Goal: Book appointment/travel/reservation

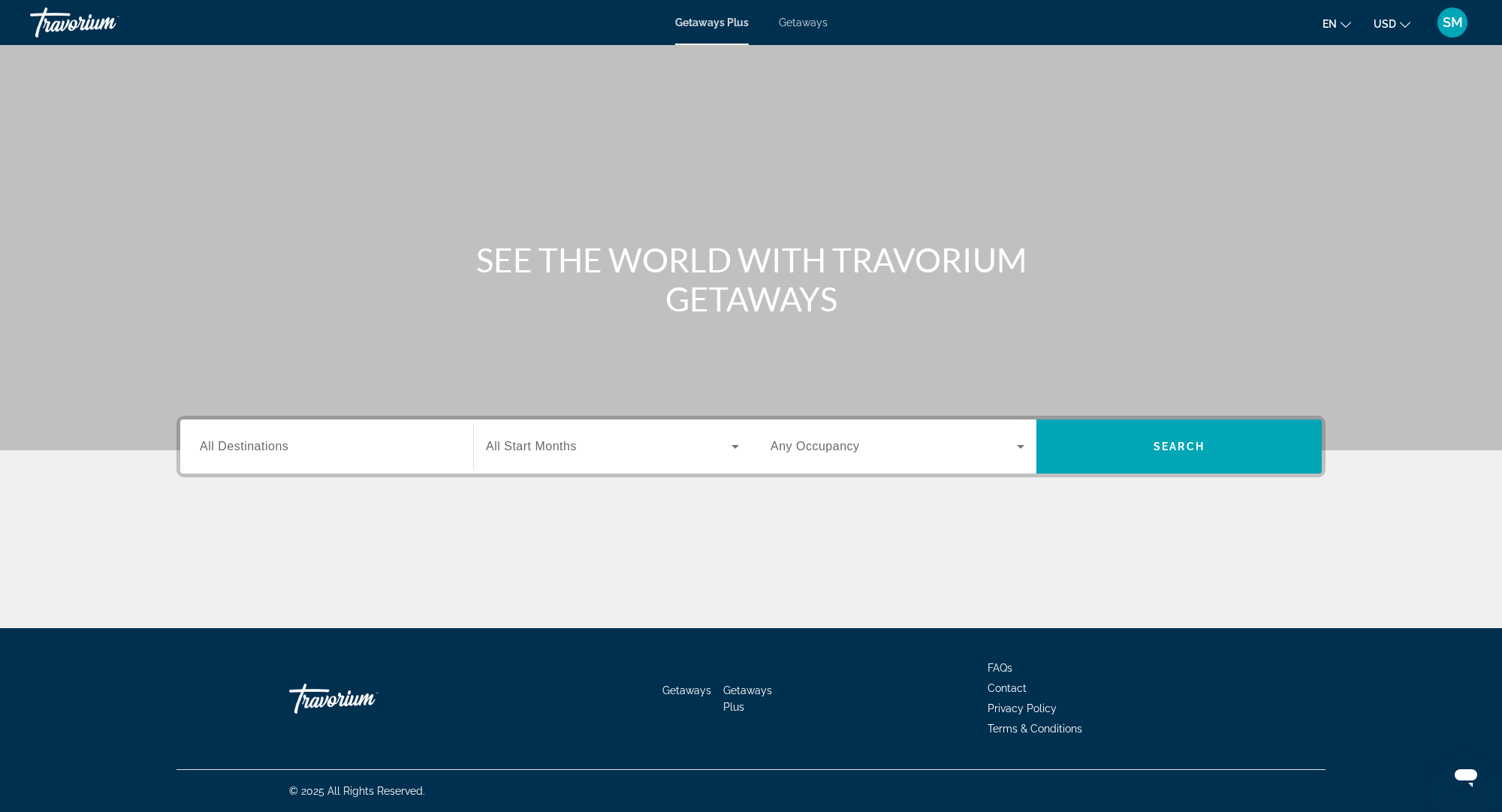
drag, startPoint x: 267, startPoint y: 440, endPoint x: 425, endPoint y: 421, distance: 159.1
click at [267, 440] on span "All Destinations" at bounding box center [244, 446] width 88 height 13
click at [267, 440] on input "Destination All Destinations" at bounding box center [327, 447] width 254 height 18
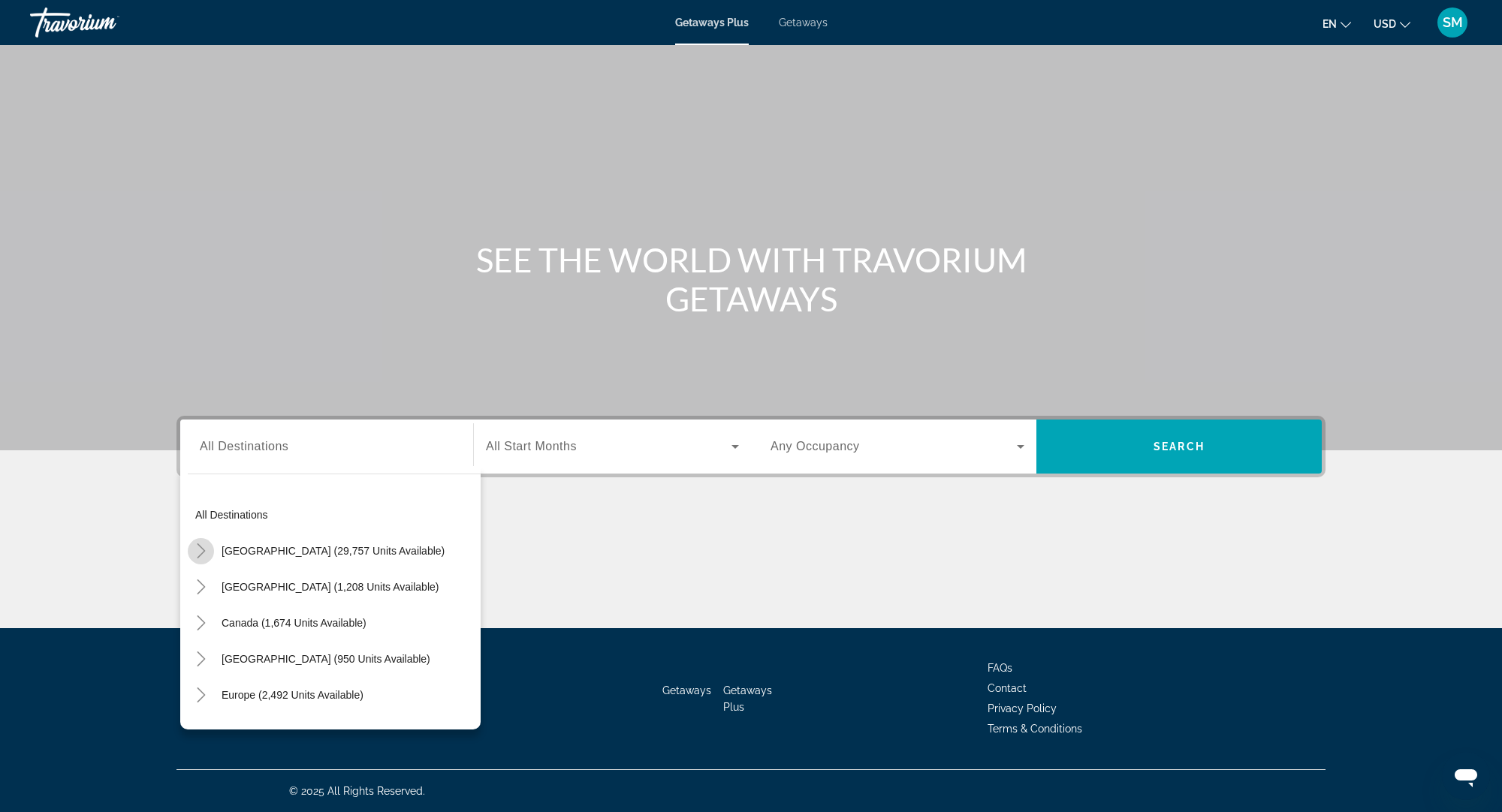
click at [200, 549] on icon "Toggle United States (29,757 units available)" at bounding box center [201, 550] width 15 height 15
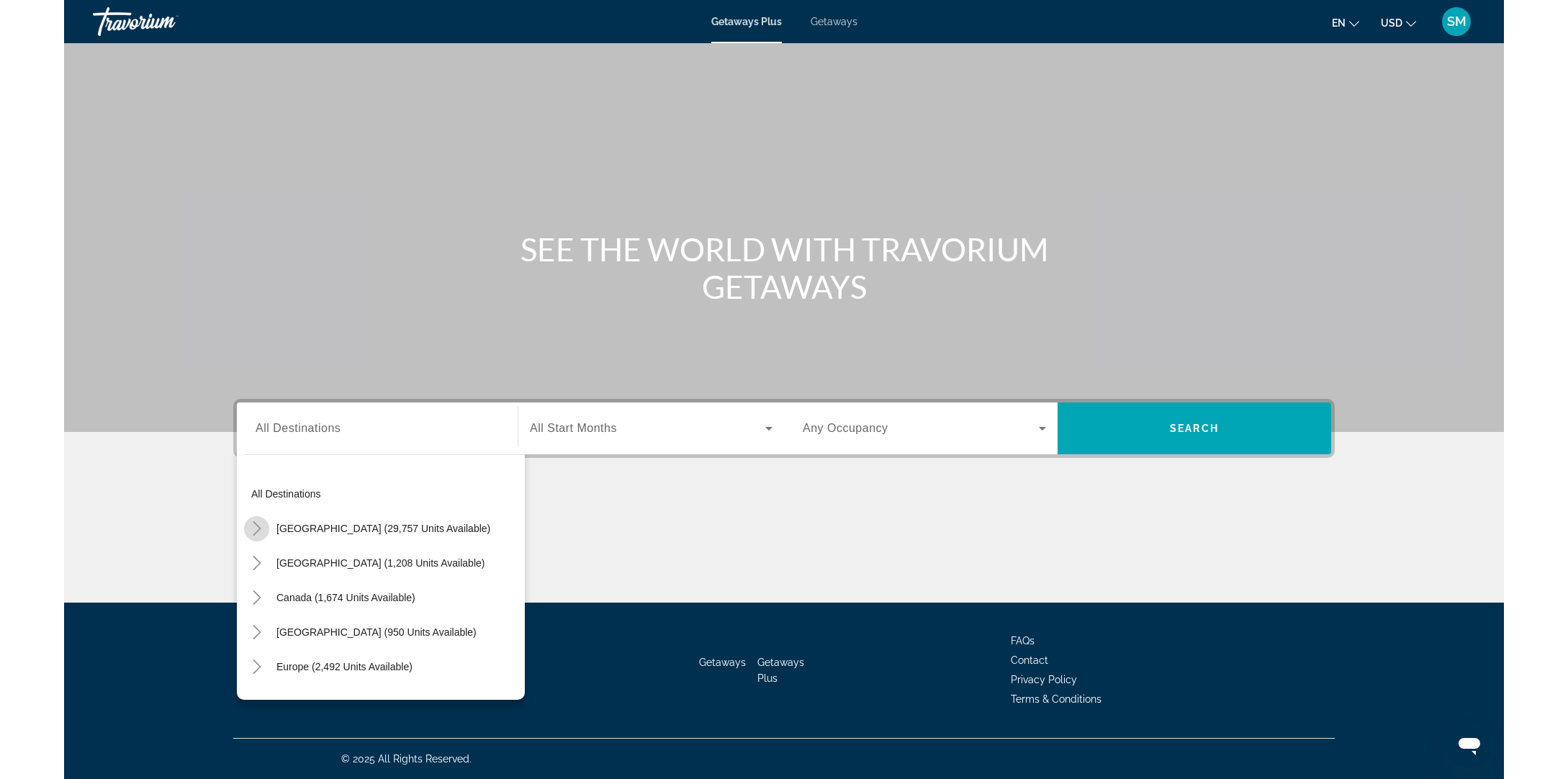
scroll to position [41, 0]
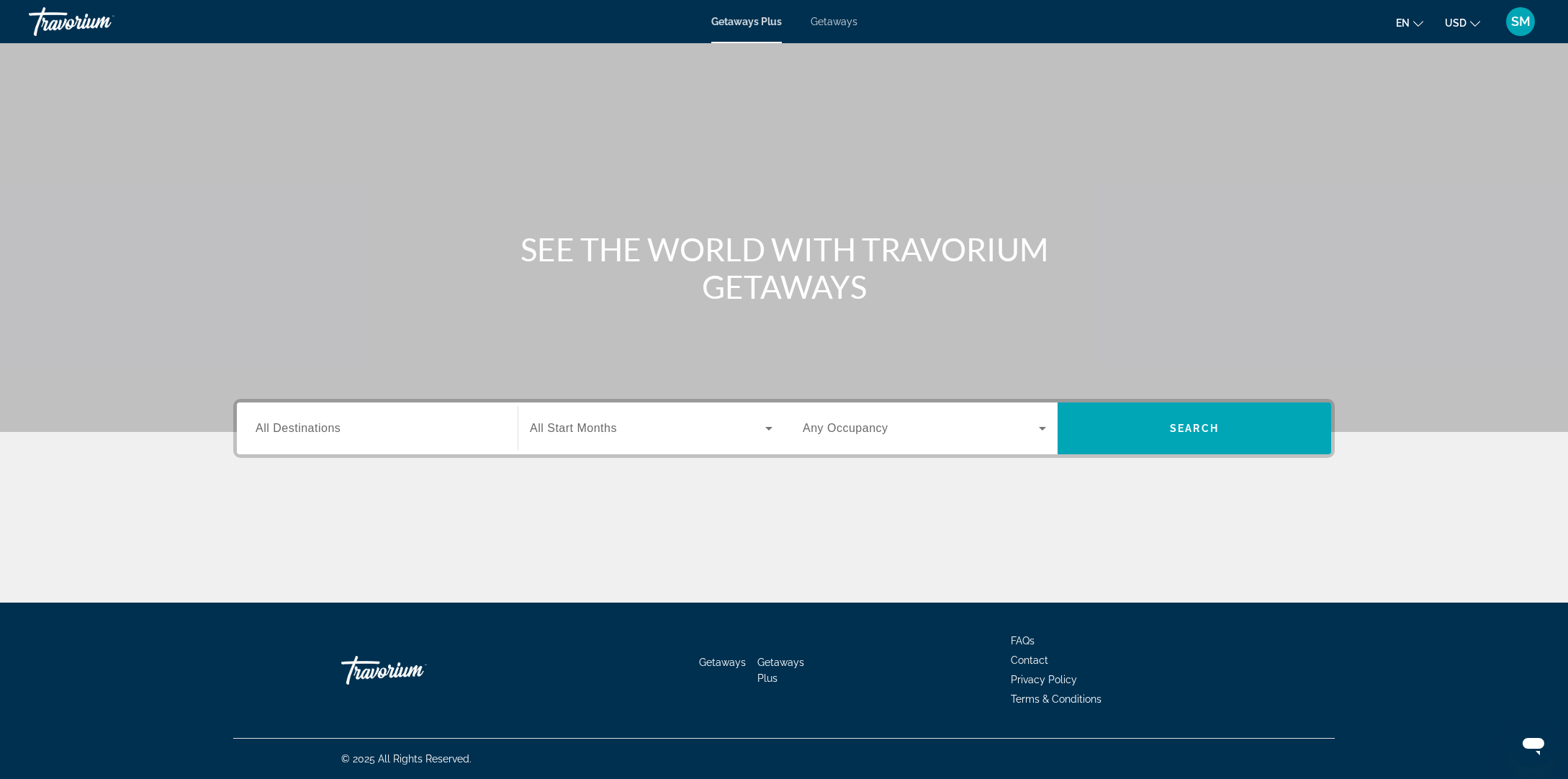
click at [359, 425] on input "Destination All Destinations" at bounding box center [377, 429] width 244 height 17
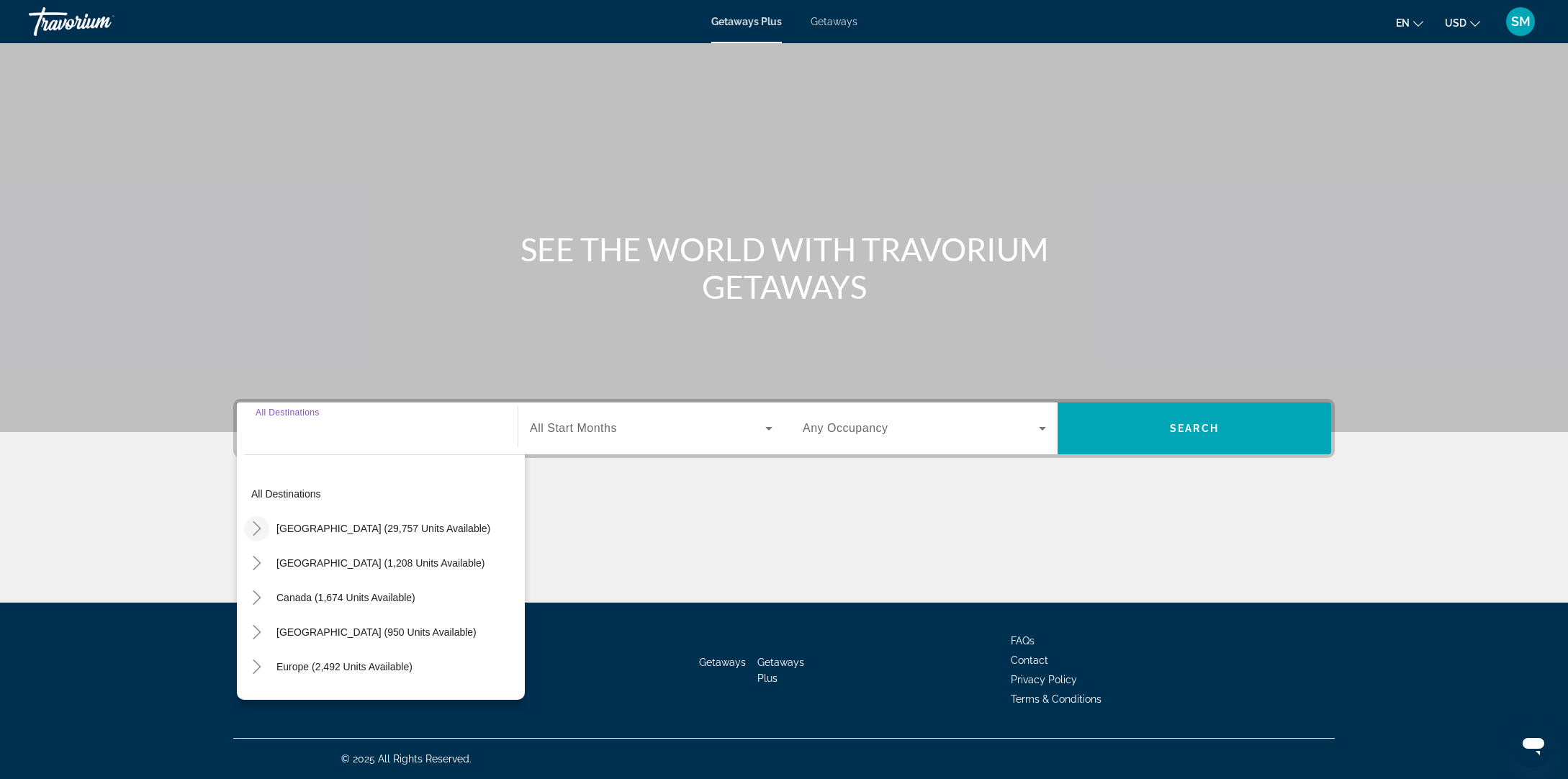
click at [257, 521] on icon "Toggle United States (29,757 units available)" at bounding box center [257, 528] width 14 height 14
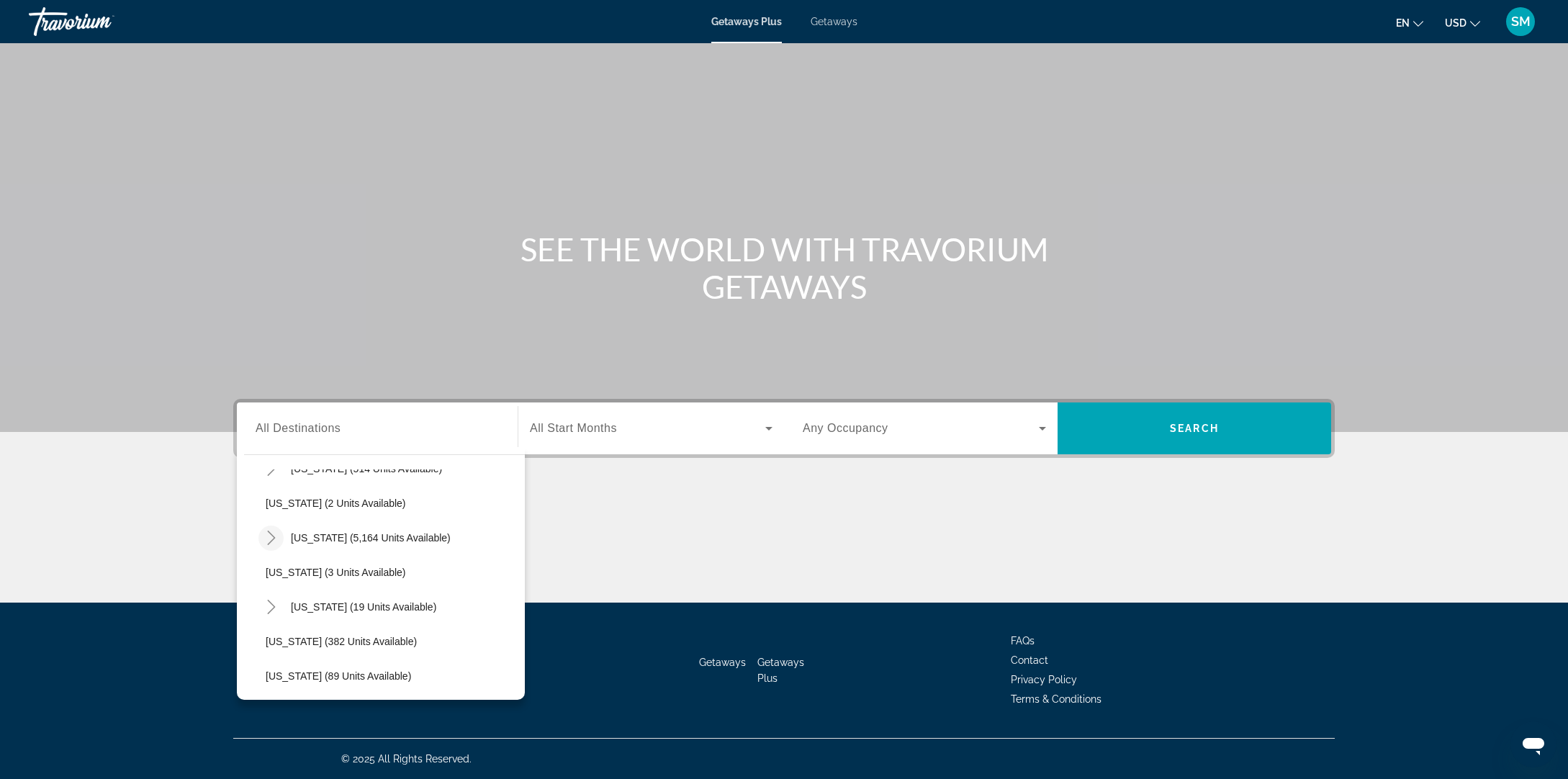
click at [268, 540] on icon "Toggle Florida (5,164 units available)" at bounding box center [271, 537] width 14 height 14
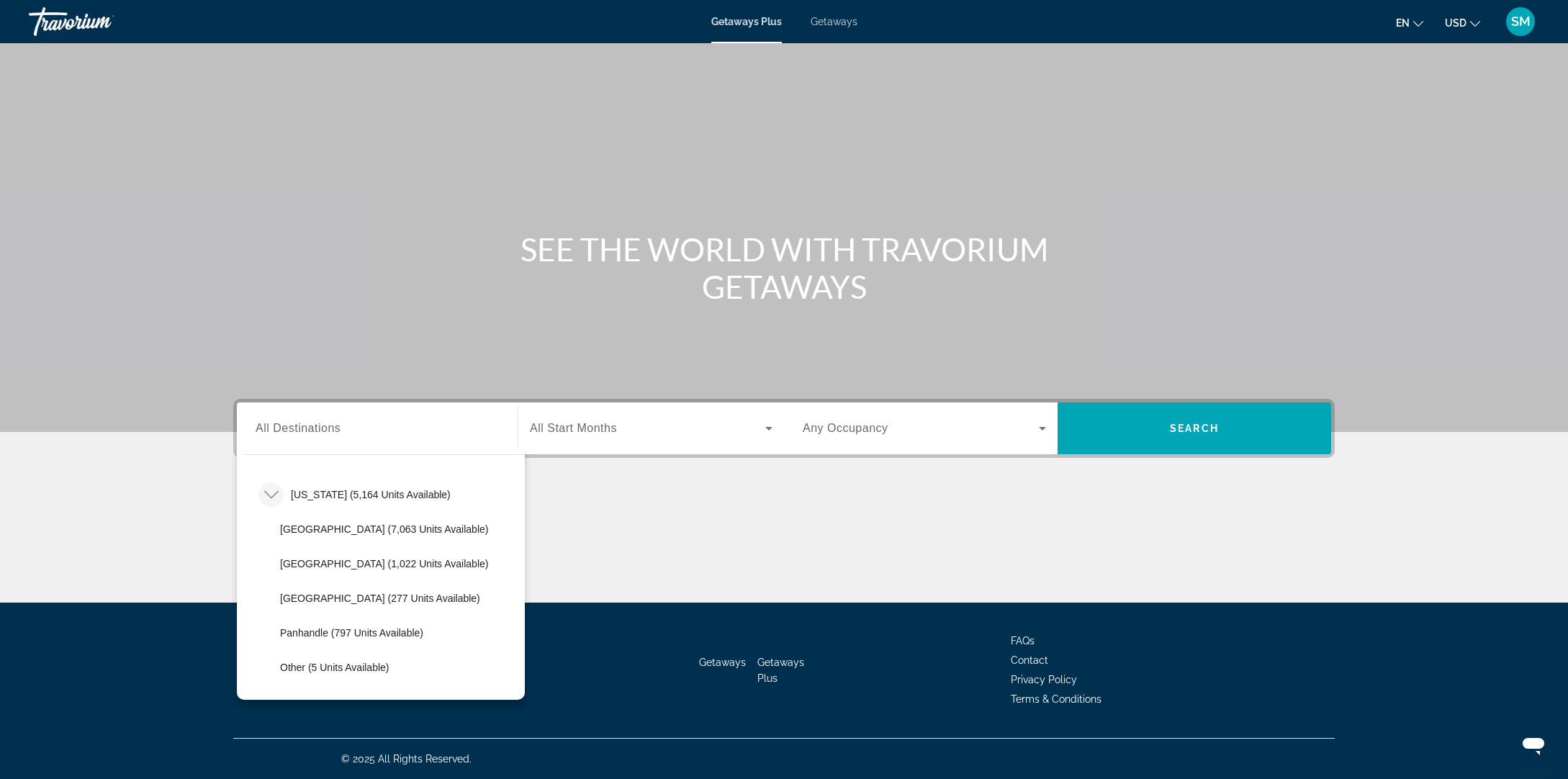
drag, startPoint x: 375, startPoint y: 500, endPoint x: 429, endPoint y: 494, distance: 54.3
click at [375, 500] on span "[US_STATE] (5,164 units available)" at bounding box center [371, 495] width 160 height 11
type input "**********"
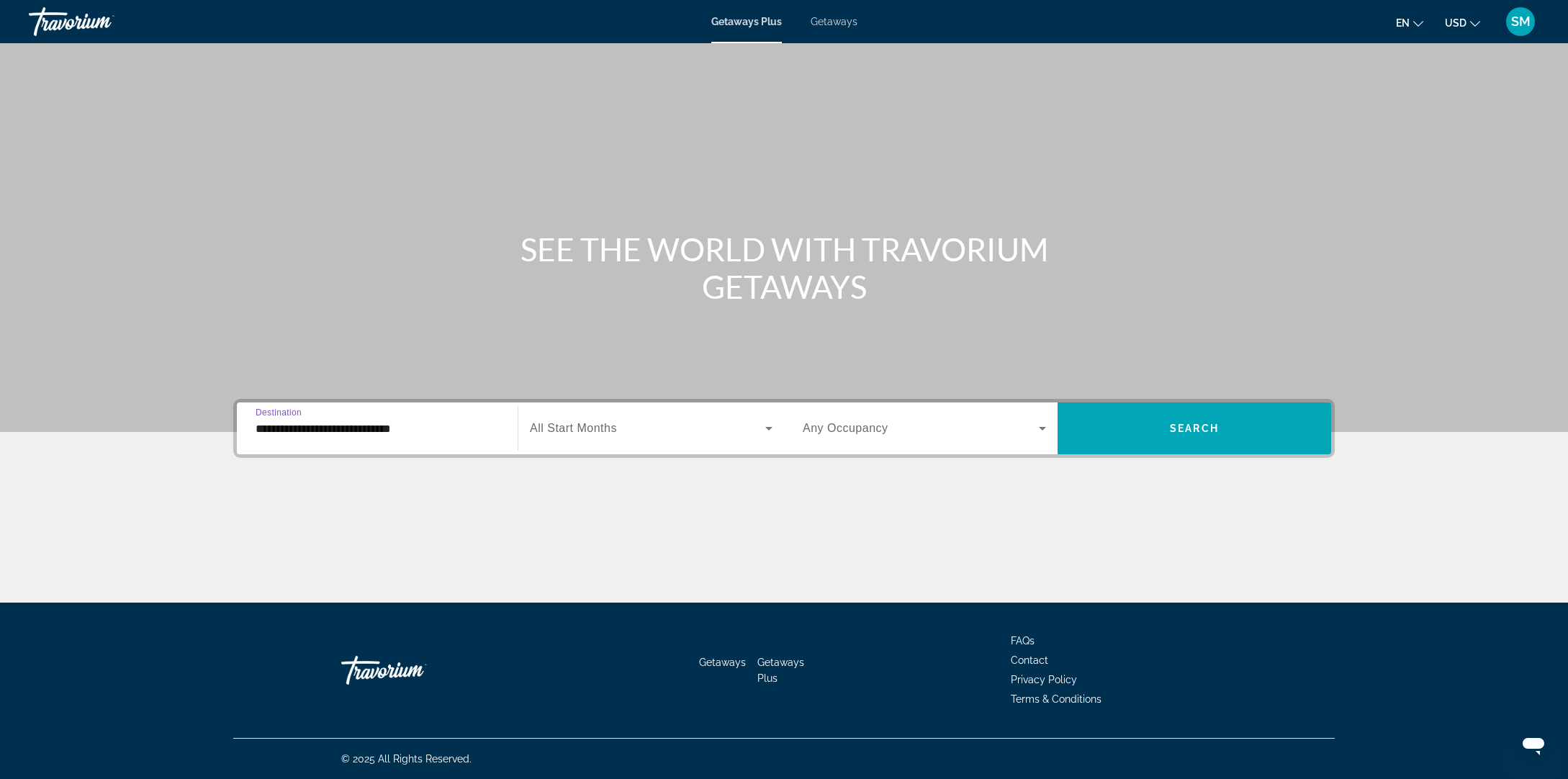
drag, startPoint x: 618, startPoint y: 421, endPoint x: 624, endPoint y: 430, distance: 10.8
click at [618, 421] on span "Search widget" at bounding box center [647, 428] width 235 height 17
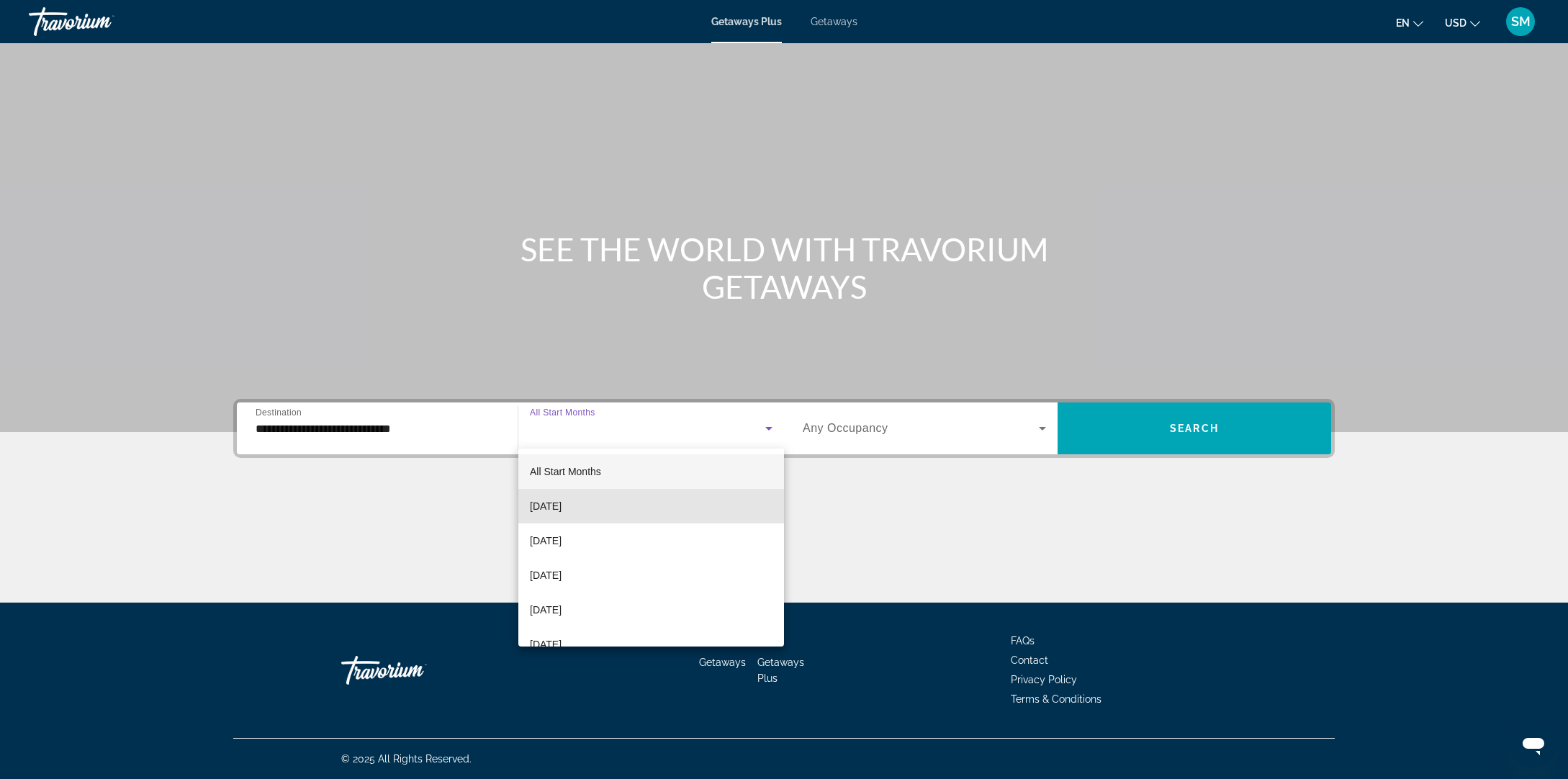
drag, startPoint x: 585, startPoint y: 502, endPoint x: 982, endPoint y: 421, distance: 405.2
click at [562, 501] on span "[DATE]" at bounding box center [546, 506] width 32 height 17
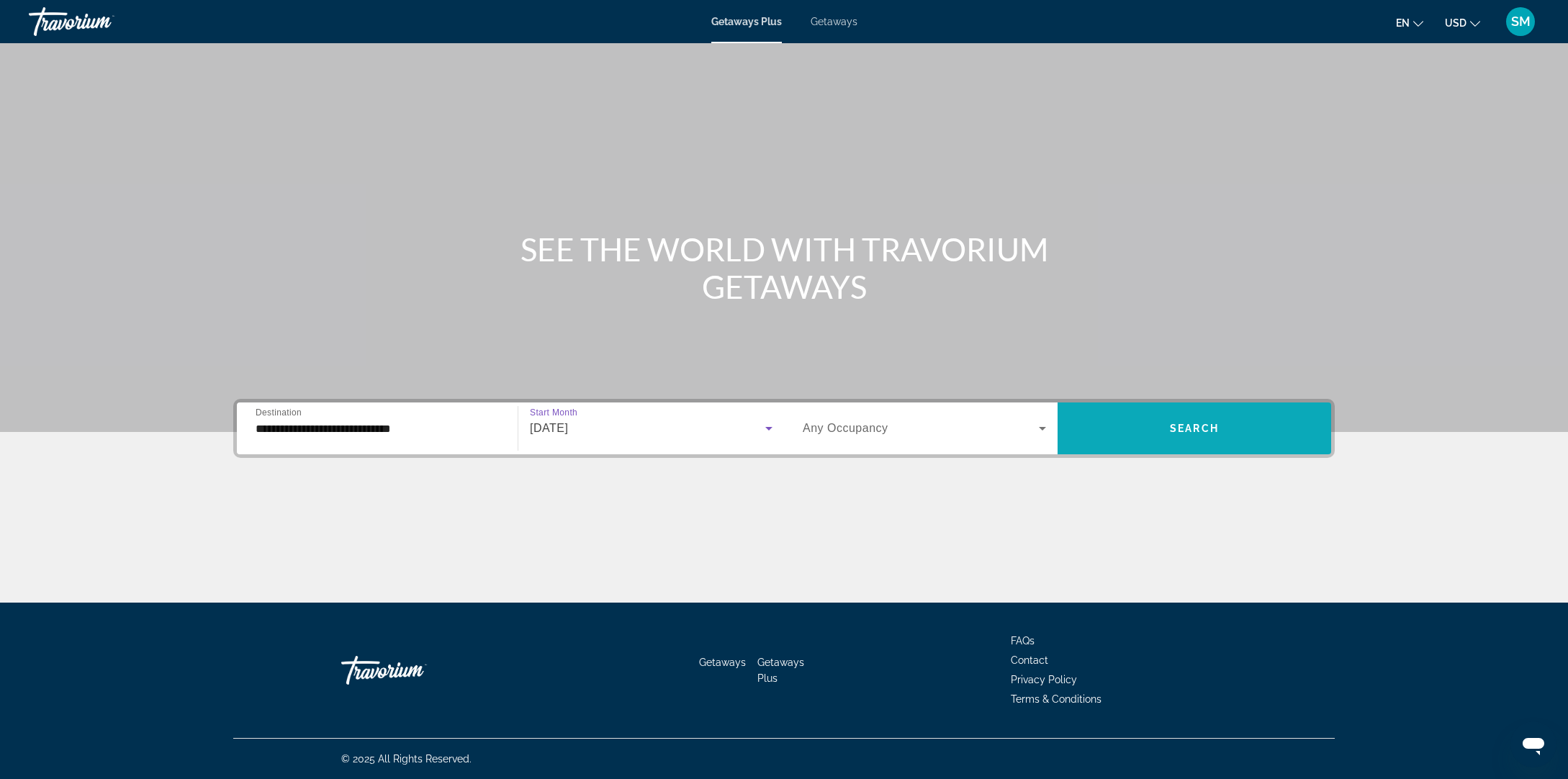
click at [1233, 431] on span "Search widget" at bounding box center [1195, 428] width 274 height 35
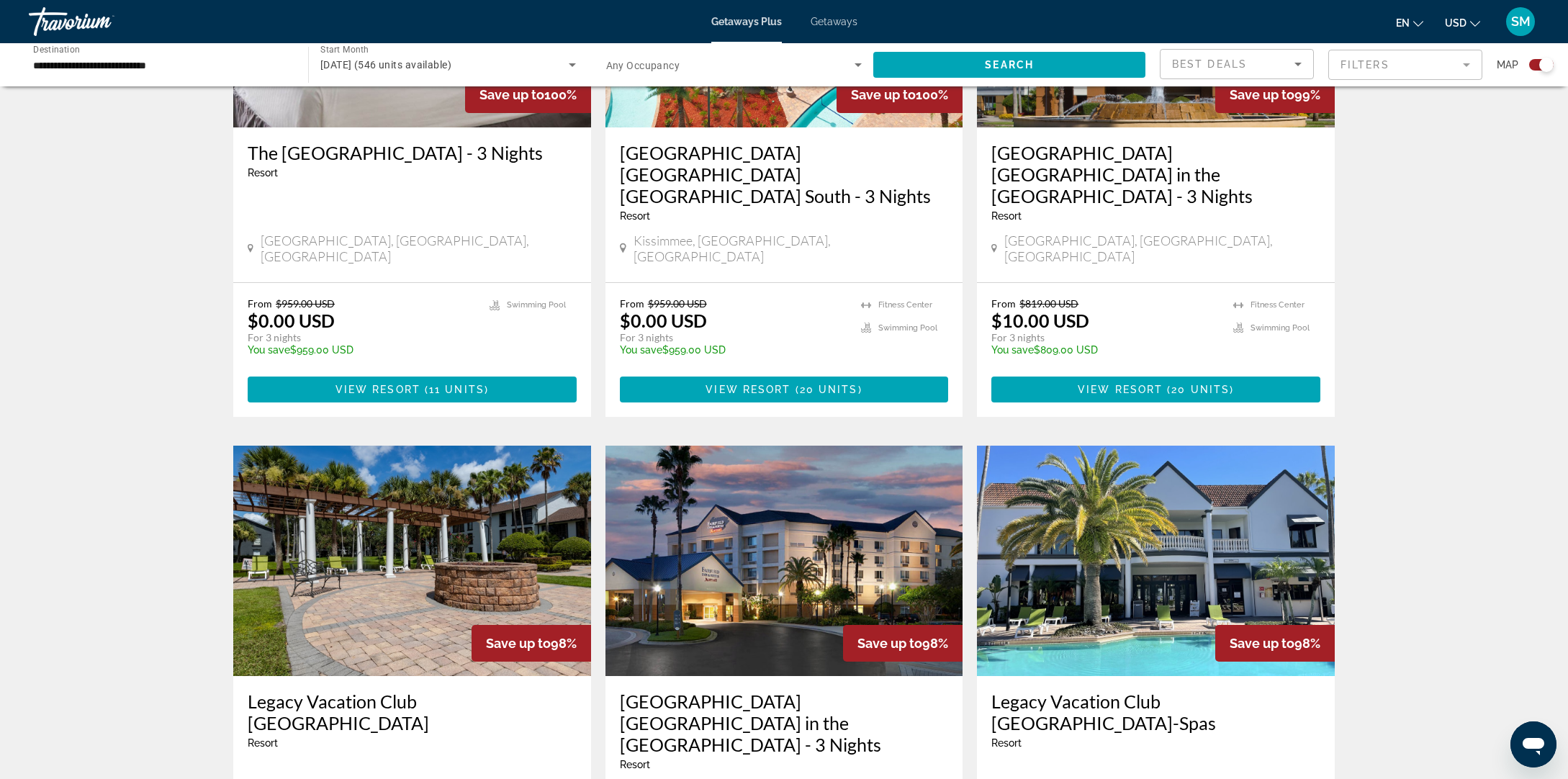
scroll to position [717, 0]
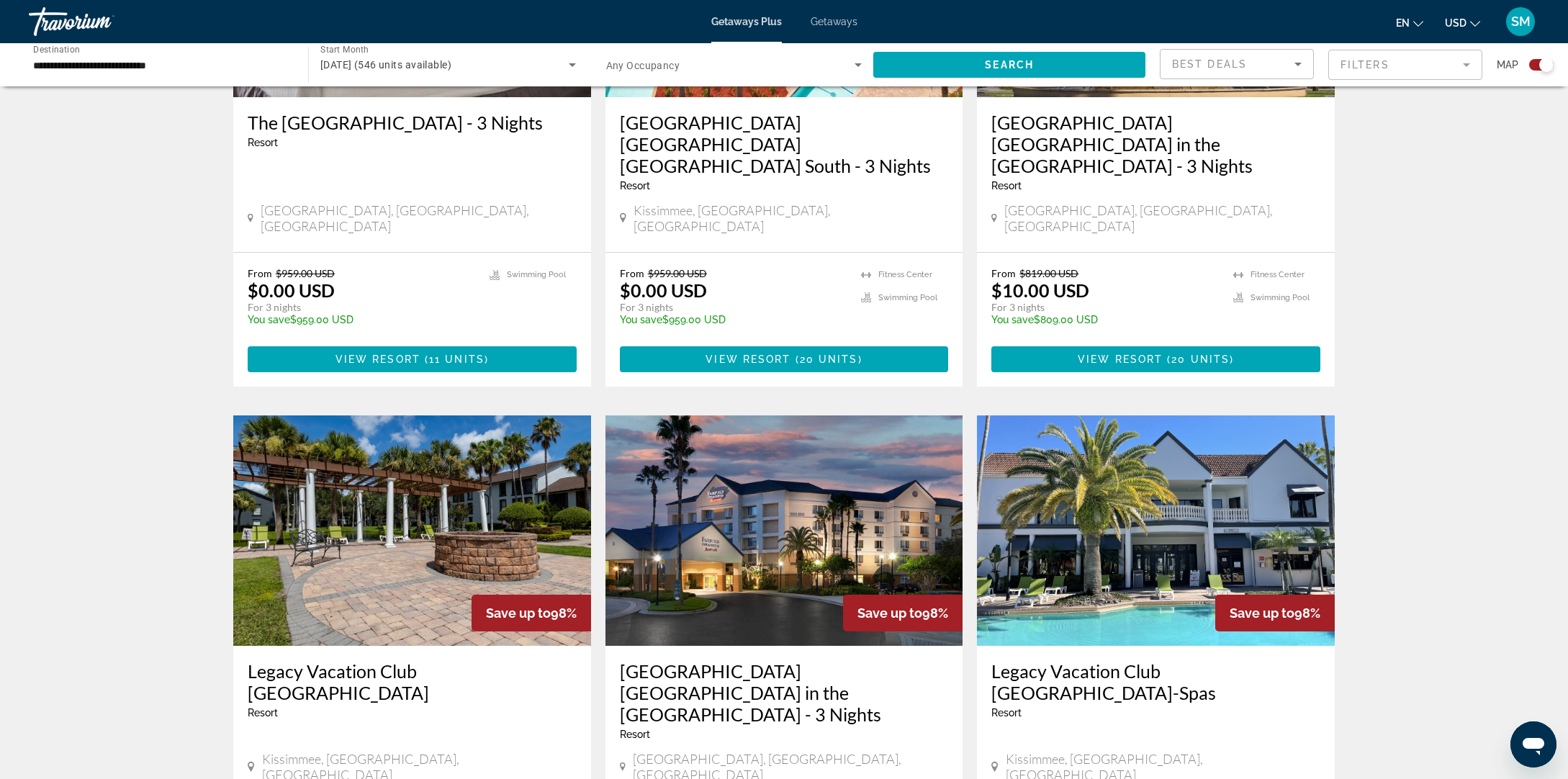
drag, startPoint x: 1416, startPoint y: 69, endPoint x: 1395, endPoint y: 78, distance: 22.8
click at [1415, 69] on mat-form-field "Filters" at bounding box center [1405, 65] width 154 height 30
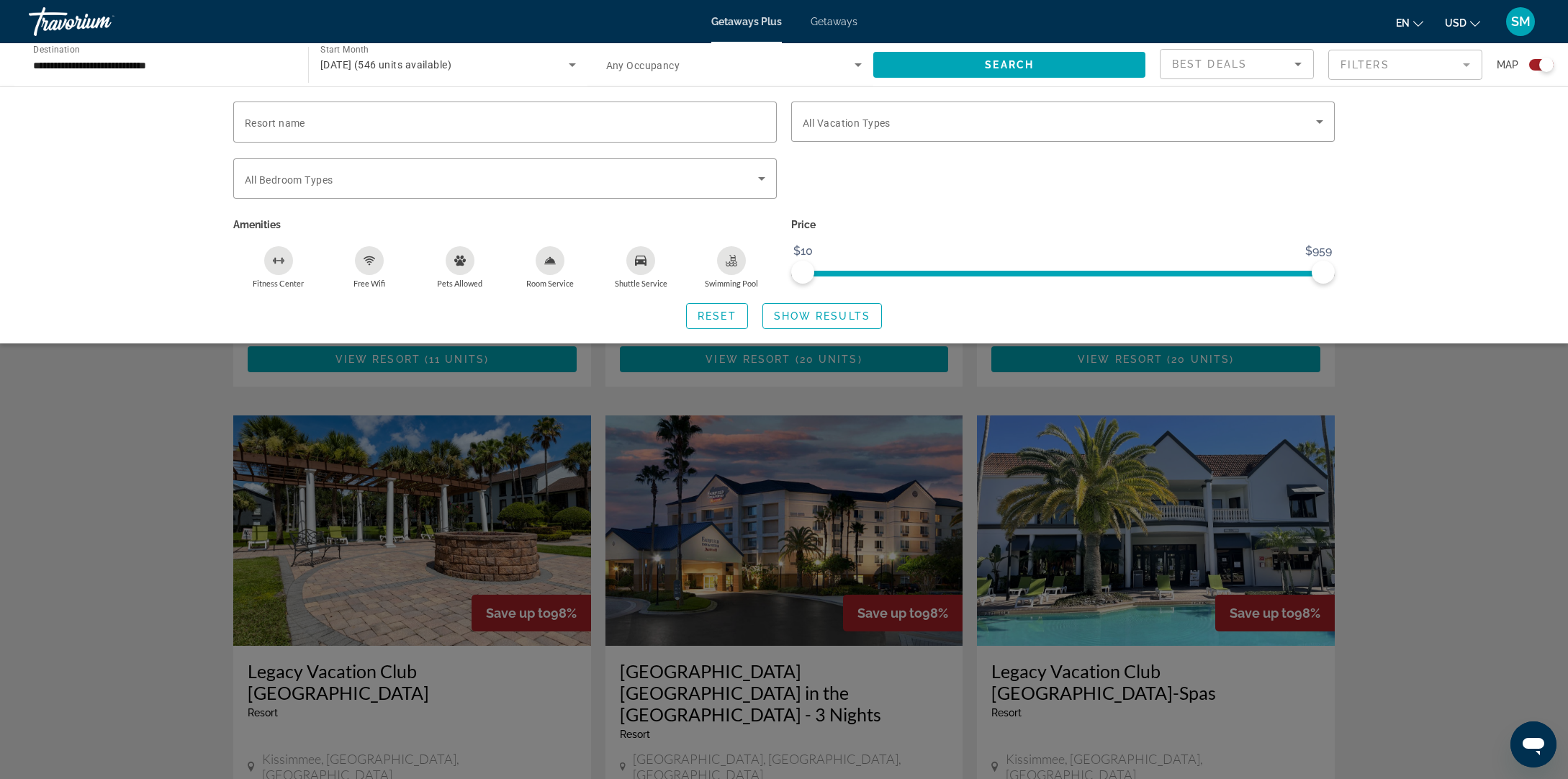
click at [1459, 180] on div "Resort name Vacation Types All Vacation Types Bedroom Types All Bedroom Types A…" at bounding box center [784, 215] width 1568 height 257
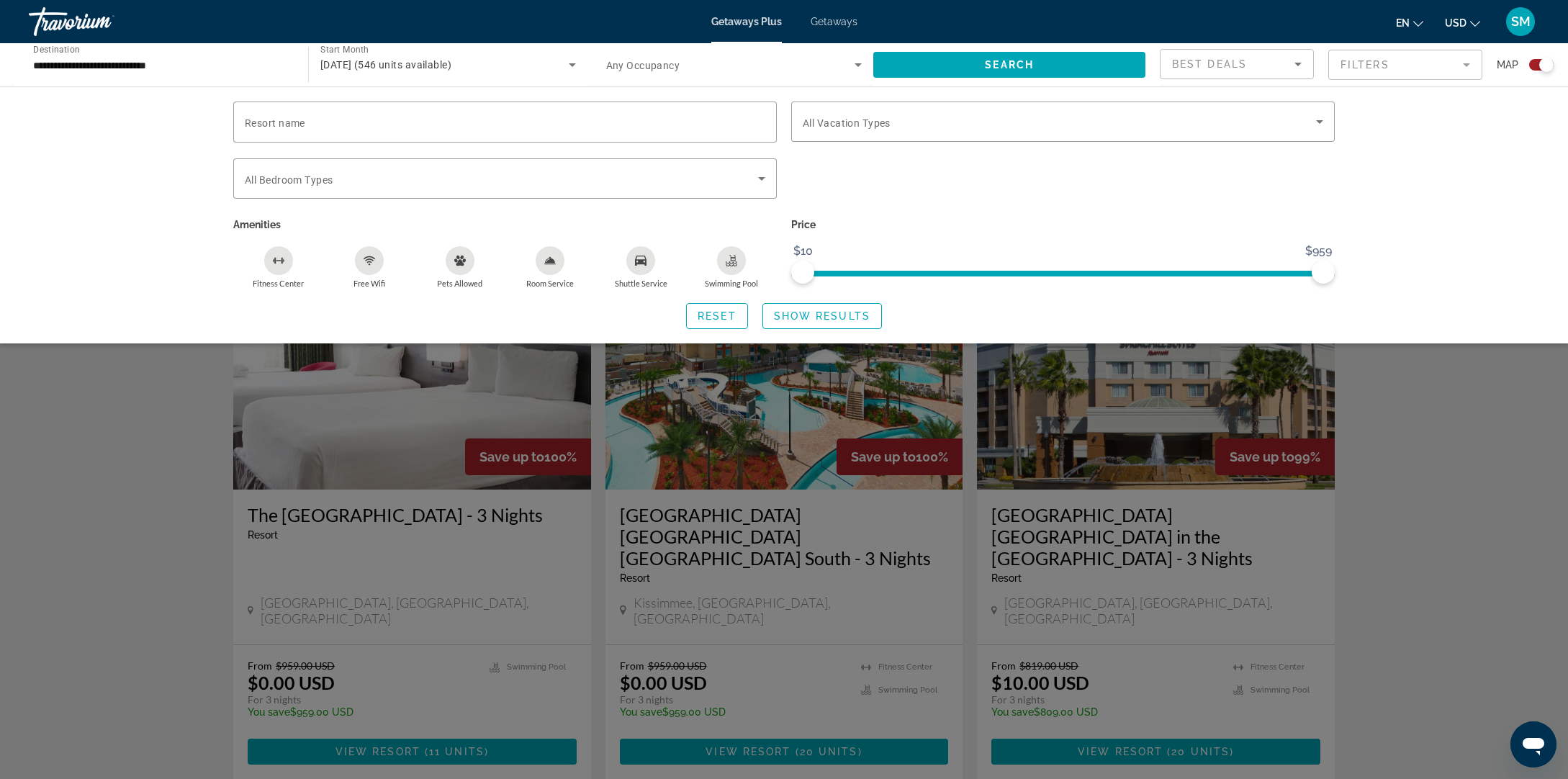
scroll to position [331, 0]
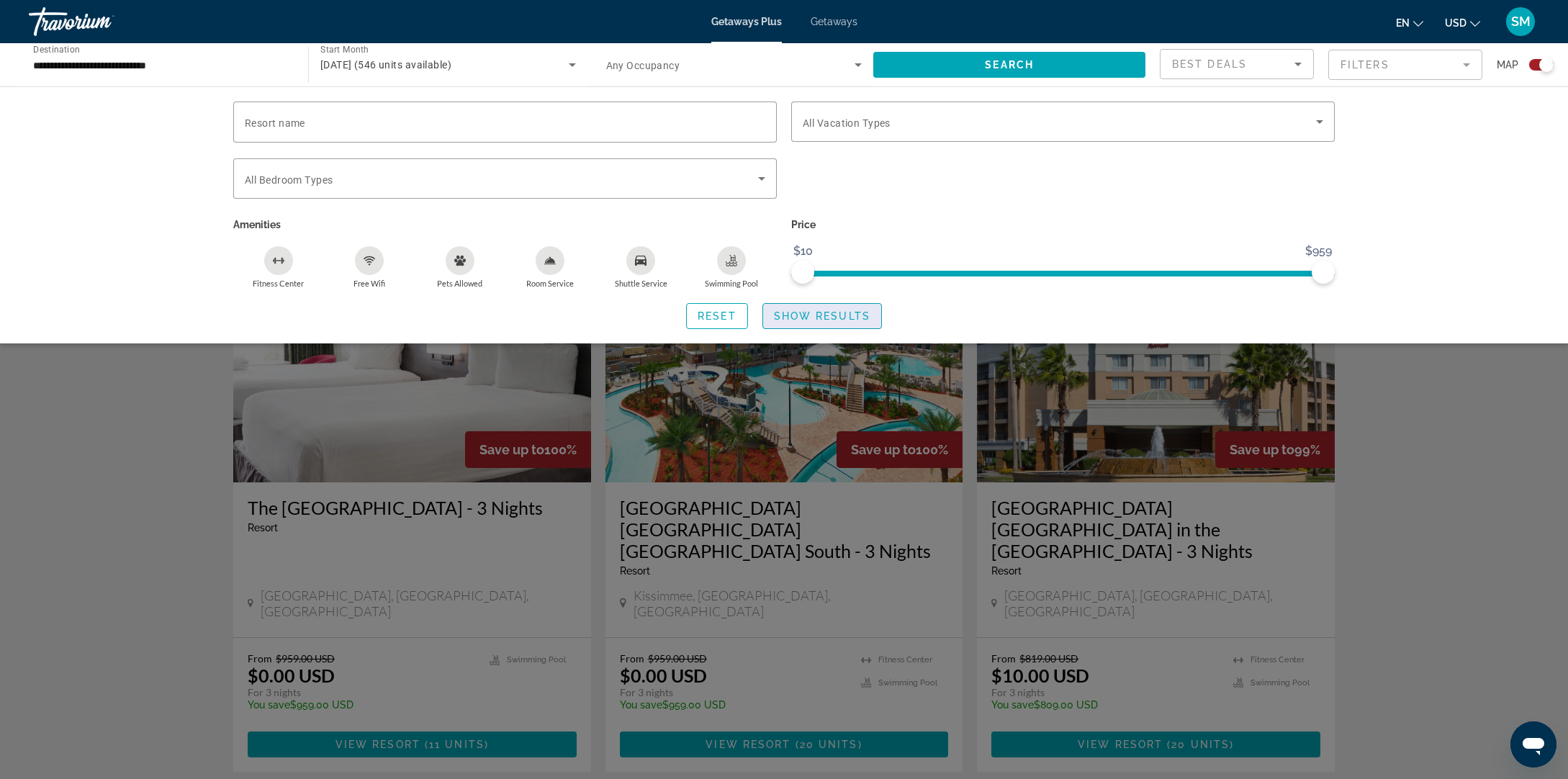
click at [824, 317] on span "Show Results" at bounding box center [822, 316] width 97 height 11
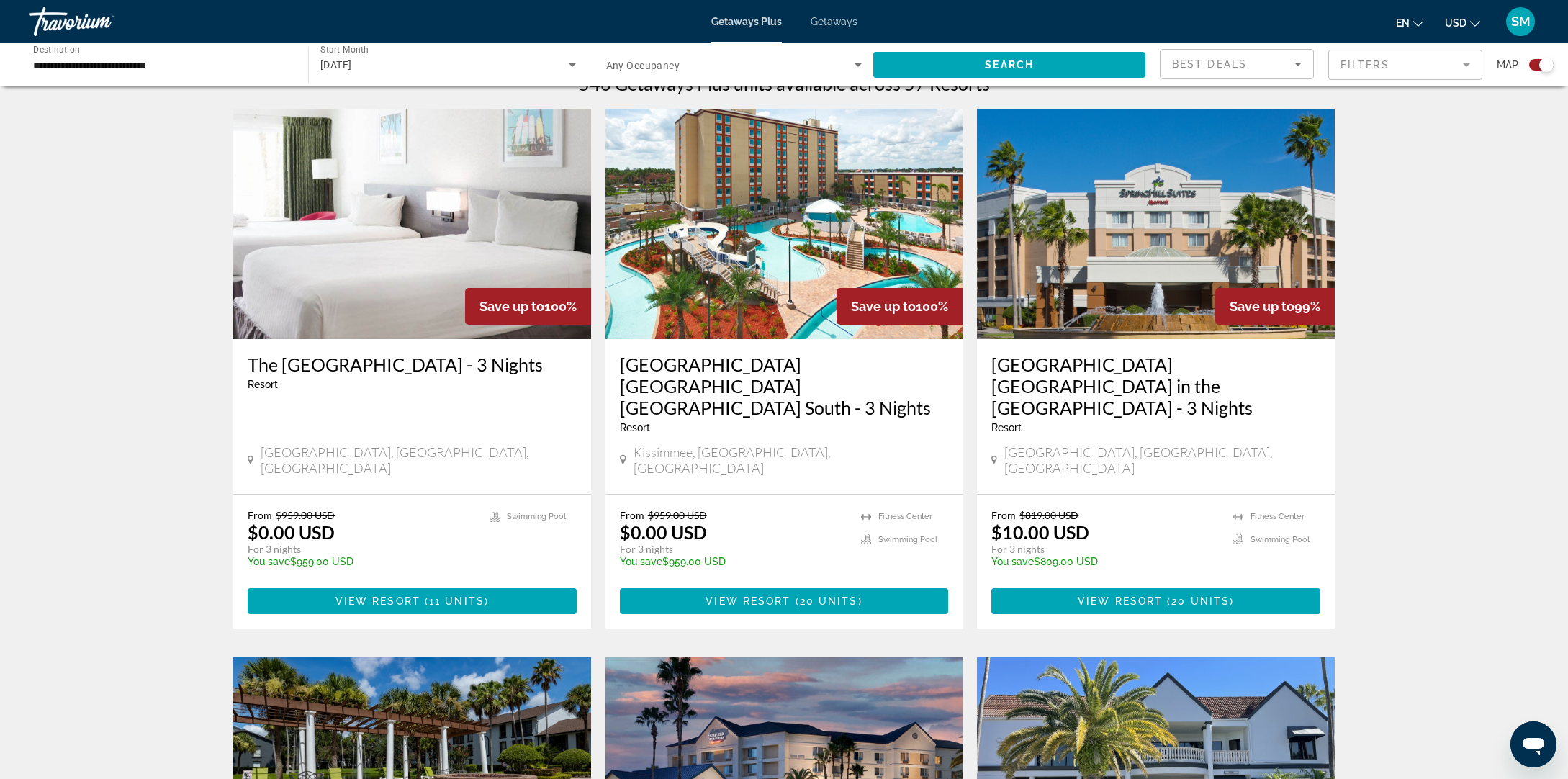
scroll to position [0, 0]
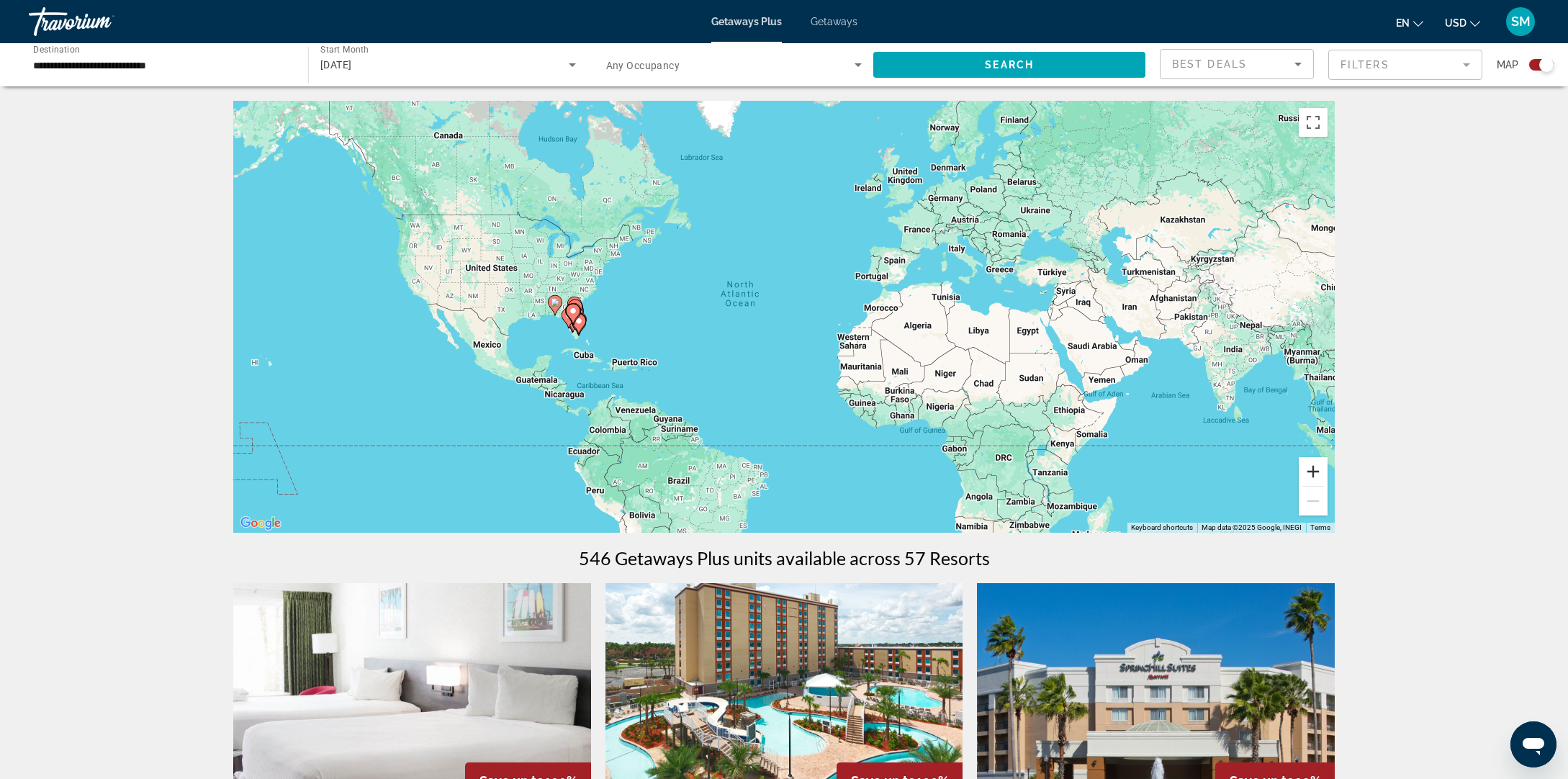
click at [1318, 466] on button "Zoom in" at bounding box center [1313, 471] width 29 height 29
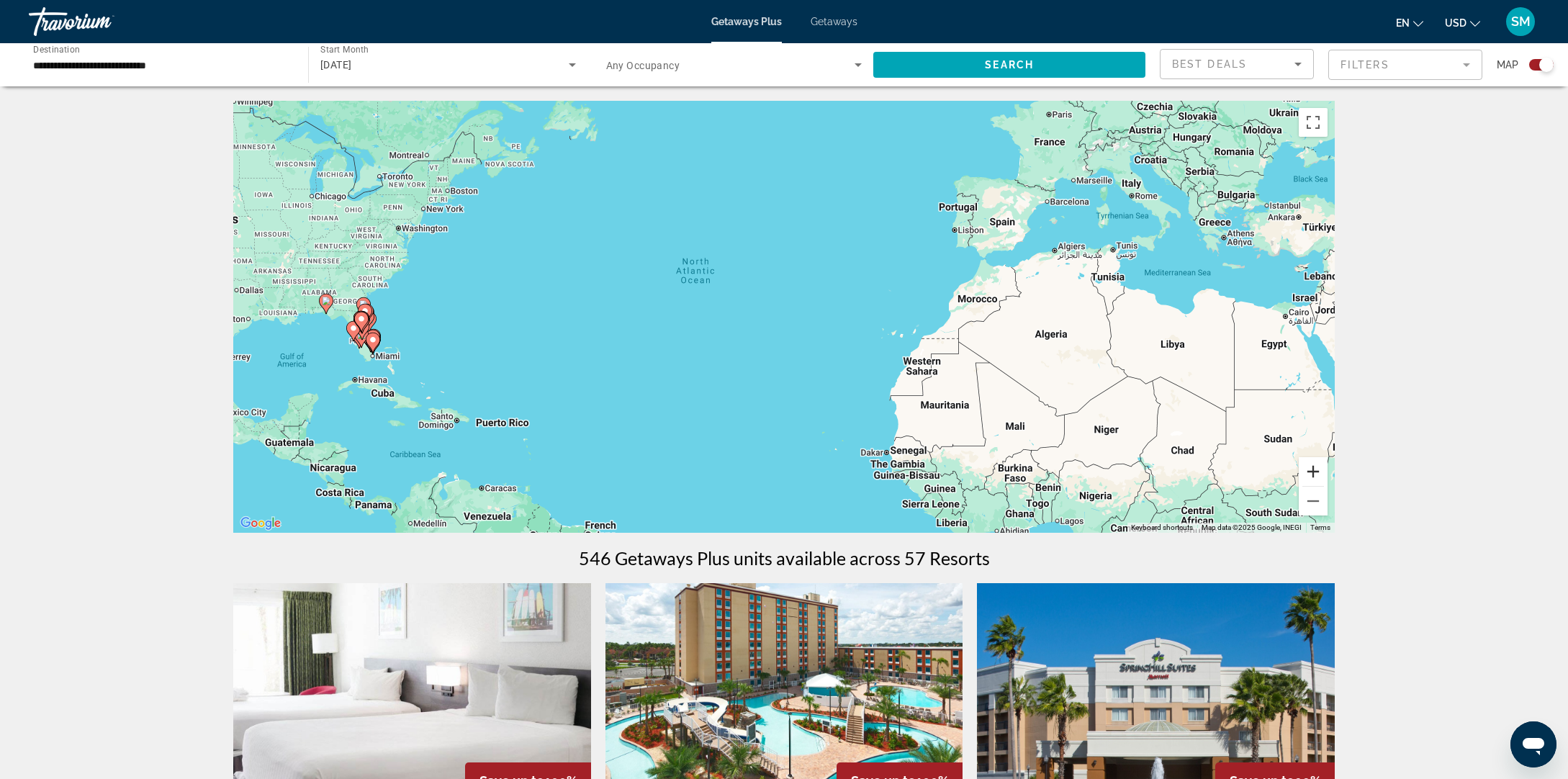
drag, startPoint x: 1318, startPoint y: 466, endPoint x: 1304, endPoint y: 466, distance: 14.0
click at [1318, 466] on button "Zoom in" at bounding box center [1313, 471] width 29 height 29
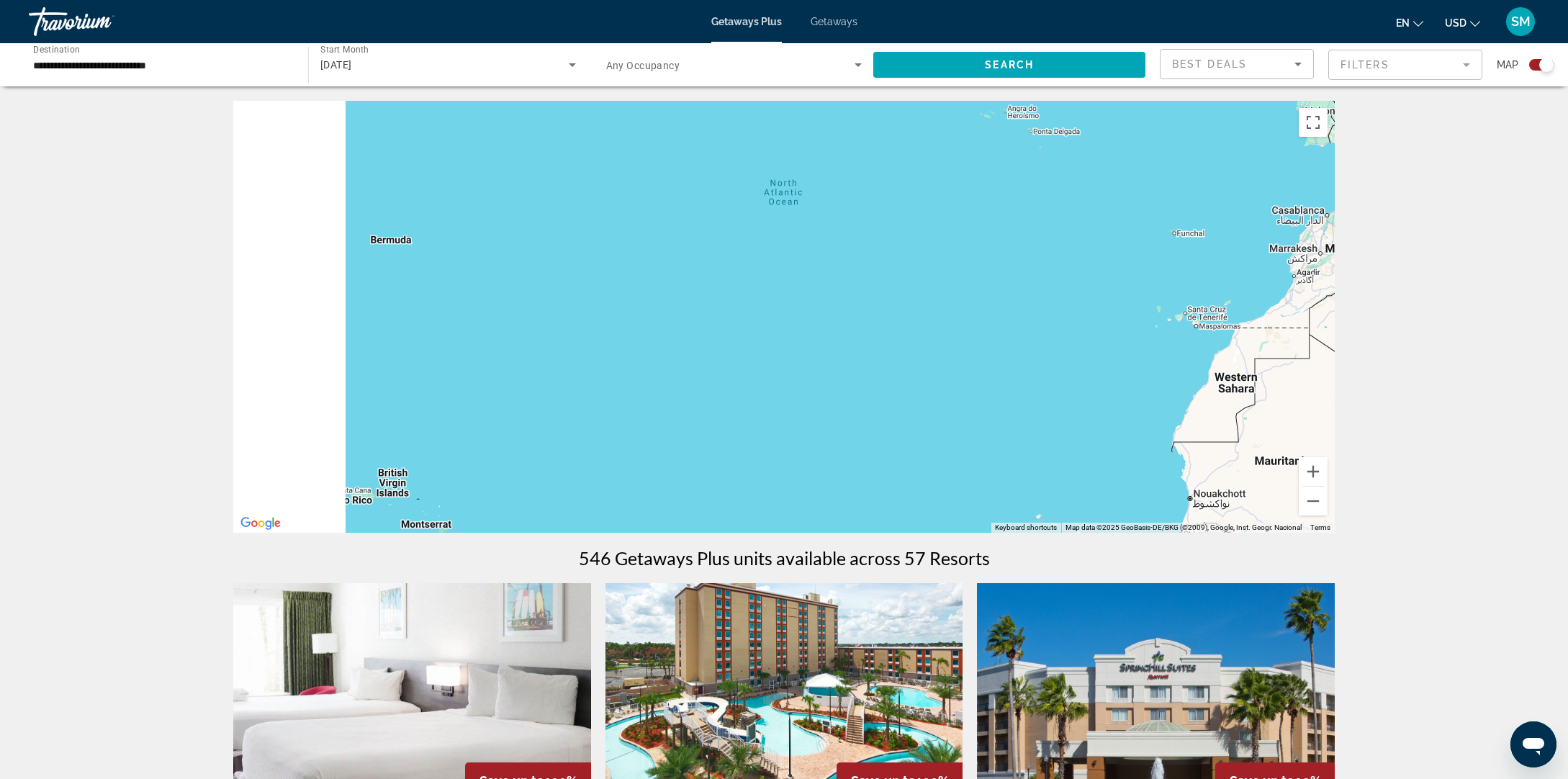
drag, startPoint x: 525, startPoint y: 392, endPoint x: 1203, endPoint y: 331, distance: 680.7
click at [1227, 335] on div "Main content" at bounding box center [784, 316] width 1101 height 432
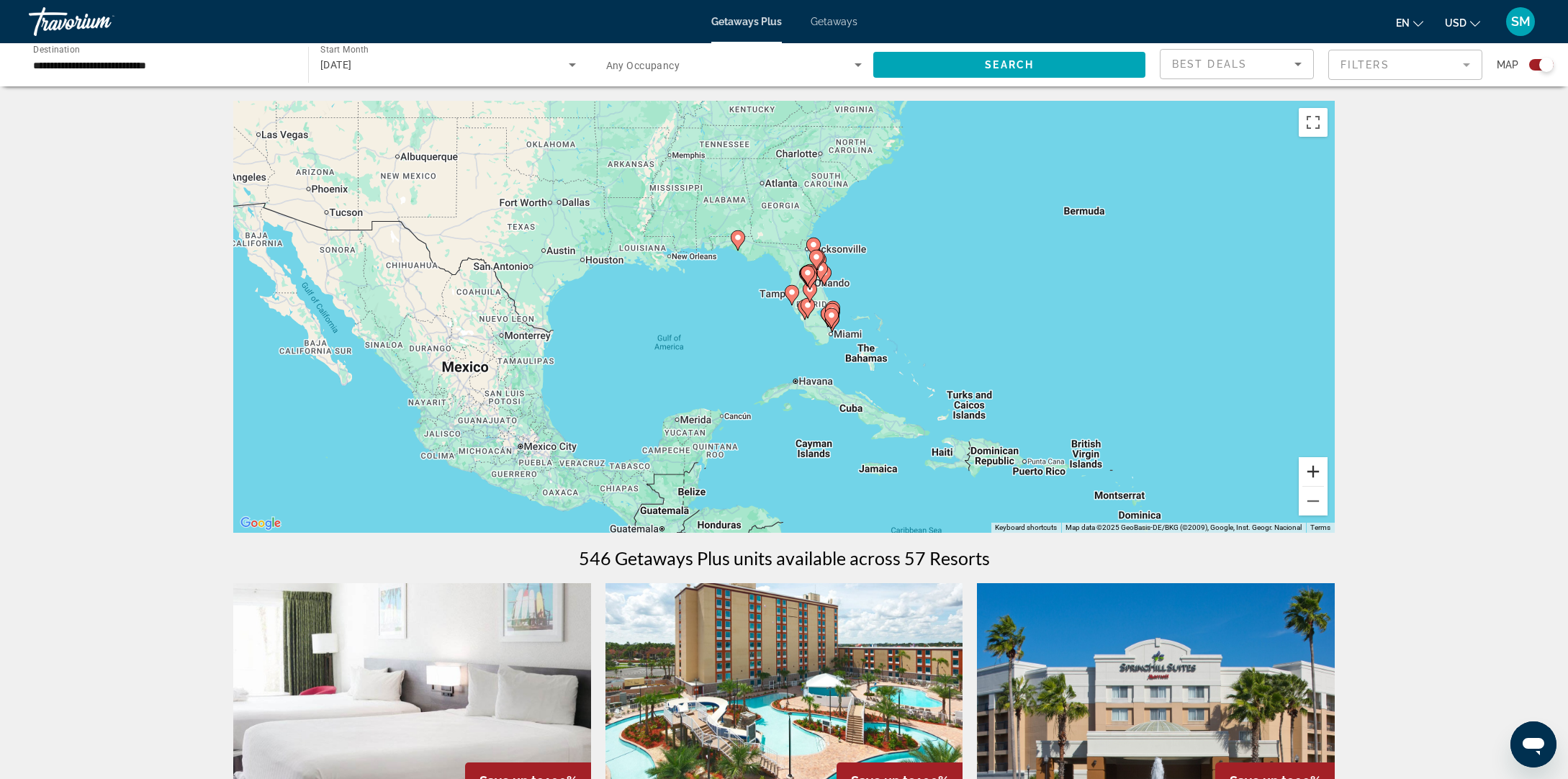
click at [1314, 469] on button "Zoom in" at bounding box center [1313, 471] width 29 height 29
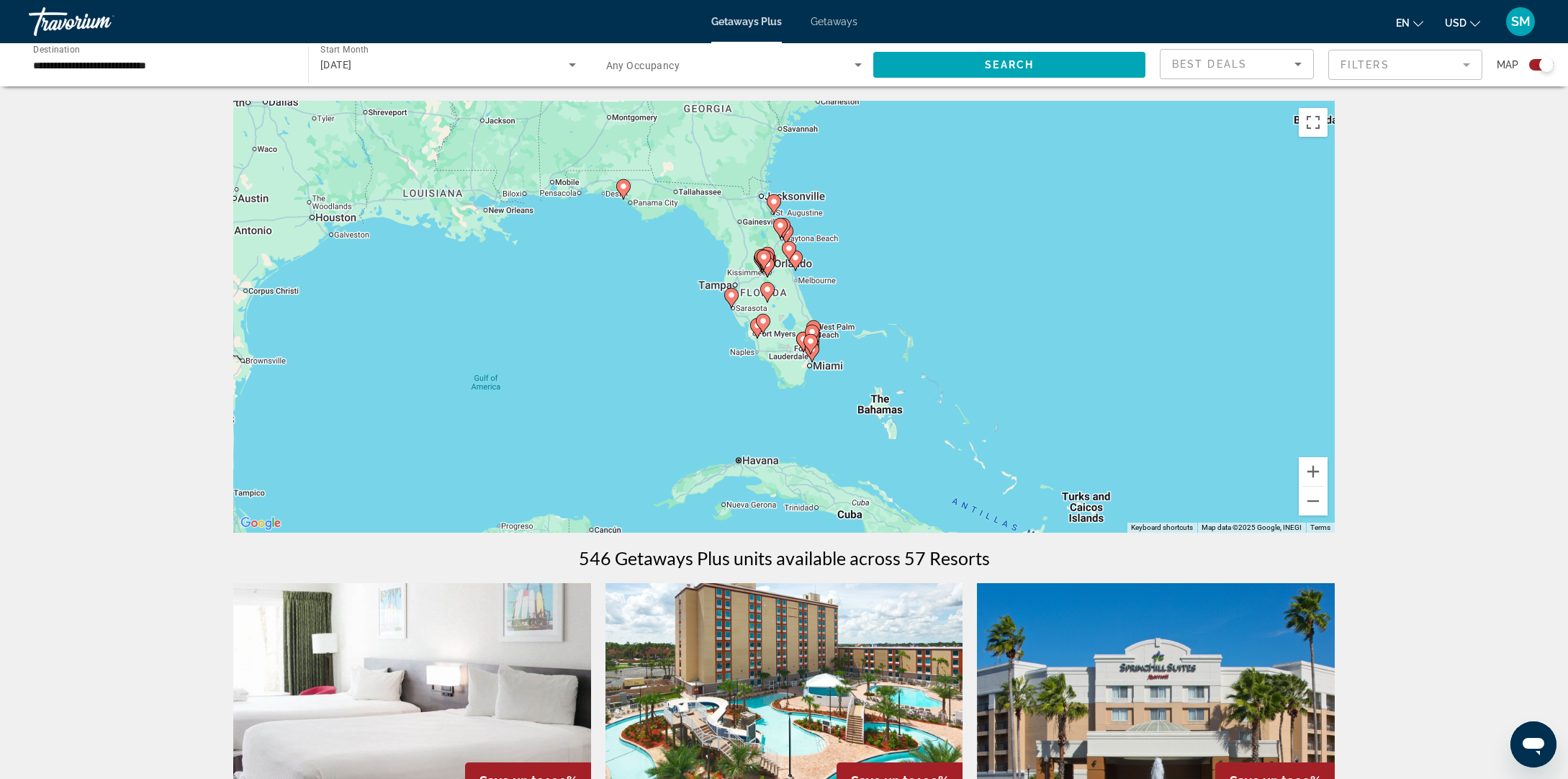
drag, startPoint x: 940, startPoint y: 330, endPoint x: 886, endPoint y: 357, distance: 60.4
click at [877, 353] on div "To activate drag with keyboard, press Alt + Enter. Once in keyboard drag state,…" at bounding box center [784, 316] width 1101 height 432
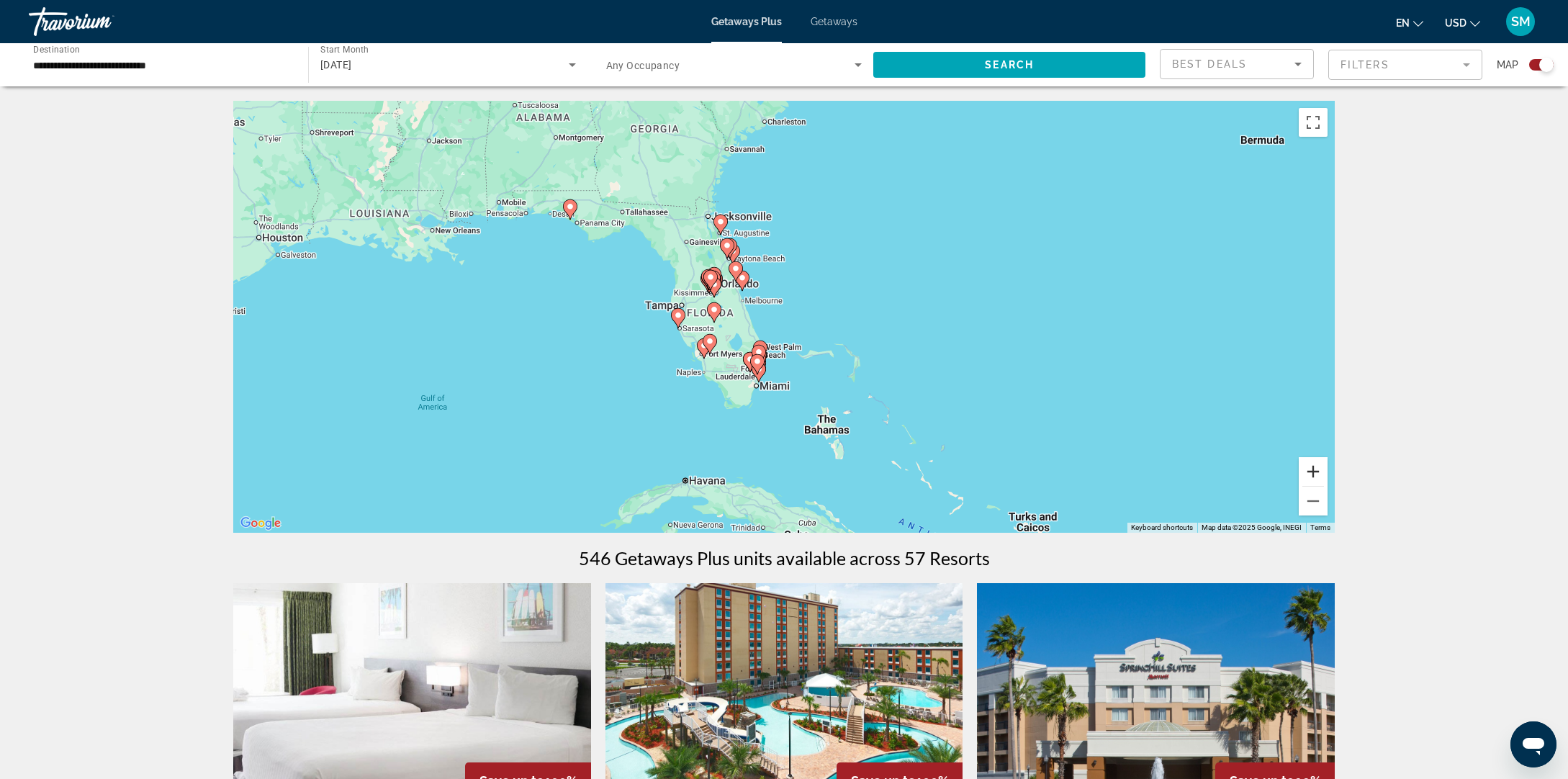
click at [1318, 469] on button "Zoom in" at bounding box center [1313, 471] width 29 height 29
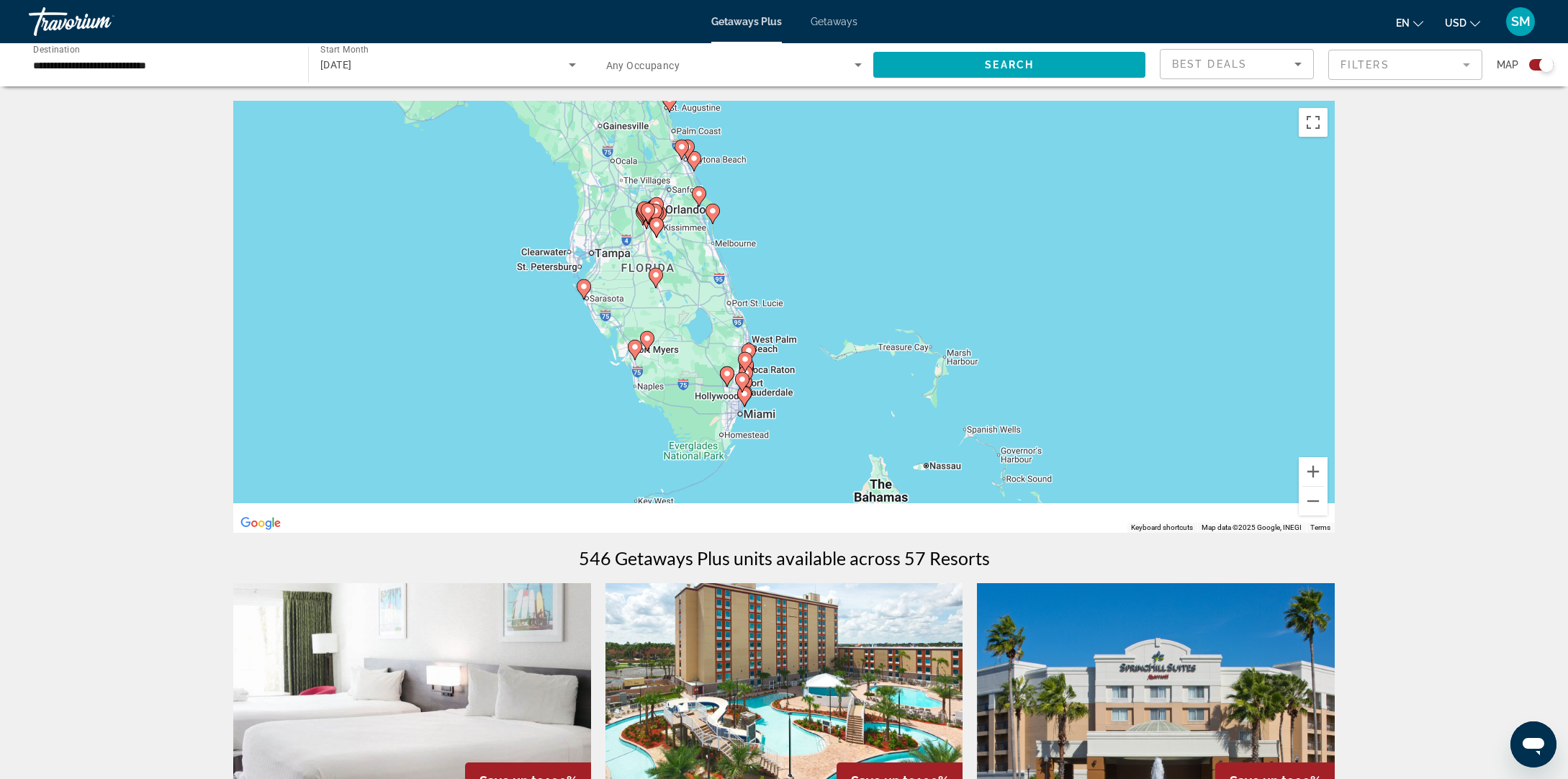
drag, startPoint x: 908, startPoint y: 432, endPoint x: 937, endPoint y: 343, distance: 93.6
click at [923, 331] on div "To activate drag with keyboard, press Alt + Enter. Once in keyboard drag state,…" at bounding box center [784, 316] width 1101 height 432
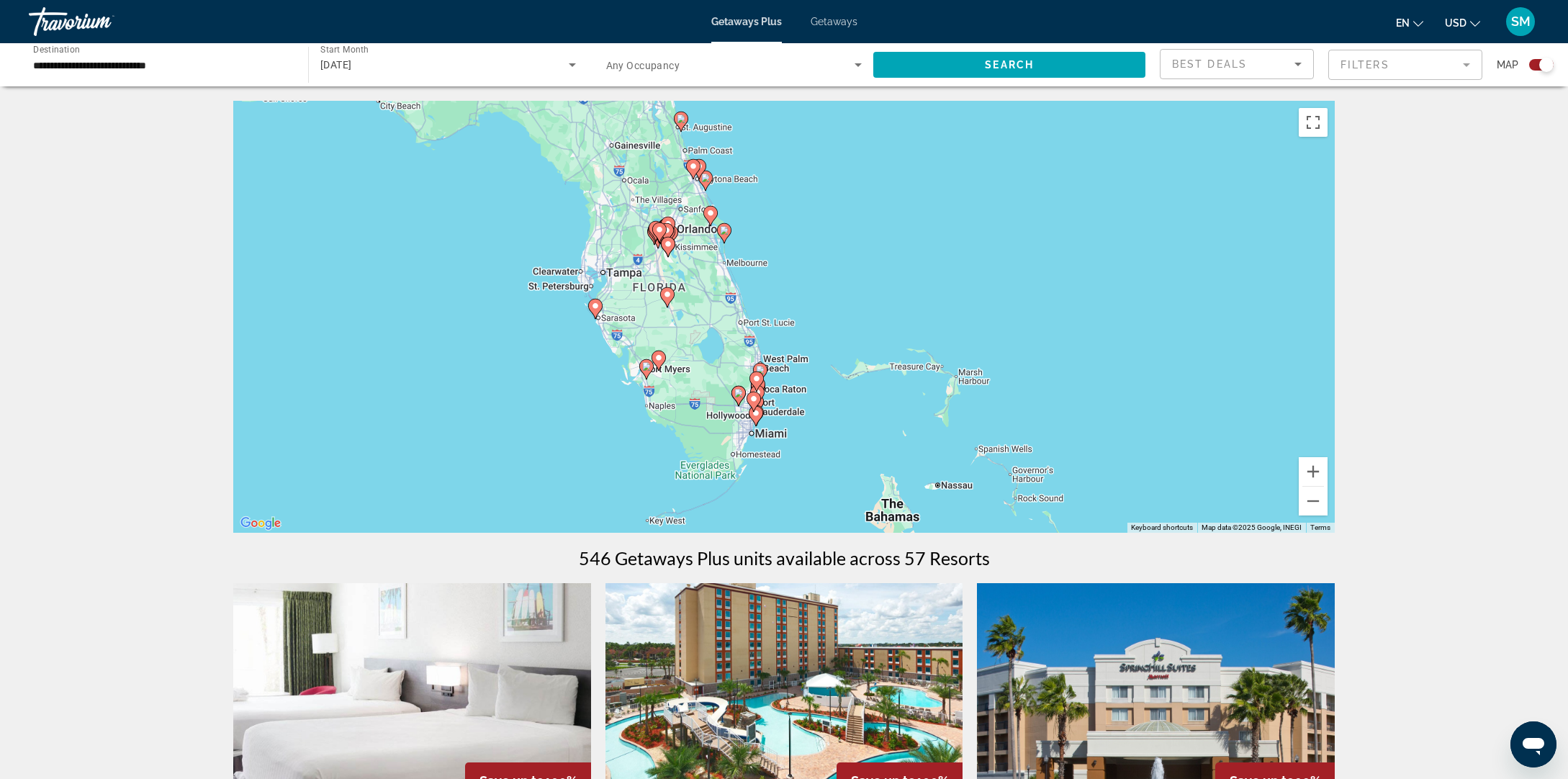
drag, startPoint x: 941, startPoint y: 229, endPoint x: 940, endPoint y: 250, distance: 21.0
click at [940, 257] on div "To activate drag with keyboard, press Alt + Enter. Once in keyboard drag state,…" at bounding box center [784, 316] width 1101 height 432
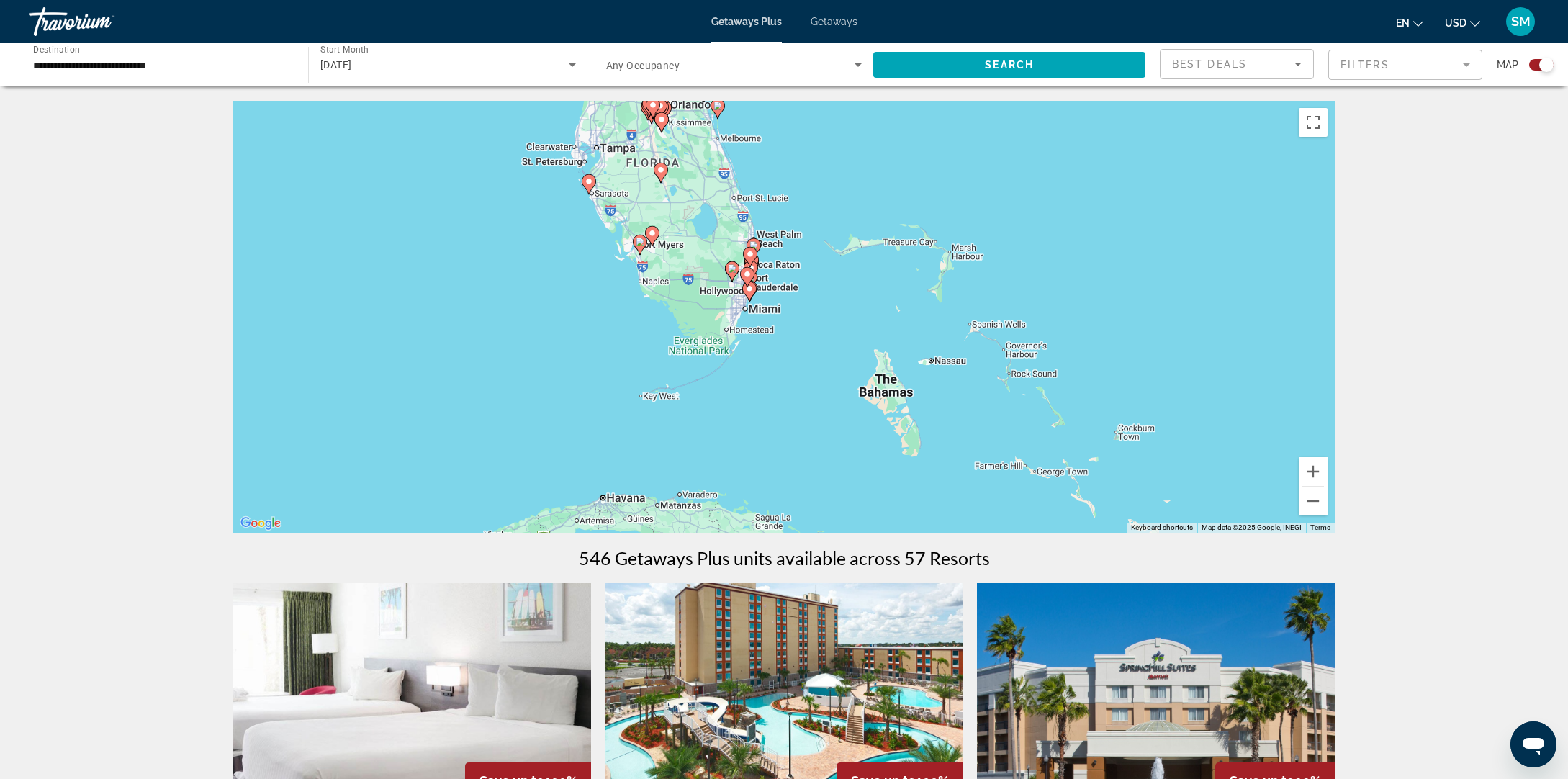
drag, startPoint x: 1004, startPoint y: 391, endPoint x: 1056, endPoint y: 377, distance: 53.9
click at [1011, 352] on div "To activate drag with keyboard, press Alt + Enter. Once in keyboard drag state,…" at bounding box center [784, 316] width 1101 height 432
click at [1312, 469] on button "Zoom in" at bounding box center [1313, 471] width 29 height 29
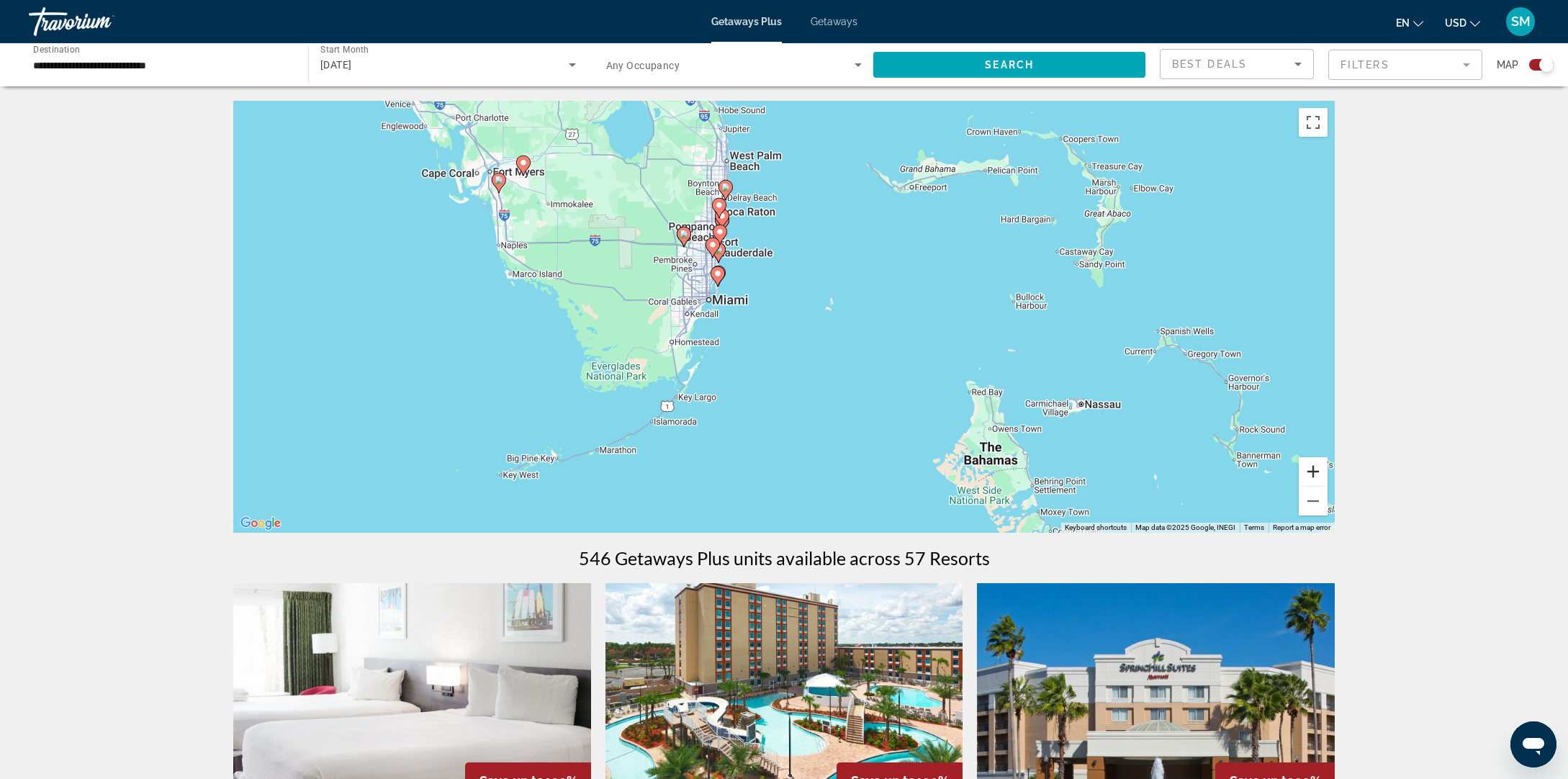
click at [1312, 469] on button "Zoom in" at bounding box center [1313, 471] width 29 height 29
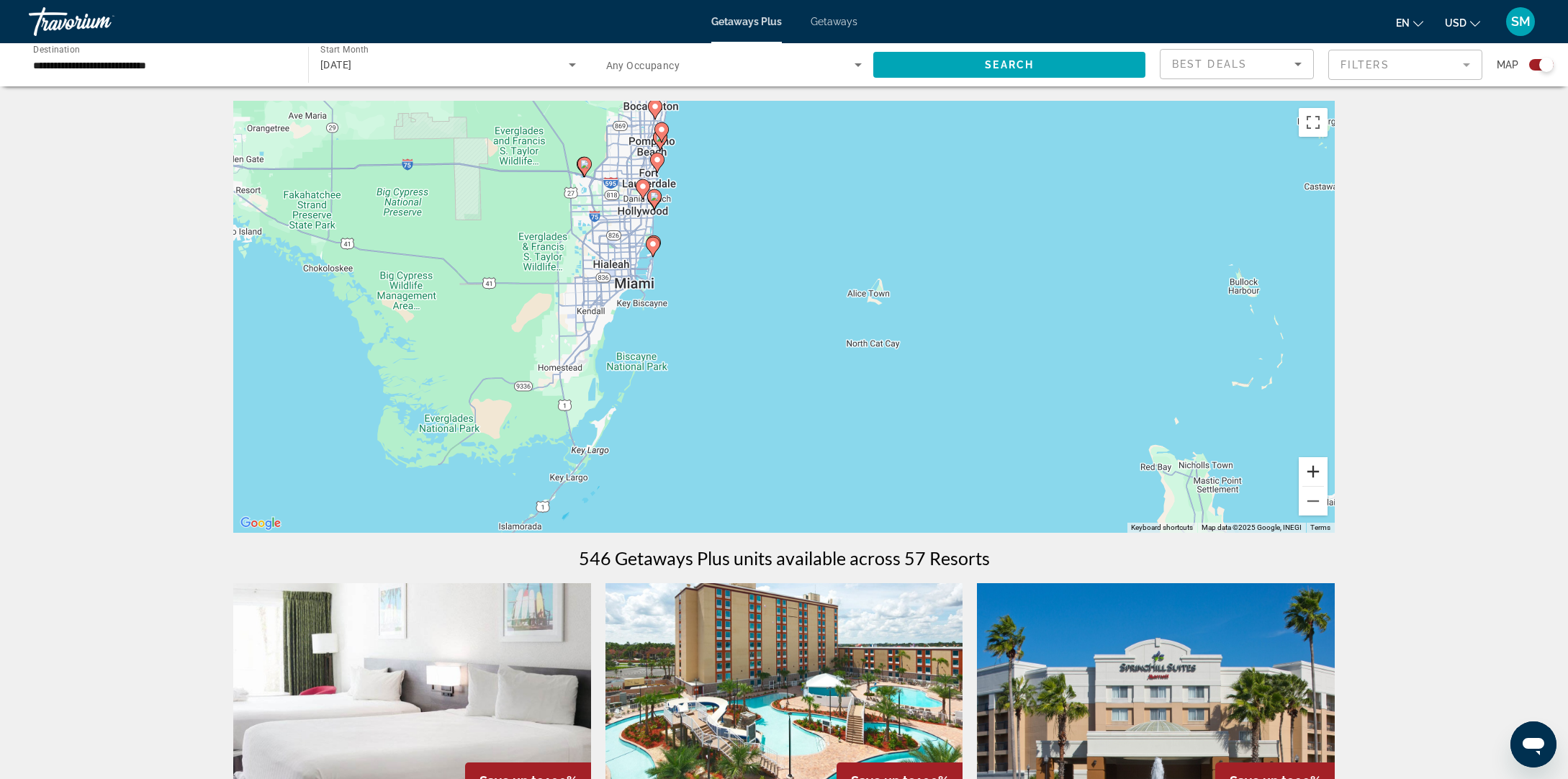
click at [1312, 469] on button "Zoom in" at bounding box center [1313, 471] width 29 height 29
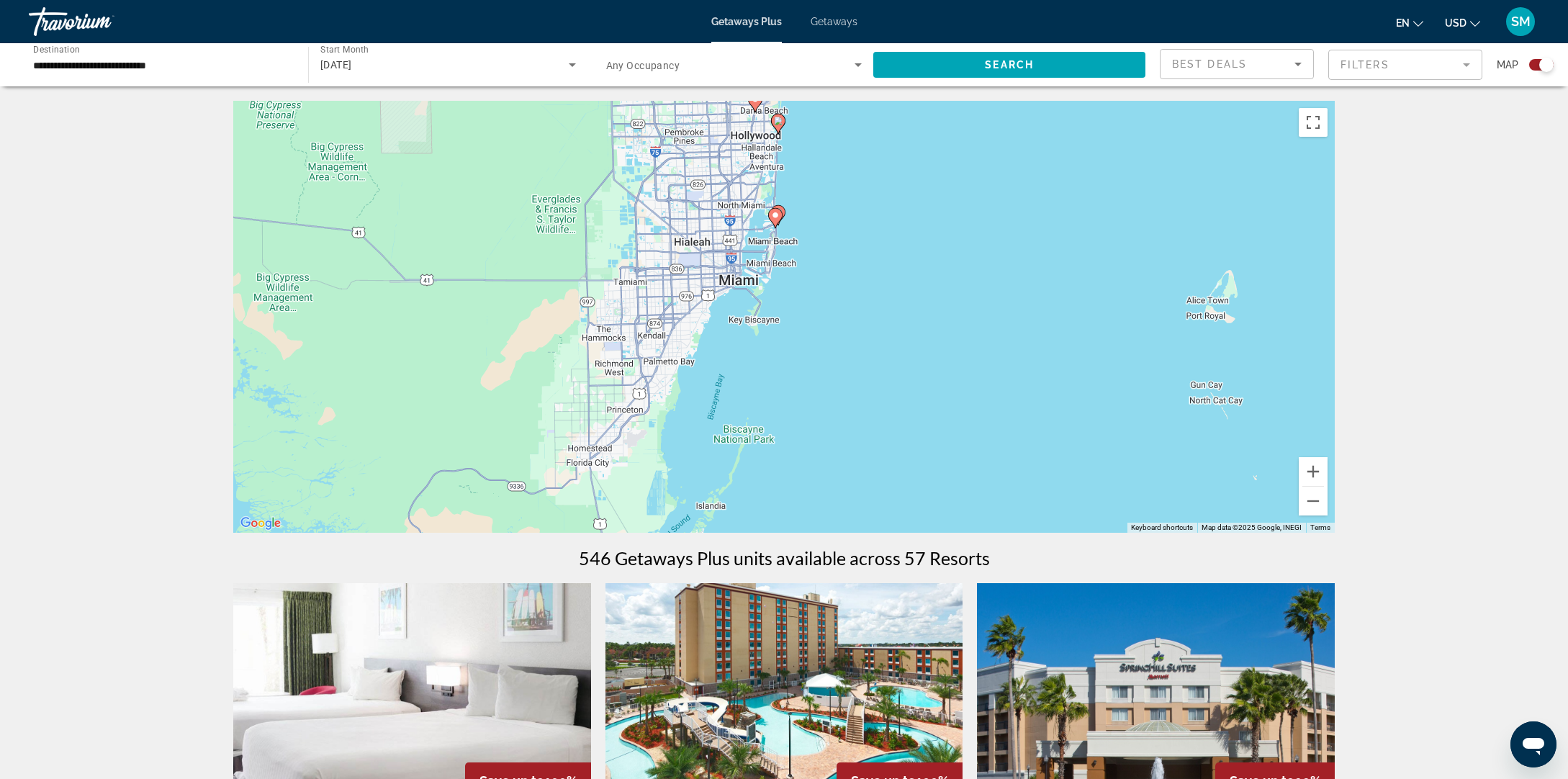
drag, startPoint x: 800, startPoint y: 271, endPoint x: 1055, endPoint y: 299, distance: 256.5
click at [1055, 300] on div "To activate drag with keyboard, press Alt + Enter. Once in keyboard drag state,…" at bounding box center [784, 316] width 1101 height 432
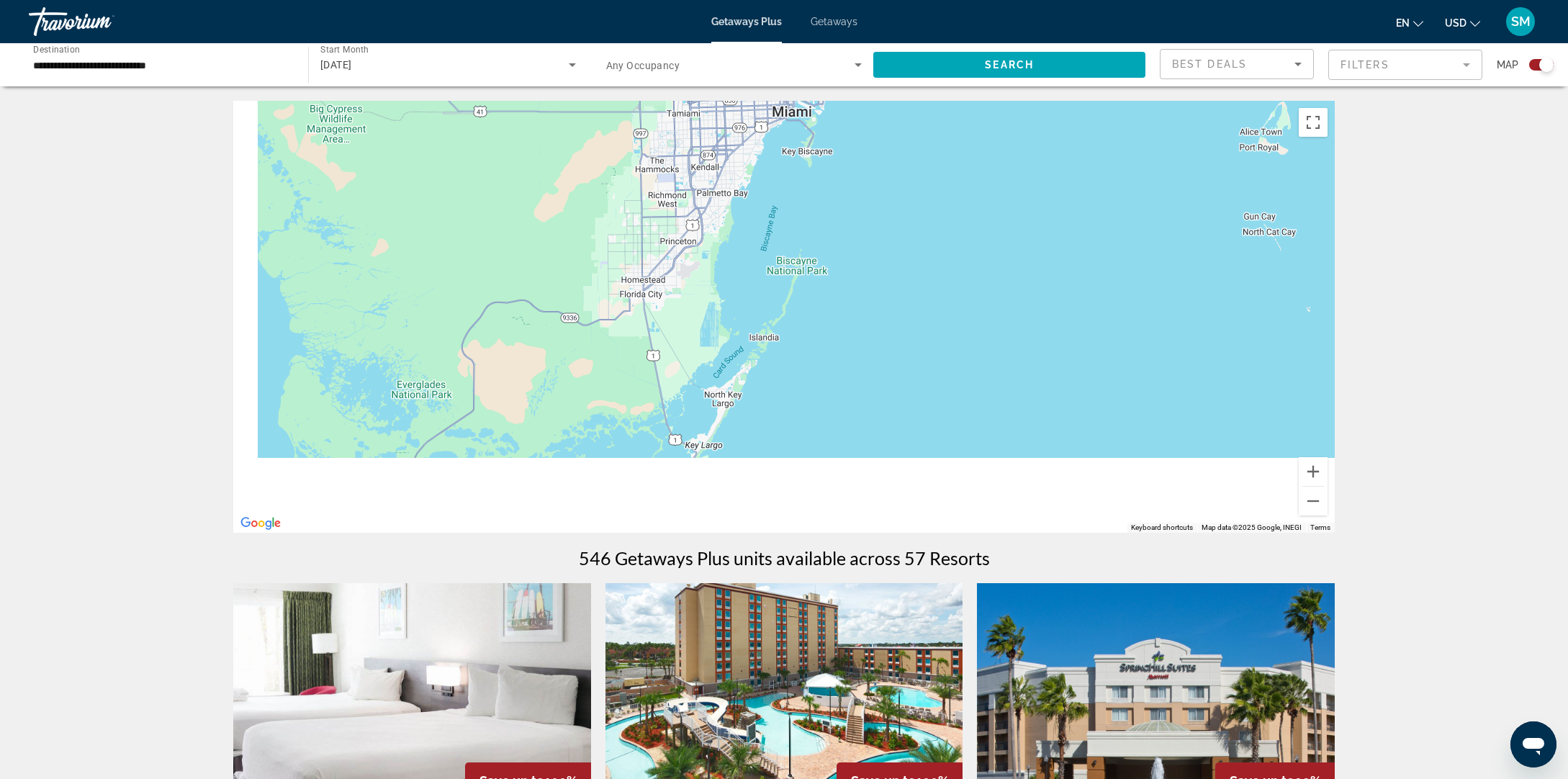
drag, startPoint x: 874, startPoint y: 395, endPoint x: 951, endPoint y: 209, distance: 201.3
click at [950, 218] on div "To activate drag with keyboard, press Alt + Enter. Once in keyboard drag state,…" at bounding box center [784, 316] width 1101 height 432
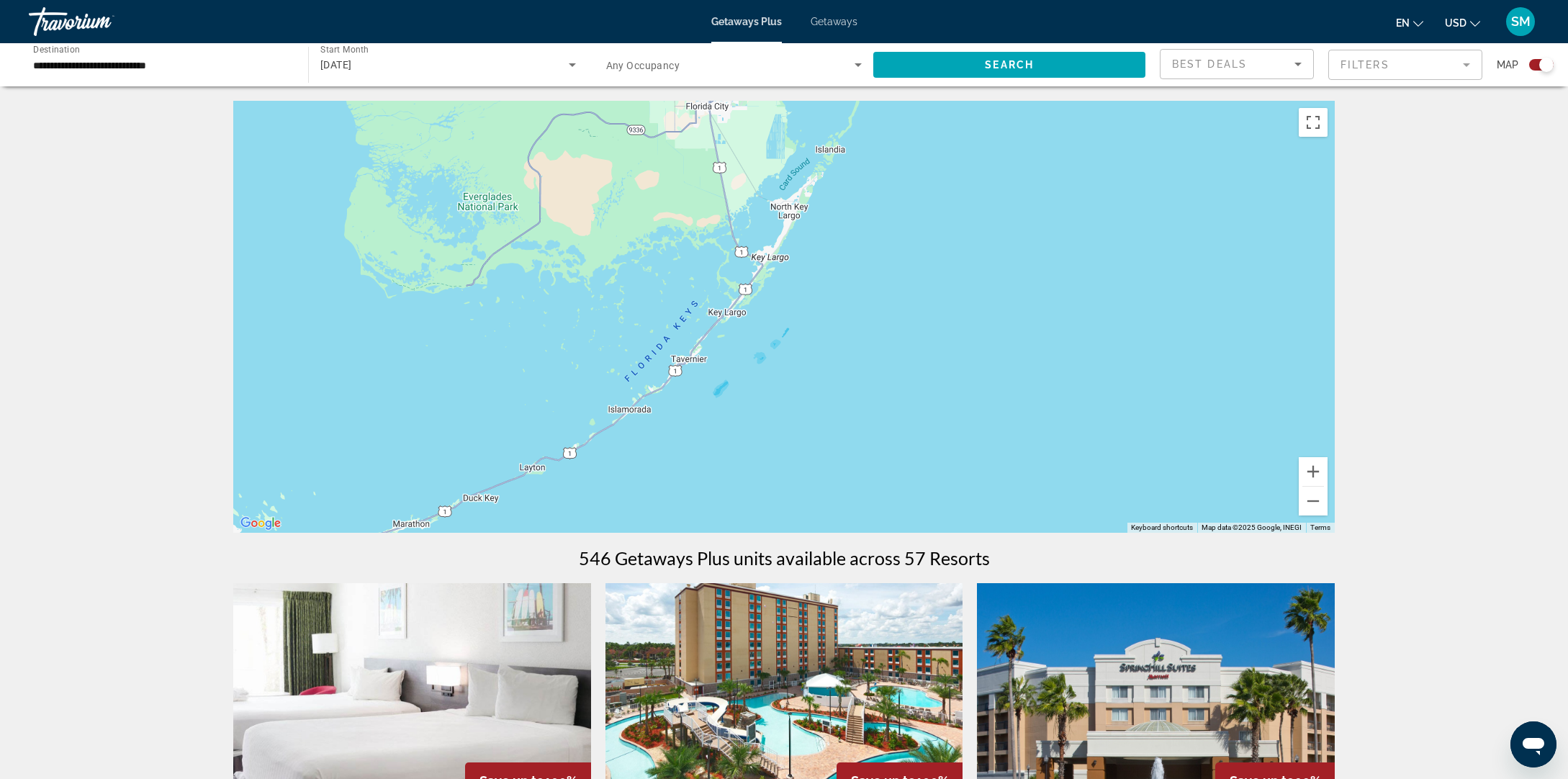
drag, startPoint x: 920, startPoint y: 227, endPoint x: 834, endPoint y: 370, distance: 166.9
click at [835, 369] on div "Main content" at bounding box center [784, 316] width 1101 height 432
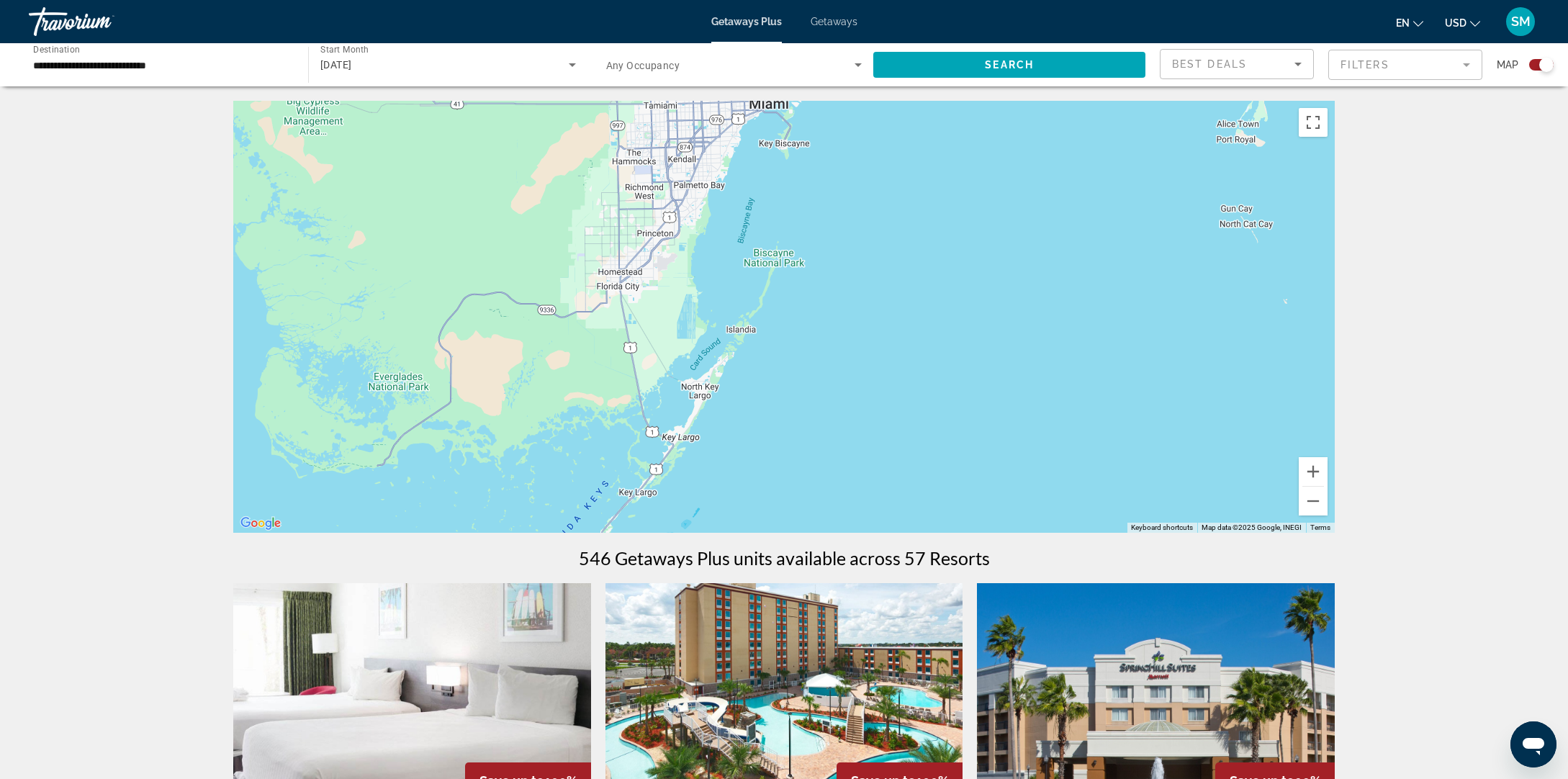
drag, startPoint x: 940, startPoint y: 146, endPoint x: 919, endPoint y: 225, distance: 81.7
click at [916, 227] on div "To activate drag with keyboard, press Alt + Enter. Once in keyboard drag state,…" at bounding box center [784, 316] width 1101 height 432
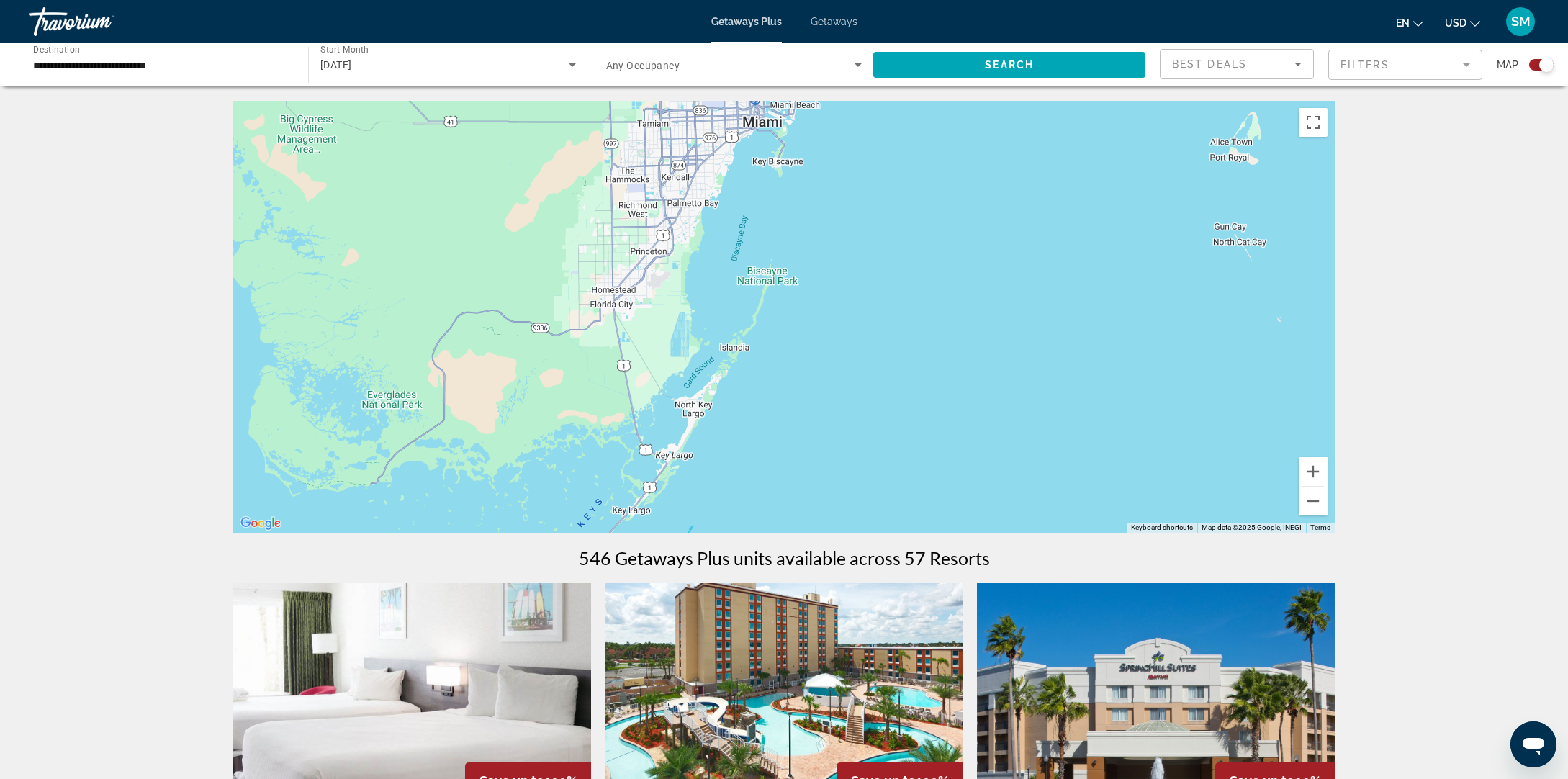
scroll to position [1, 0]
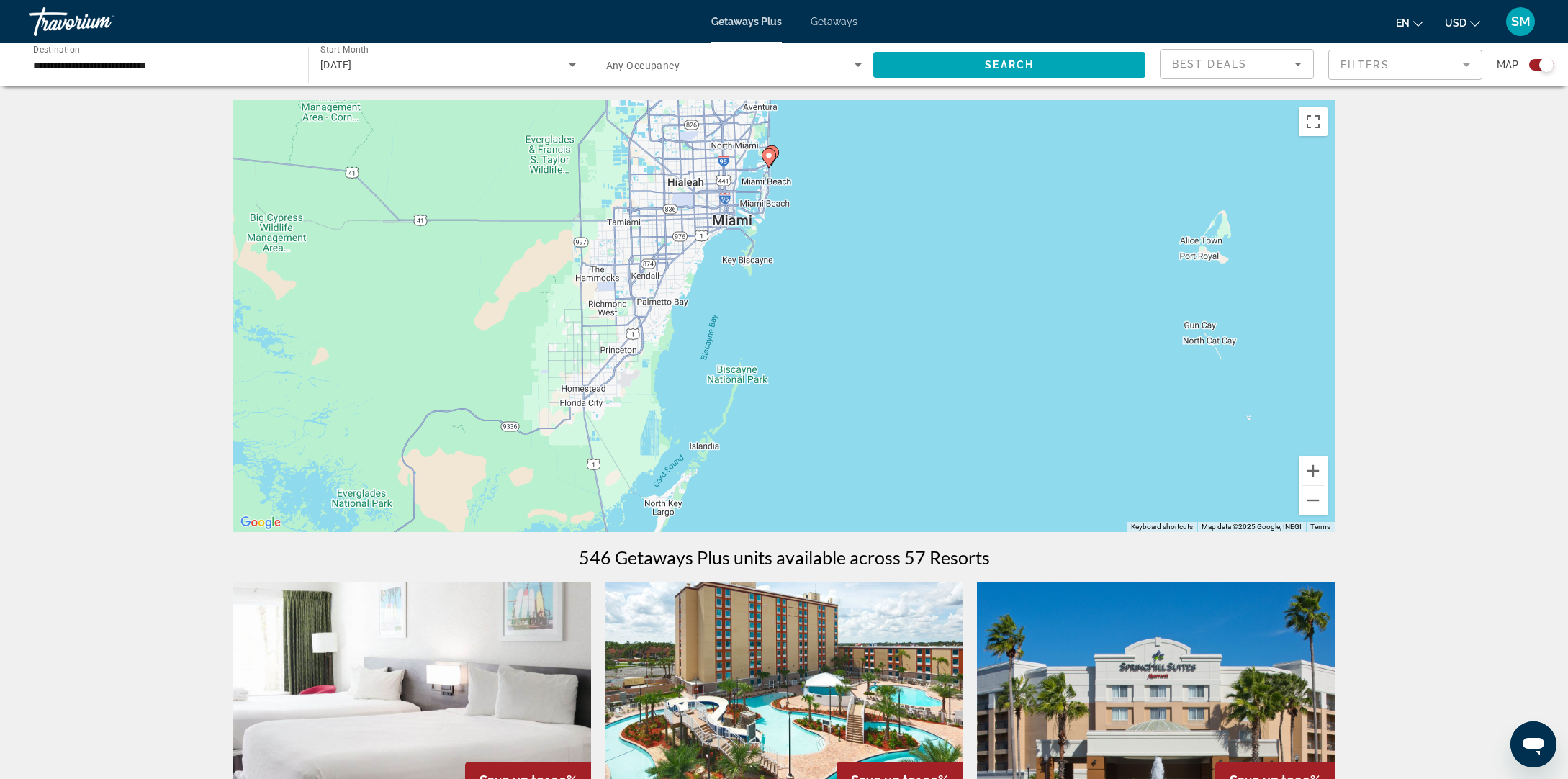
drag, startPoint x: 938, startPoint y: 194, endPoint x: 910, endPoint y: 282, distance: 92.3
click at [910, 282] on div "To activate drag with keyboard, press Alt + Enter. Once in keyboard drag state,…" at bounding box center [784, 315] width 1101 height 432
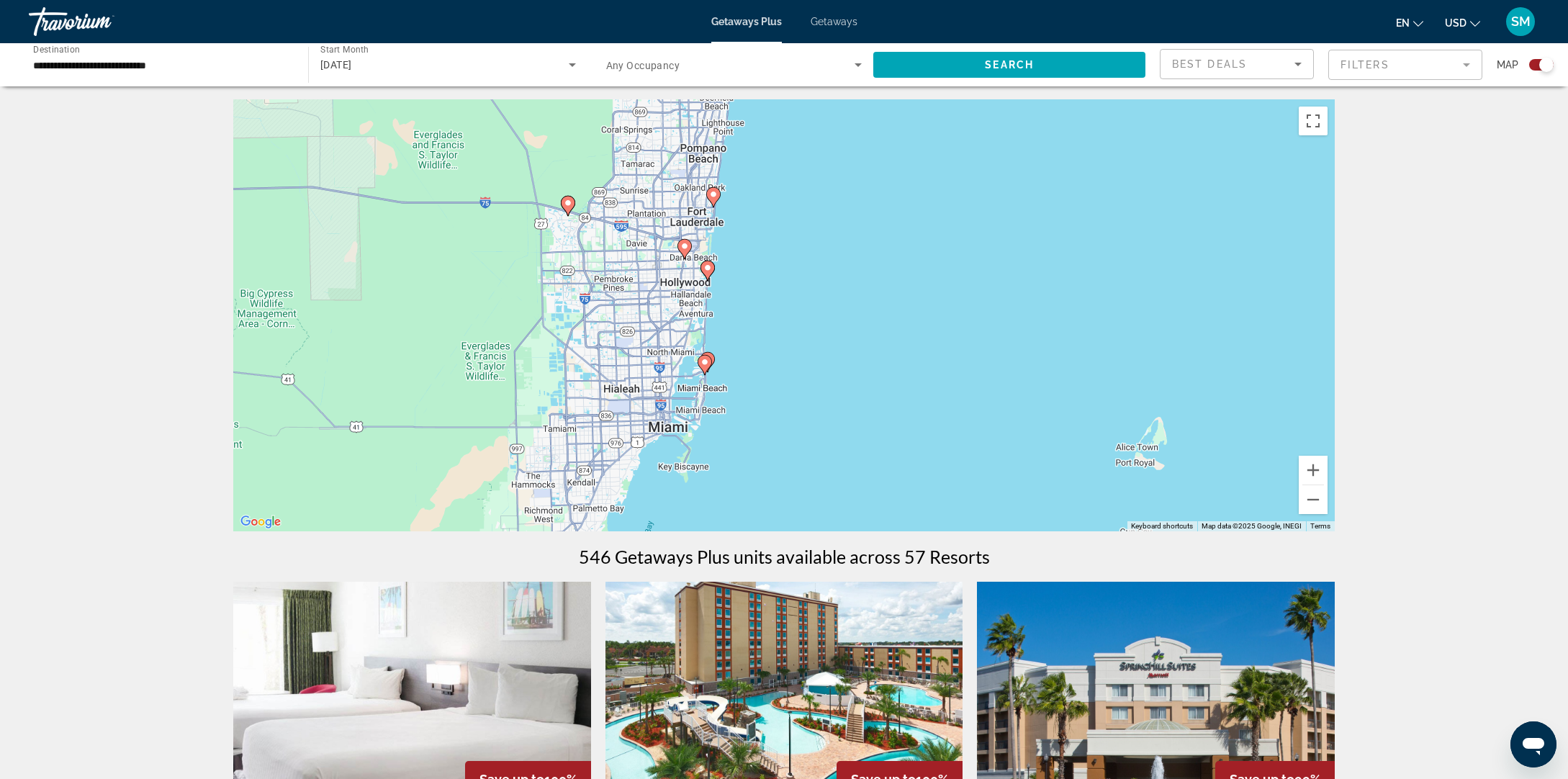
drag, startPoint x: 913, startPoint y: 259, endPoint x: 840, endPoint y: 505, distance: 256.6
click at [840, 491] on div "To activate drag with keyboard, press Alt + Enter. Once in keyboard drag state,…" at bounding box center [784, 315] width 1101 height 432
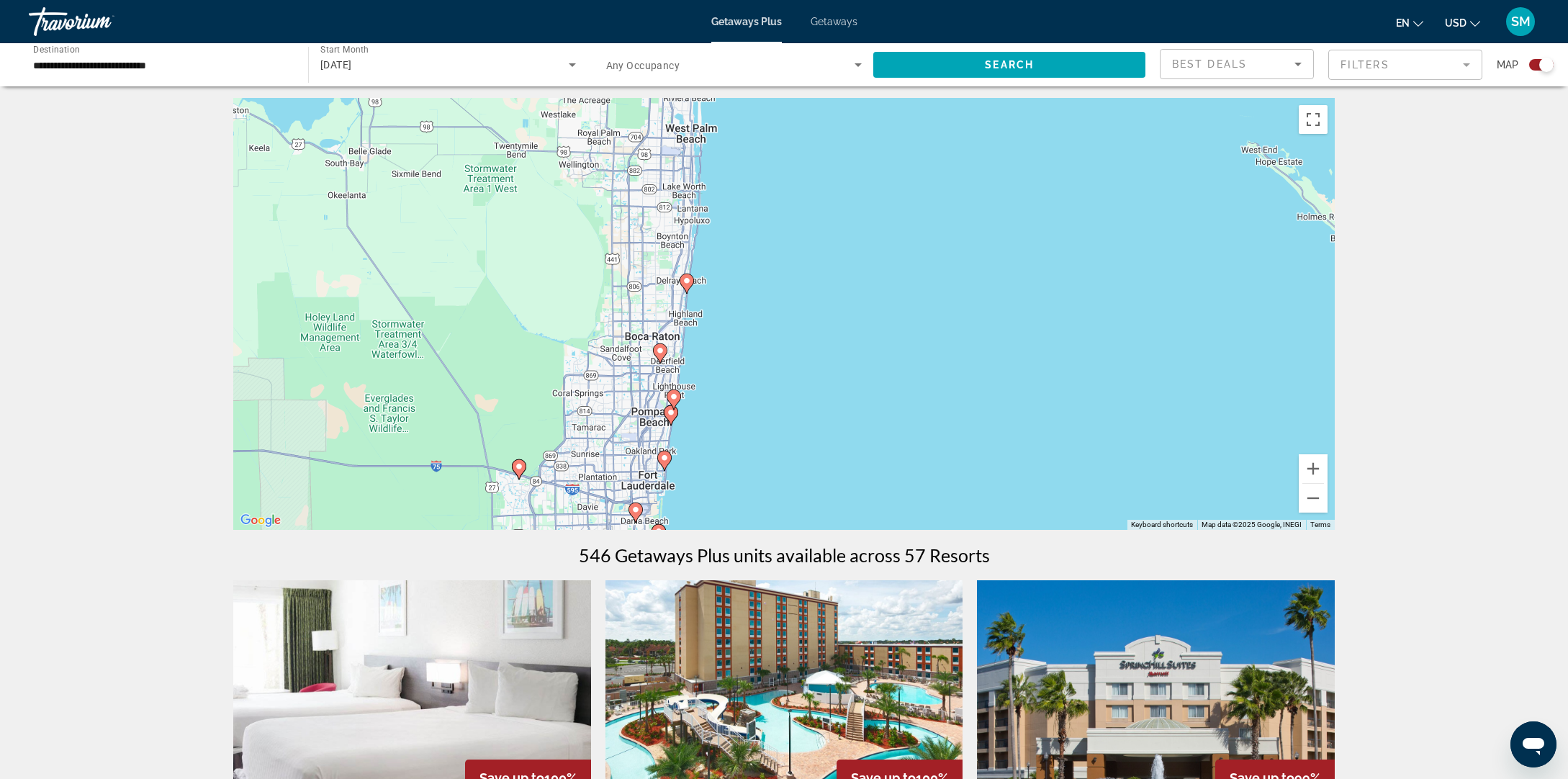
drag, startPoint x: 836, startPoint y: 316, endPoint x: 841, endPoint y: 447, distance: 131.1
click at [842, 447] on div "To activate drag with keyboard, press Alt + Enter. Once in keyboard drag state,…" at bounding box center [784, 313] width 1101 height 432
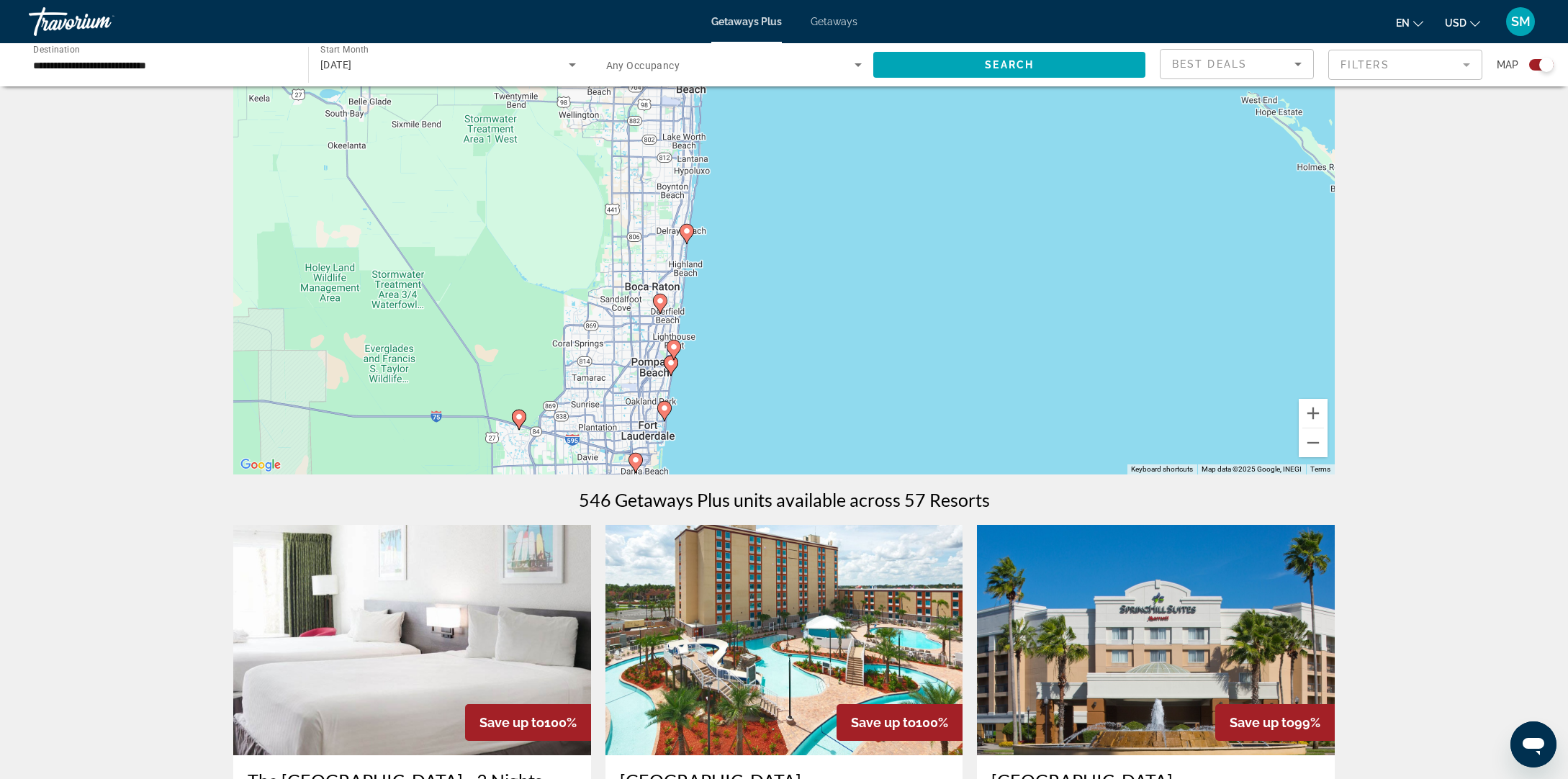
scroll to position [64, 0]
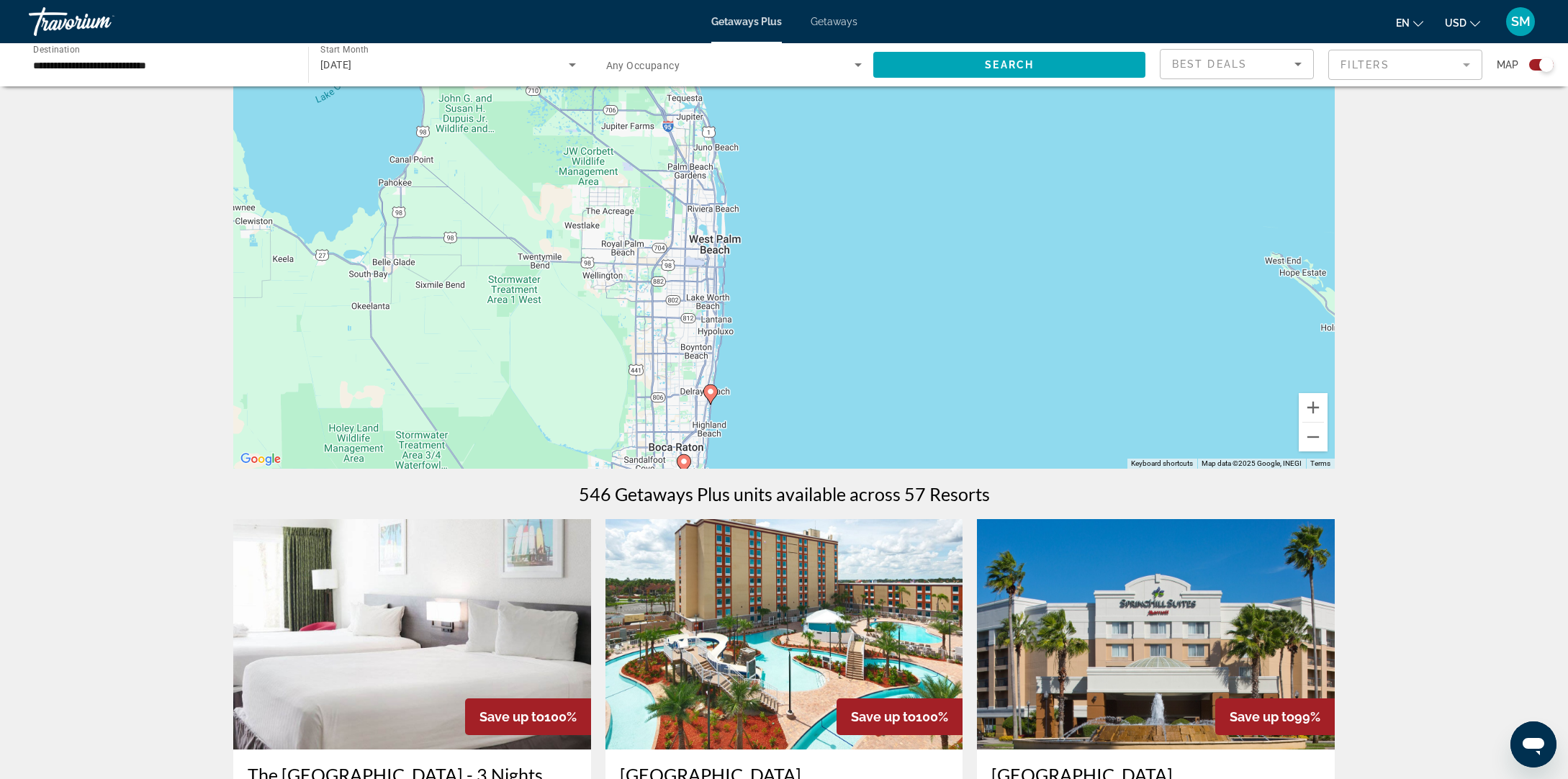
drag, startPoint x: 807, startPoint y: 244, endPoint x: 831, endPoint y: 410, distance: 167.7
click at [831, 410] on div "To activate drag with keyboard, press Alt + Enter. Once in keyboard drag state,…" at bounding box center [784, 252] width 1101 height 432
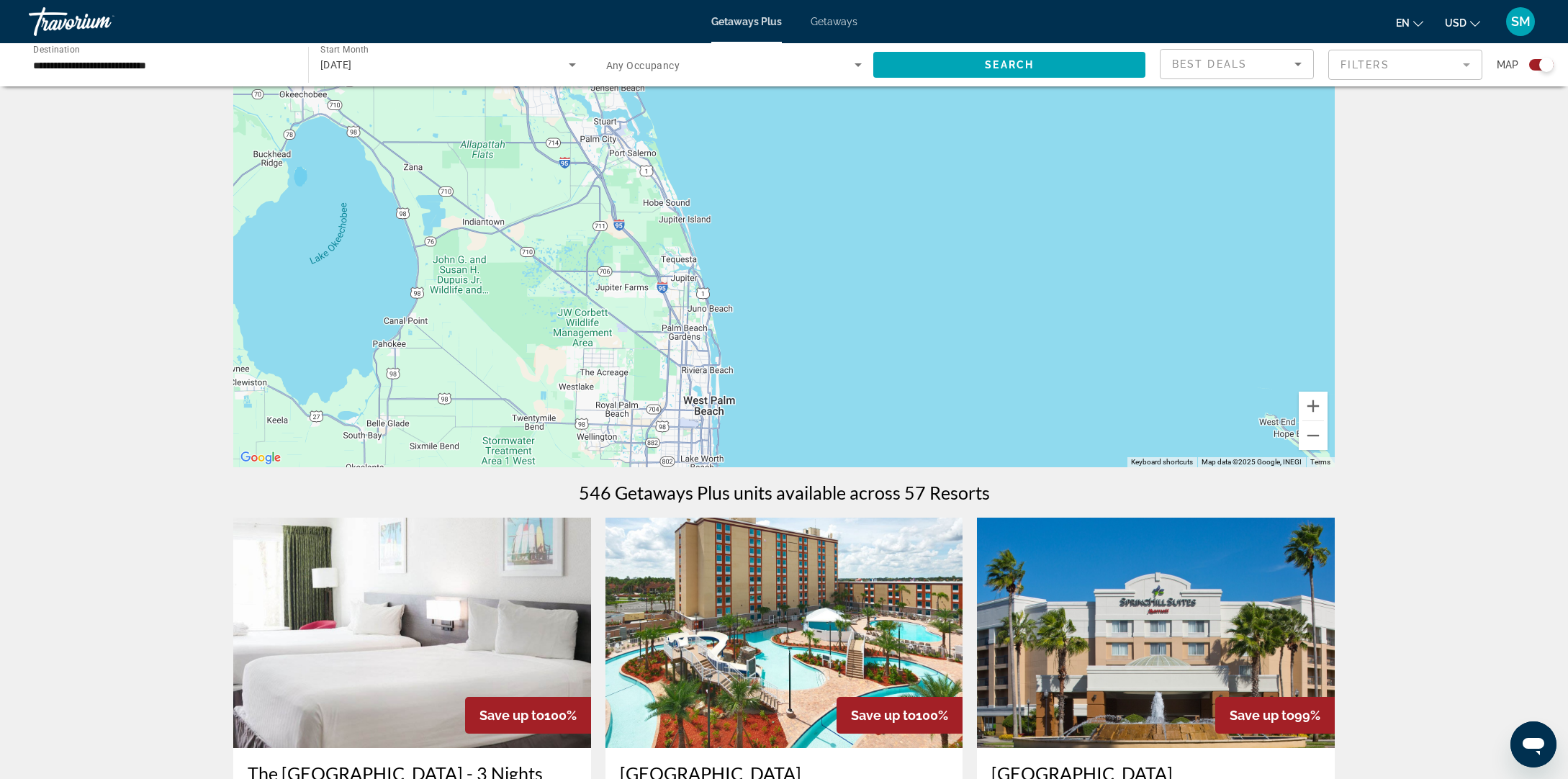
drag, startPoint x: 867, startPoint y: 265, endPoint x: 863, endPoint y: 371, distance: 106.1
click at [863, 371] on div "To activate drag with keyboard, press Alt + Enter. Once in keyboard drag state,…" at bounding box center [784, 251] width 1101 height 432
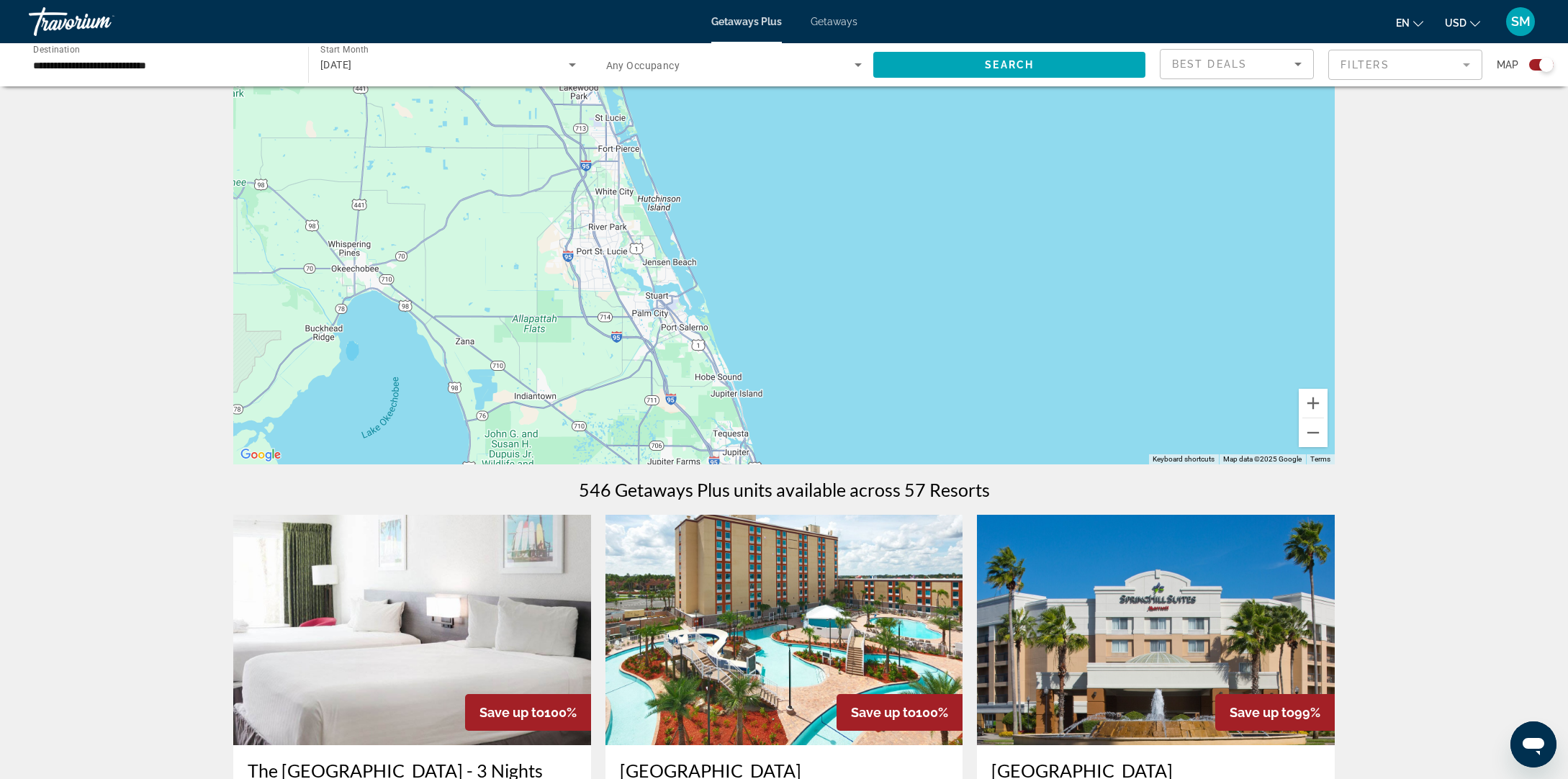
drag, startPoint x: 837, startPoint y: 229, endPoint x: 888, endPoint y: 404, distance: 182.3
click at [888, 404] on div "To activate drag with keyboard, press Alt + Enter. Once in keyboard drag state,…" at bounding box center [784, 247] width 1101 height 432
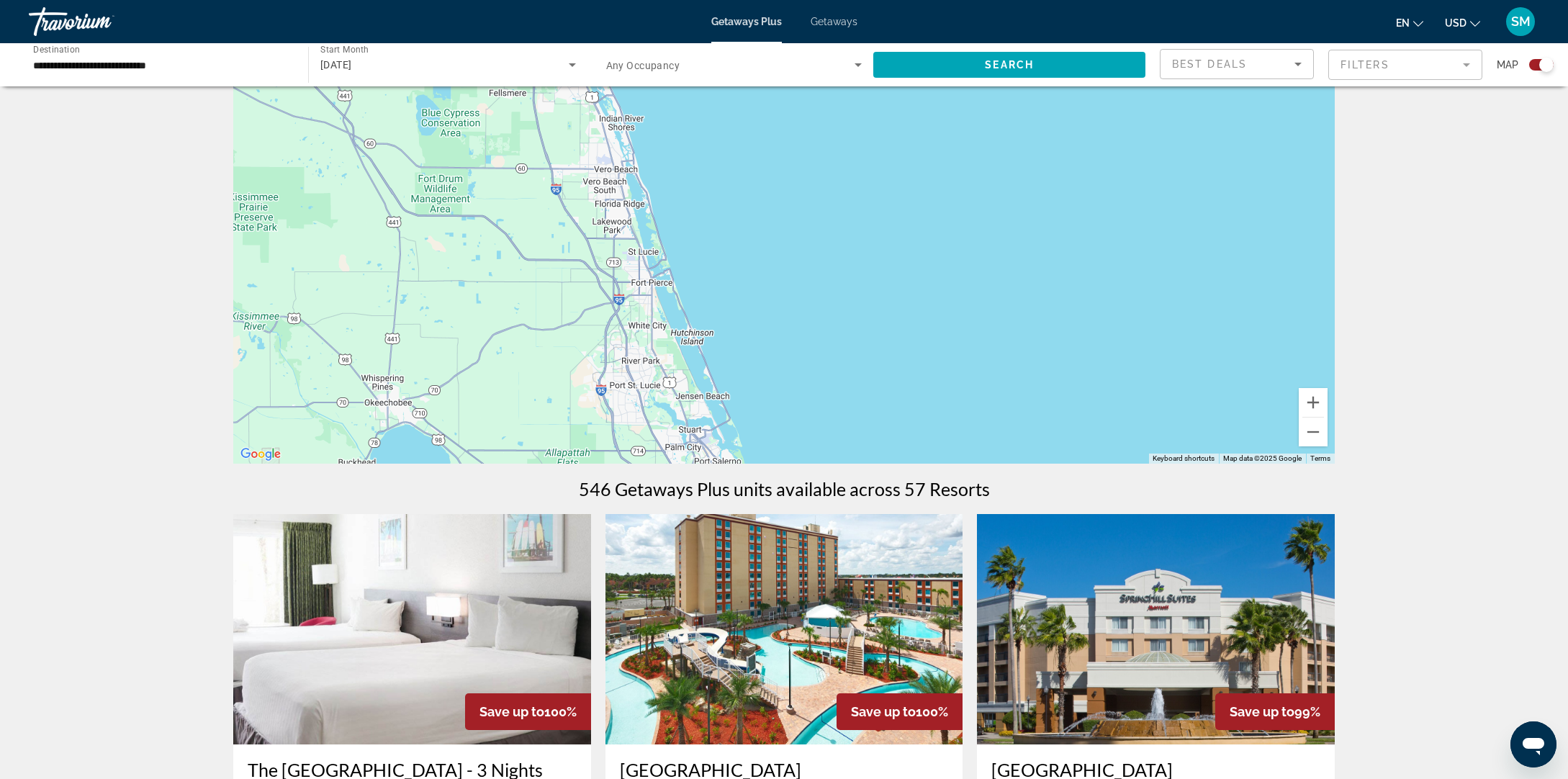
drag, startPoint x: 809, startPoint y: 193, endPoint x: 844, endPoint y: 352, distance: 162.8
click at [844, 352] on div "To activate drag with keyboard, press Alt + Enter. Once in keyboard drag state,…" at bounding box center [784, 247] width 1101 height 432
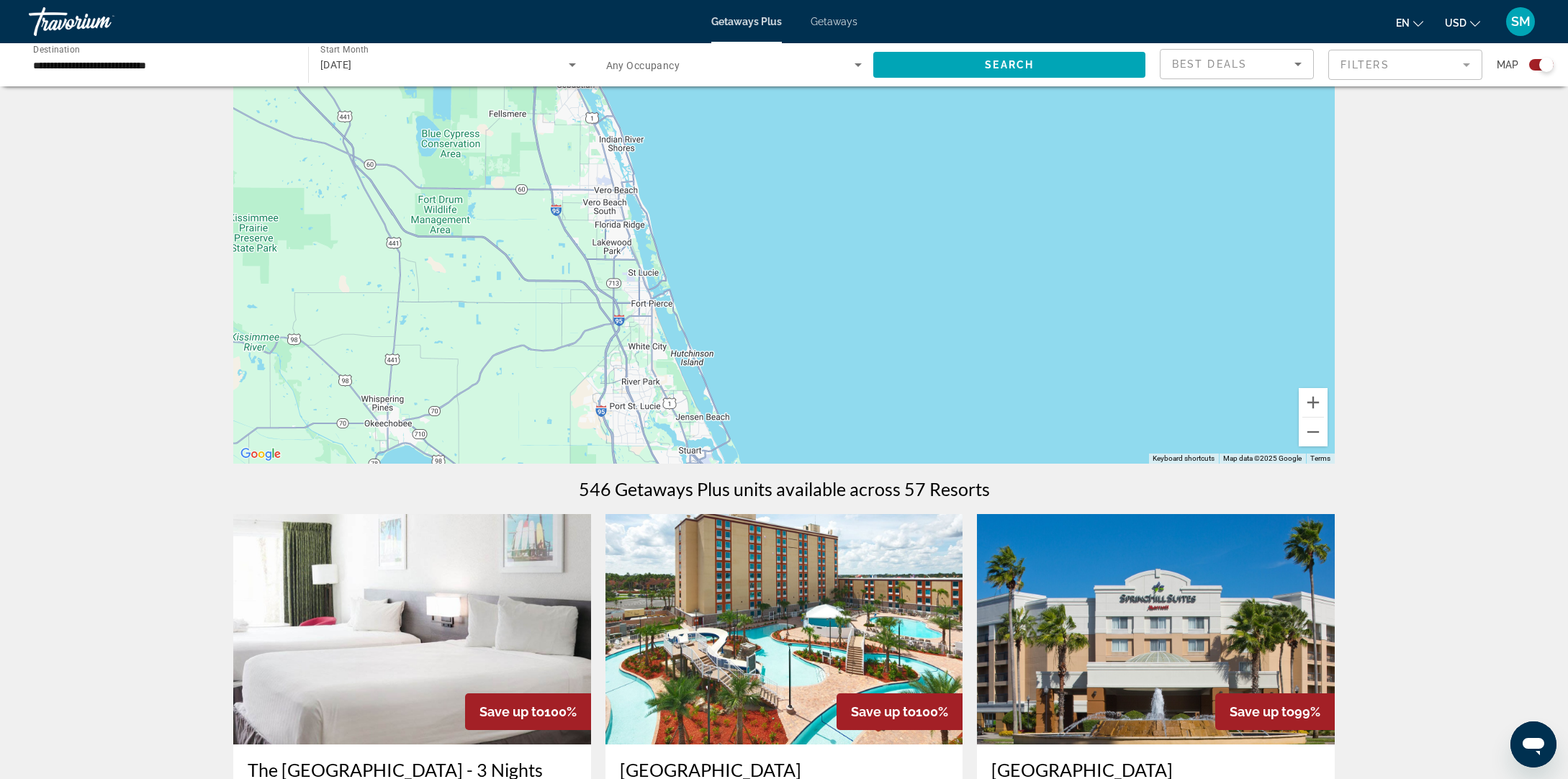
scroll to position [75, 0]
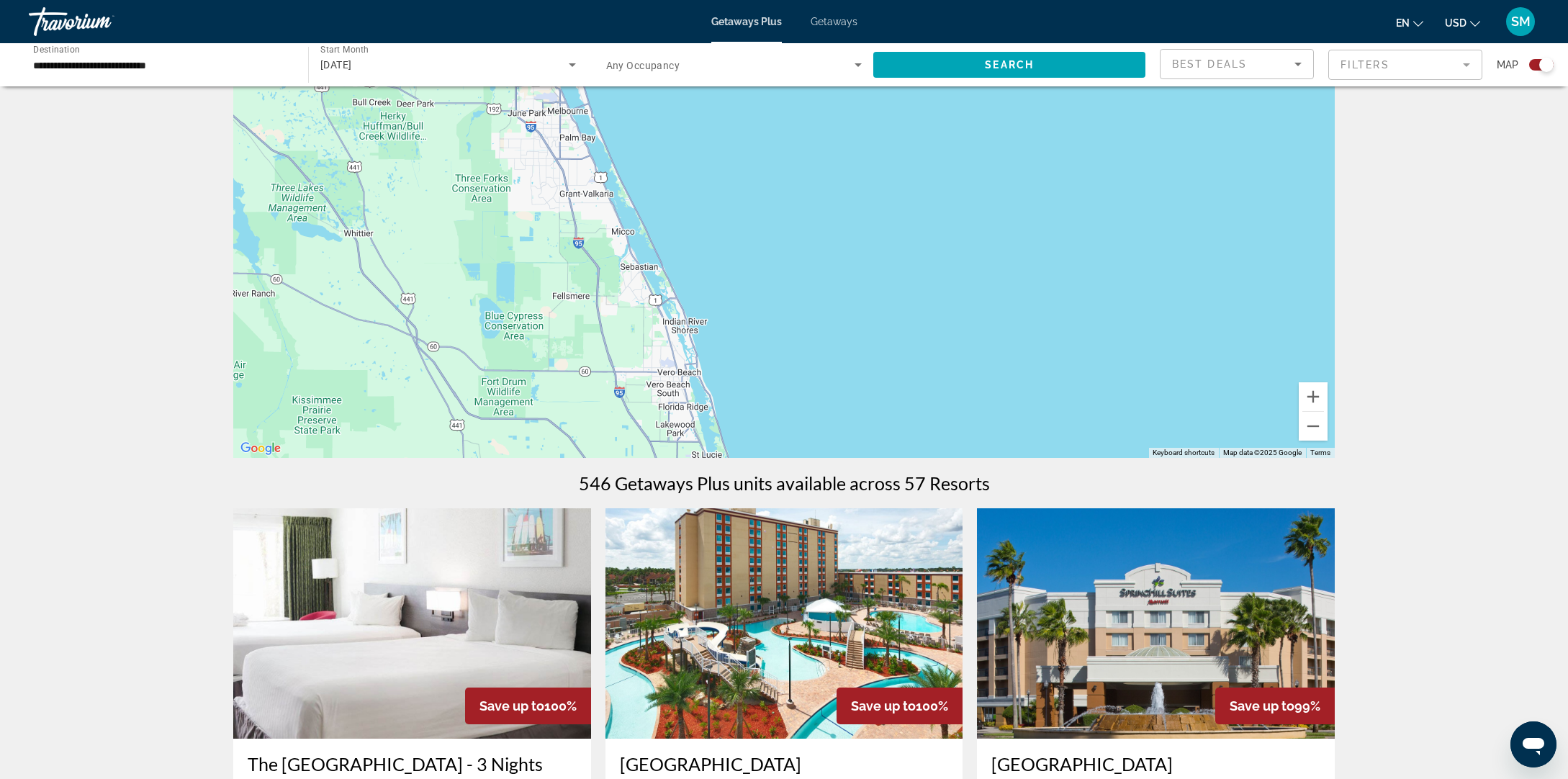
drag, startPoint x: 803, startPoint y: 249, endPoint x: 855, endPoint y: 399, distance: 158.8
click at [855, 399] on div "To activate drag with keyboard, press Alt + Enter. Once in keyboard drag state,…" at bounding box center [784, 242] width 1101 height 432
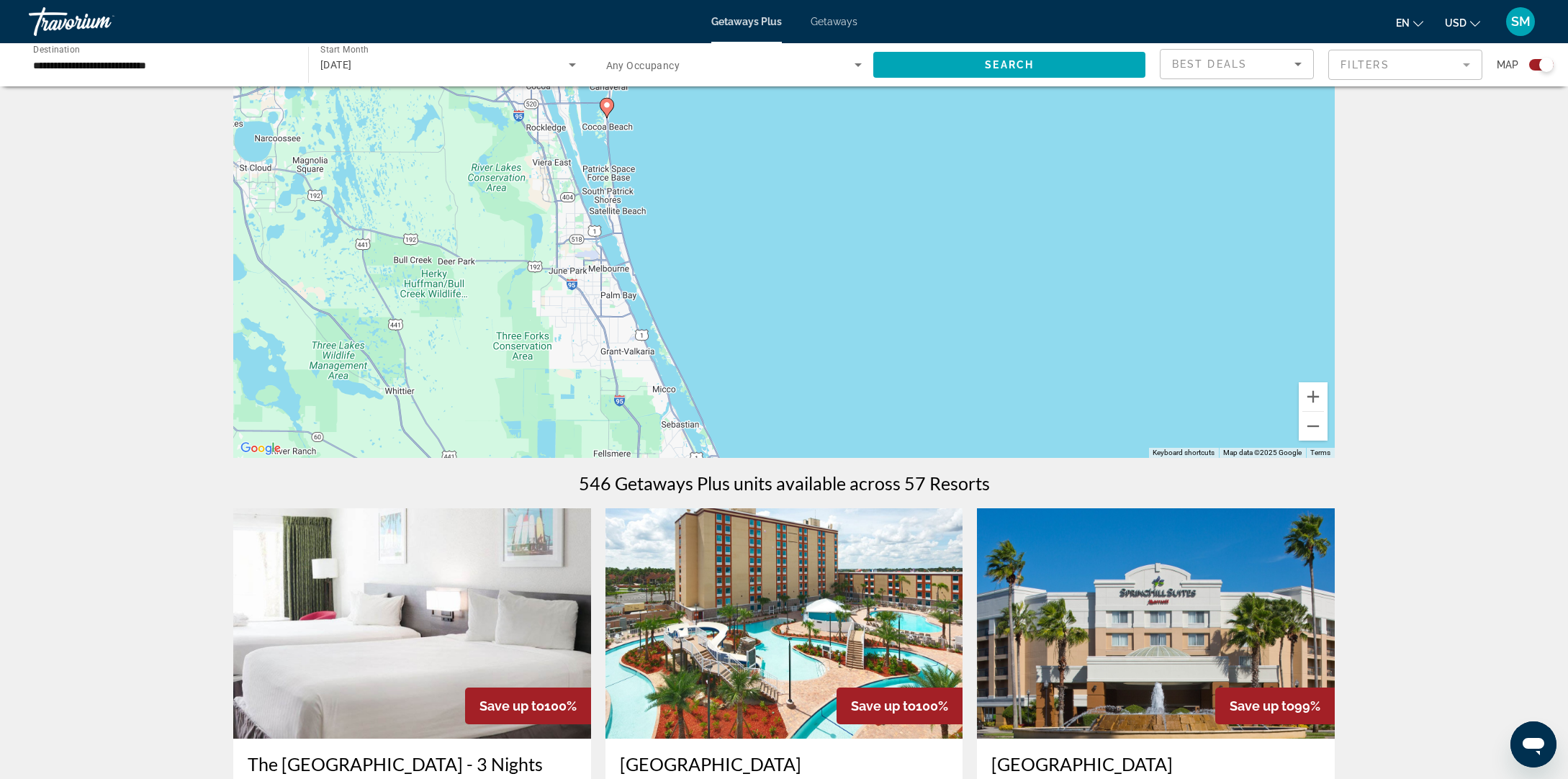
drag, startPoint x: 796, startPoint y: 260, endPoint x: 838, endPoint y: 420, distance: 165.4
click at [838, 420] on div "To activate drag with keyboard, press Alt + Enter. Once in keyboard drag state,…" at bounding box center [784, 242] width 1101 height 432
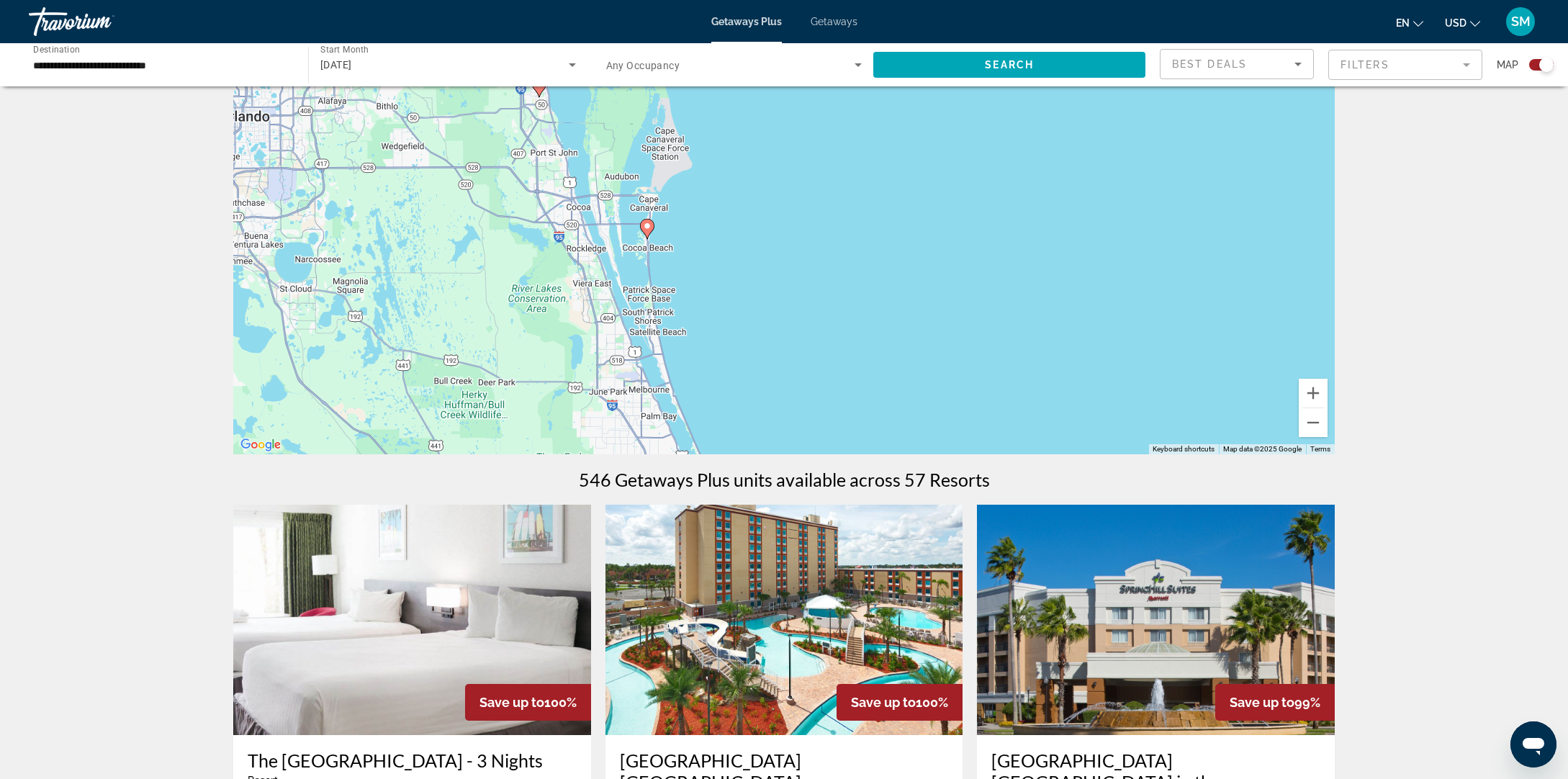
drag, startPoint x: 818, startPoint y: 275, endPoint x: 860, endPoint y: 402, distance: 133.8
click at [860, 401] on div "To activate drag with keyboard, press Alt + Enter. Once in keyboard drag state,…" at bounding box center [784, 238] width 1101 height 432
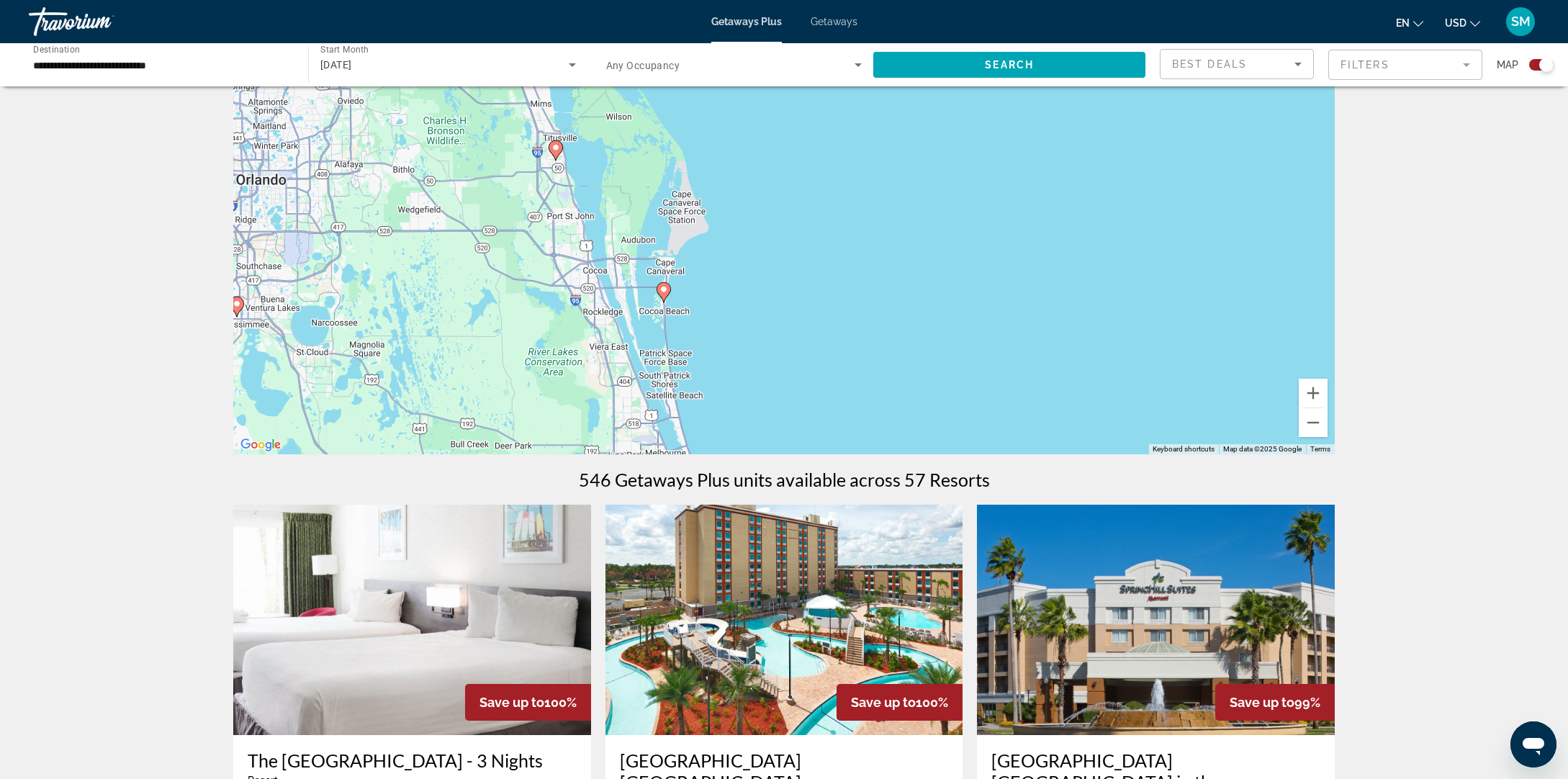
scroll to position [83, 0]
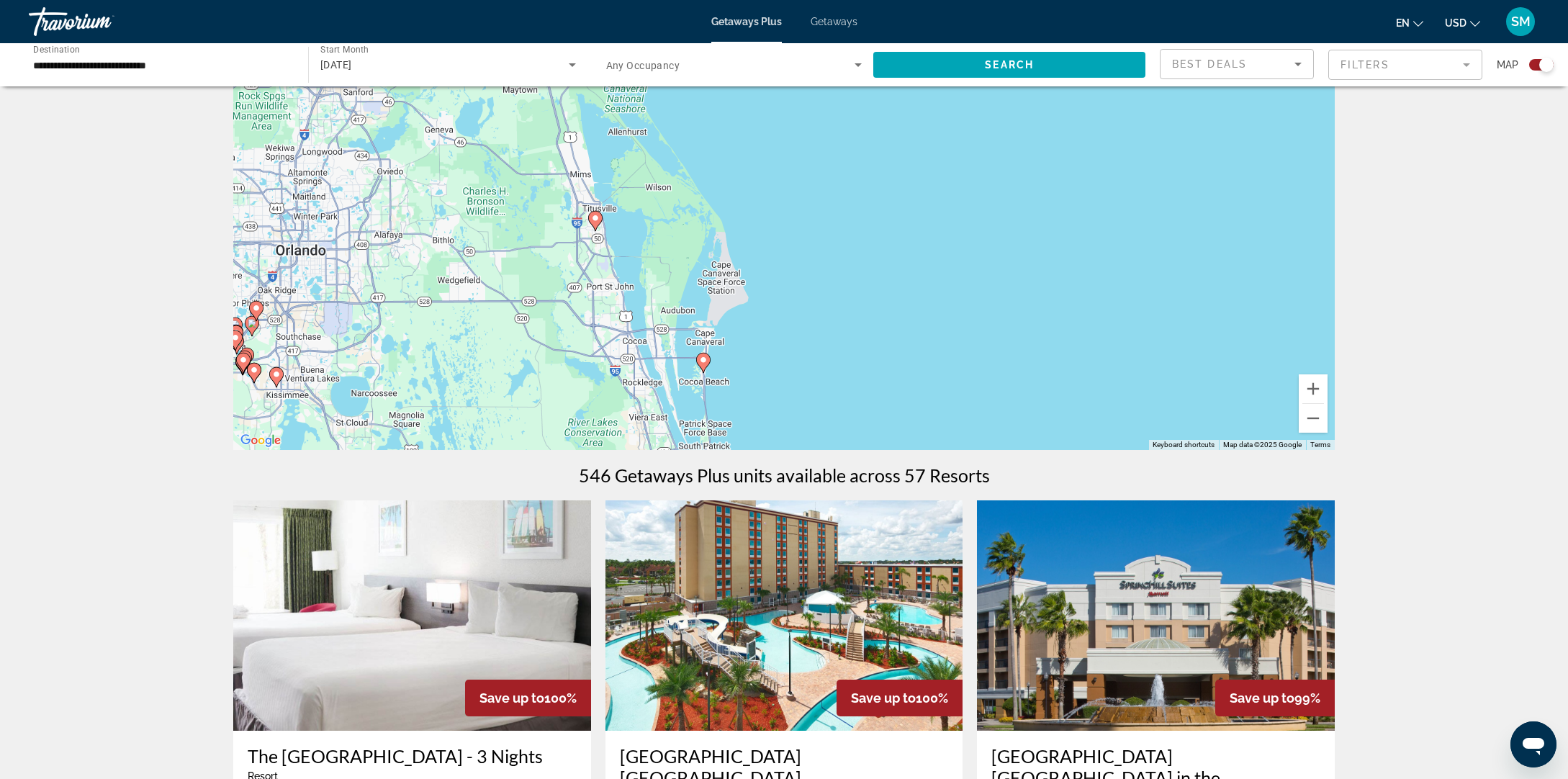
drag, startPoint x: 800, startPoint y: 194, endPoint x: 836, endPoint y: 167, distance: 45.0
click at [836, 167] on div "To activate drag with keyboard, press Alt + Enter. Once in keyboard drag state,…" at bounding box center [784, 233] width 1101 height 432
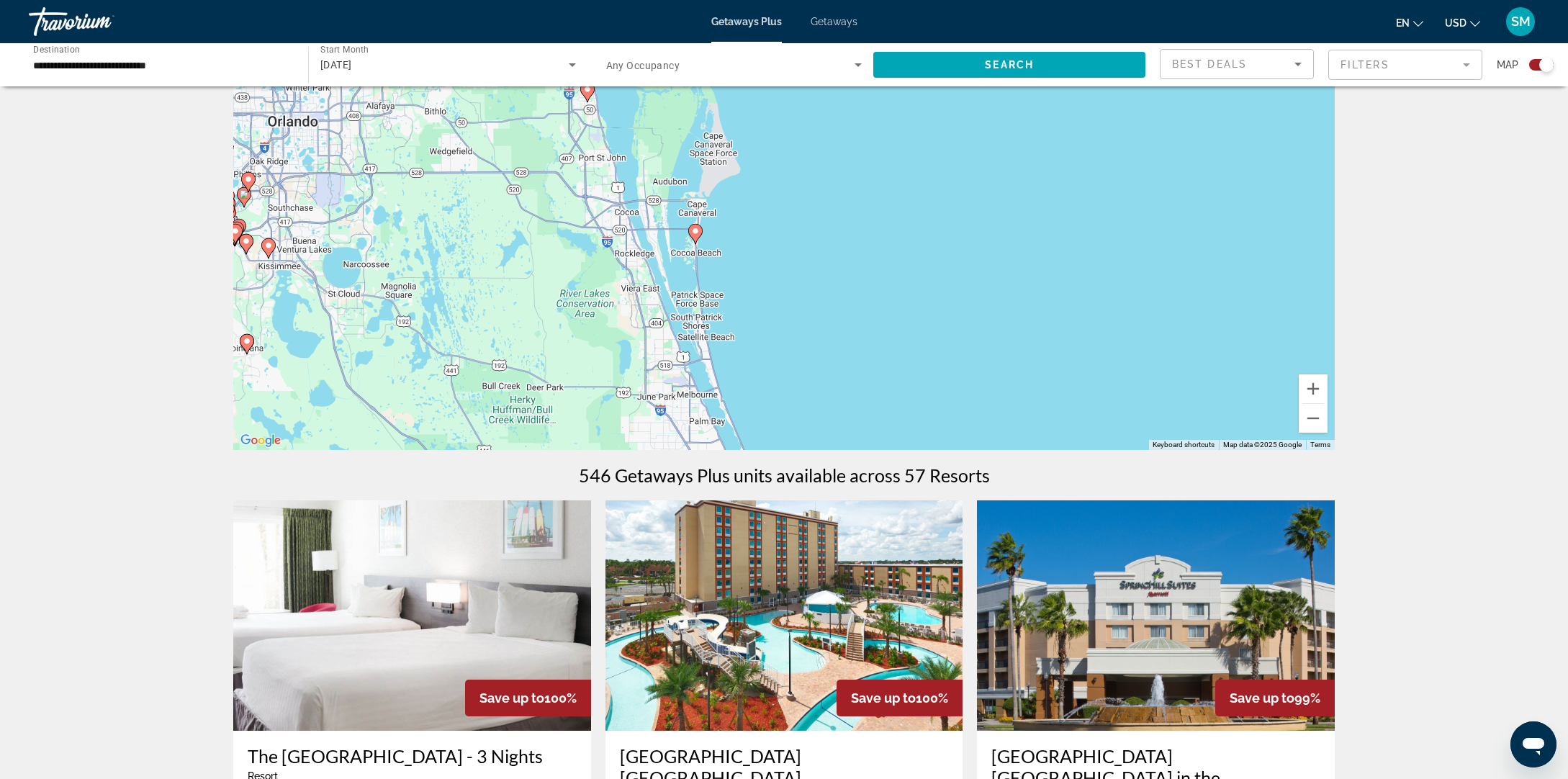
drag, startPoint x: 844, startPoint y: 210, endPoint x: 844, endPoint y: 151, distance: 59.0
click at [844, 159] on div "To activate drag with keyboard, press Alt + Enter. Once in keyboard drag state,…" at bounding box center [784, 233] width 1101 height 432
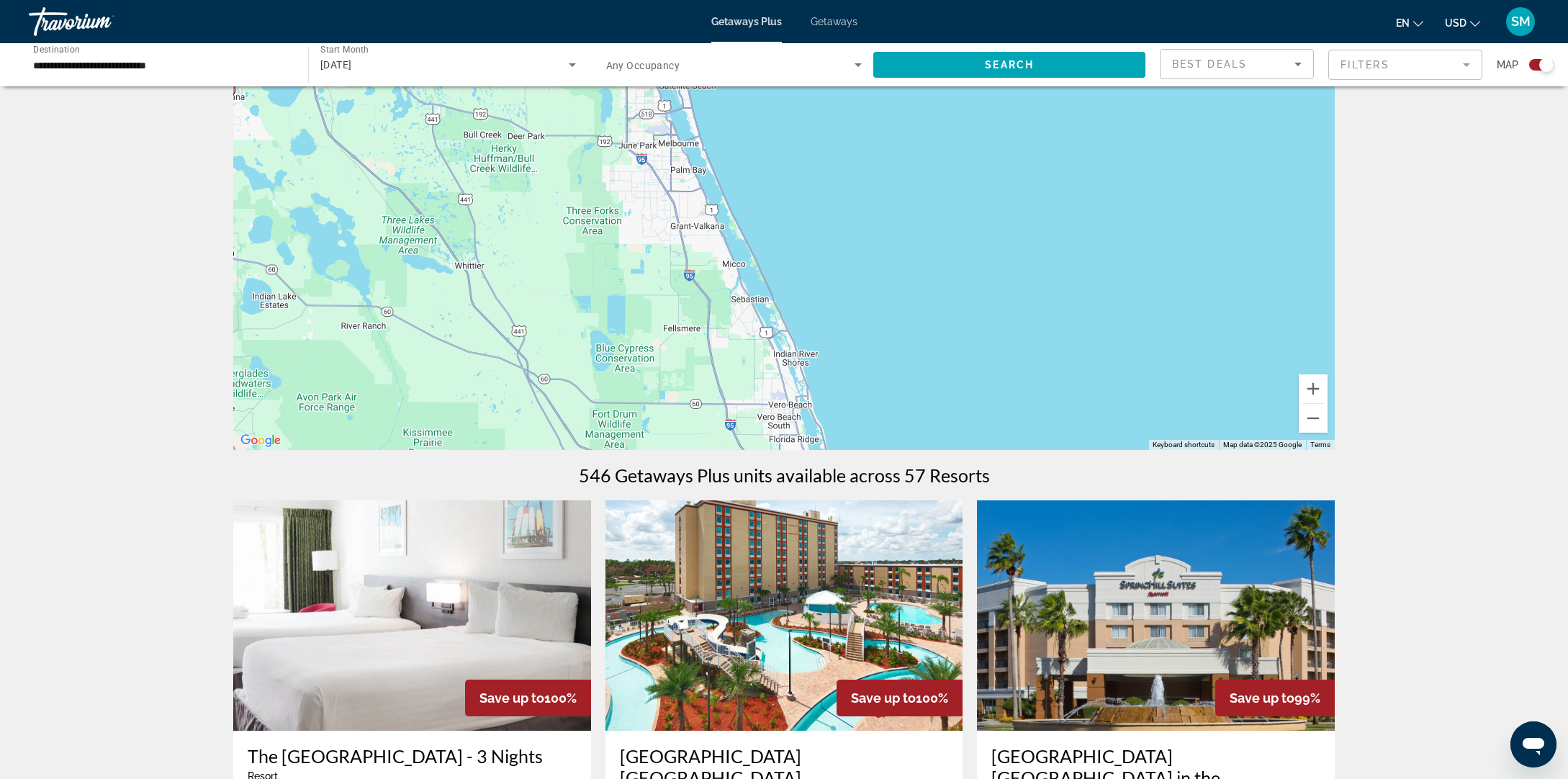
drag, startPoint x: 852, startPoint y: 224, endPoint x: 825, endPoint y: 131, distance: 96.8
click at [829, 133] on div "To activate drag with keyboard, press Alt + Enter. Once in keyboard drag state,…" at bounding box center [784, 233] width 1101 height 432
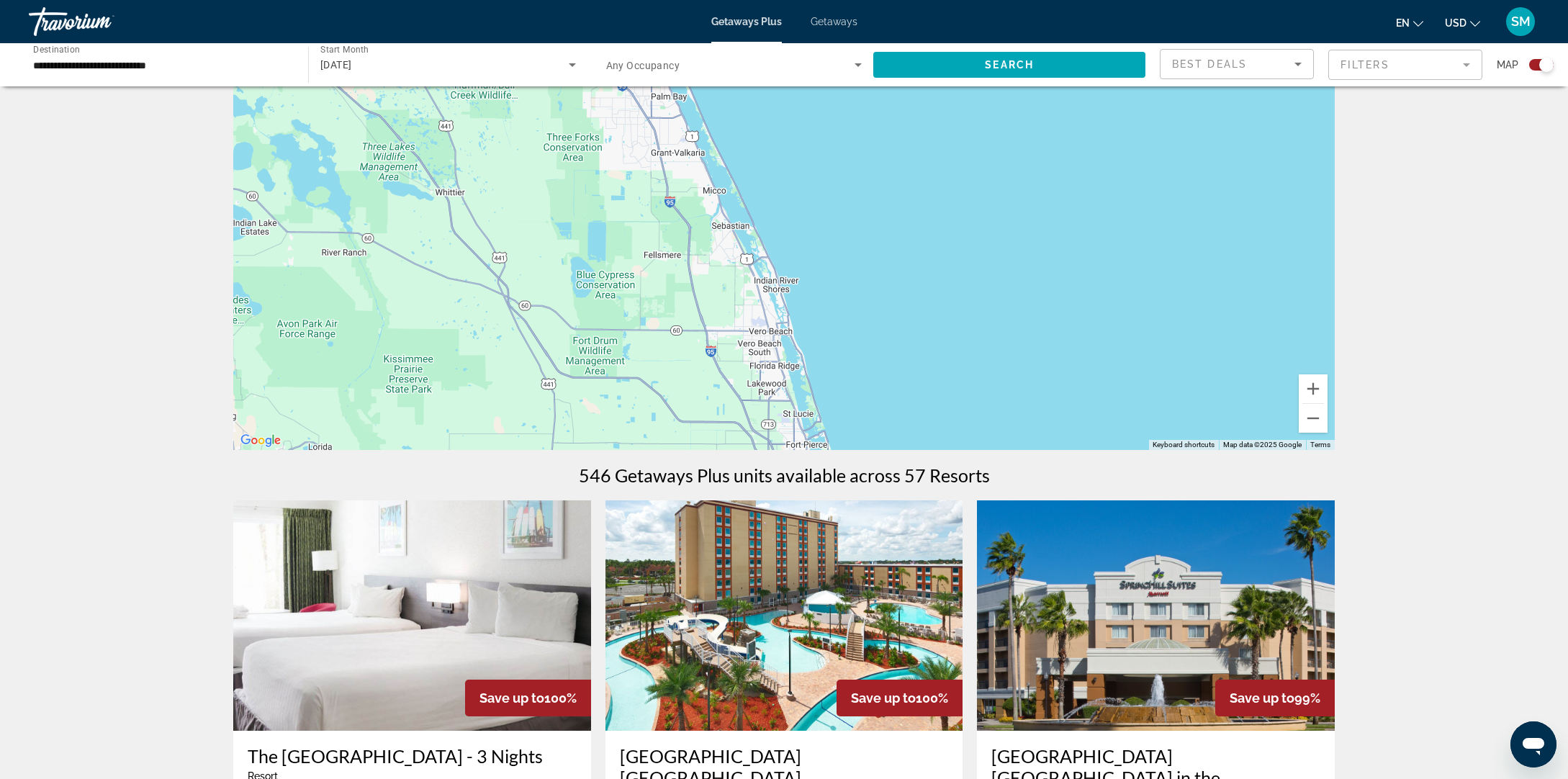
drag, startPoint x: 873, startPoint y: 266, endPoint x: 856, endPoint y: 210, distance: 58.5
click at [859, 218] on div "To activate drag with keyboard, press Alt + Enter. Once in keyboard drag state,…" at bounding box center [784, 233] width 1101 height 432
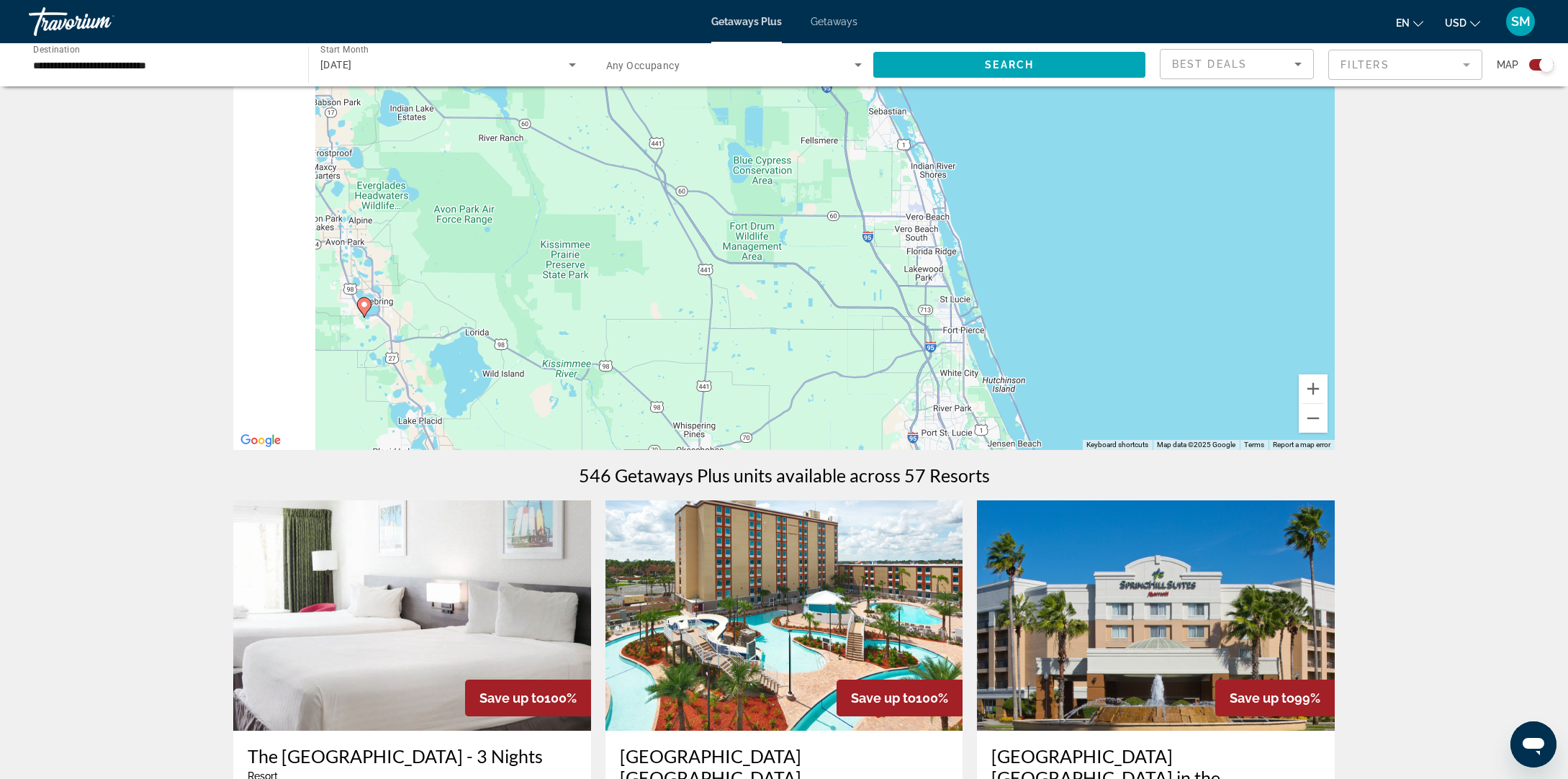
drag, startPoint x: 775, startPoint y: 282, endPoint x: 1270, endPoint y: 224, distance: 498.4
click at [1271, 224] on div "To activate drag with keyboard, press Alt + Enter. Once in keyboard drag state,…" at bounding box center [784, 233] width 1101 height 432
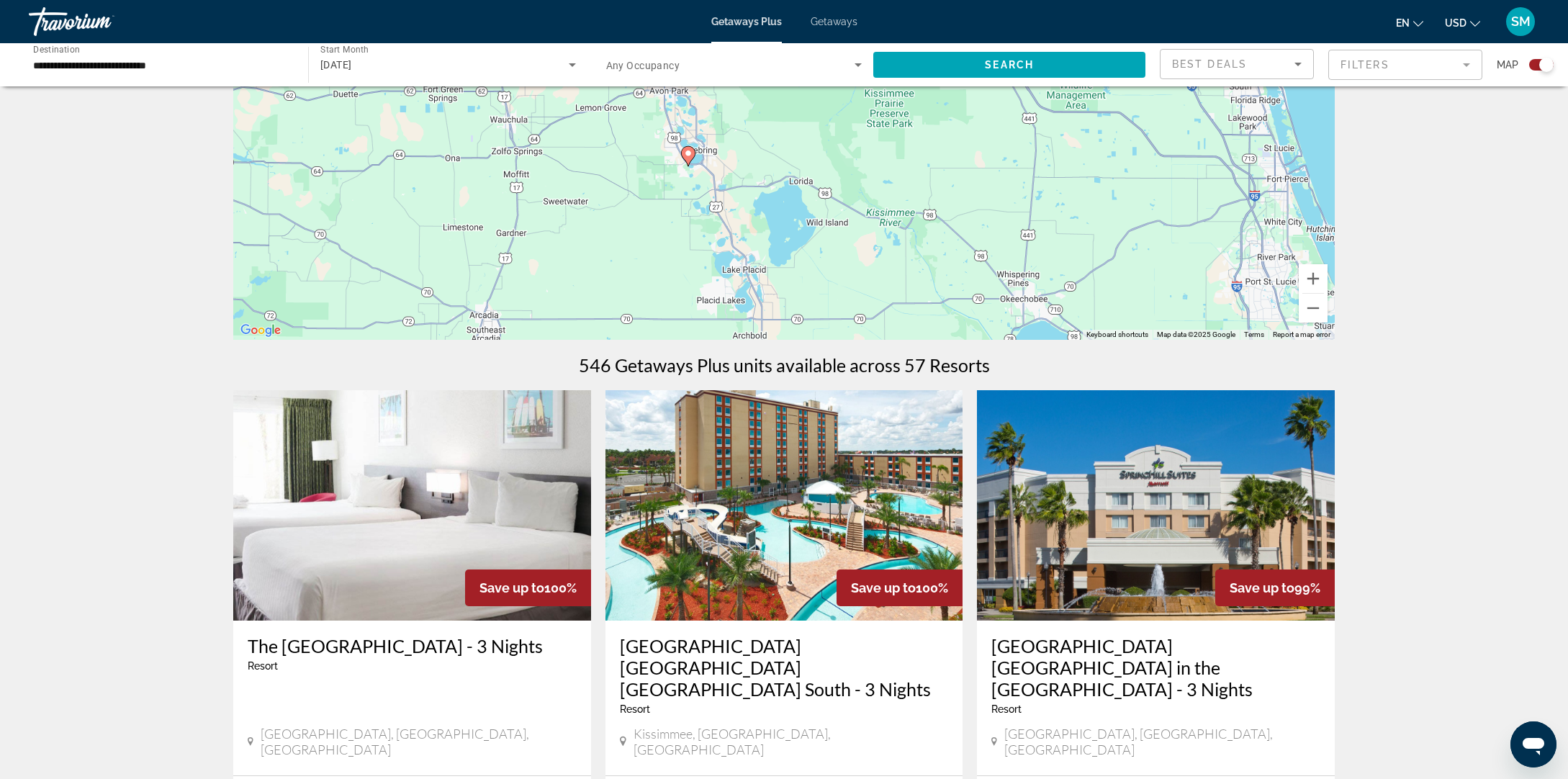
scroll to position [195, 0]
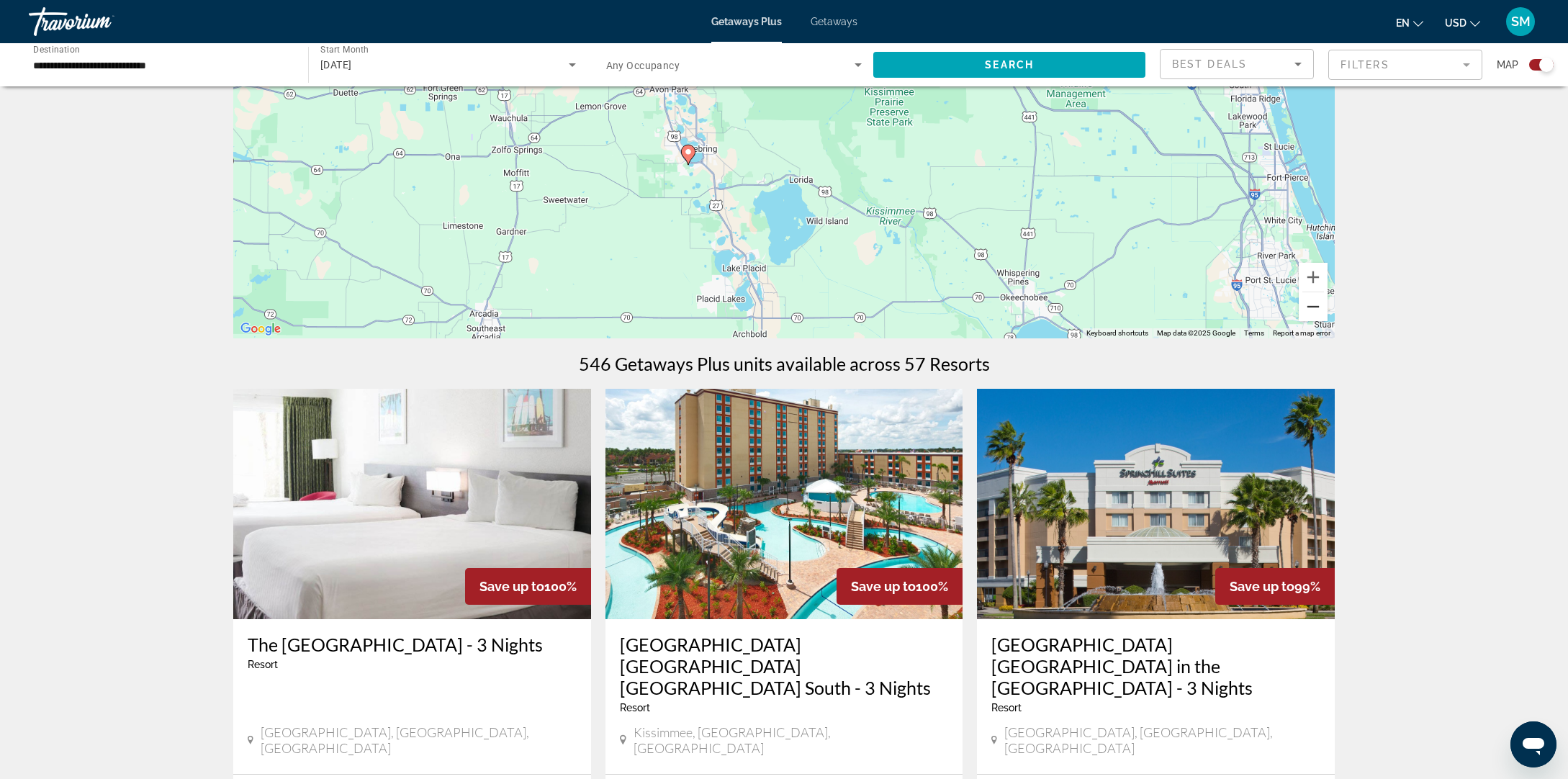
click at [1321, 309] on button "Zoom out" at bounding box center [1313, 307] width 29 height 29
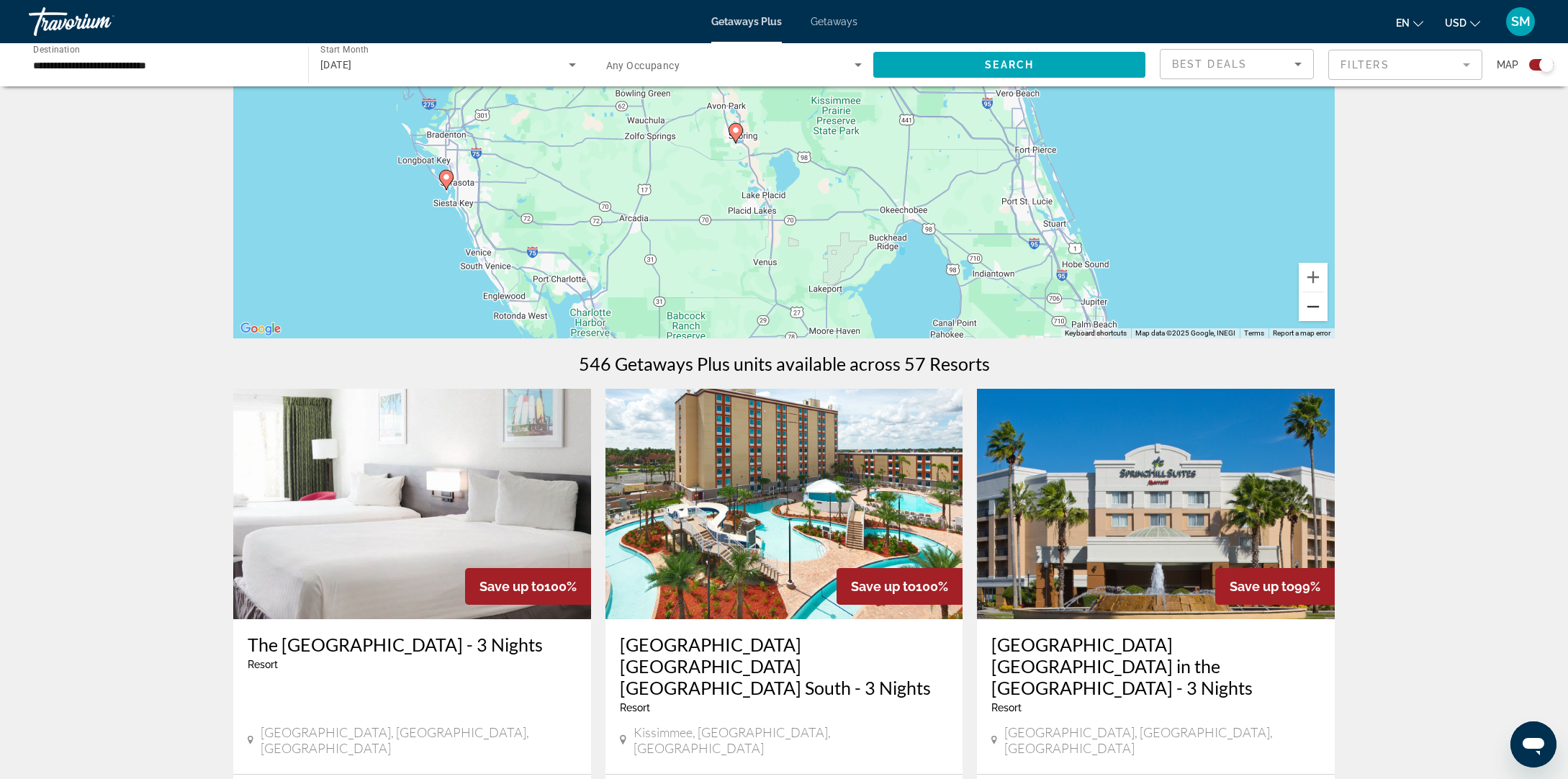
click at [1321, 309] on button "Zoom out" at bounding box center [1313, 307] width 29 height 29
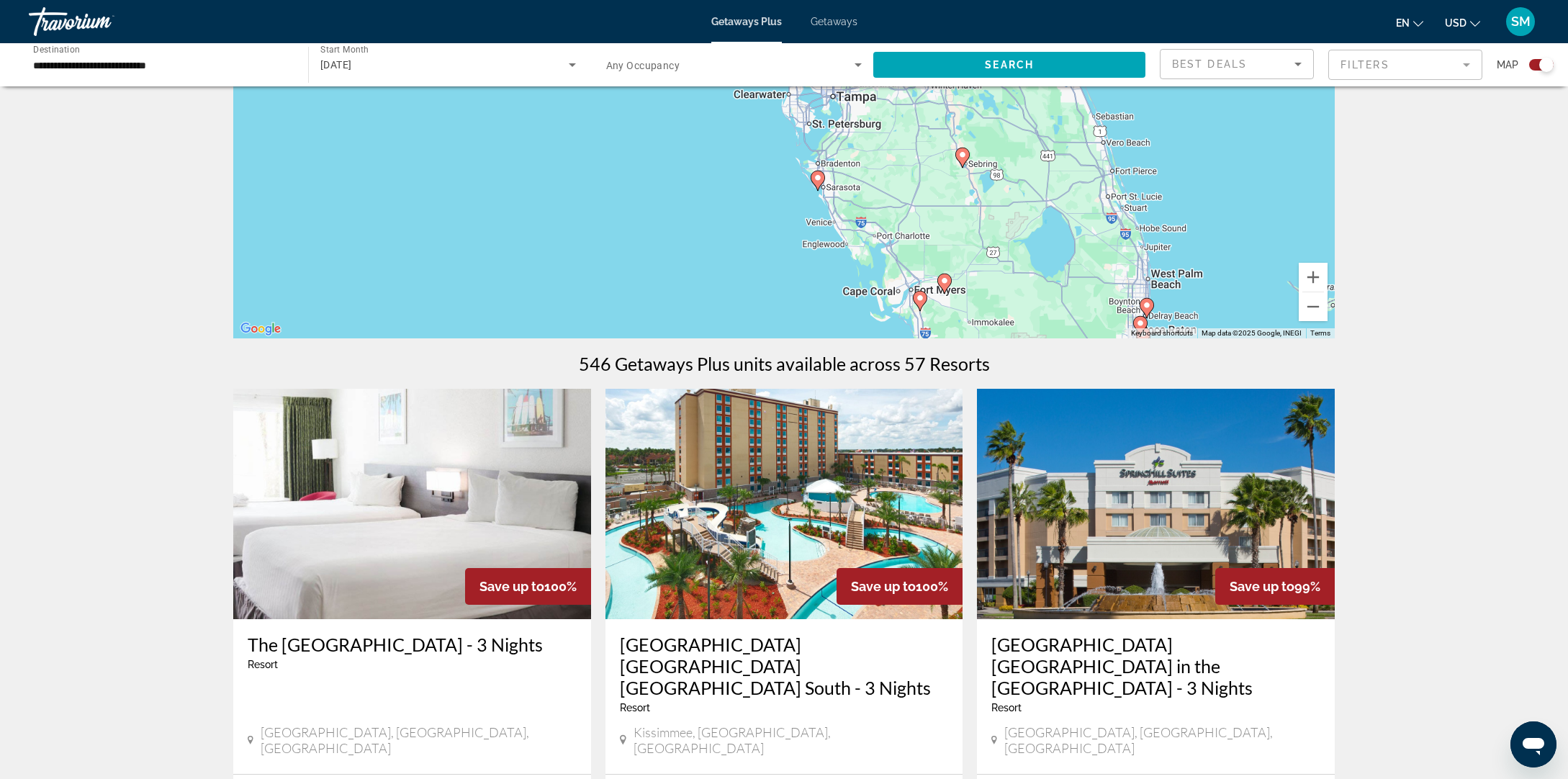
drag, startPoint x: 634, startPoint y: 178, endPoint x: 838, endPoint y: 213, distance: 207.0
click at [838, 213] on div "To activate drag with keyboard, press Alt + Enter. Once in keyboard drag state,…" at bounding box center [784, 121] width 1101 height 432
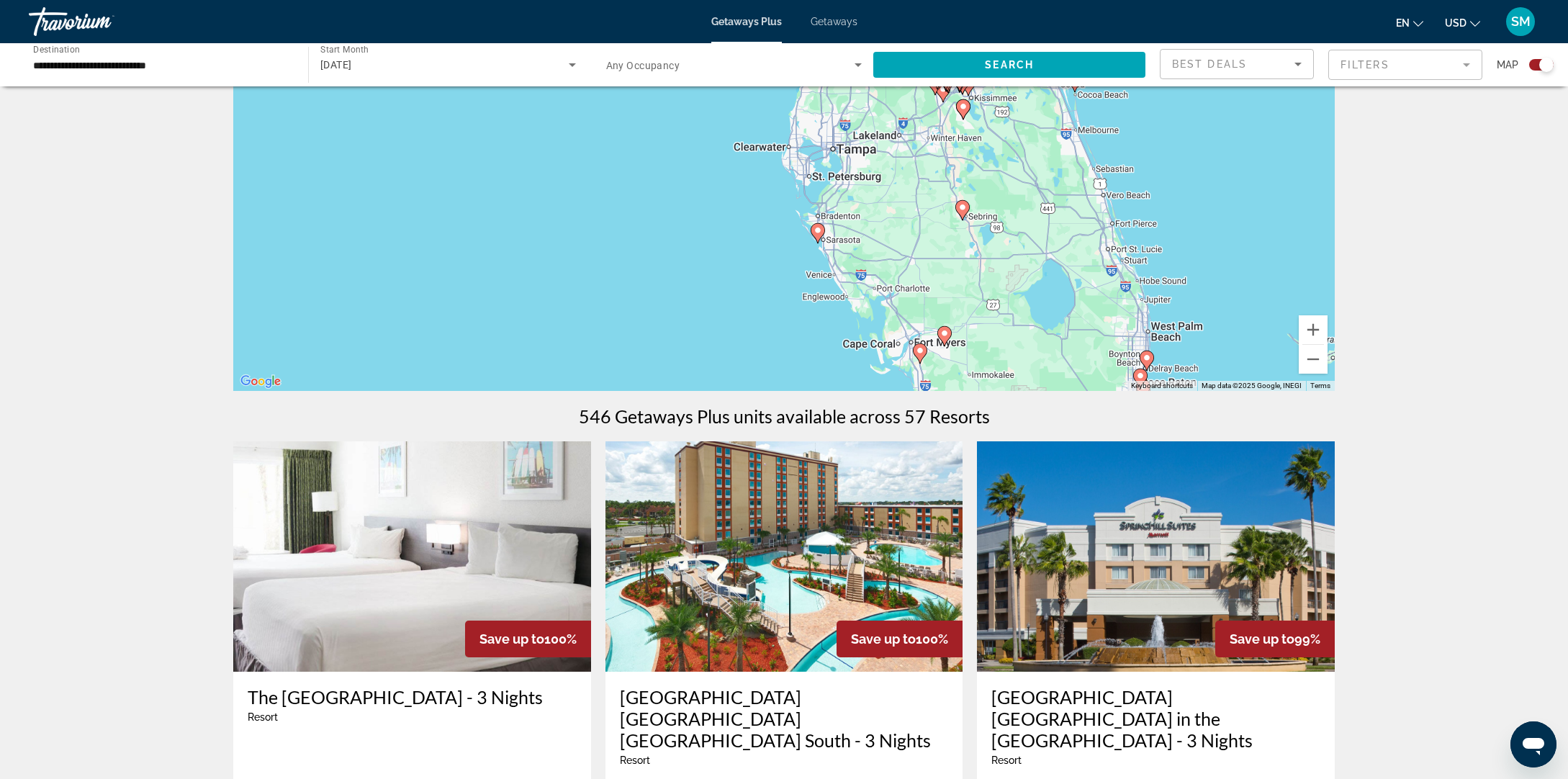
scroll to position [143, 0]
click at [1313, 330] on button "Zoom in" at bounding box center [1313, 329] width 29 height 29
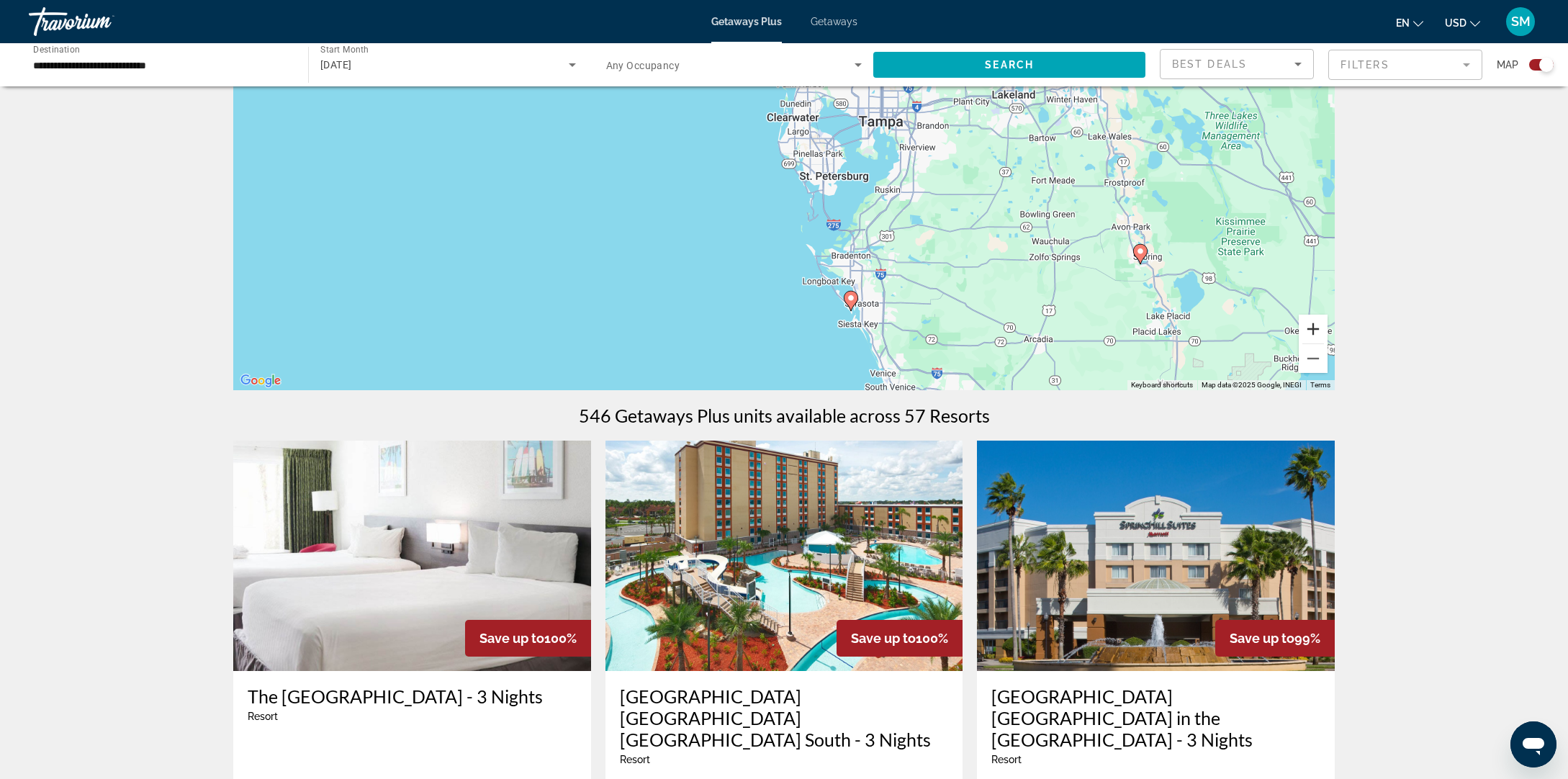
click at [1313, 330] on button "Zoom in" at bounding box center [1313, 329] width 29 height 29
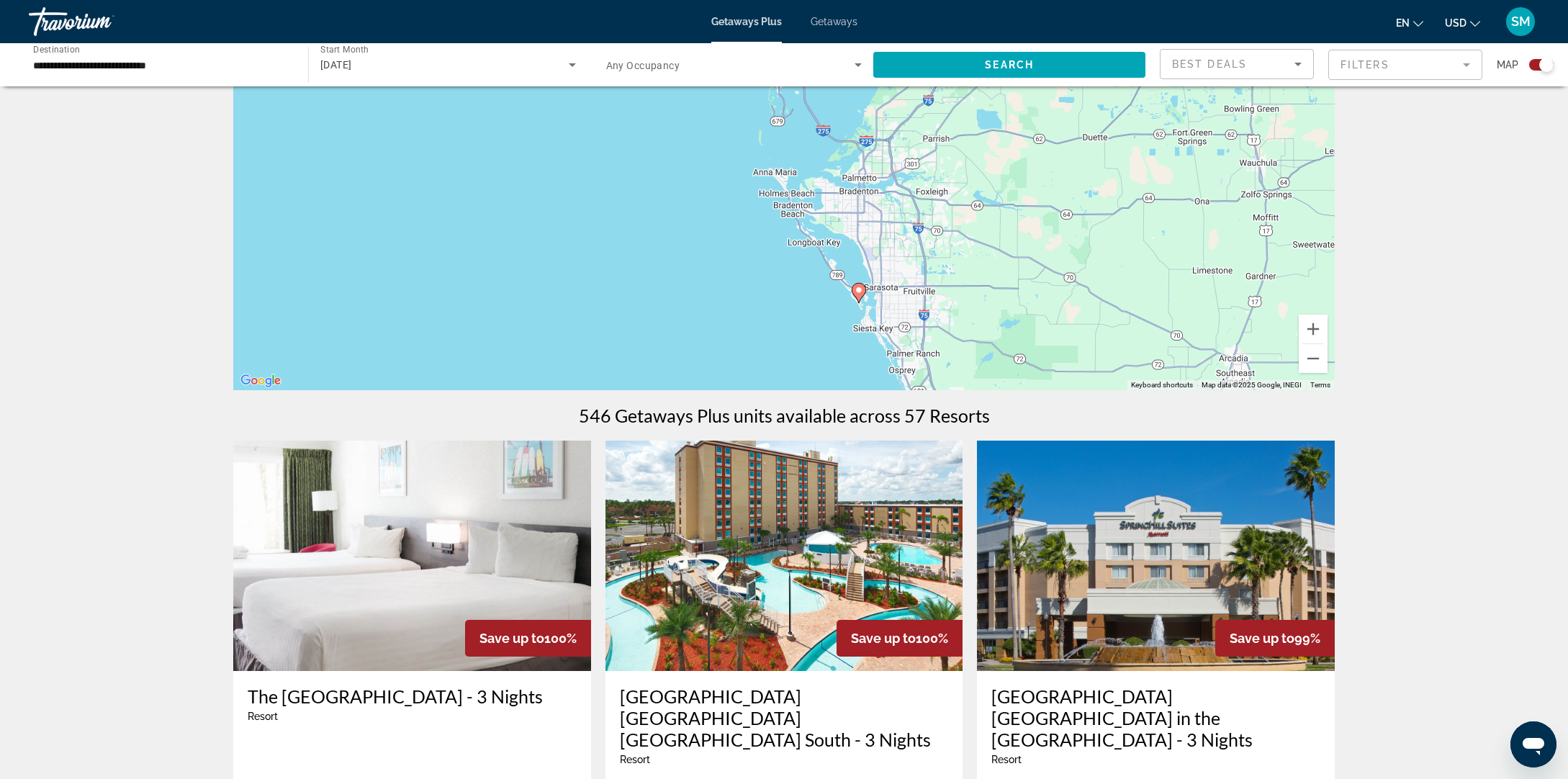
drag, startPoint x: 1037, startPoint y: 342, endPoint x: 966, endPoint y: 199, distance: 159.7
click at [969, 189] on div "To activate drag with keyboard, press Alt + Enter. Once in keyboard drag state,…" at bounding box center [784, 174] width 1101 height 432
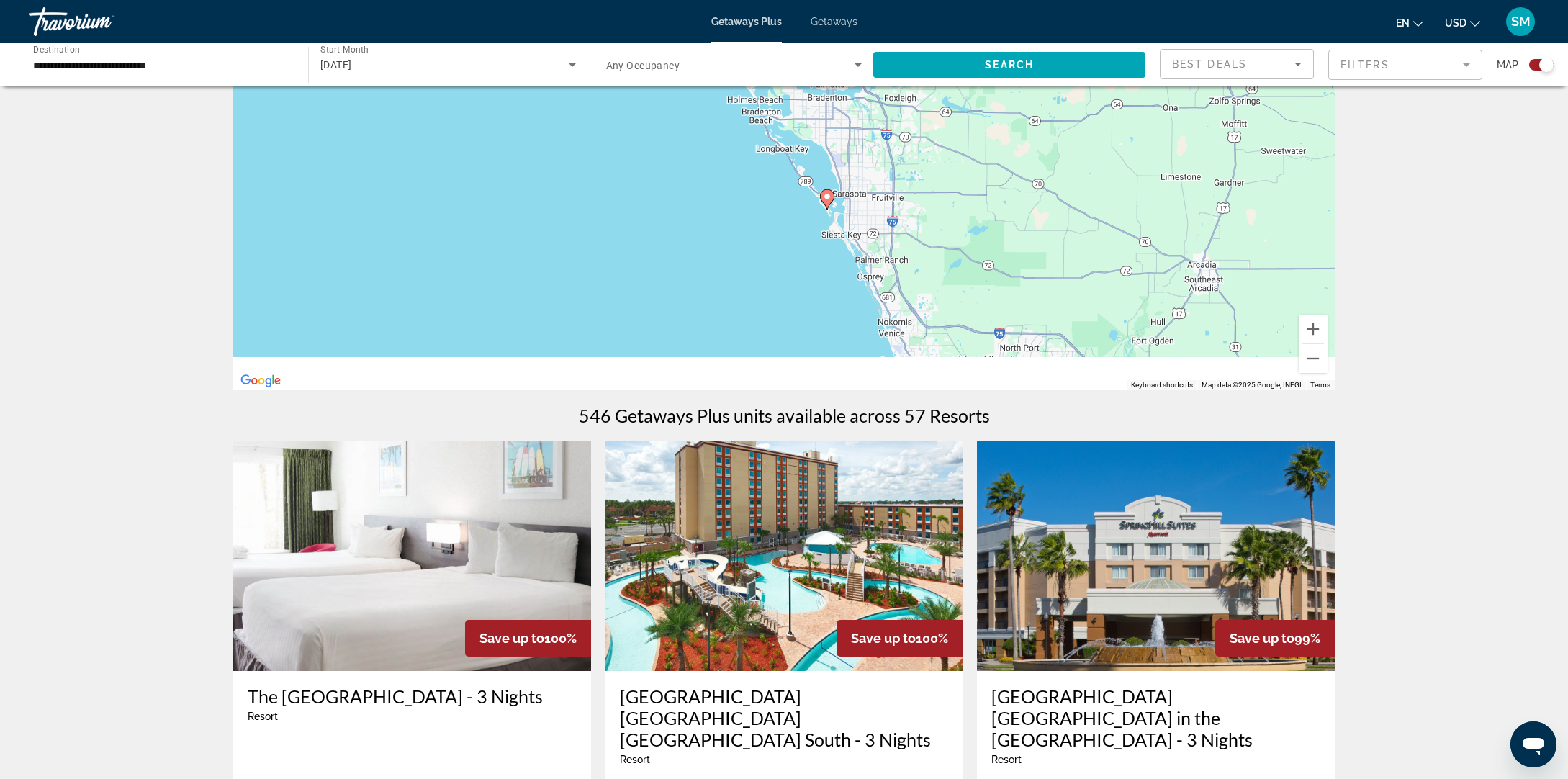
drag, startPoint x: 898, startPoint y: 278, endPoint x: 898, endPoint y: 198, distance: 80.0
click at [898, 198] on div "To activate drag with keyboard, press Alt + Enter. Once in keyboard drag state,…" at bounding box center [784, 174] width 1101 height 432
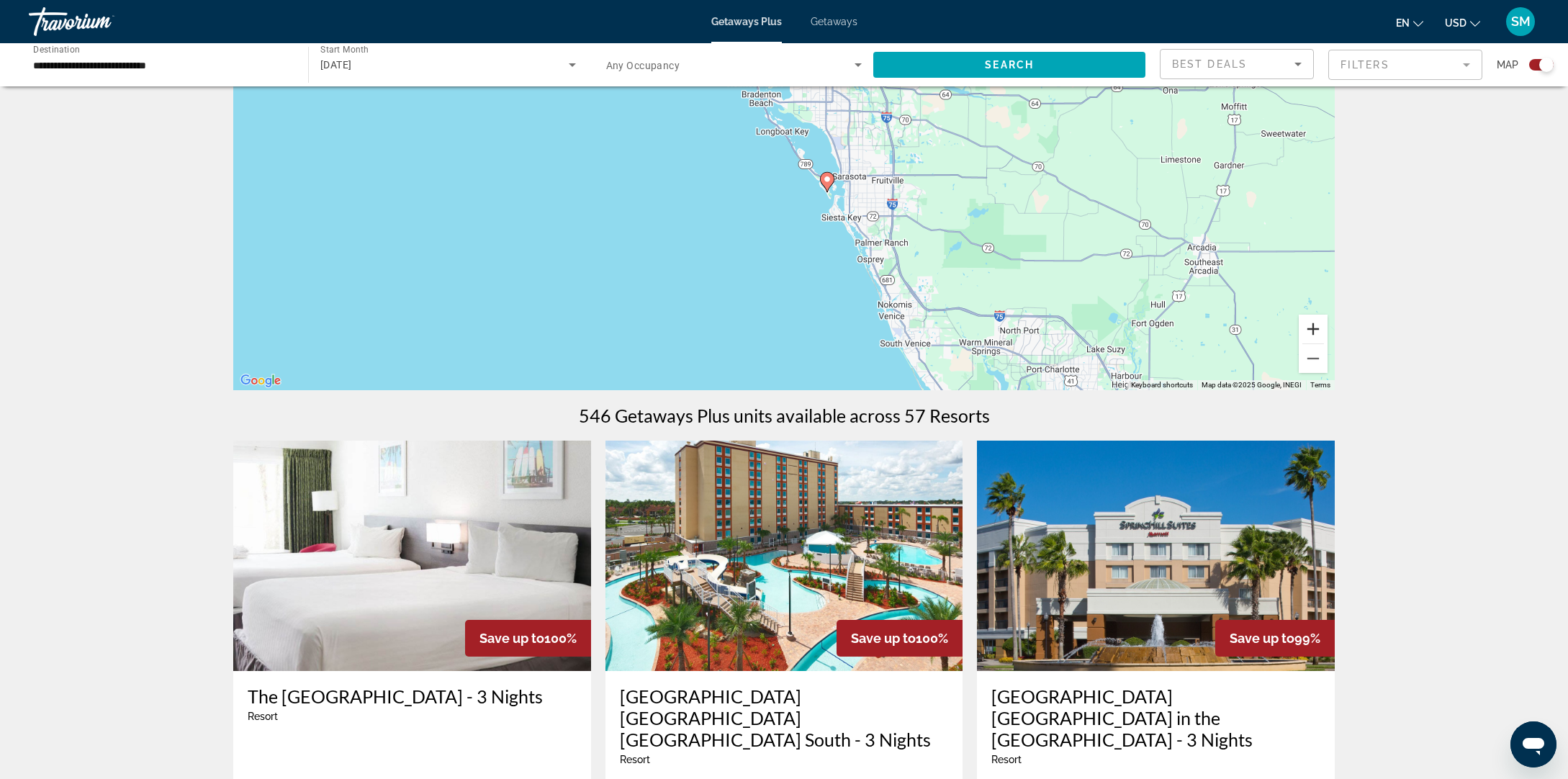
click at [1315, 333] on button "Zoom in" at bounding box center [1313, 329] width 29 height 29
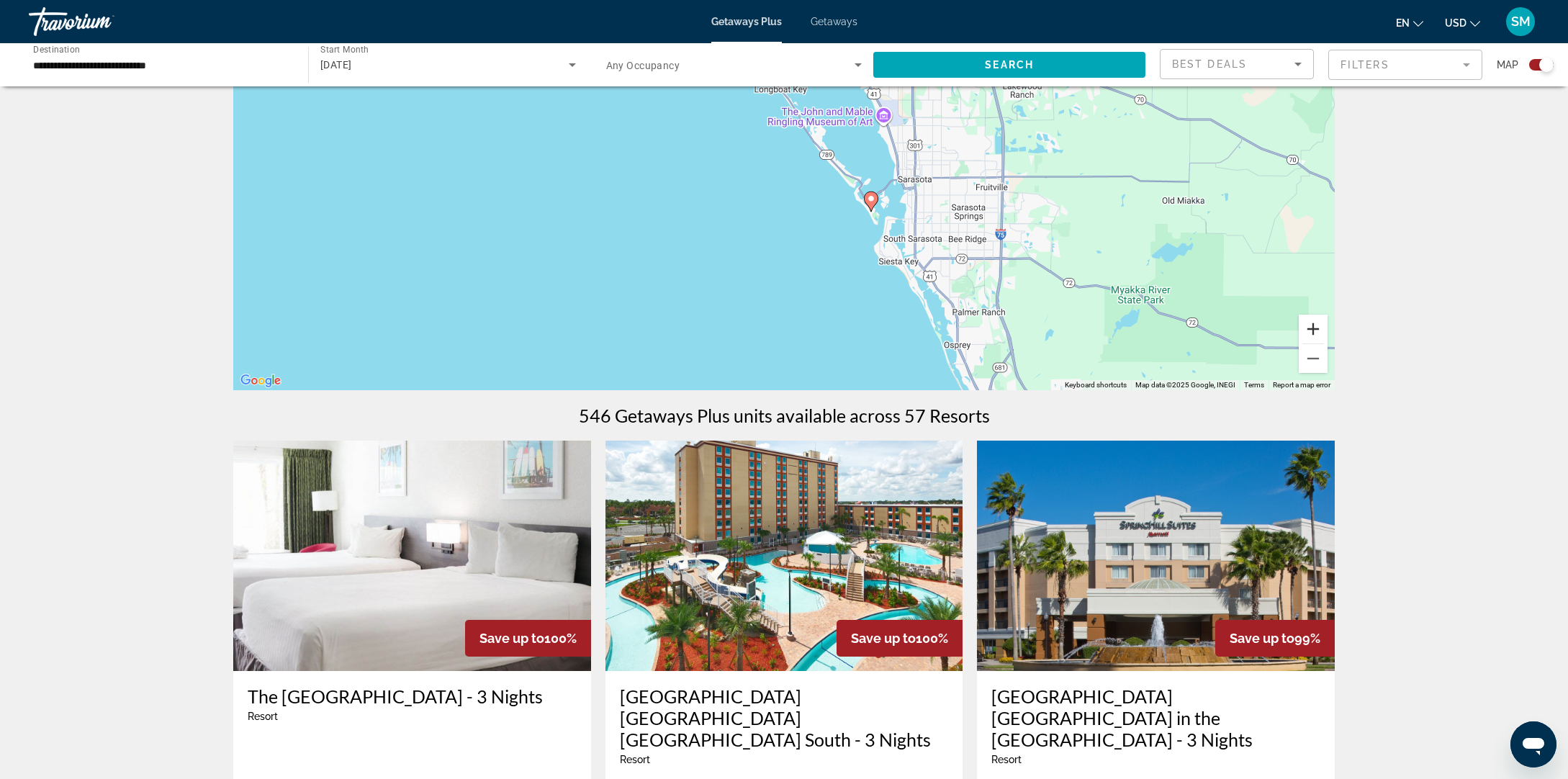
click at [1315, 333] on button "Zoom in" at bounding box center [1313, 329] width 29 height 29
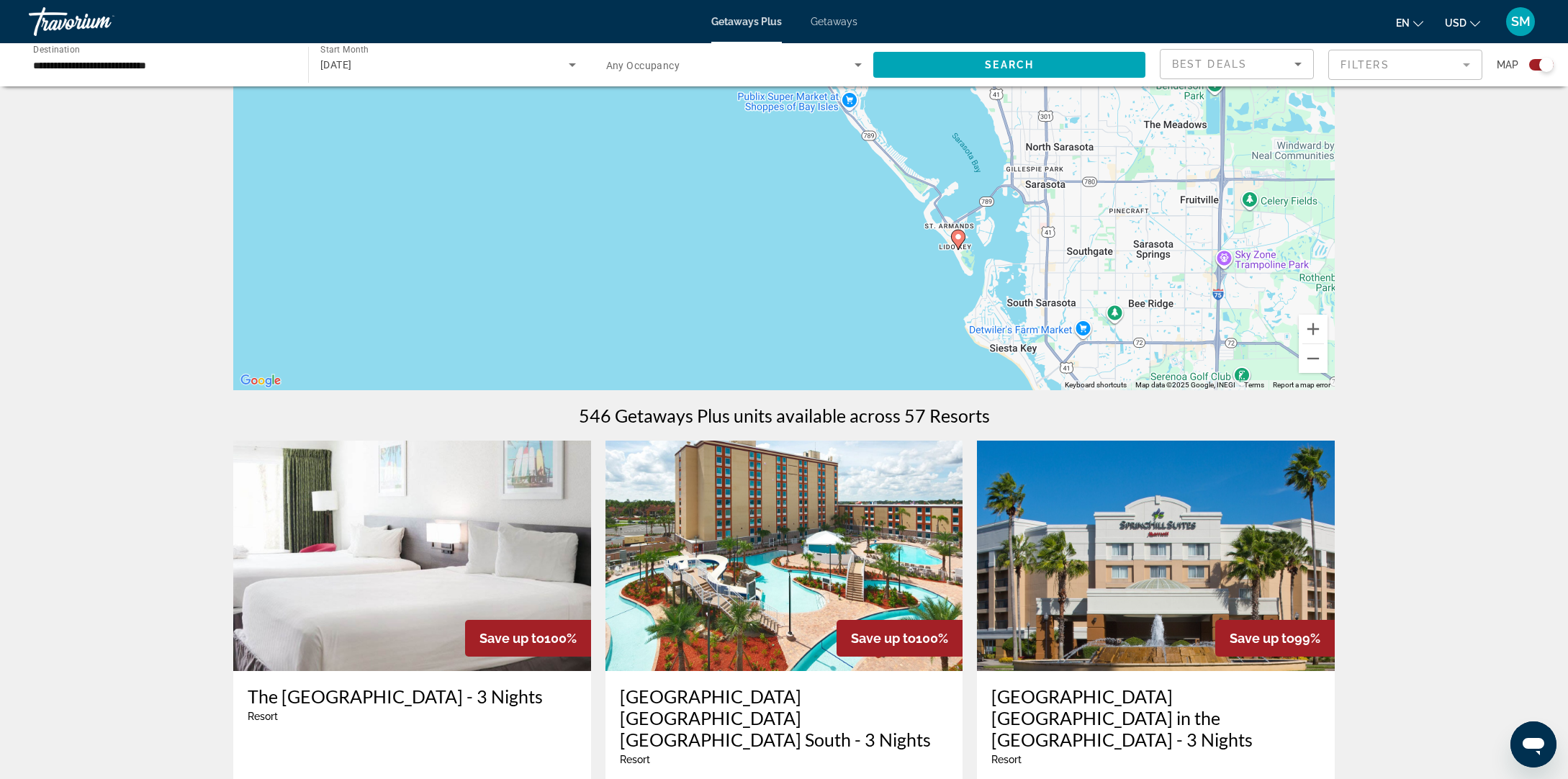
click at [958, 237] on image "Main content" at bounding box center [958, 236] width 8 height 8
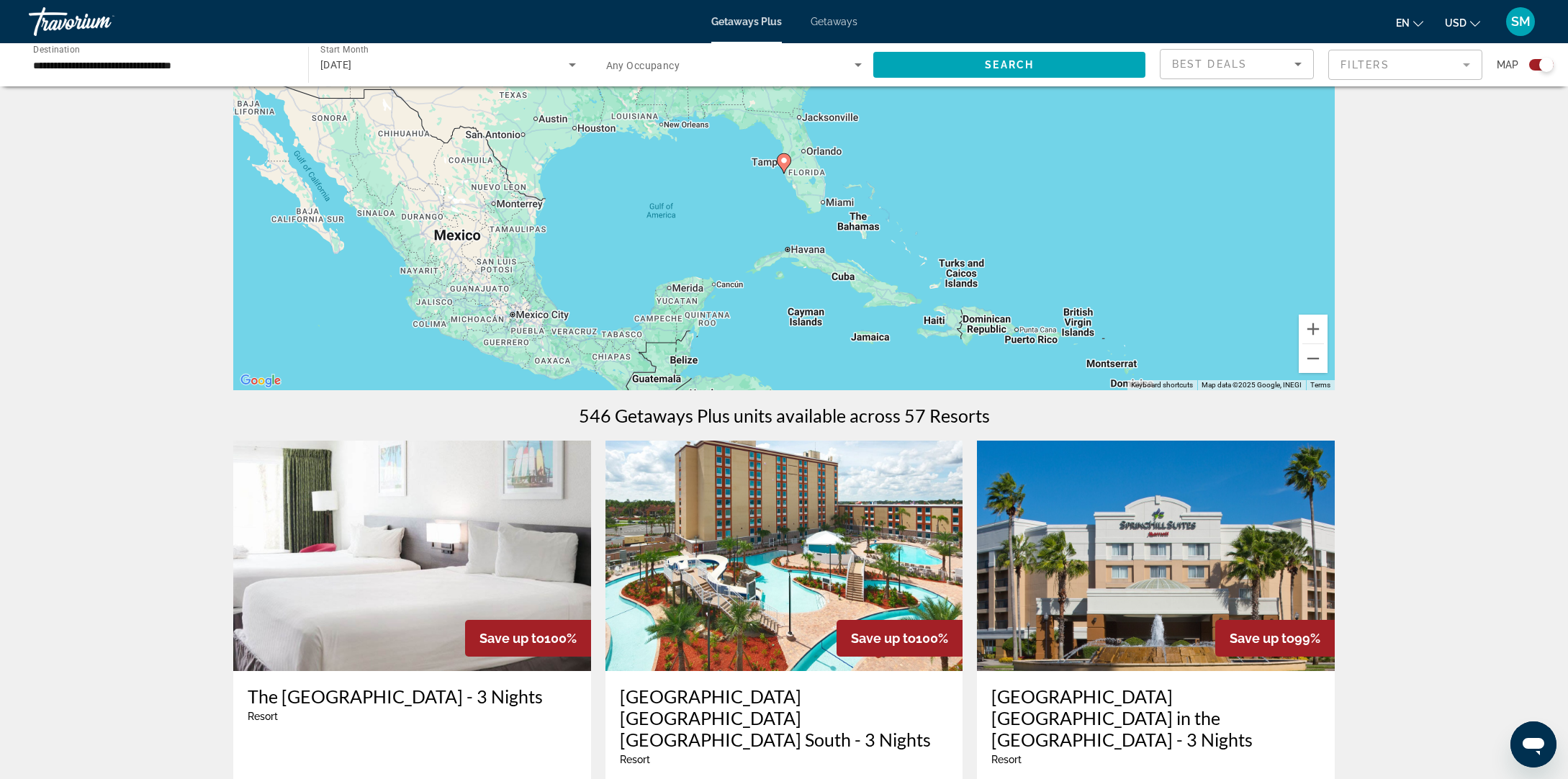
scroll to position [158, 0]
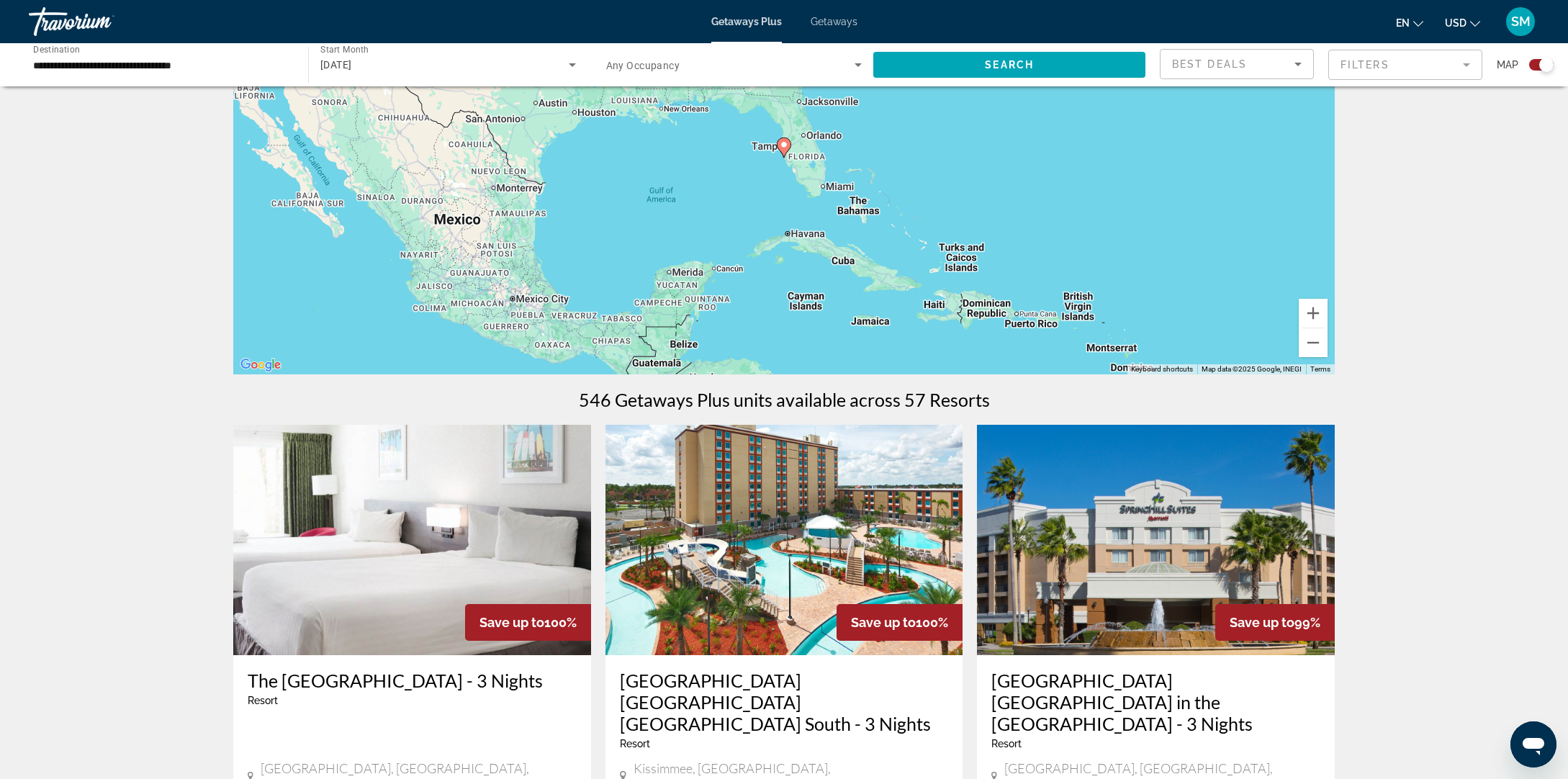
click at [784, 143] on image "Main content" at bounding box center [784, 144] width 8 height 8
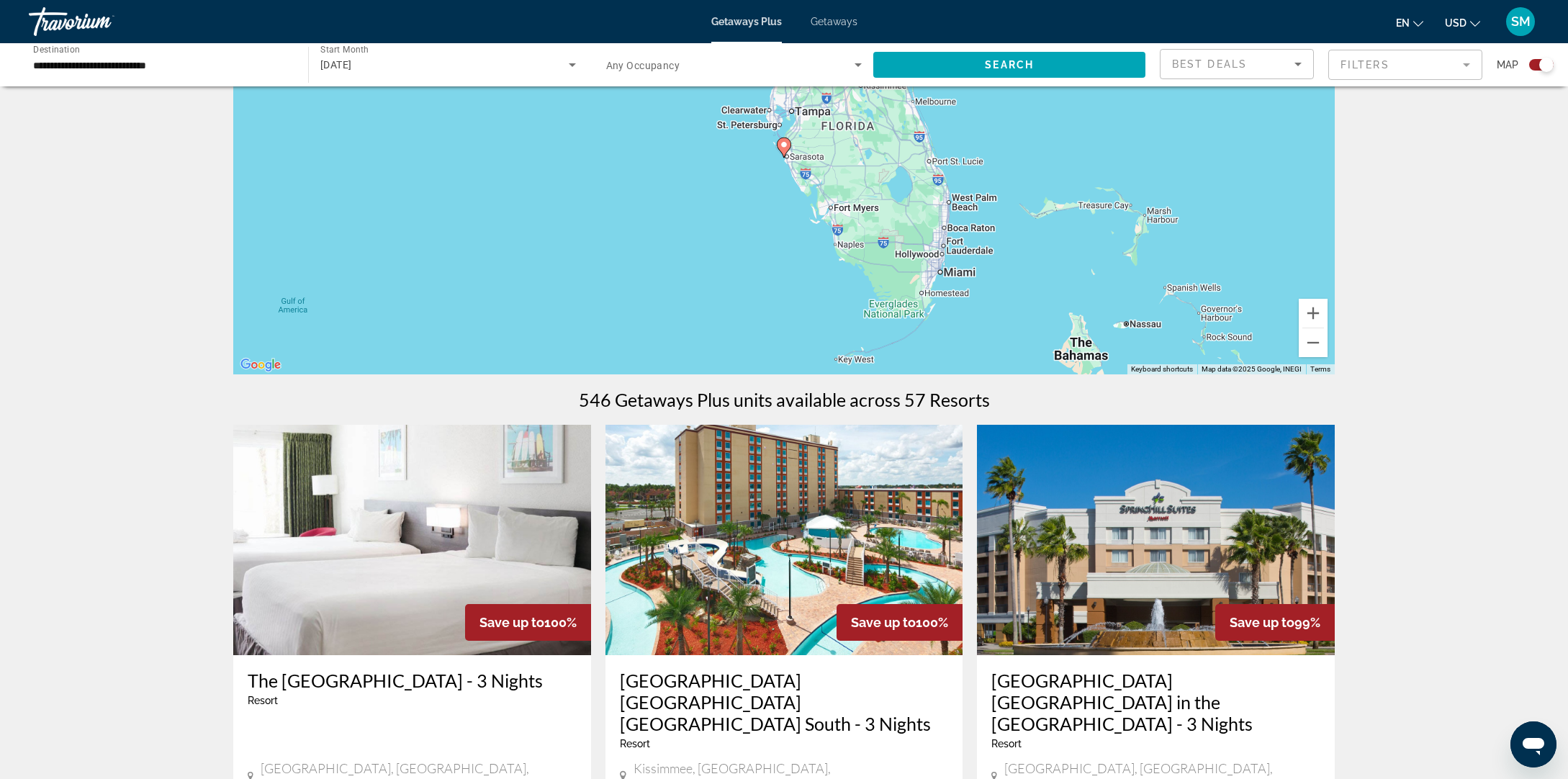
click at [784, 143] on image "Main content" at bounding box center [784, 144] width 8 height 8
type input "**********"
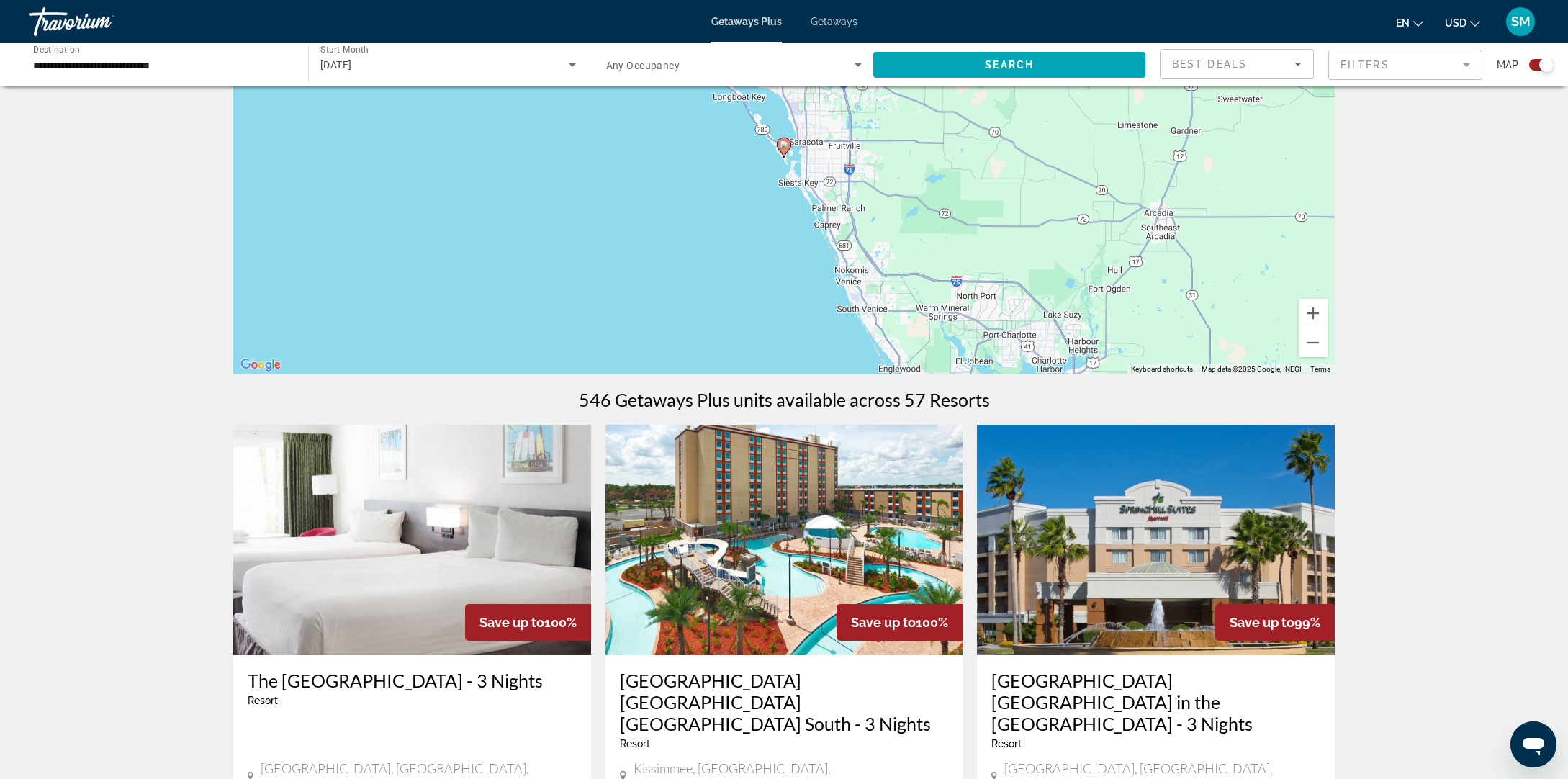
click at [784, 144] on image "Main content" at bounding box center [784, 144] width 8 height 8
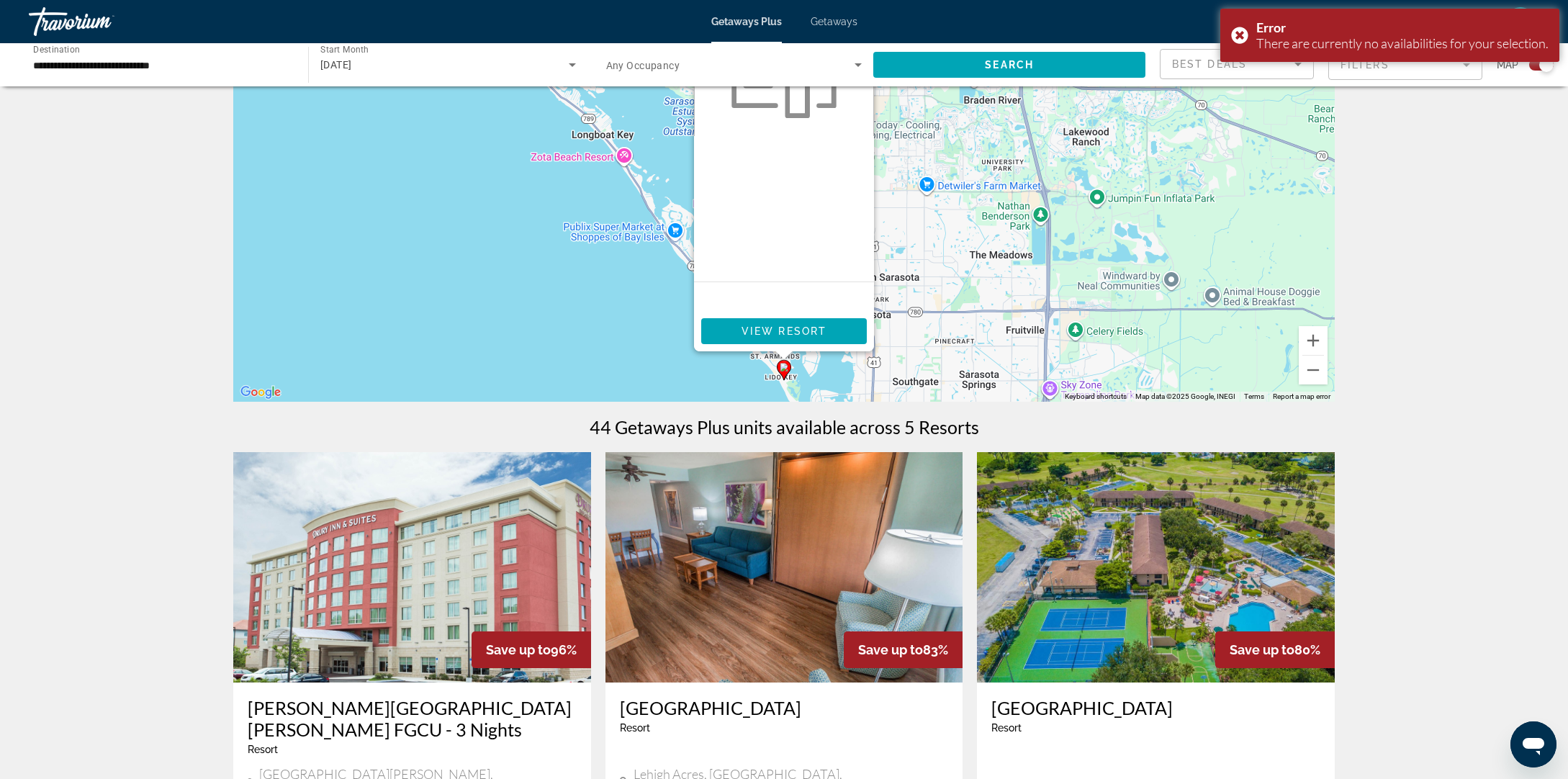
scroll to position [0, 0]
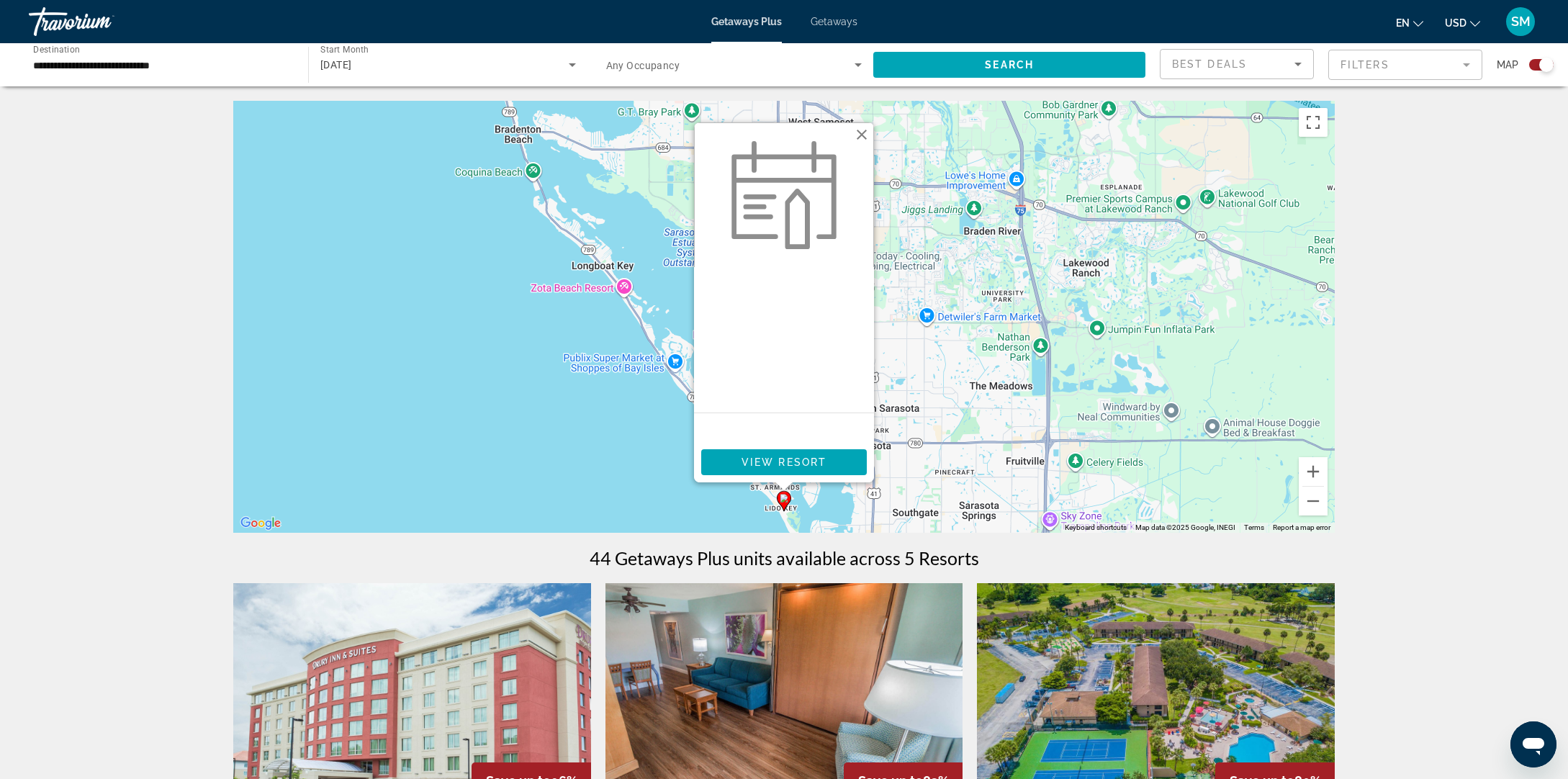
click at [861, 135] on button "Close" at bounding box center [862, 135] width 22 height 22
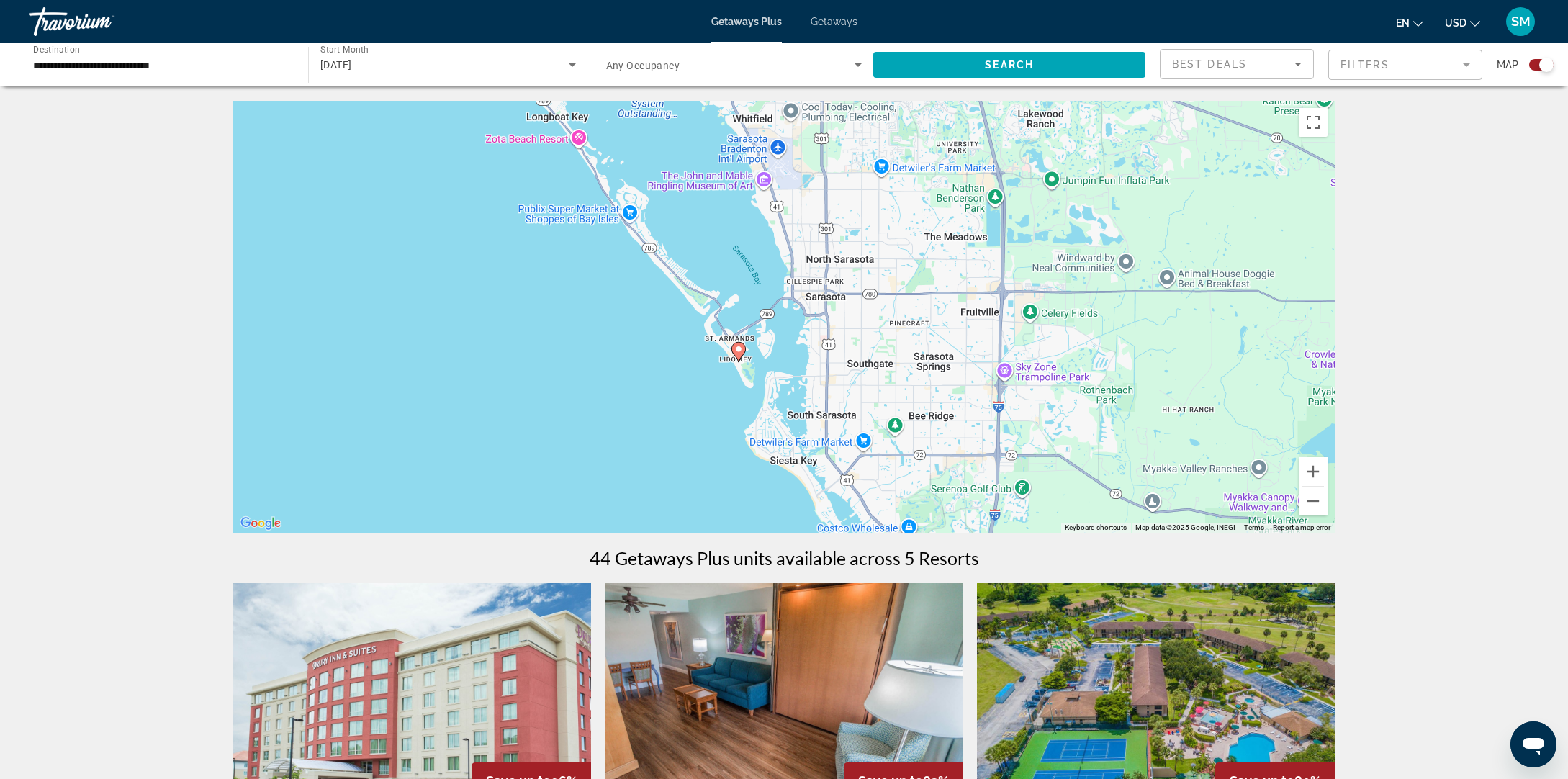
drag, startPoint x: 895, startPoint y: 389, endPoint x: 851, endPoint y: 242, distance: 153.4
click at [850, 242] on div "To activate drag with keyboard, press Alt + Enter. Once in keyboard drag state,…" at bounding box center [784, 316] width 1101 height 432
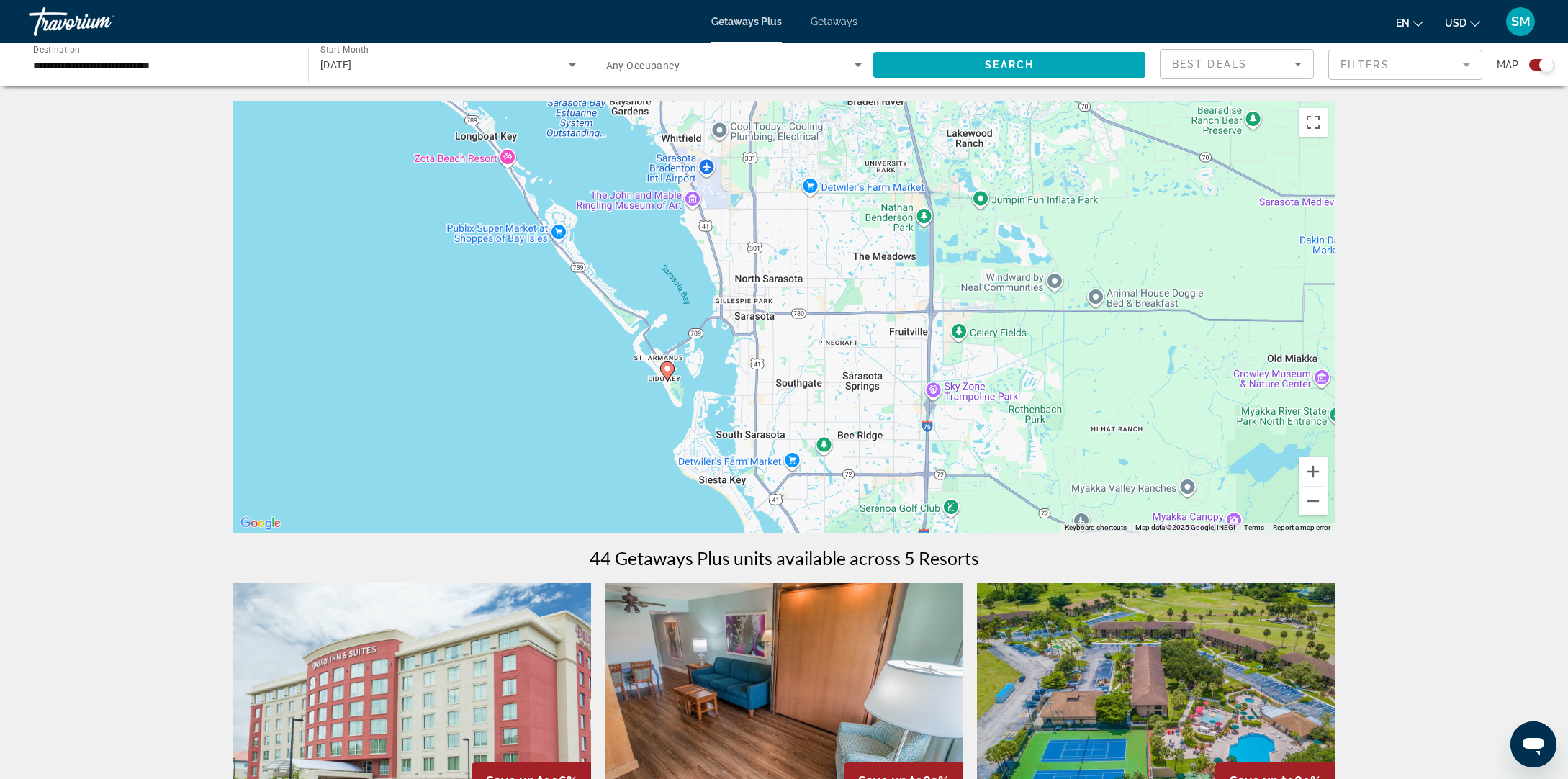
drag, startPoint x: 958, startPoint y: 356, endPoint x: 927, endPoint y: 422, distance: 72.9
click at [927, 422] on div "To activate drag with keyboard, press Alt + Enter. Once in keyboard drag state,…" at bounding box center [784, 316] width 1101 height 432
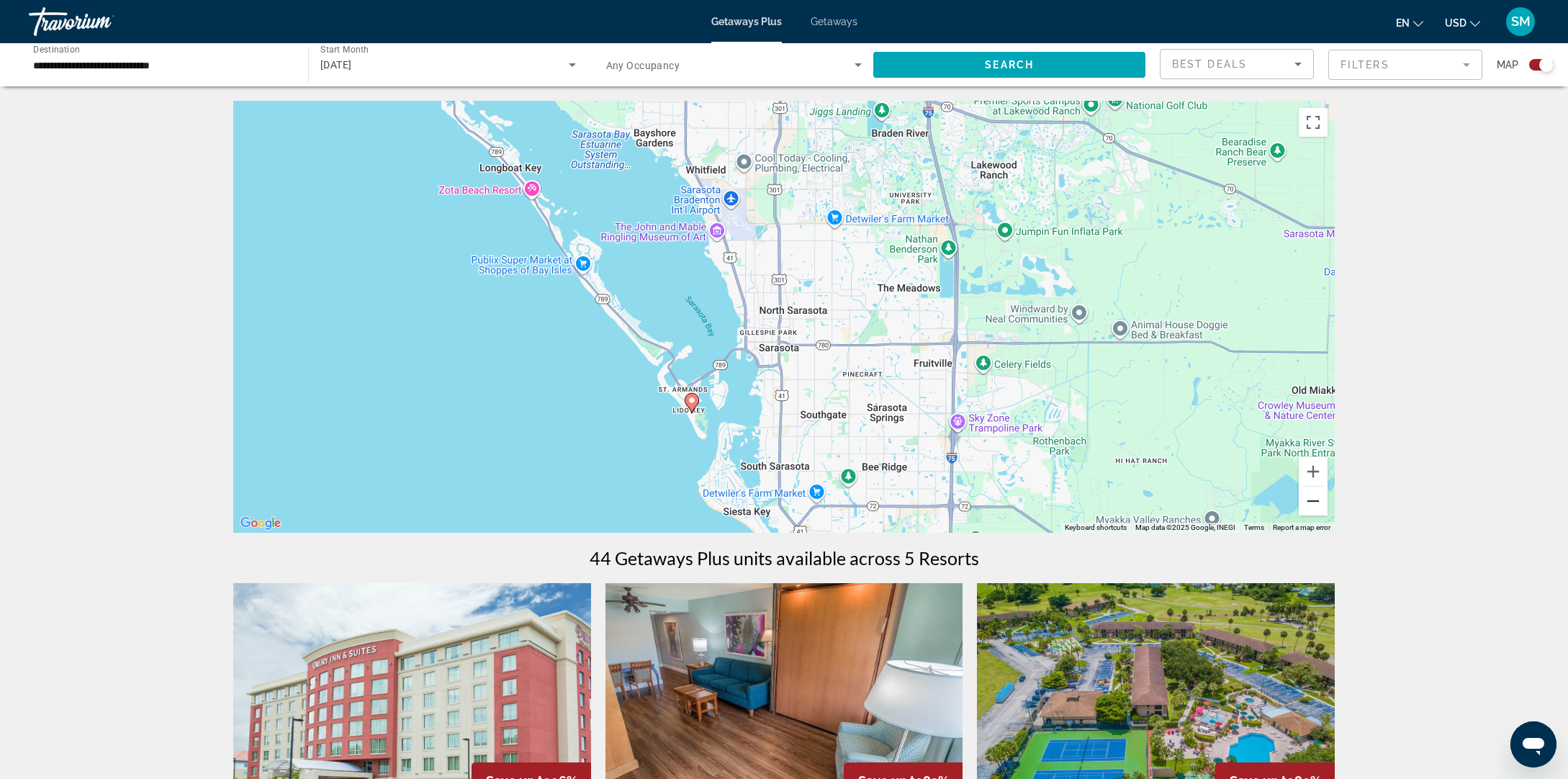
click at [1313, 504] on button "Zoom out" at bounding box center [1313, 501] width 29 height 29
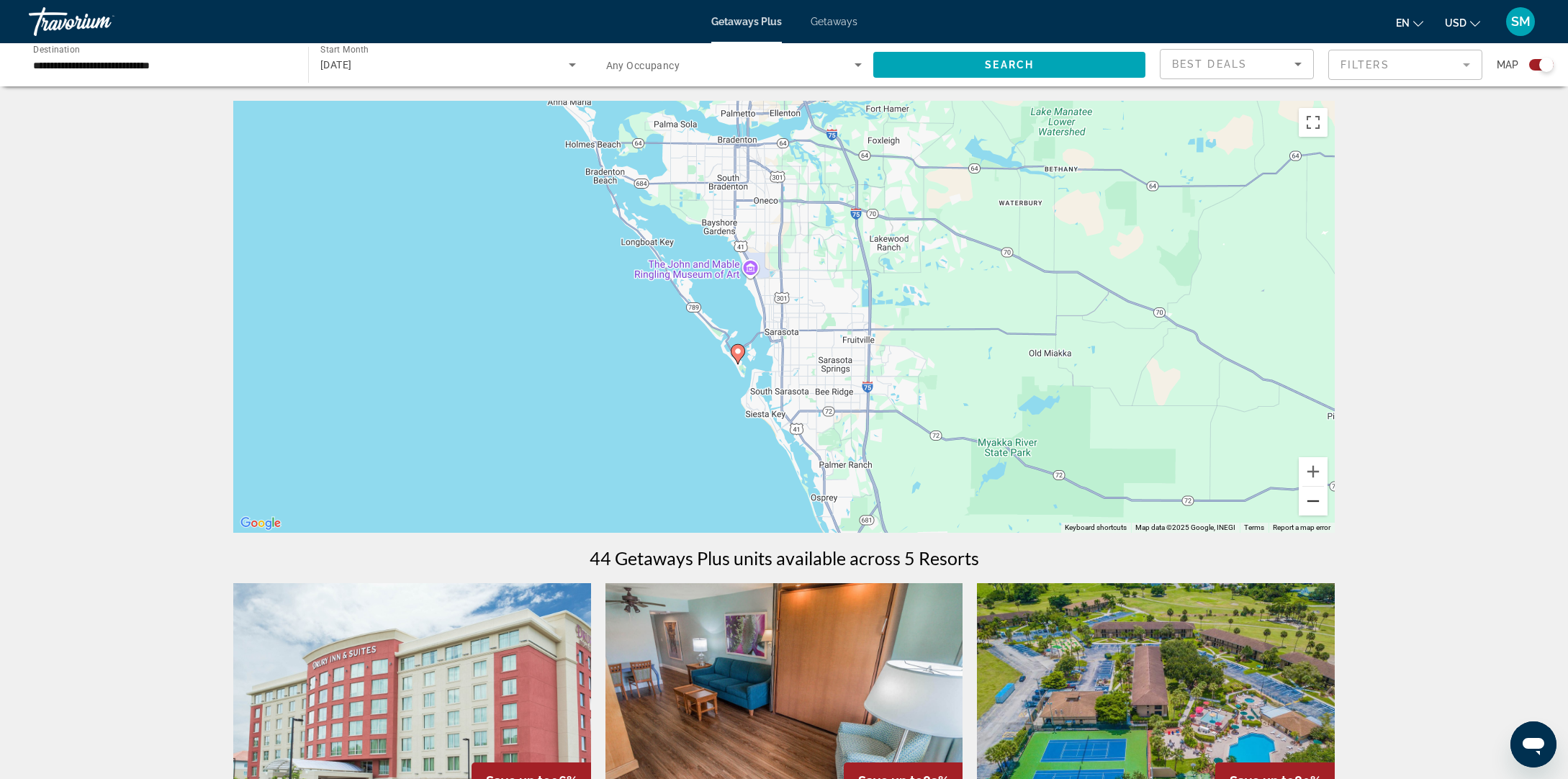
click at [1313, 504] on button "Zoom out" at bounding box center [1313, 501] width 29 height 29
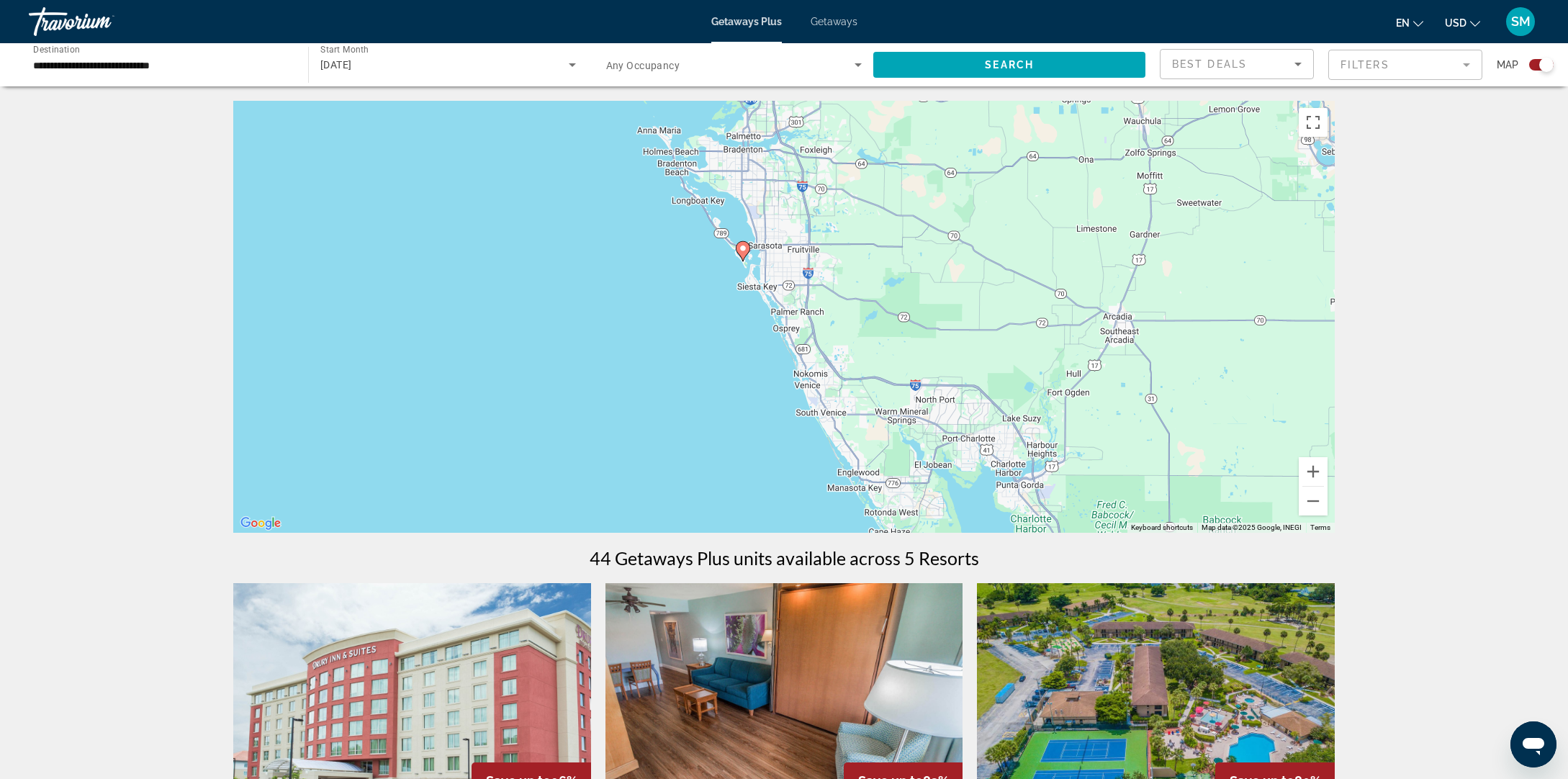
drag, startPoint x: 969, startPoint y: 296, endPoint x: 952, endPoint y: 211, distance: 86.7
click at [950, 212] on div "To activate drag with keyboard, press Alt + Enter. Once in keyboard drag state,…" at bounding box center [784, 316] width 1101 height 432
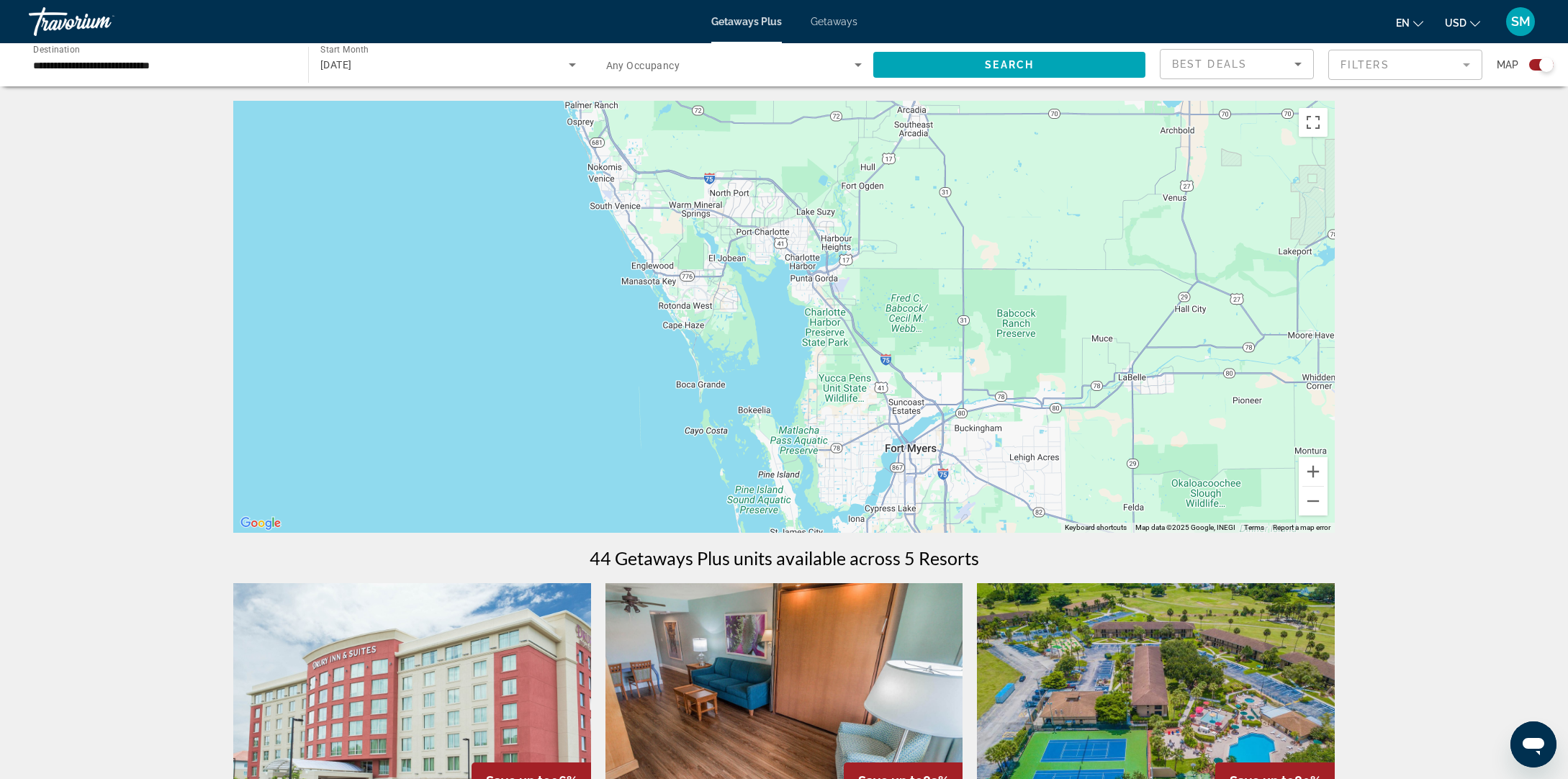
drag, startPoint x: 1033, startPoint y: 309, endPoint x: 825, endPoint y: 102, distance: 293.5
click at [825, 102] on div "To activate drag with keyboard, press Alt + Enter. Once in keyboard drag state,…" at bounding box center [784, 316] width 1101 height 432
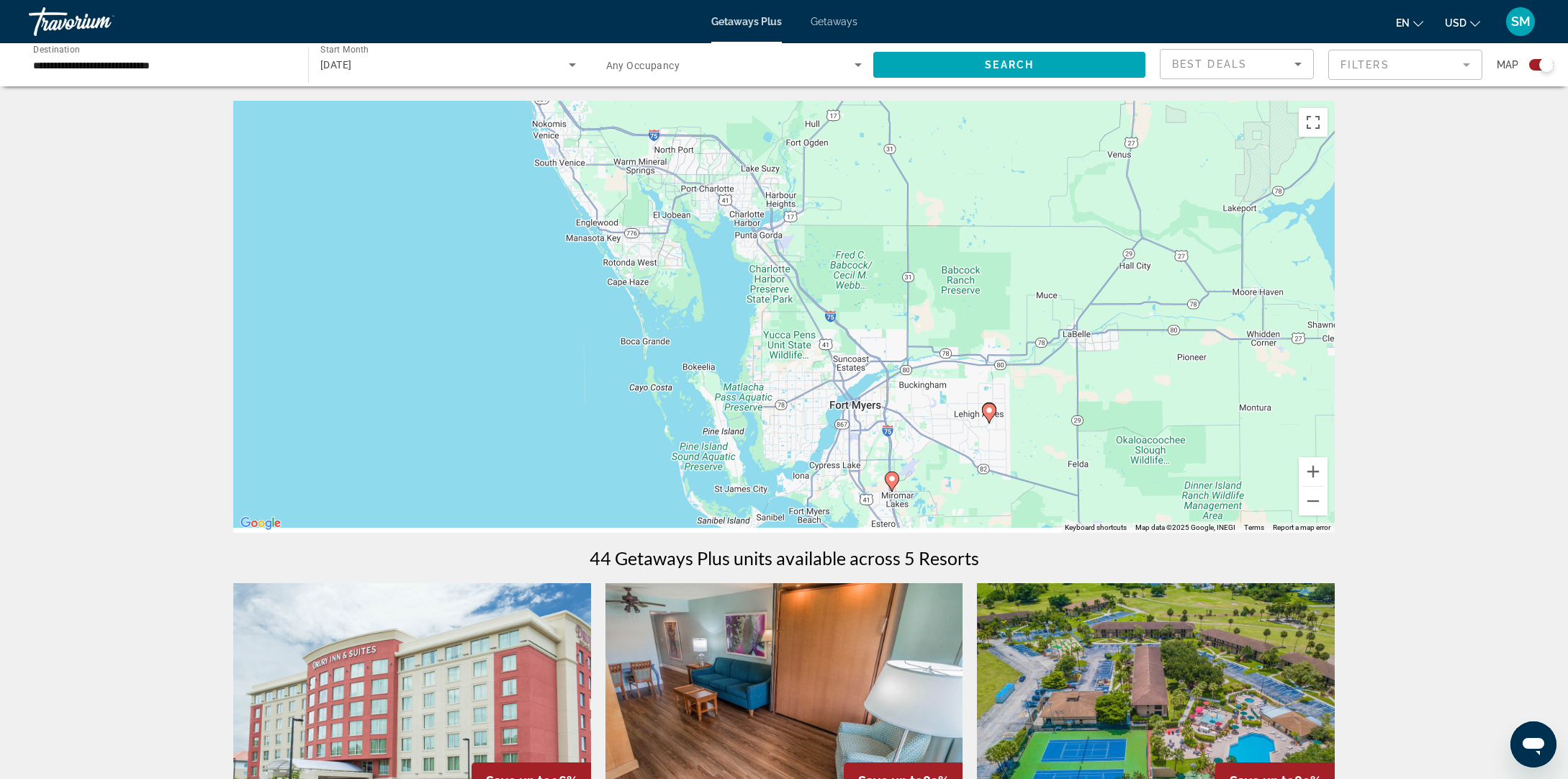
drag, startPoint x: 825, startPoint y: 124, endPoint x: 747, endPoint y: 64, distance: 98.4
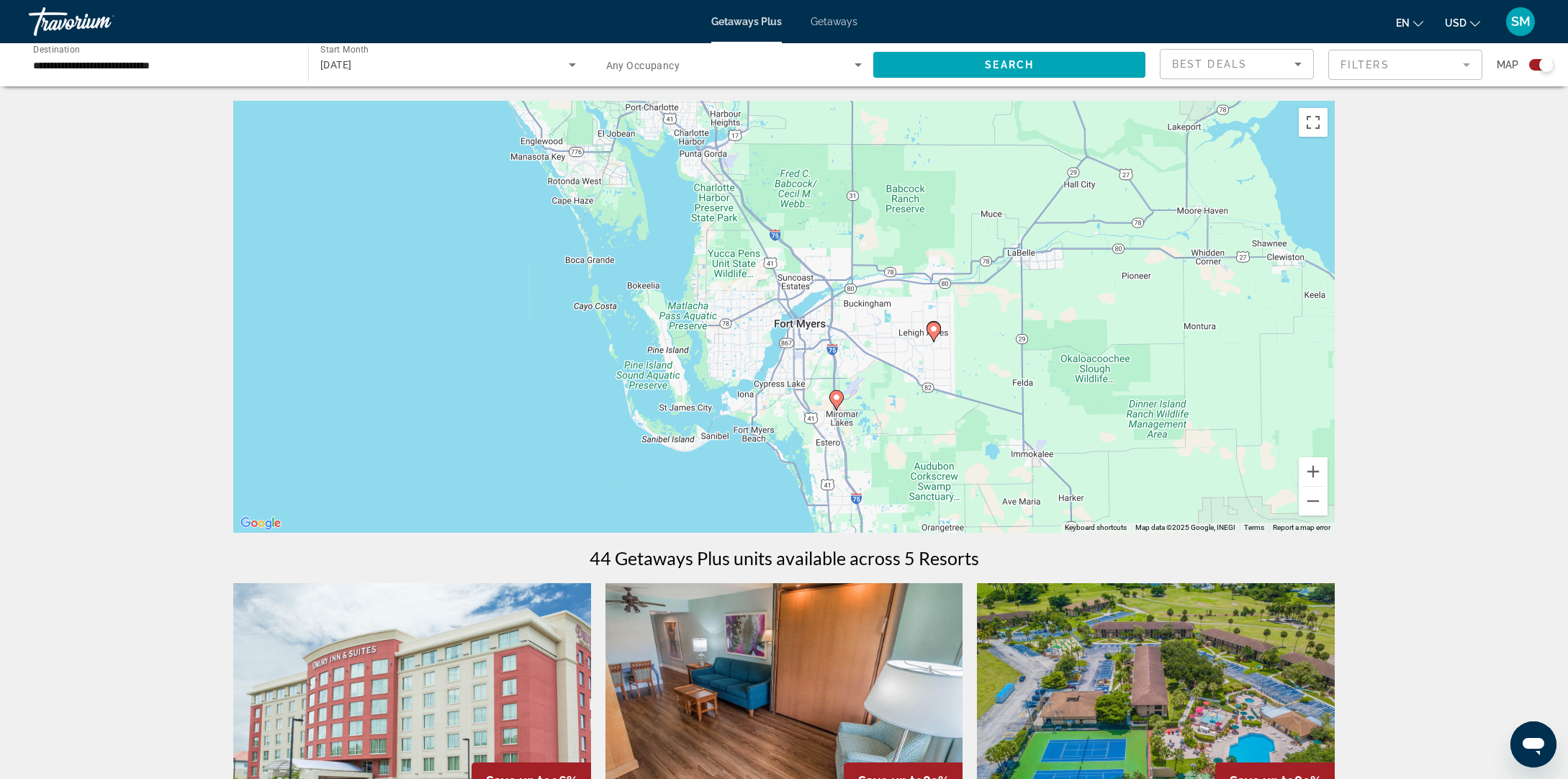
drag, startPoint x: 852, startPoint y: 233, endPoint x: 836, endPoint y: 195, distance: 41.2
click at [822, 167] on div "To activate drag with keyboard, press Alt + Enter. Once in keyboard drag state,…" at bounding box center [784, 316] width 1101 height 432
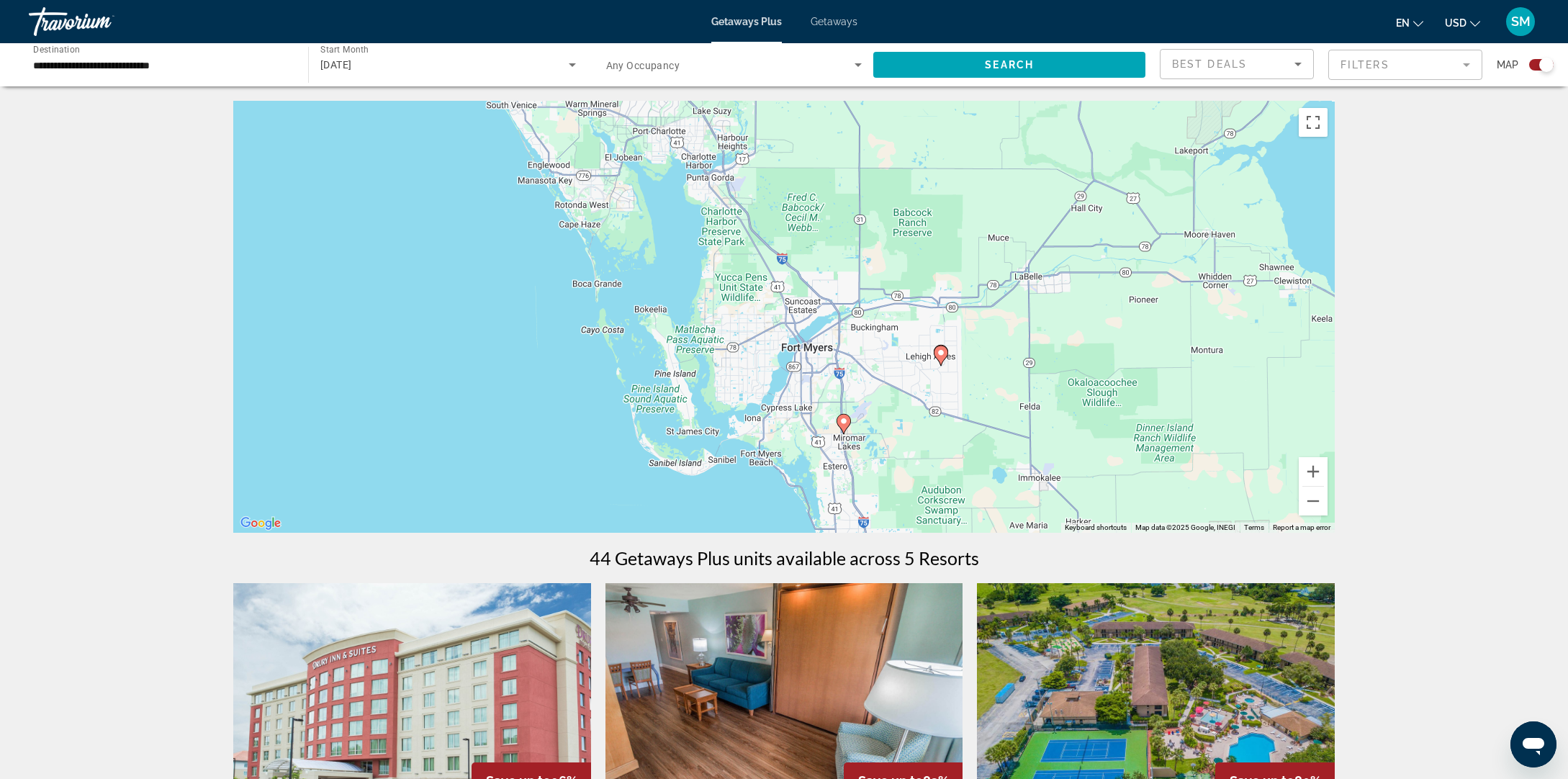
drag, startPoint x: 863, startPoint y: 244, endPoint x: 969, endPoint y: 453, distance: 234.3
click at [971, 453] on div "To activate drag with keyboard, press Alt + Enter. Once in keyboard drag state,…" at bounding box center [784, 316] width 1101 height 432
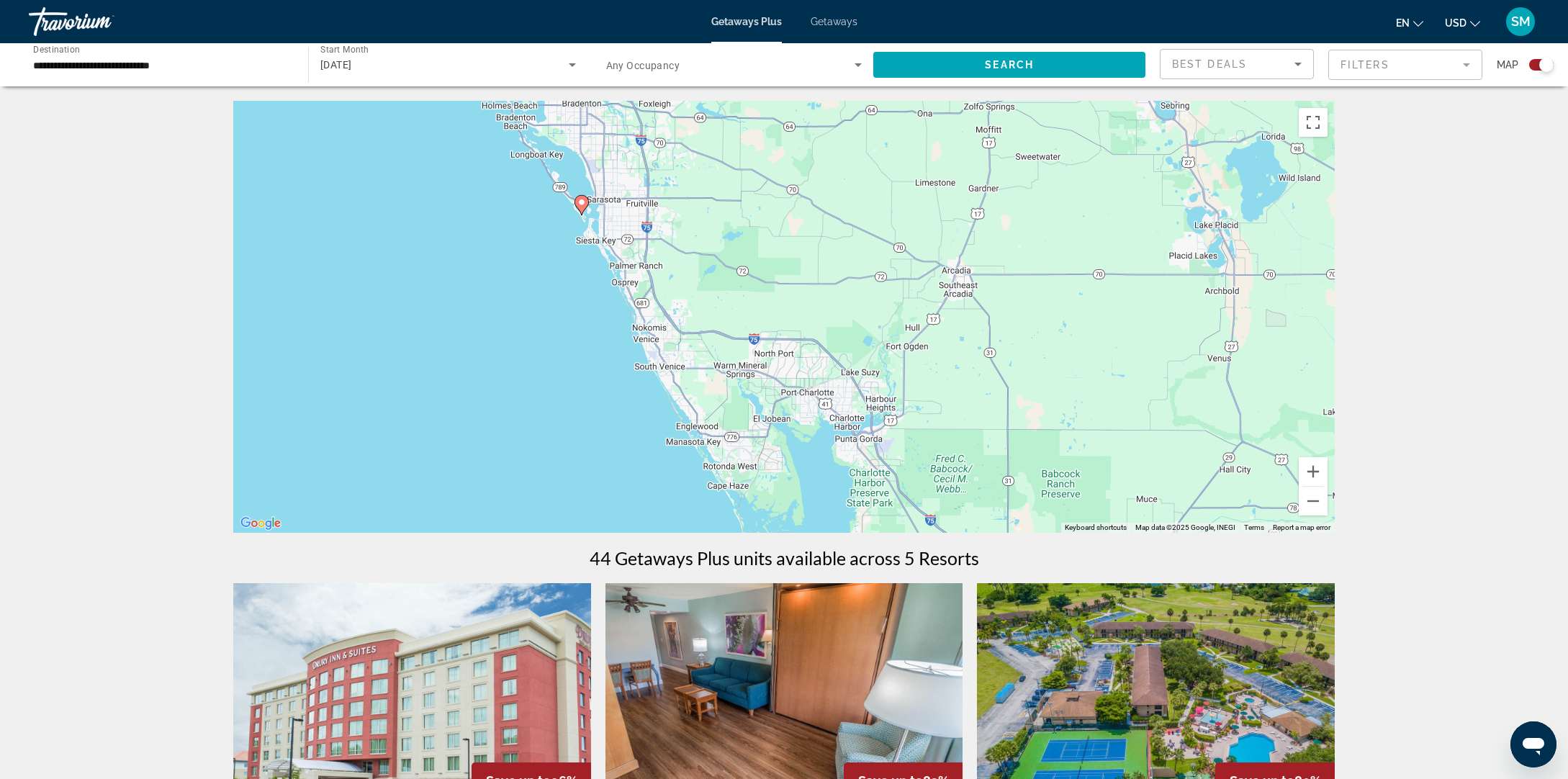
drag, startPoint x: 816, startPoint y: 325, endPoint x: 932, endPoint y: 436, distance: 160.6
click at [931, 435] on div "To activate drag with keyboard, press Alt + Enter. Once in keyboard drag state,…" at bounding box center [784, 316] width 1101 height 432
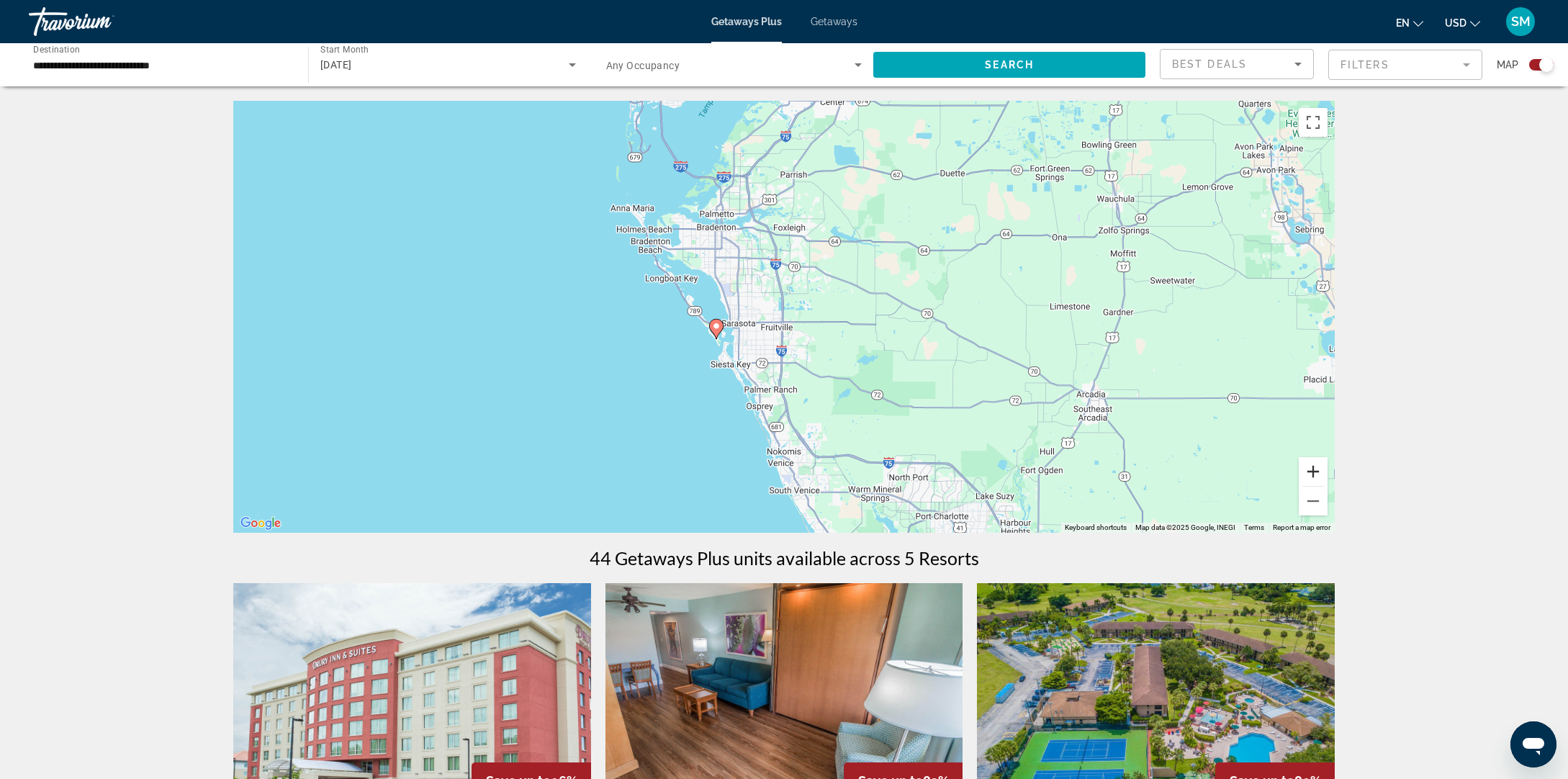
click at [1316, 471] on button "Zoom in" at bounding box center [1313, 471] width 29 height 29
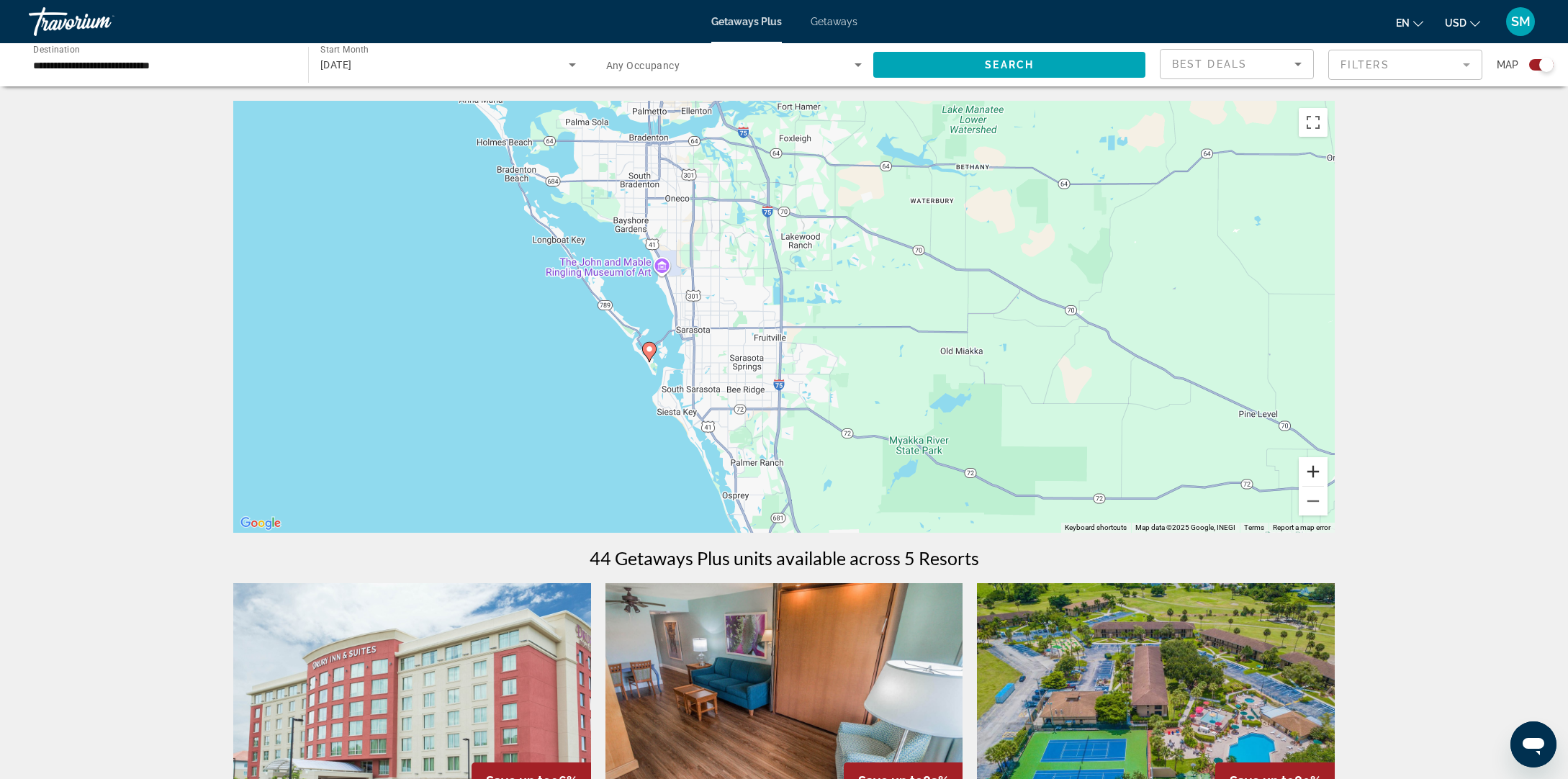
click at [1316, 471] on button "Zoom in" at bounding box center [1313, 471] width 29 height 29
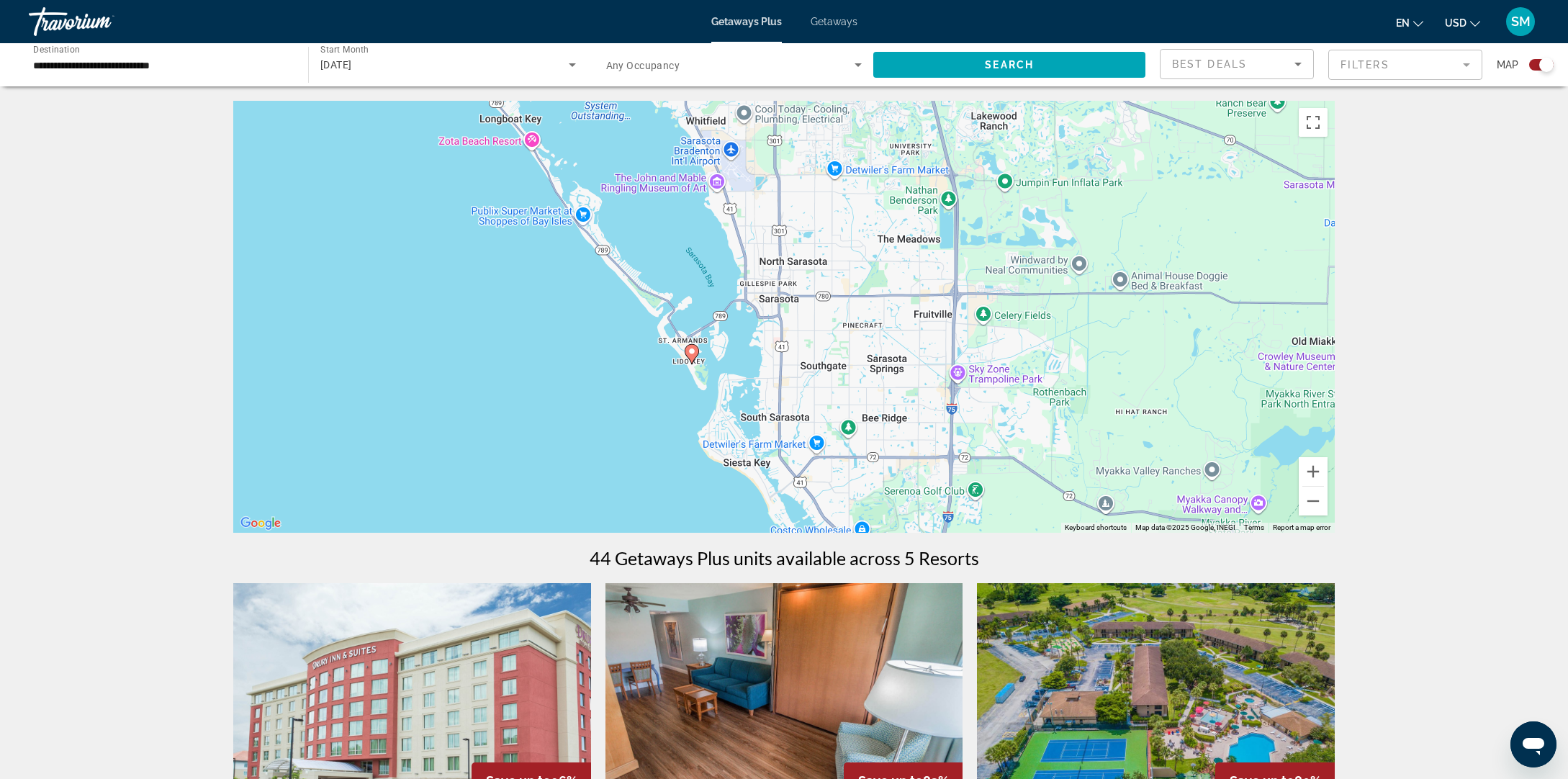
drag, startPoint x: 916, startPoint y: 422, endPoint x: 1089, endPoint y: 377, distance: 178.8
click at [1098, 376] on div "To activate drag with keyboard, press Alt + Enter. Once in keyboard drag state,…" at bounding box center [784, 316] width 1101 height 432
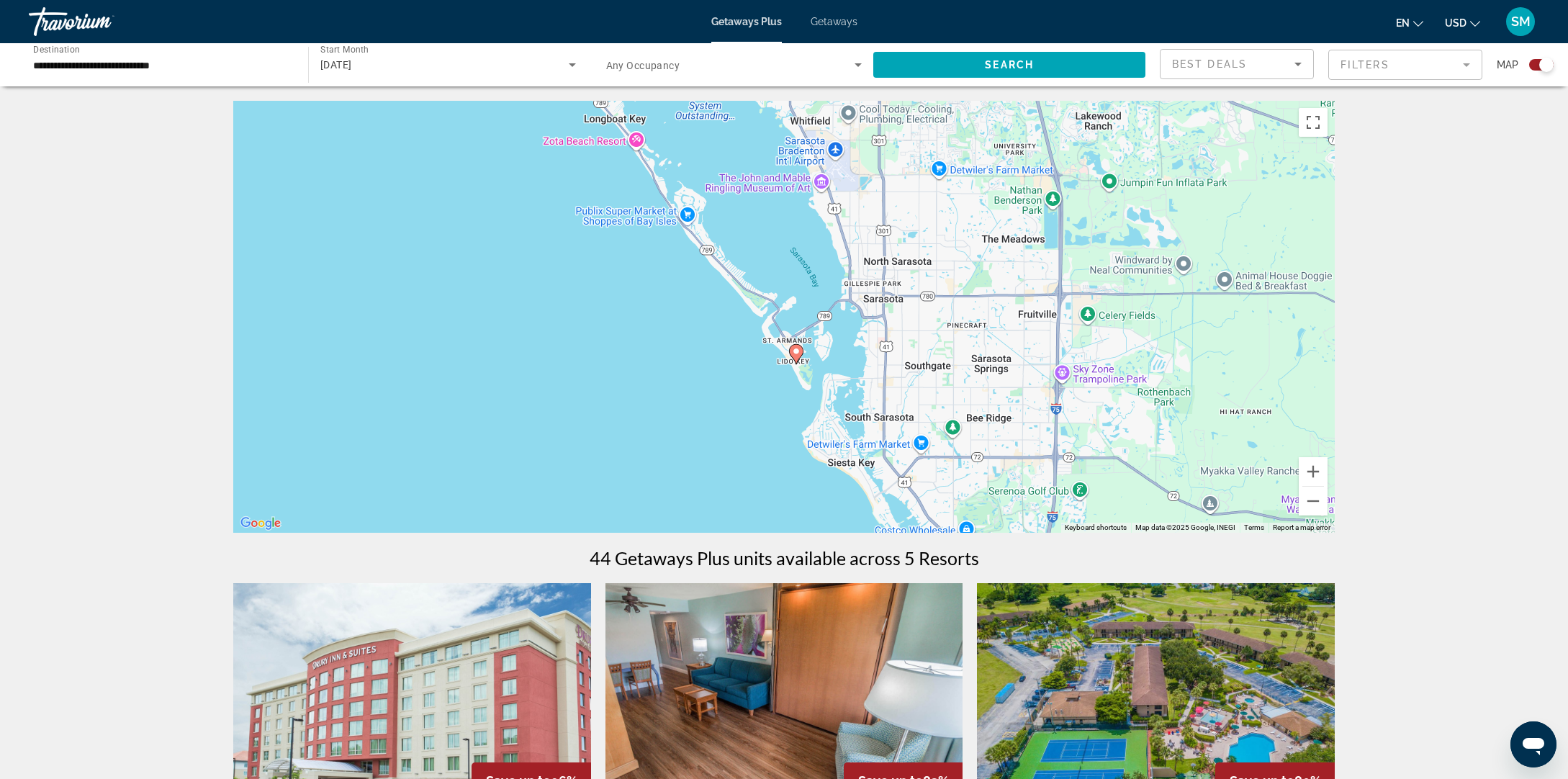
drag, startPoint x: 776, startPoint y: 371, endPoint x: 802, endPoint y: 361, distance: 27.9
click at [828, 371] on div "To activate drag with keyboard, press Alt + Enter. Once in keyboard drag state,…" at bounding box center [784, 316] width 1101 height 432
click at [1309, 474] on button "Zoom in" at bounding box center [1313, 471] width 29 height 29
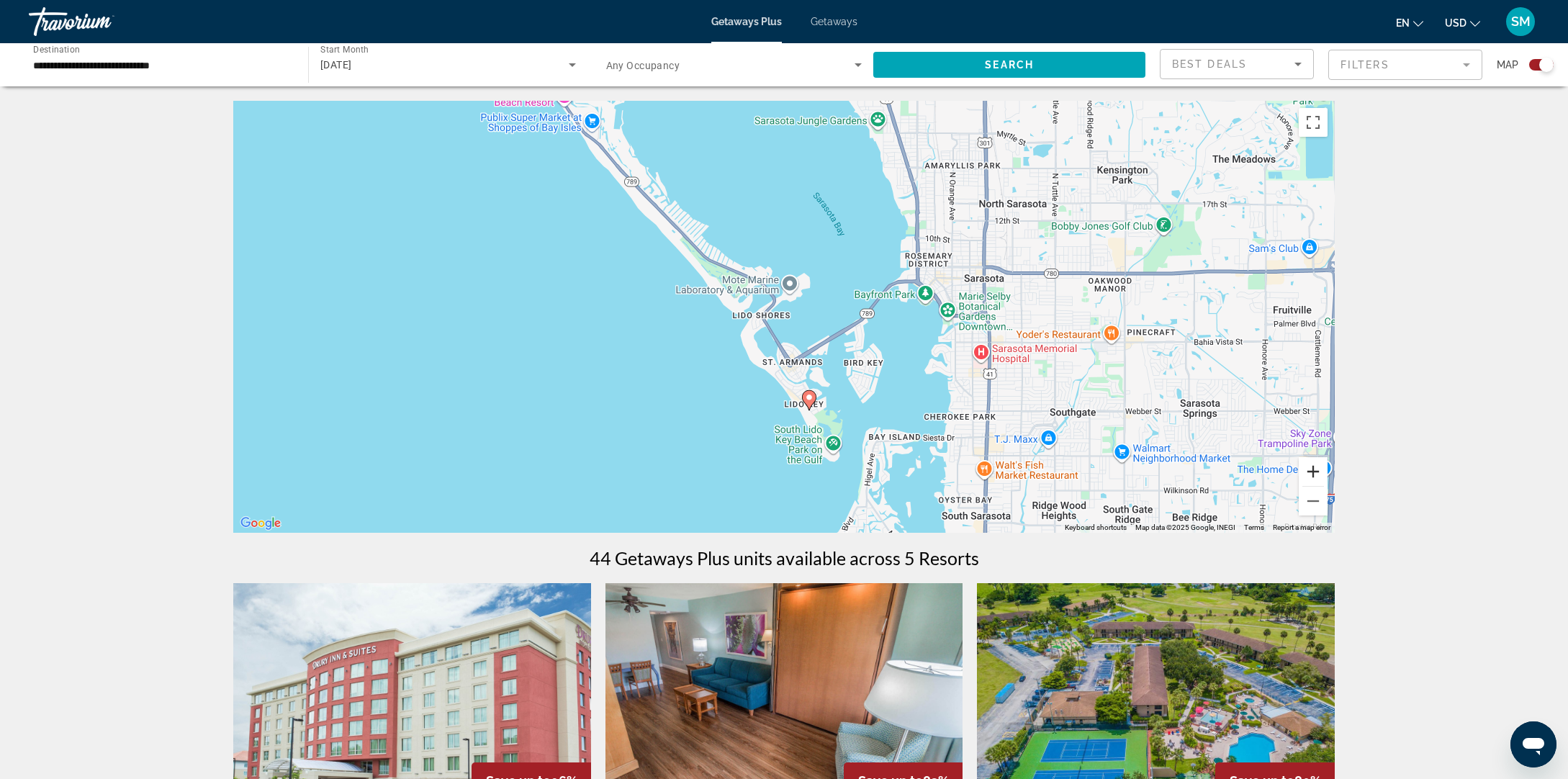
click at [1309, 474] on button "Zoom in" at bounding box center [1313, 471] width 29 height 29
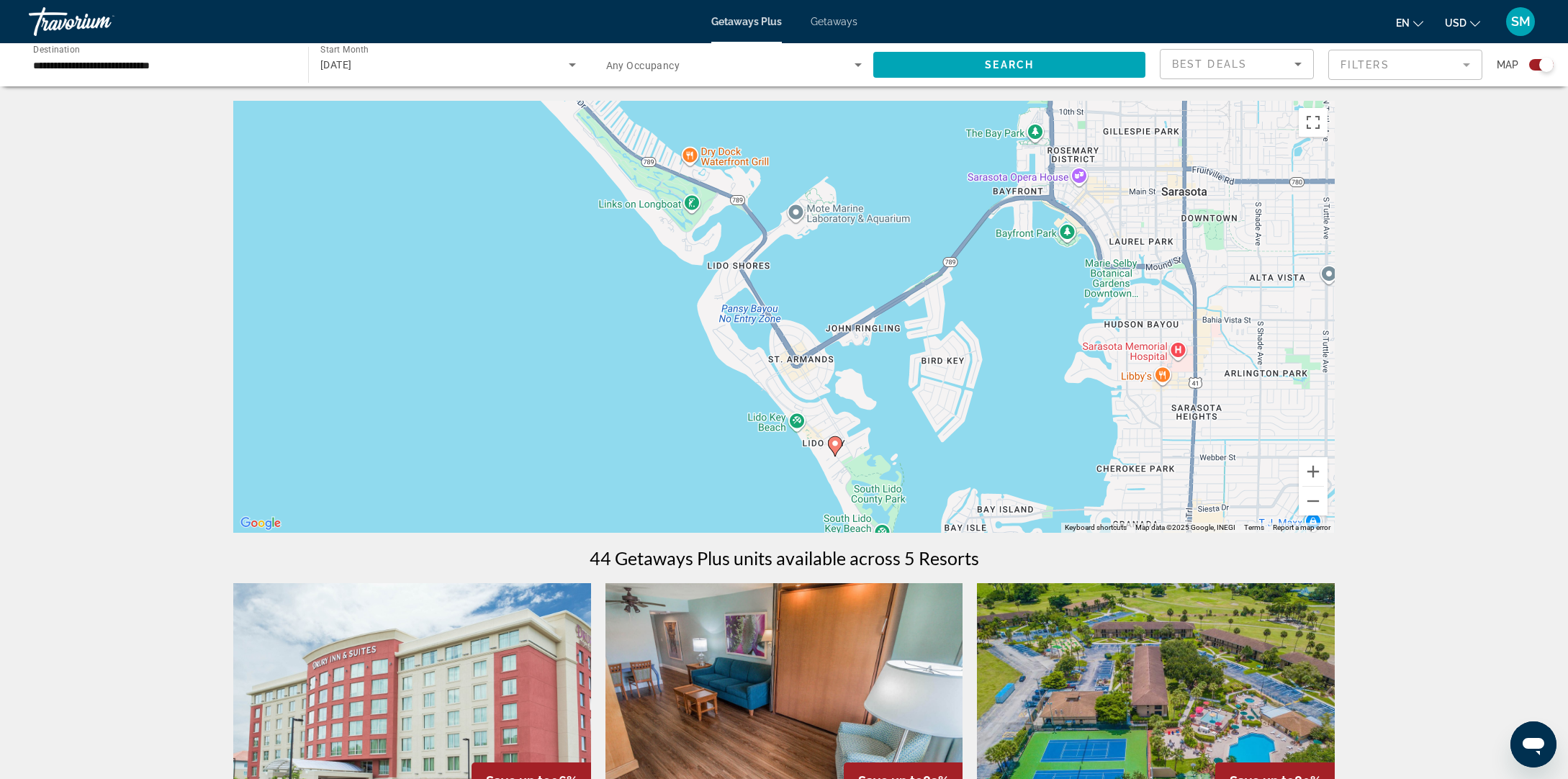
drag, startPoint x: 969, startPoint y: 439, endPoint x: 945, endPoint y: 365, distance: 77.8
click at [945, 366] on div "To activate drag with keyboard, press Alt + Enter. Once in keyboard drag state,…" at bounding box center [784, 316] width 1101 height 432
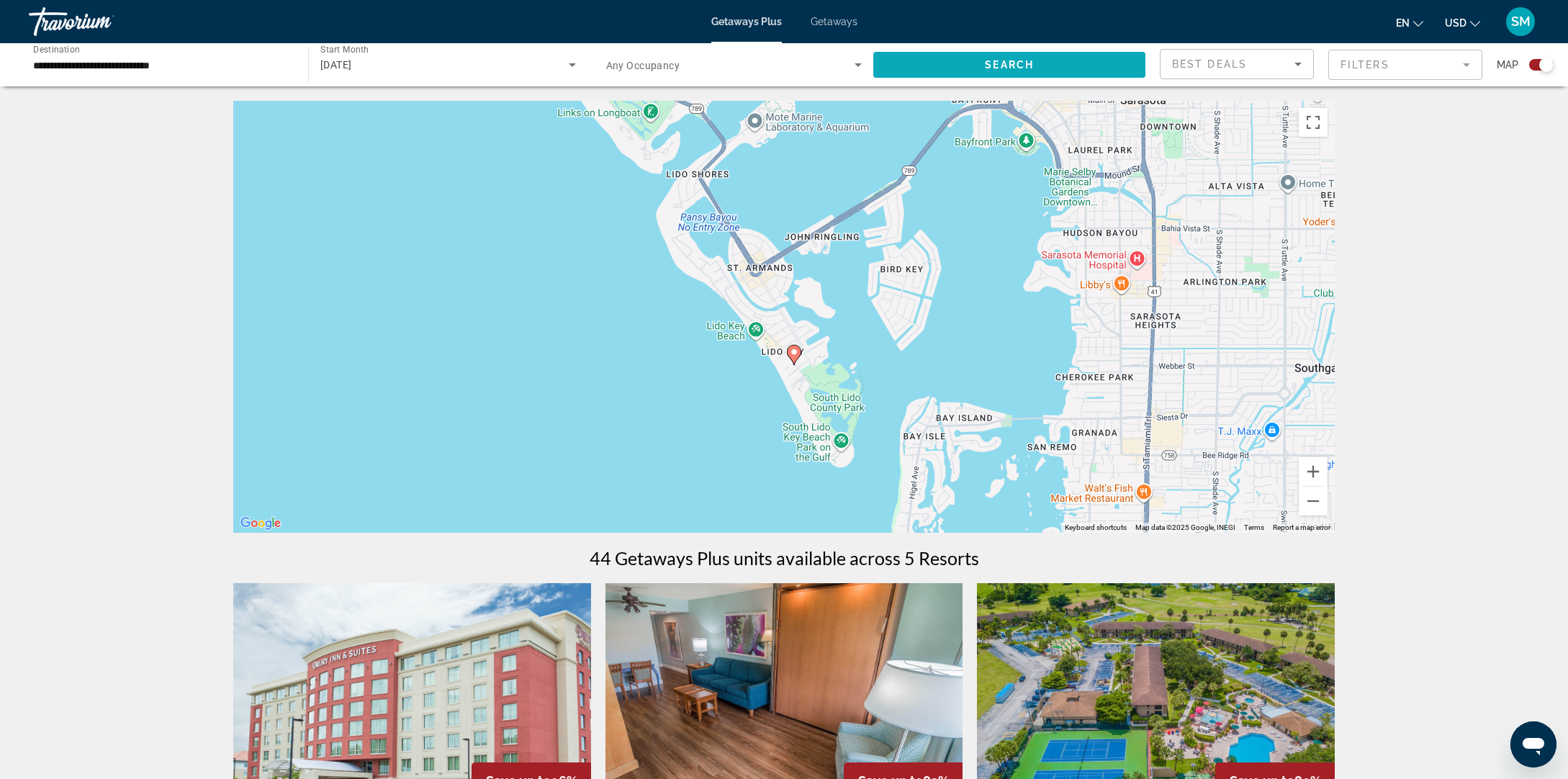
click at [1022, 72] on span "Search widget" at bounding box center [1009, 65] width 272 height 35
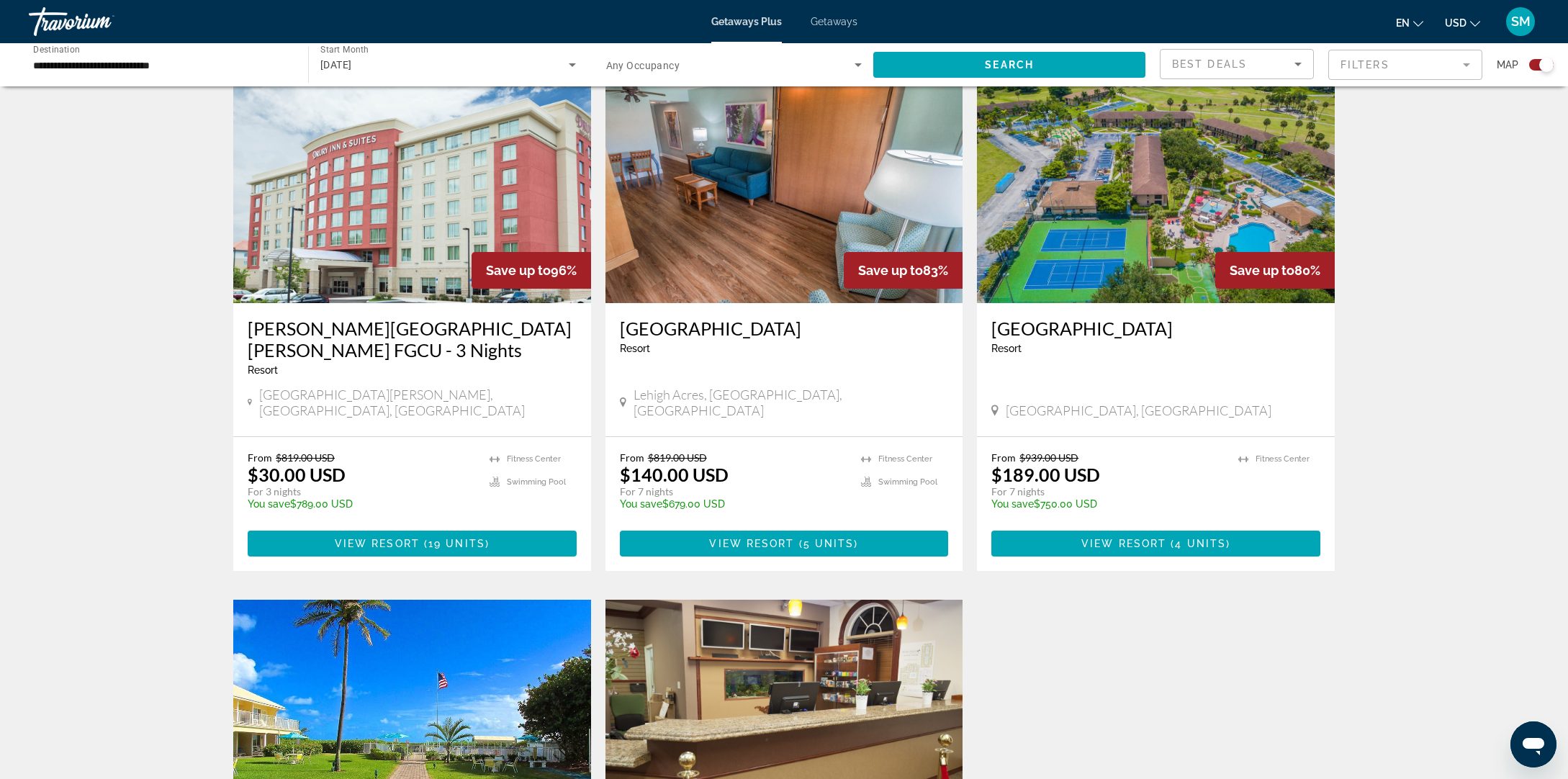
scroll to position [432, 0]
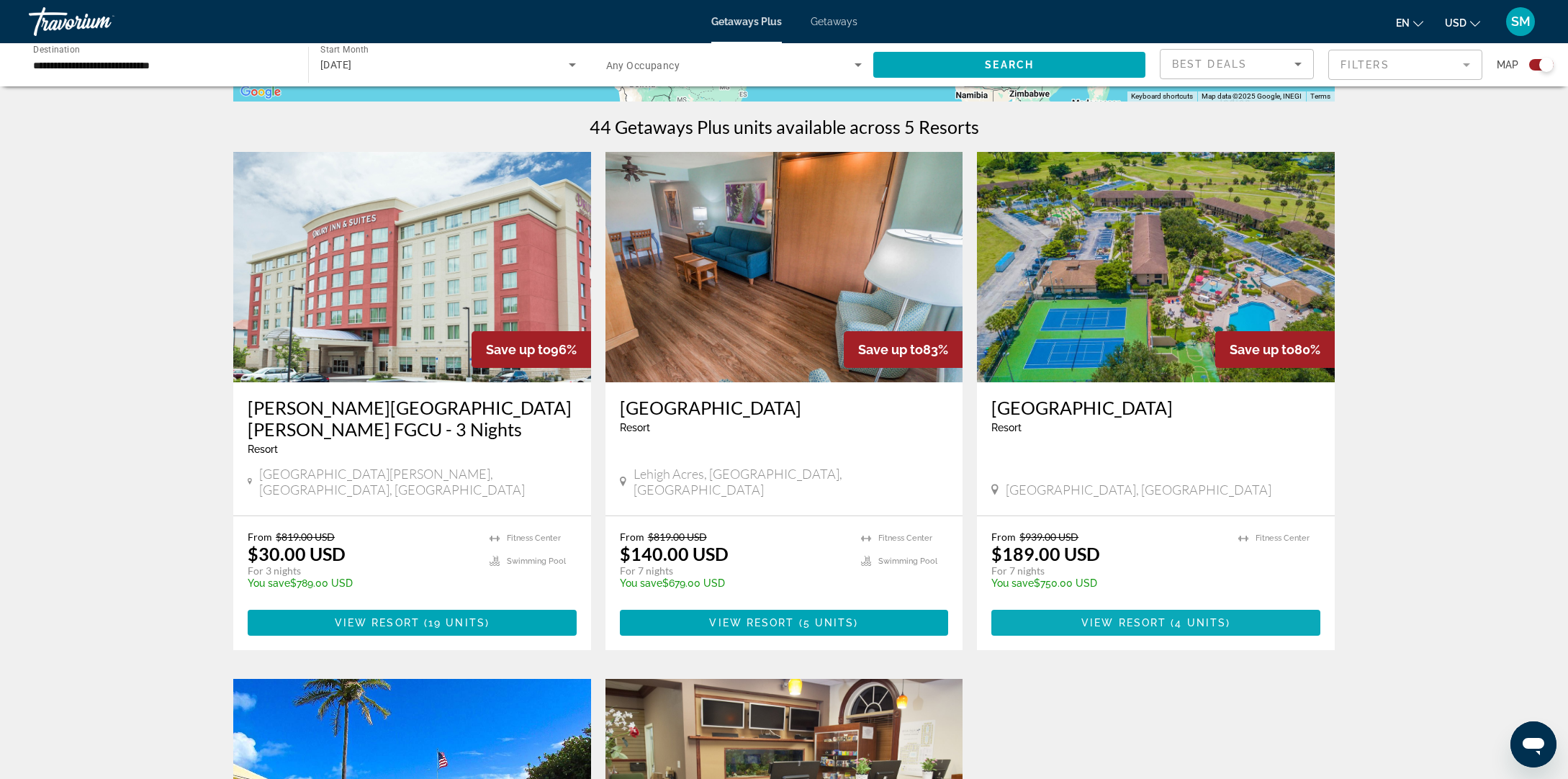
click at [1129, 617] on span "View Resort" at bounding box center [1124, 623] width 85 height 11
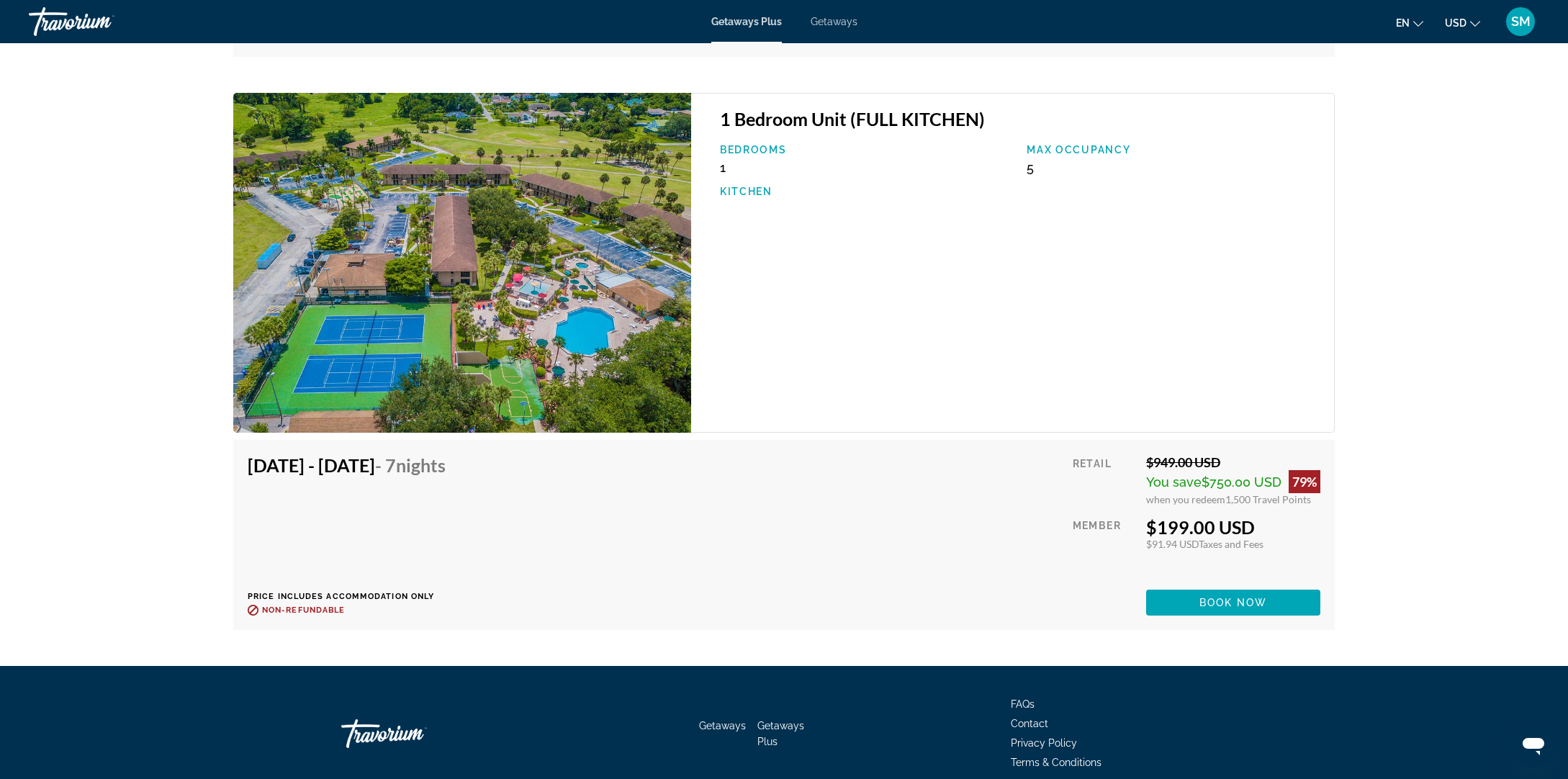
scroll to position [2931, 0]
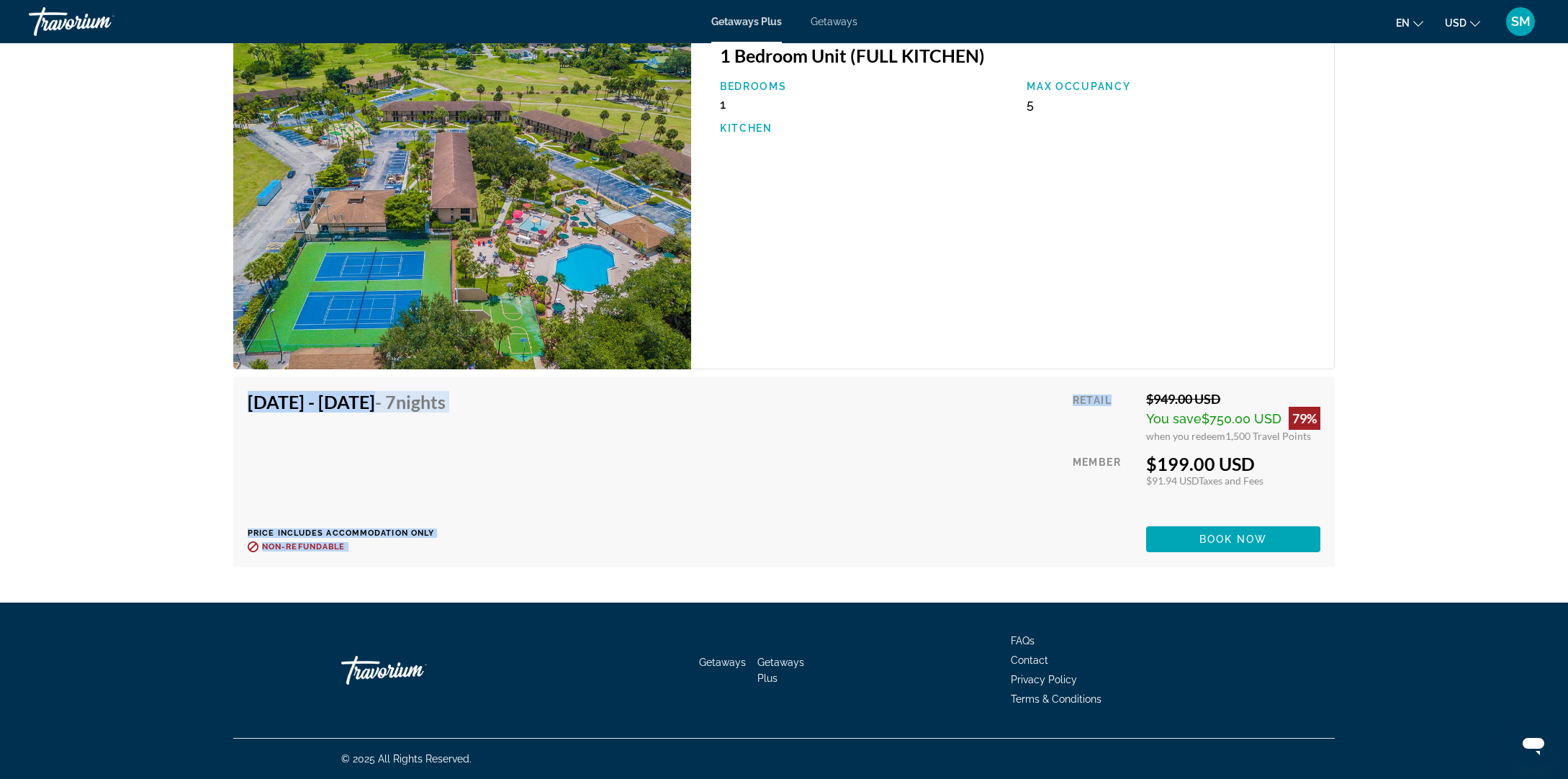
drag, startPoint x: 918, startPoint y: 320, endPoint x: 950, endPoint y: 429, distance: 113.6
click at [950, 429] on div "1 Bedroom Unit (FULL KITCHEN) Bedrooms 1 Max Occupancy 5 Kitchen [DATE] - [DATE…" at bounding box center [784, 301] width 1101 height 545
drag, startPoint x: 807, startPoint y: 184, endPoint x: 775, endPoint y: 299, distance: 119.4
click at [775, 299] on div "1 Bedroom Unit (FULL KITCHEN) Bedrooms 1 Max Occupancy 5 Kitchen" at bounding box center [1013, 199] width 643 height 340
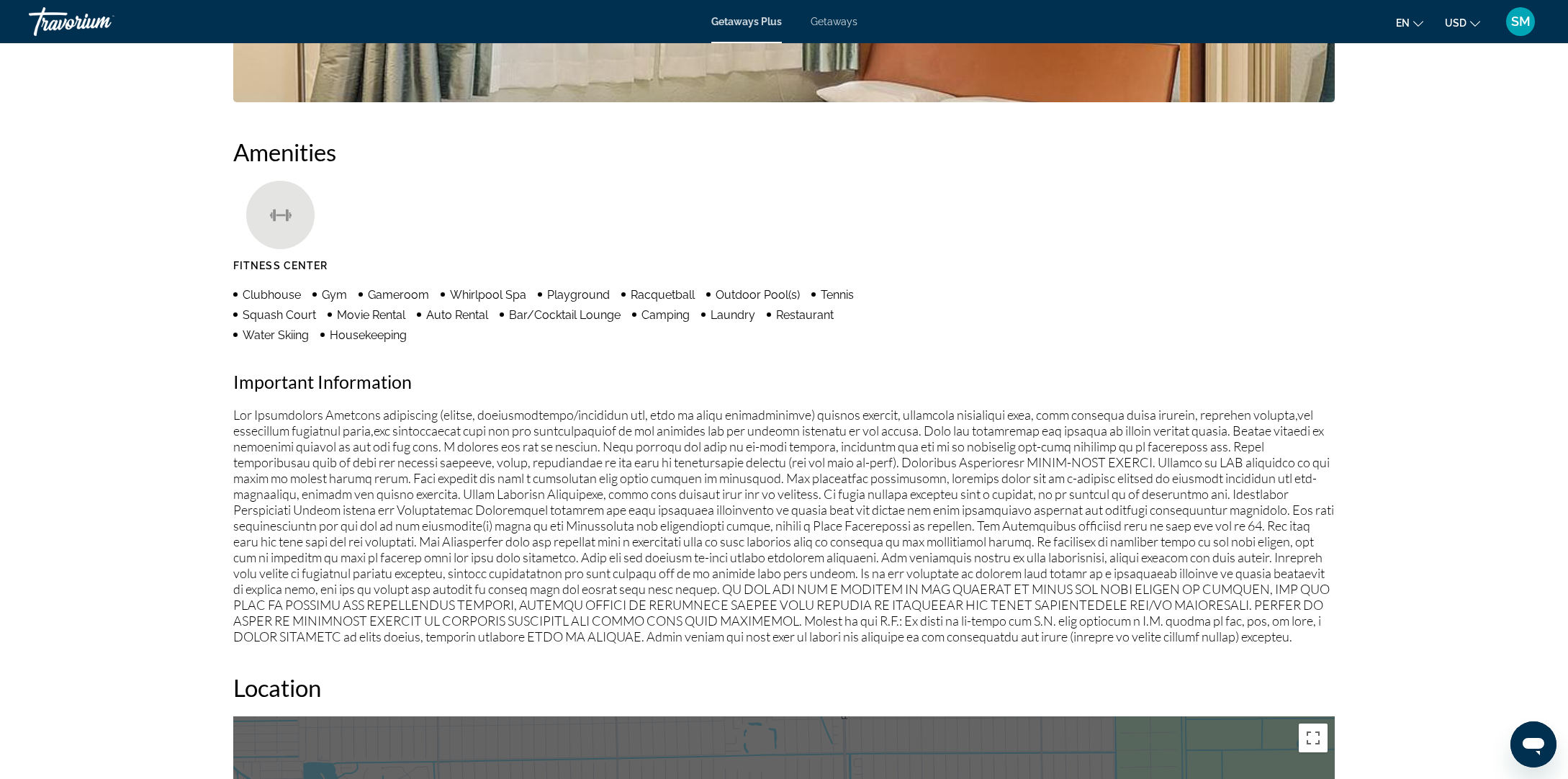
scroll to position [972, 0]
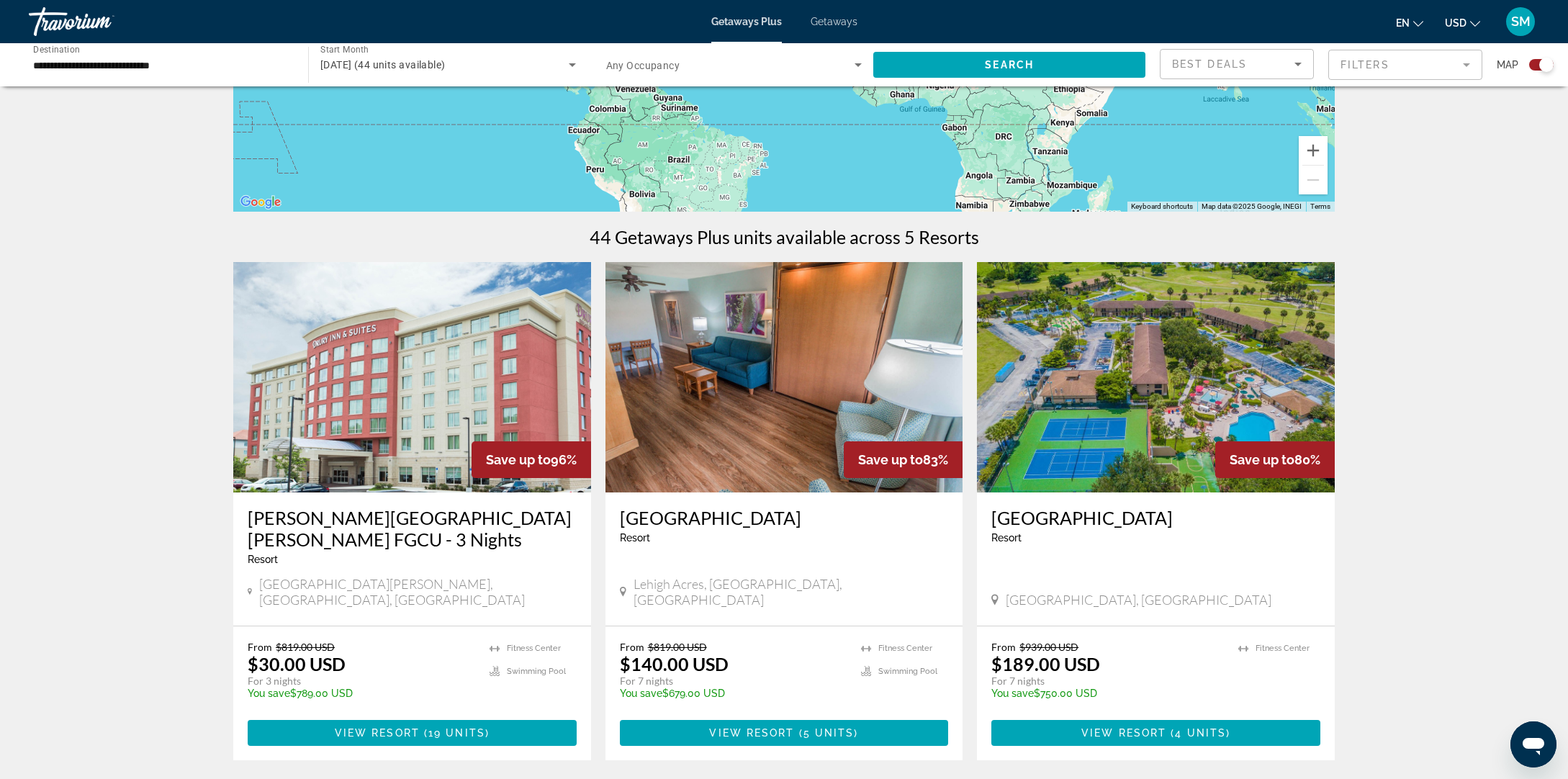
scroll to position [326, 0]
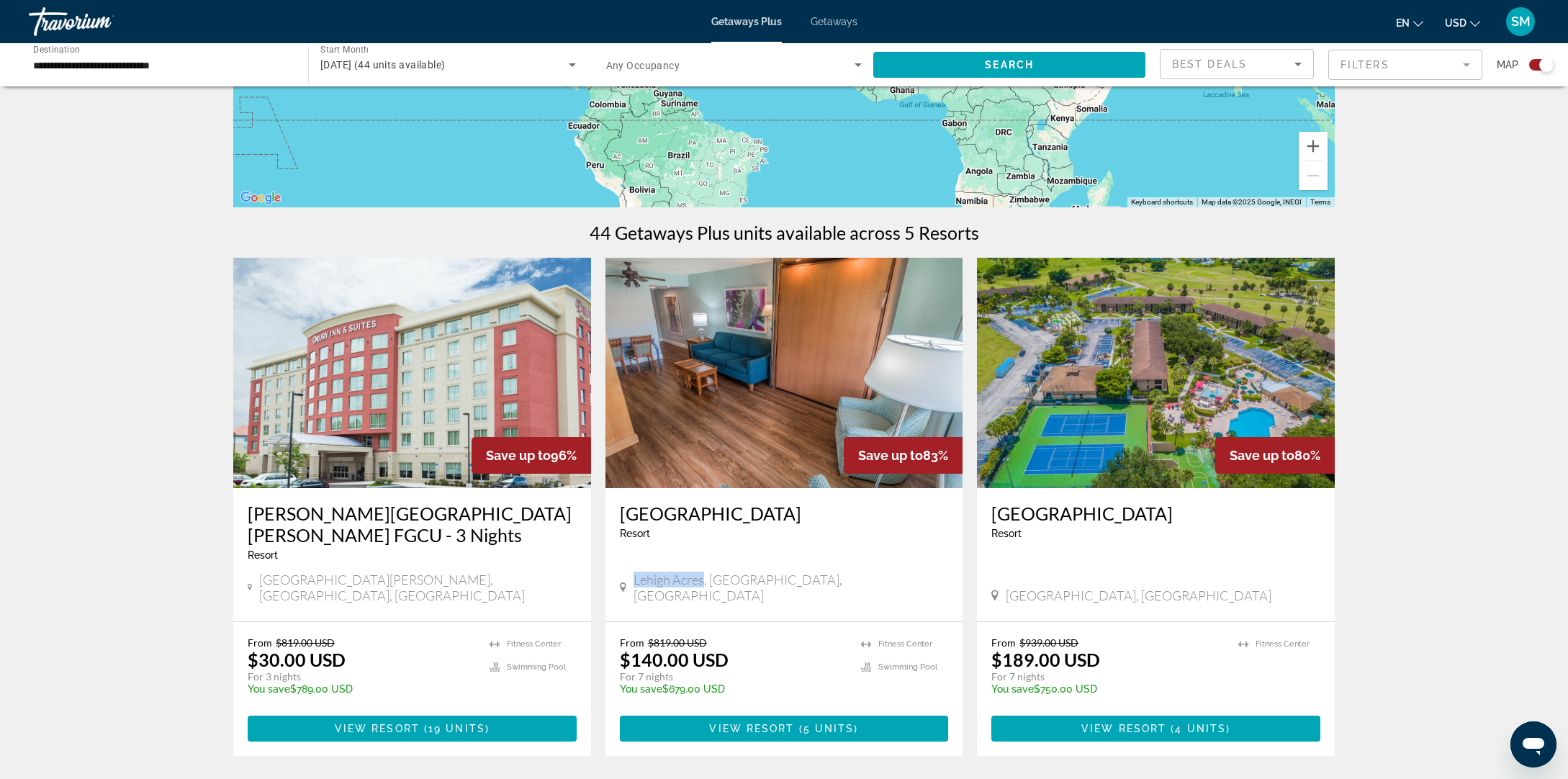
drag, startPoint x: 705, startPoint y: 585, endPoint x: 638, endPoint y: 585, distance: 67.0
click at [629, 585] on div "Lehigh Acres, [GEOGRAPHIC_DATA], [GEOGRAPHIC_DATA]" at bounding box center [784, 588] width 329 height 32
copy span "Lehigh Acres"
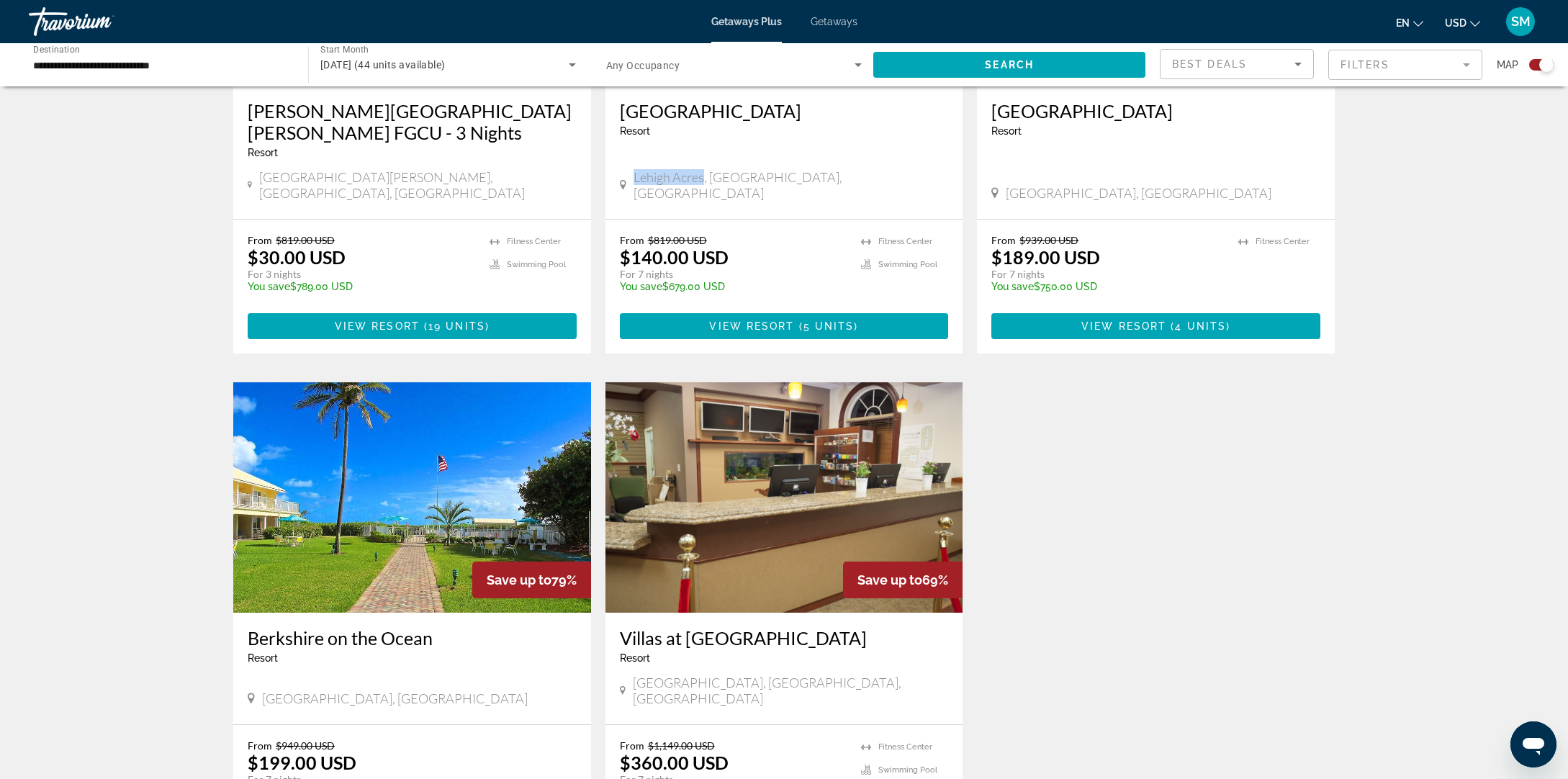
scroll to position [729, 0]
drag, startPoint x: 337, startPoint y: 668, endPoint x: 186, endPoint y: 657, distance: 151.4
click at [186, 657] on div "← Move left → Move right ↑ Move up ↓ Move down + Zoom in - Zoom out Home Jump l…" at bounding box center [784, 143] width 1568 height 1544
copy div "- This is an adults only resort [GEOGRAPHIC_DATA],"
drag, startPoint x: 693, startPoint y: 665, endPoint x: 632, endPoint y: 665, distance: 61.0
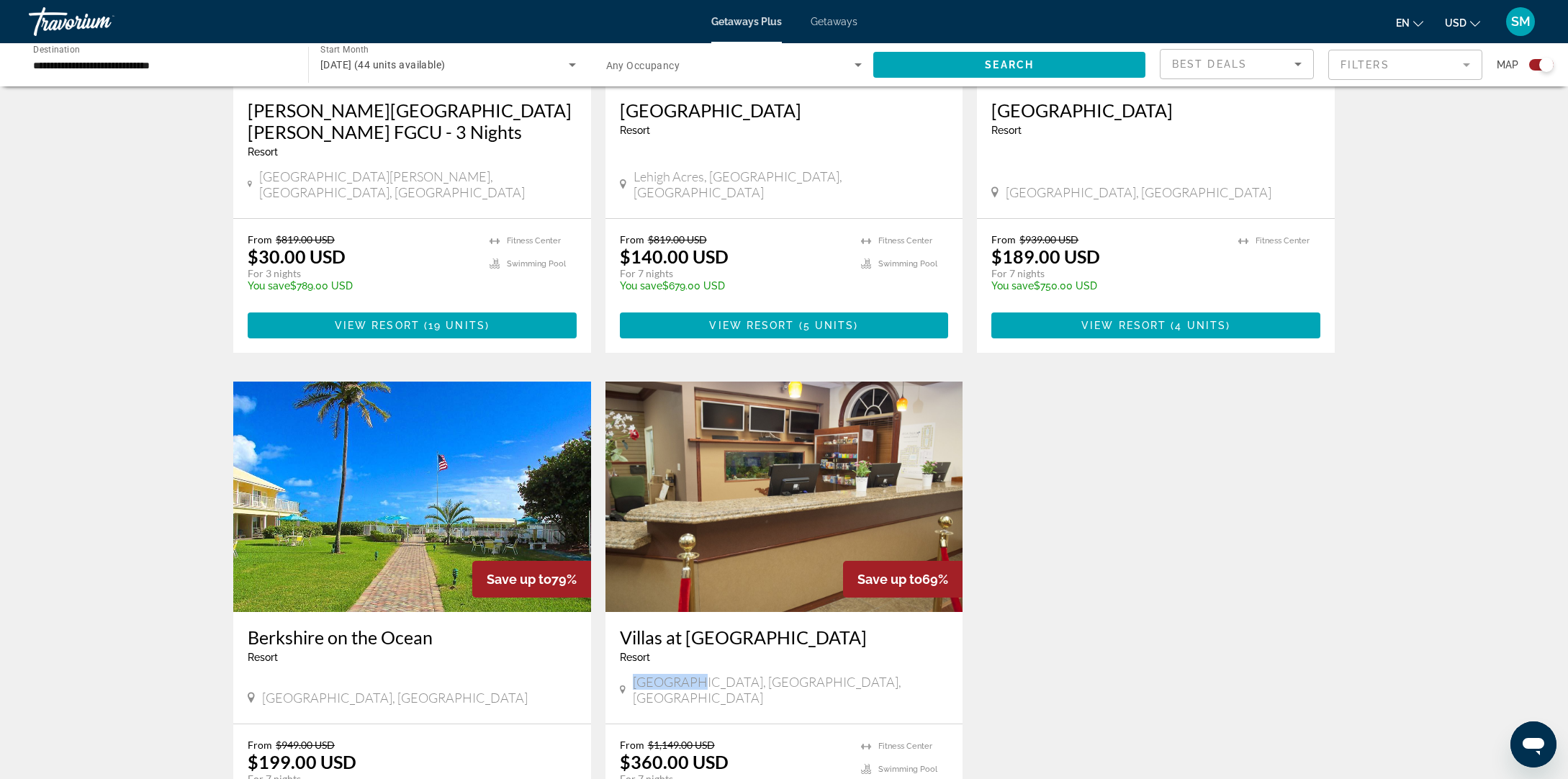
click at [632, 675] on div "[GEOGRAPHIC_DATA], [GEOGRAPHIC_DATA], [GEOGRAPHIC_DATA]" at bounding box center [784, 691] width 329 height 32
copy span "[PERSON_NAME]"
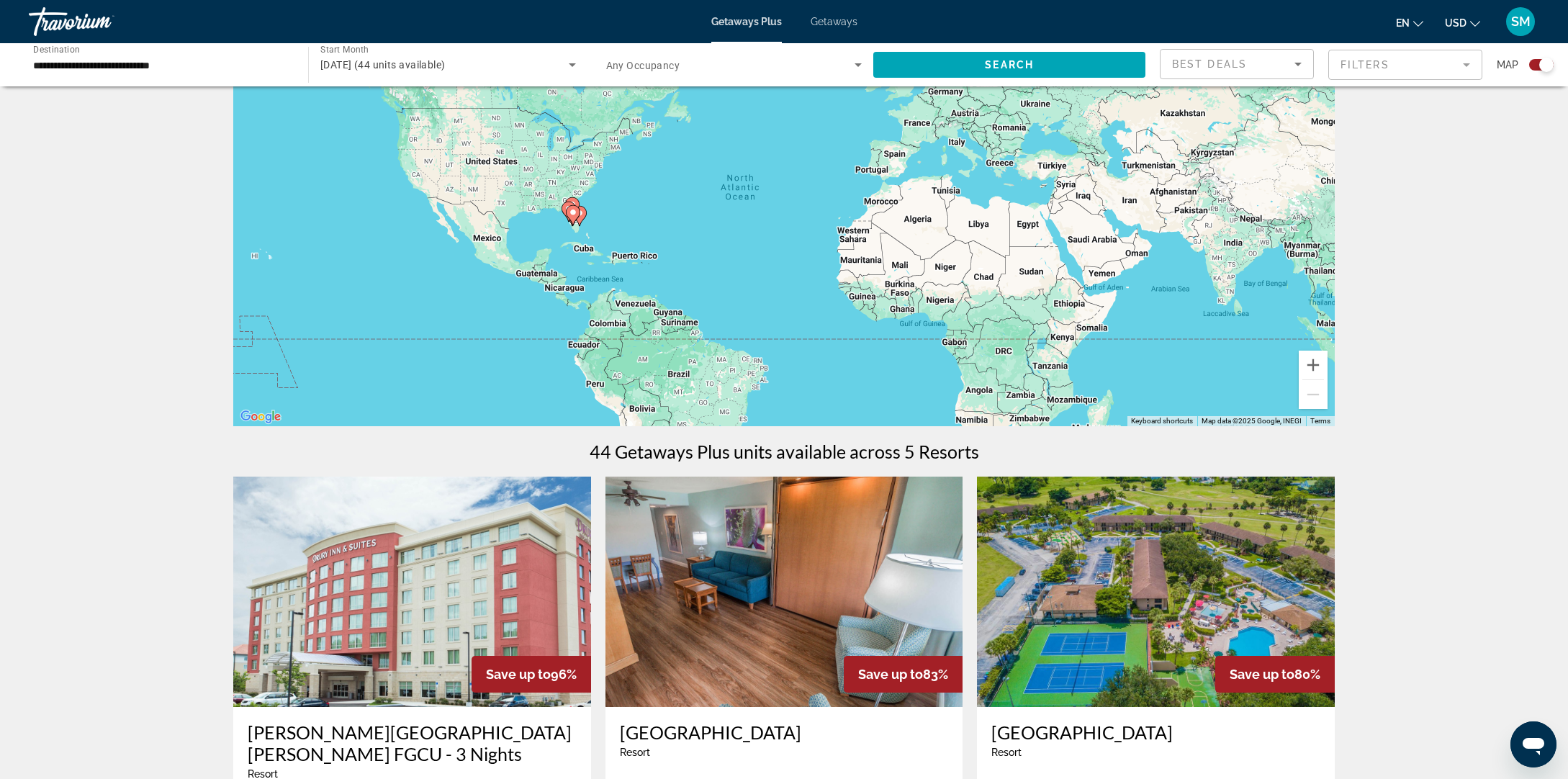
scroll to position [0, 0]
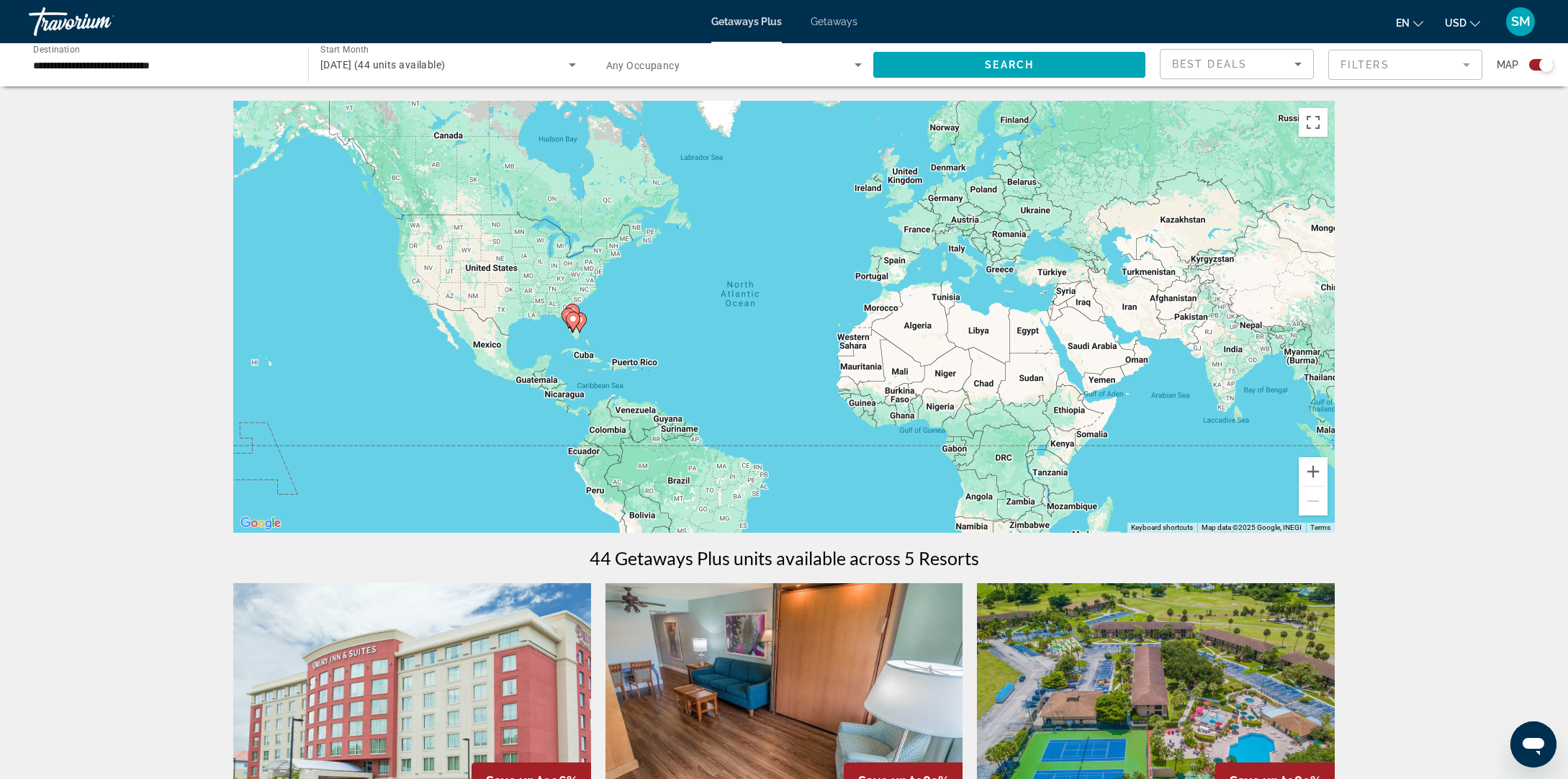
click at [854, 24] on span "Getaways" at bounding box center [834, 22] width 47 height 11
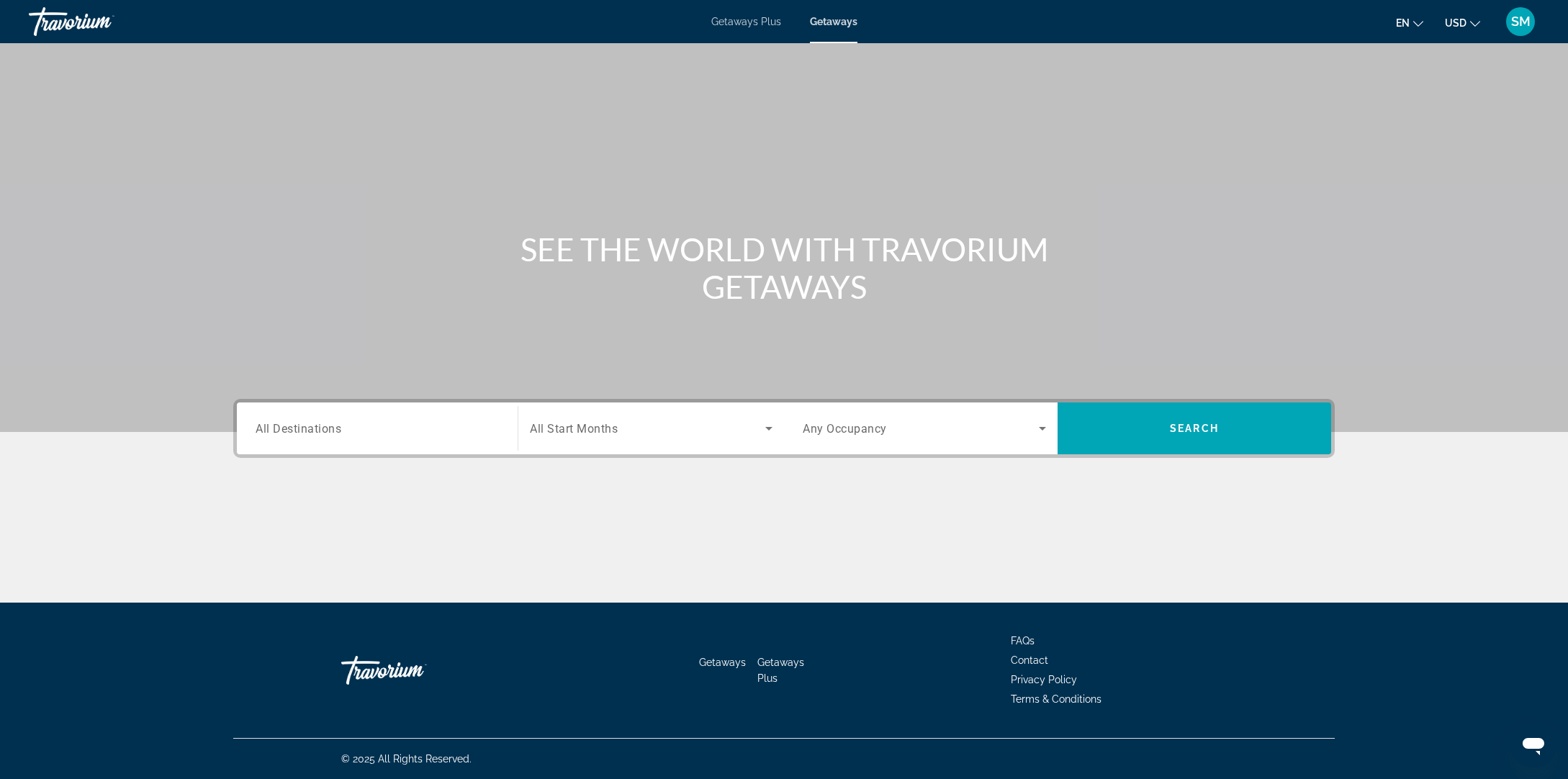
drag, startPoint x: 292, startPoint y: 427, endPoint x: 311, endPoint y: 427, distance: 19.0
click at [292, 427] on span "All Destinations" at bounding box center [298, 428] width 86 height 14
click at [292, 427] on input "Destination All Destinations" at bounding box center [377, 429] width 244 height 17
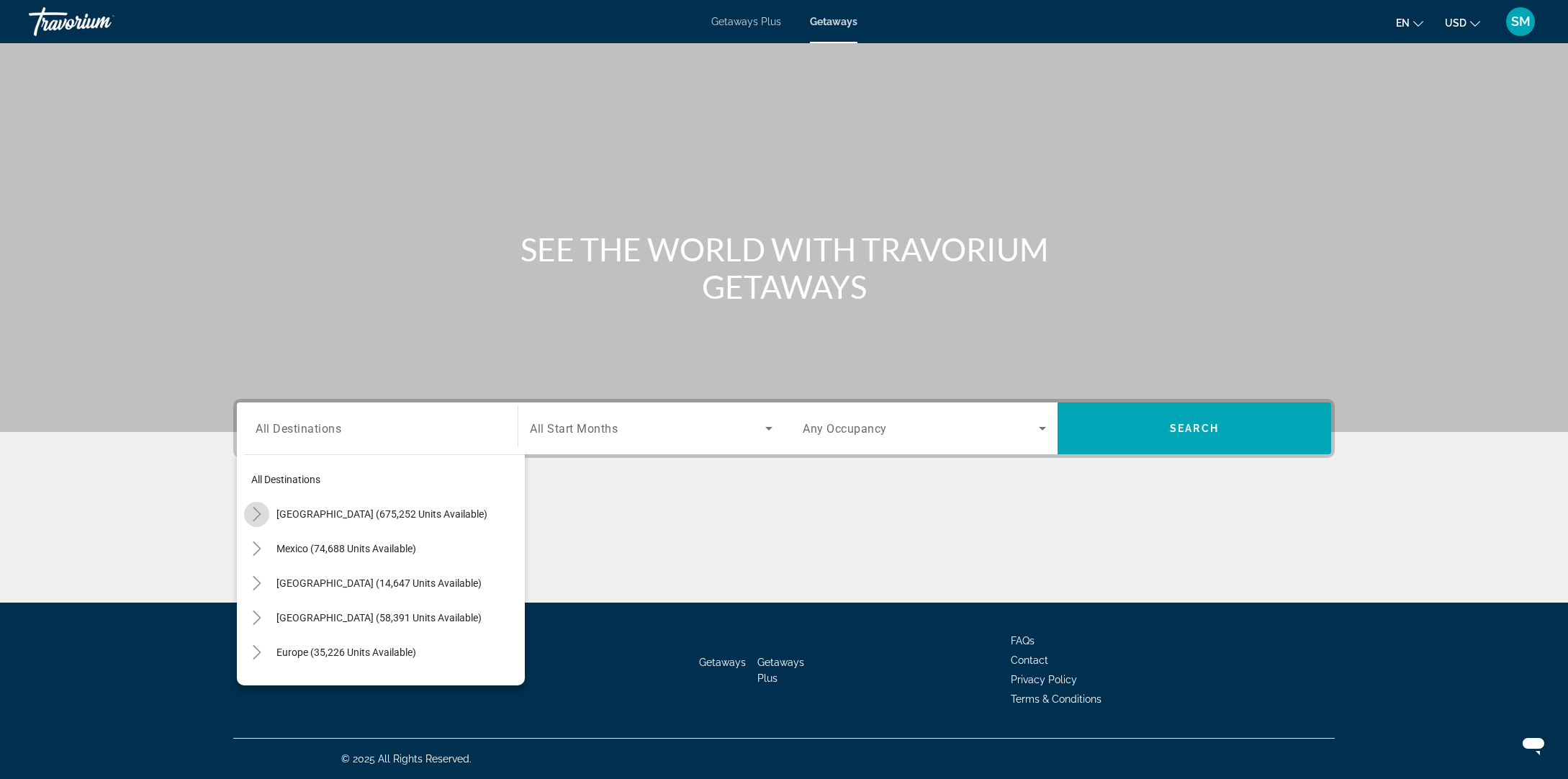
click at [257, 513] on icon "Toggle United States (675,252 units available)" at bounding box center [257, 514] width 14 height 14
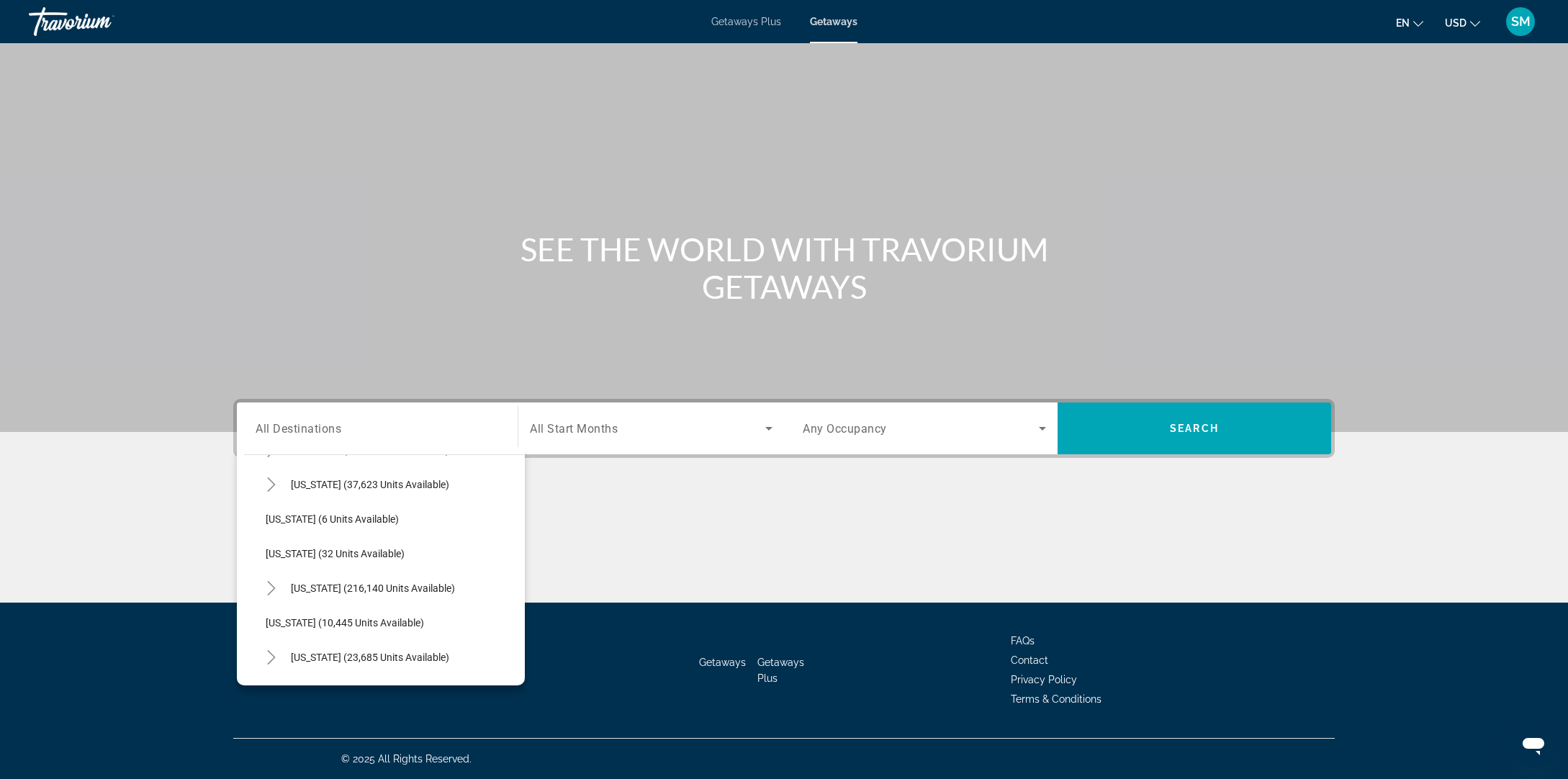
scroll to position [177, 0]
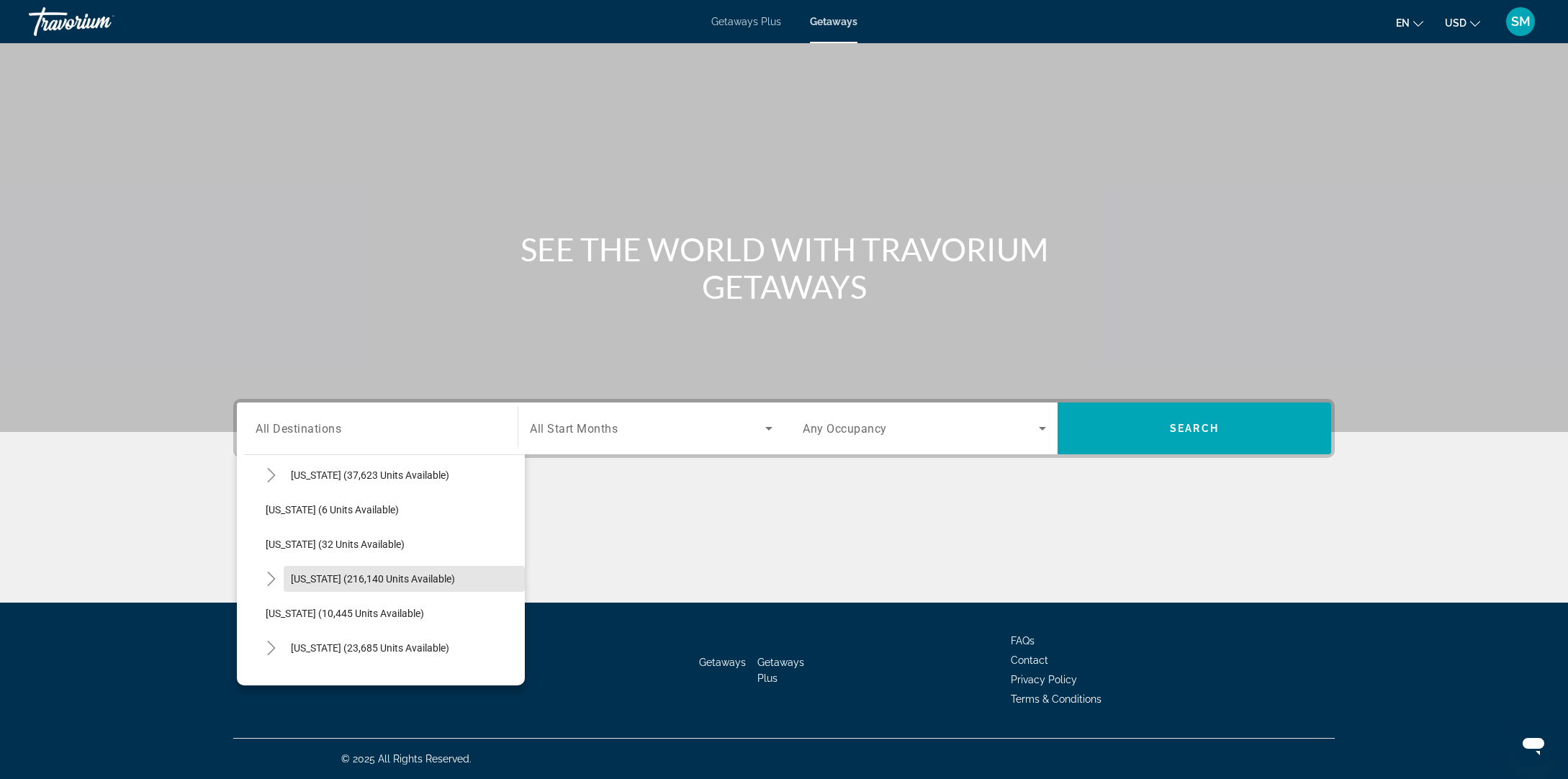
click at [303, 580] on span "[US_STATE] (216,140 units available)" at bounding box center [372, 579] width 165 height 11
type input "**********"
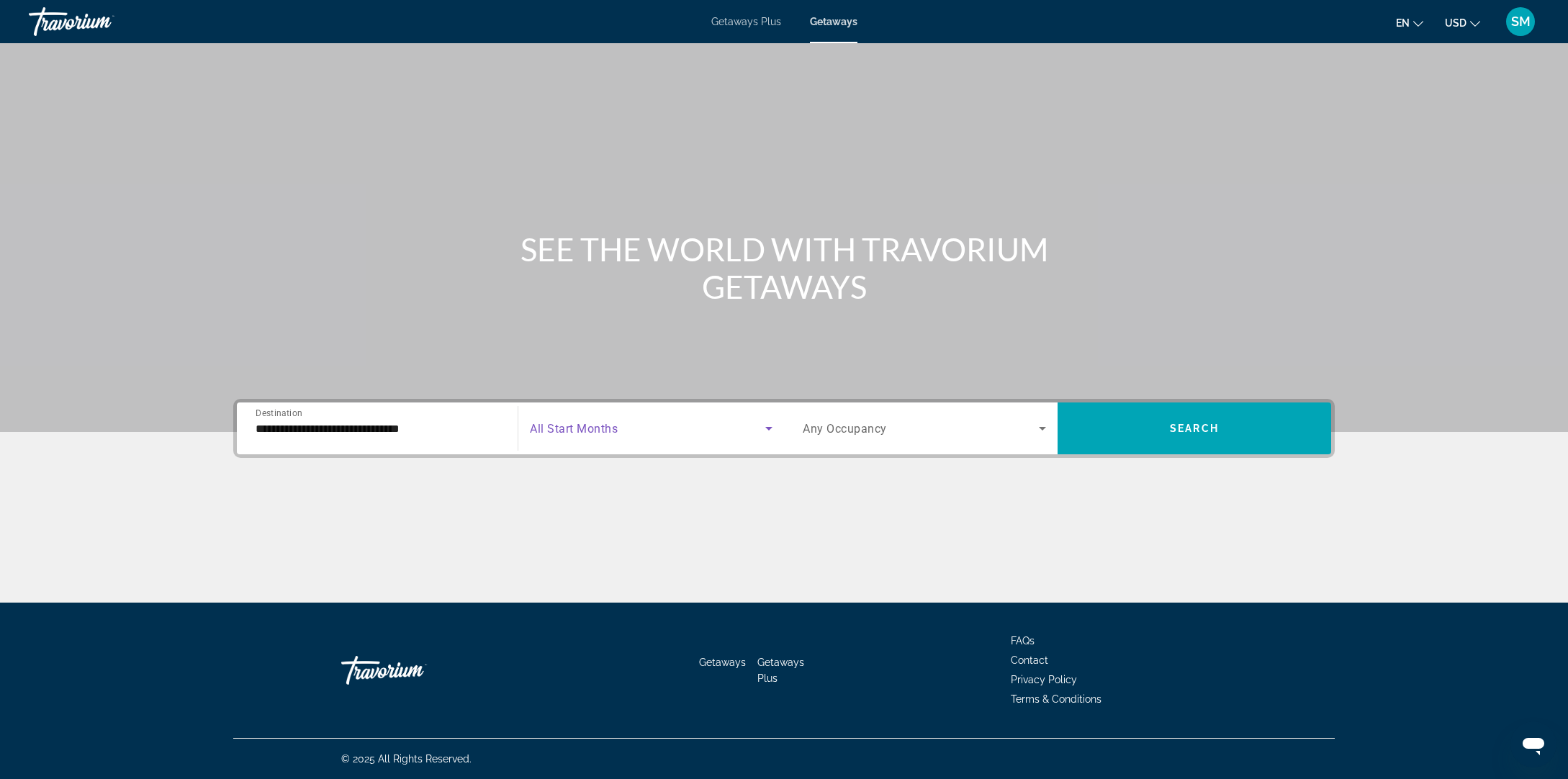
click at [621, 435] on span "Search widget" at bounding box center [647, 428] width 235 height 17
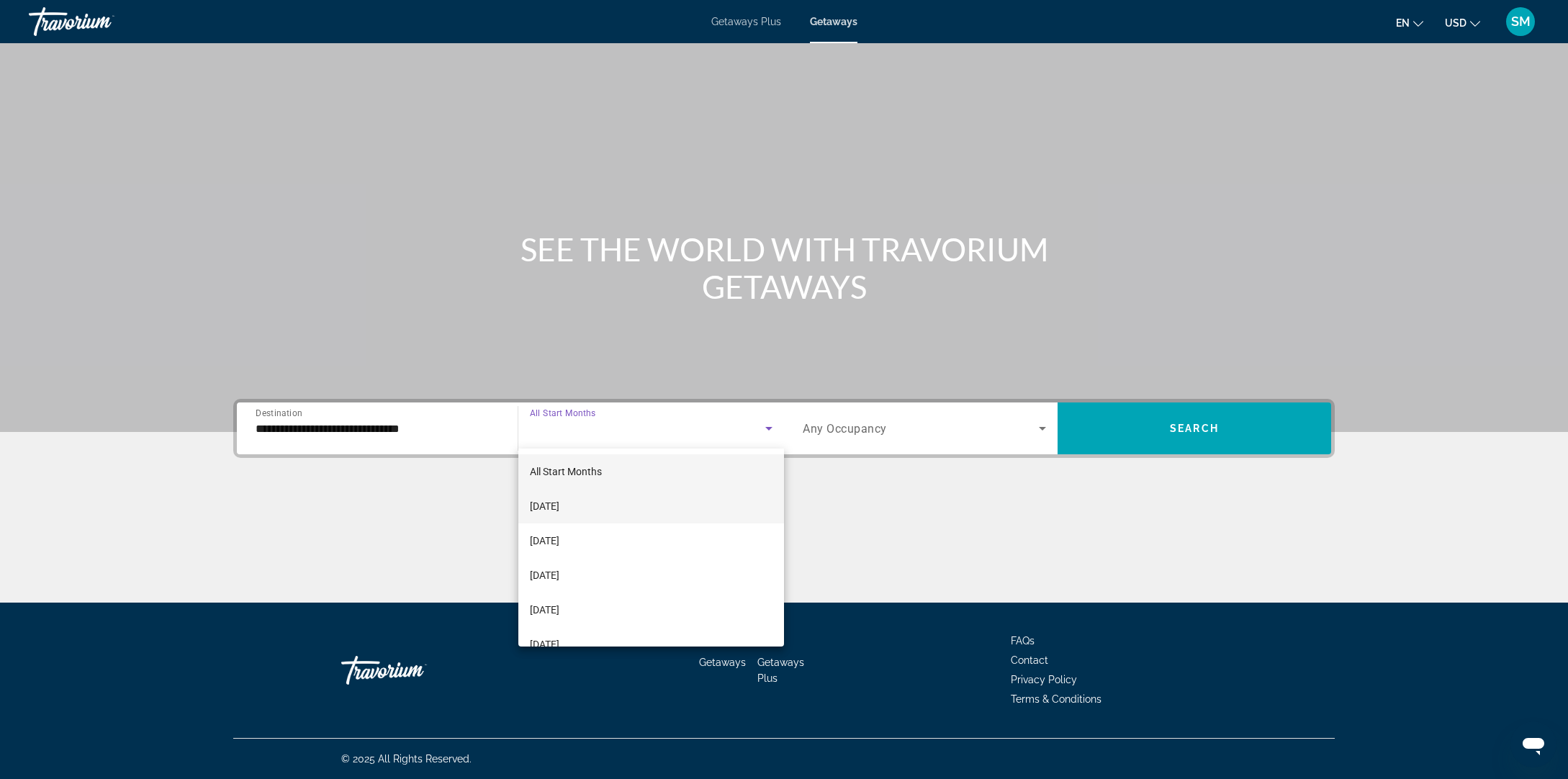
drag, startPoint x: 546, startPoint y: 500, endPoint x: 606, endPoint y: 494, distance: 60.3
click at [547, 500] on span "[DATE]" at bounding box center [544, 506] width 29 height 17
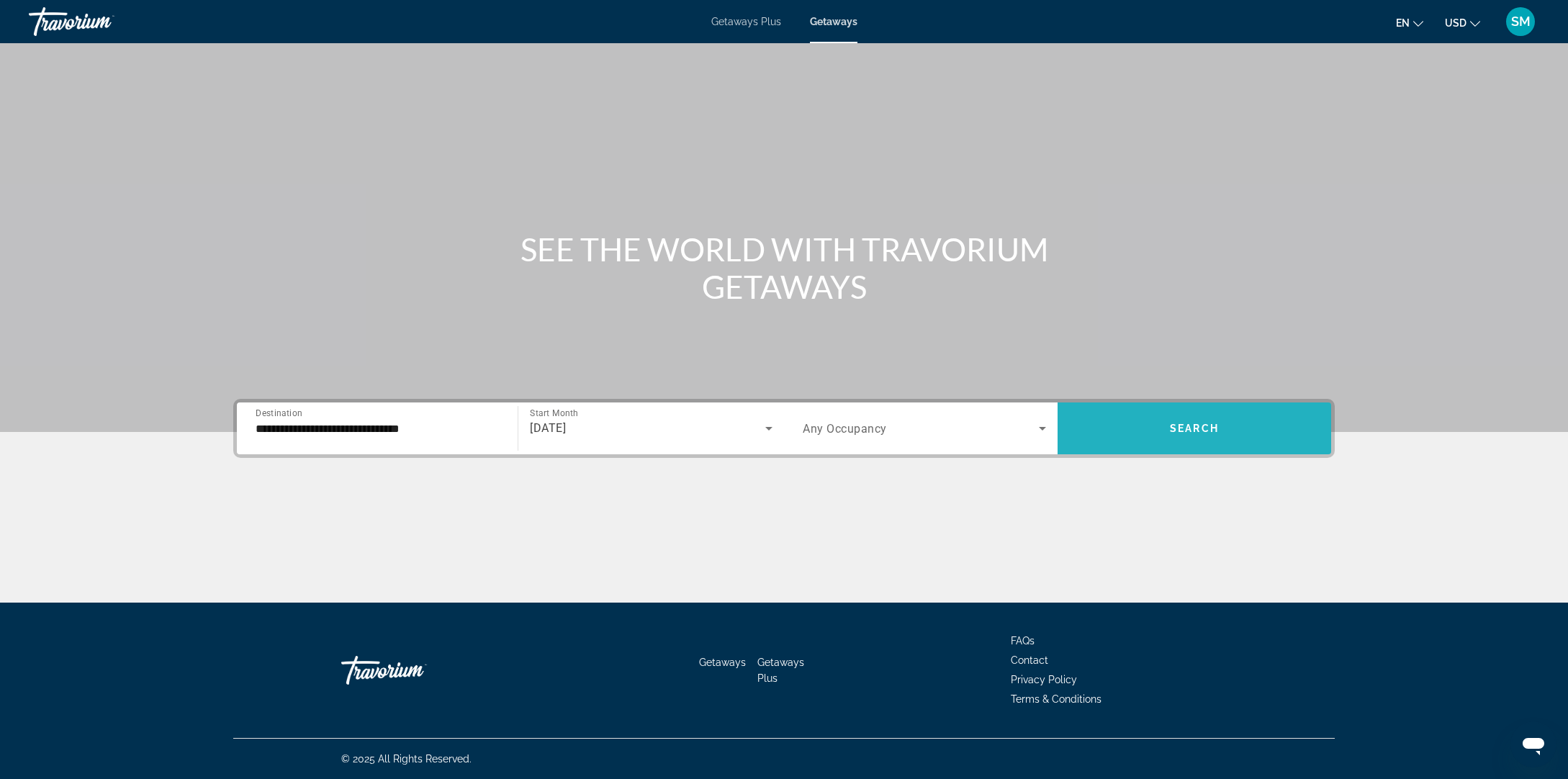
click at [1163, 430] on span "Search widget" at bounding box center [1195, 428] width 274 height 35
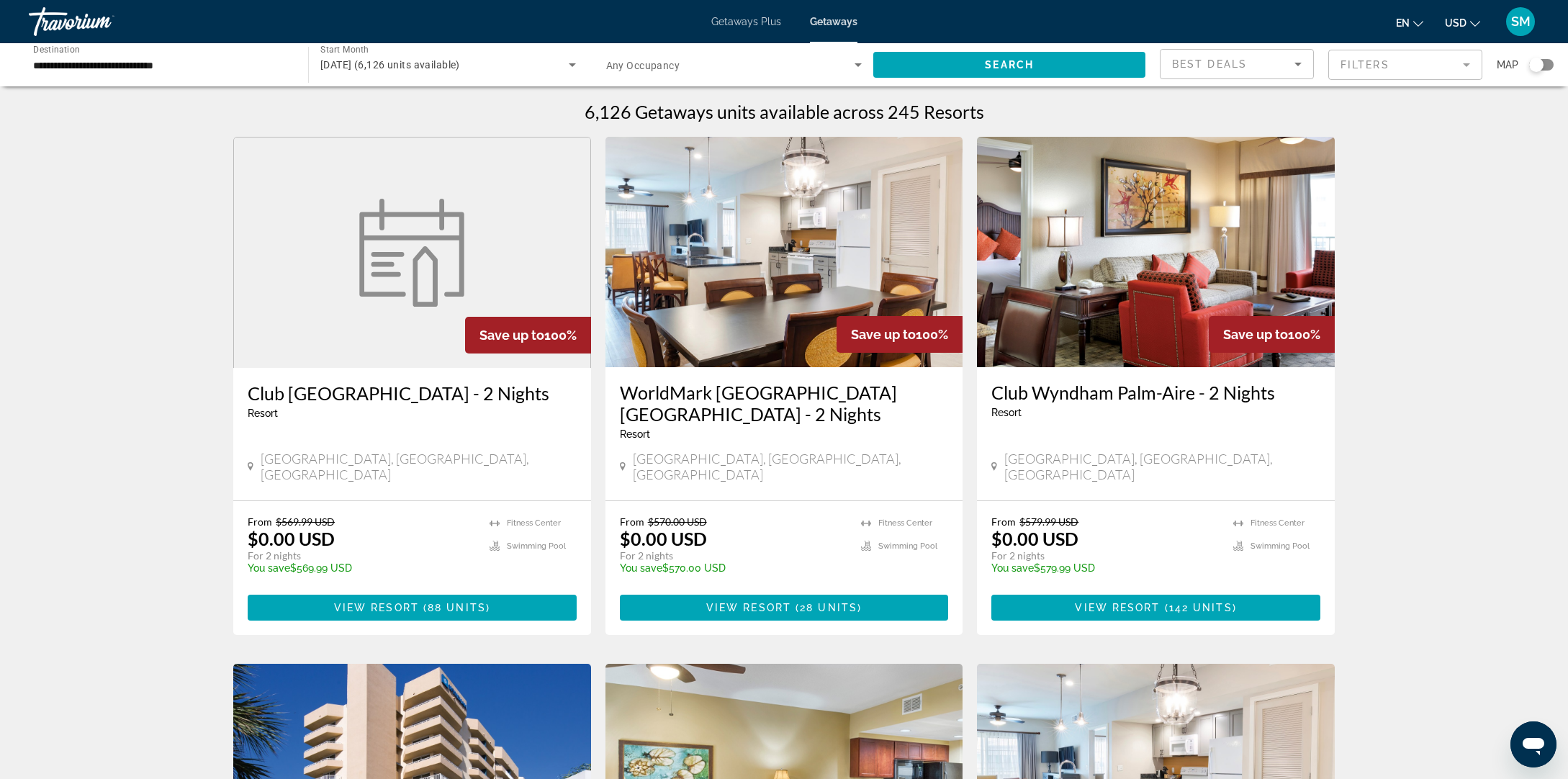
click at [1546, 66] on div "Search widget" at bounding box center [1542, 65] width 24 height 11
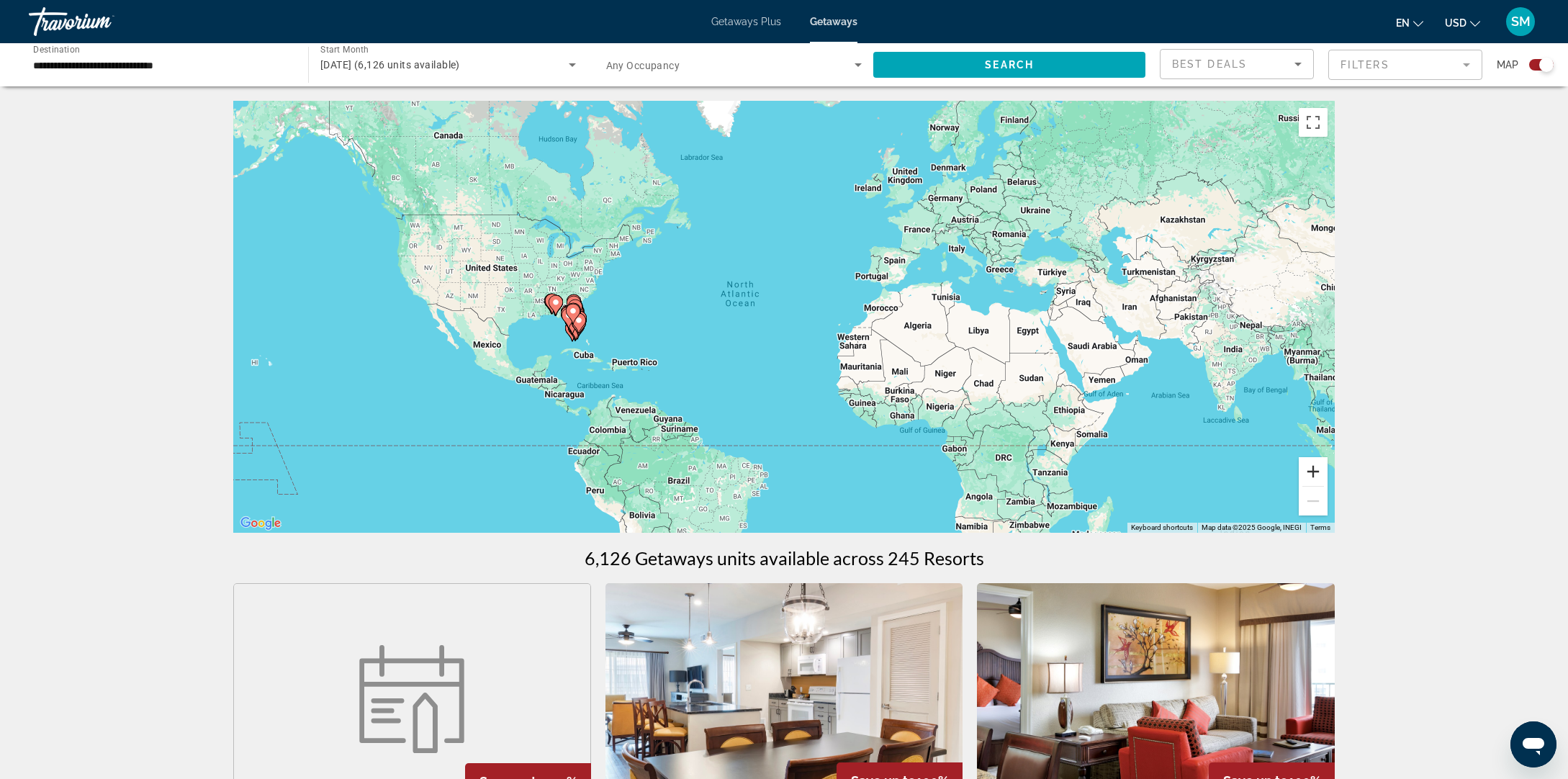
click at [1310, 478] on button "Zoom in" at bounding box center [1313, 471] width 29 height 29
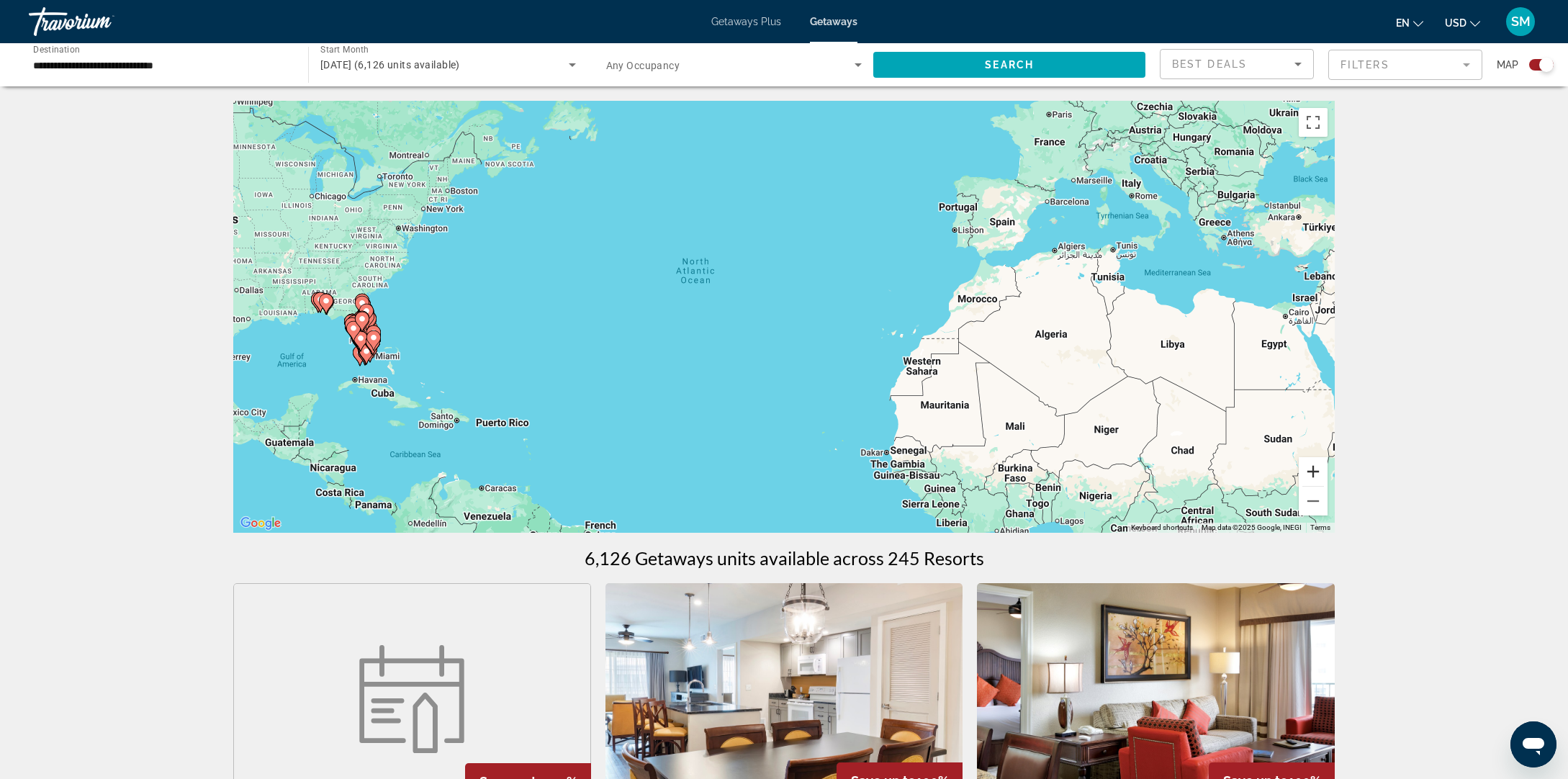
click at [1312, 471] on button "Zoom in" at bounding box center [1313, 471] width 29 height 29
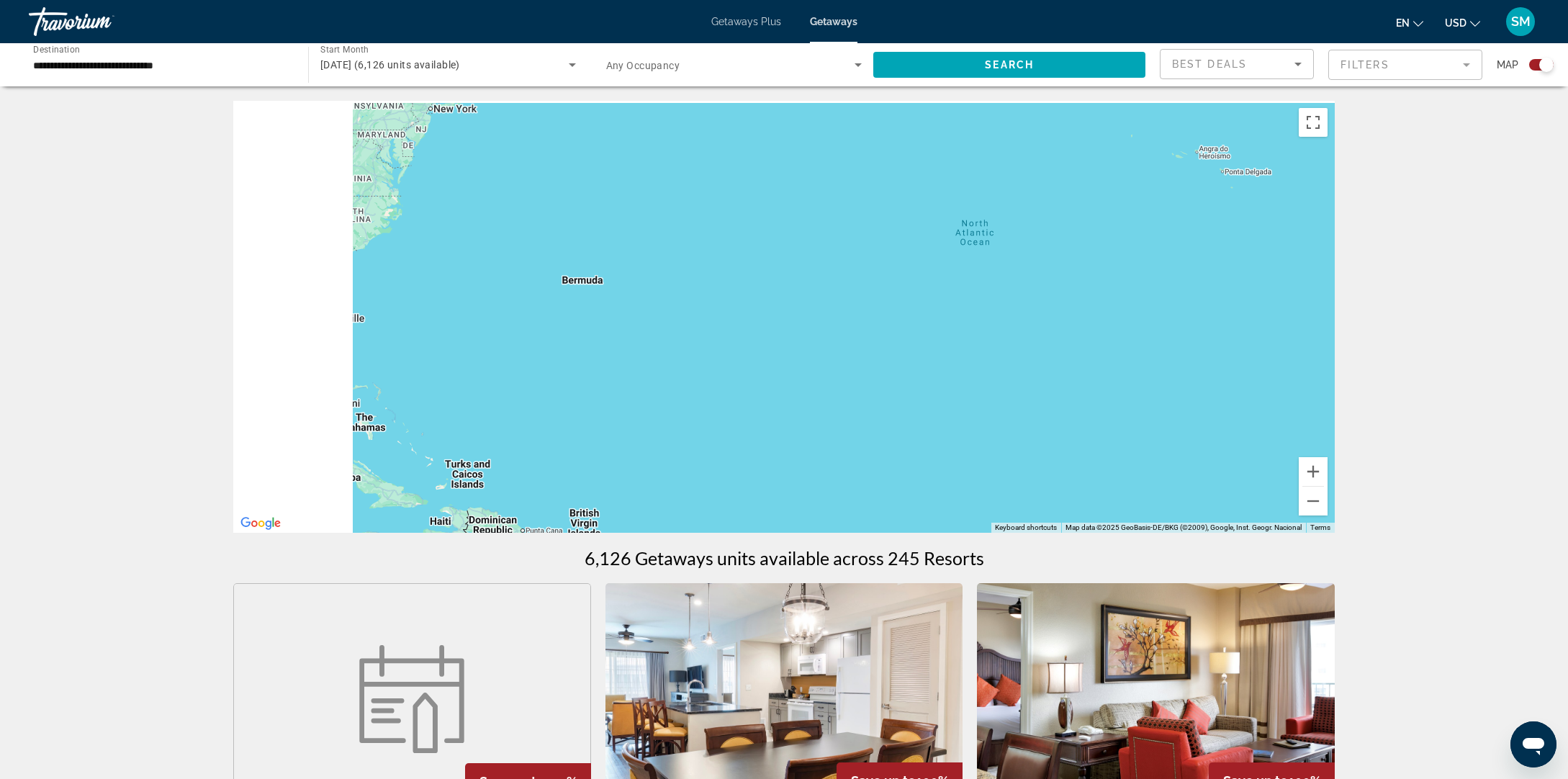
drag, startPoint x: 319, startPoint y: 323, endPoint x: 893, endPoint y: 342, distance: 574.3
click at [904, 341] on div "Main content" at bounding box center [784, 316] width 1101 height 432
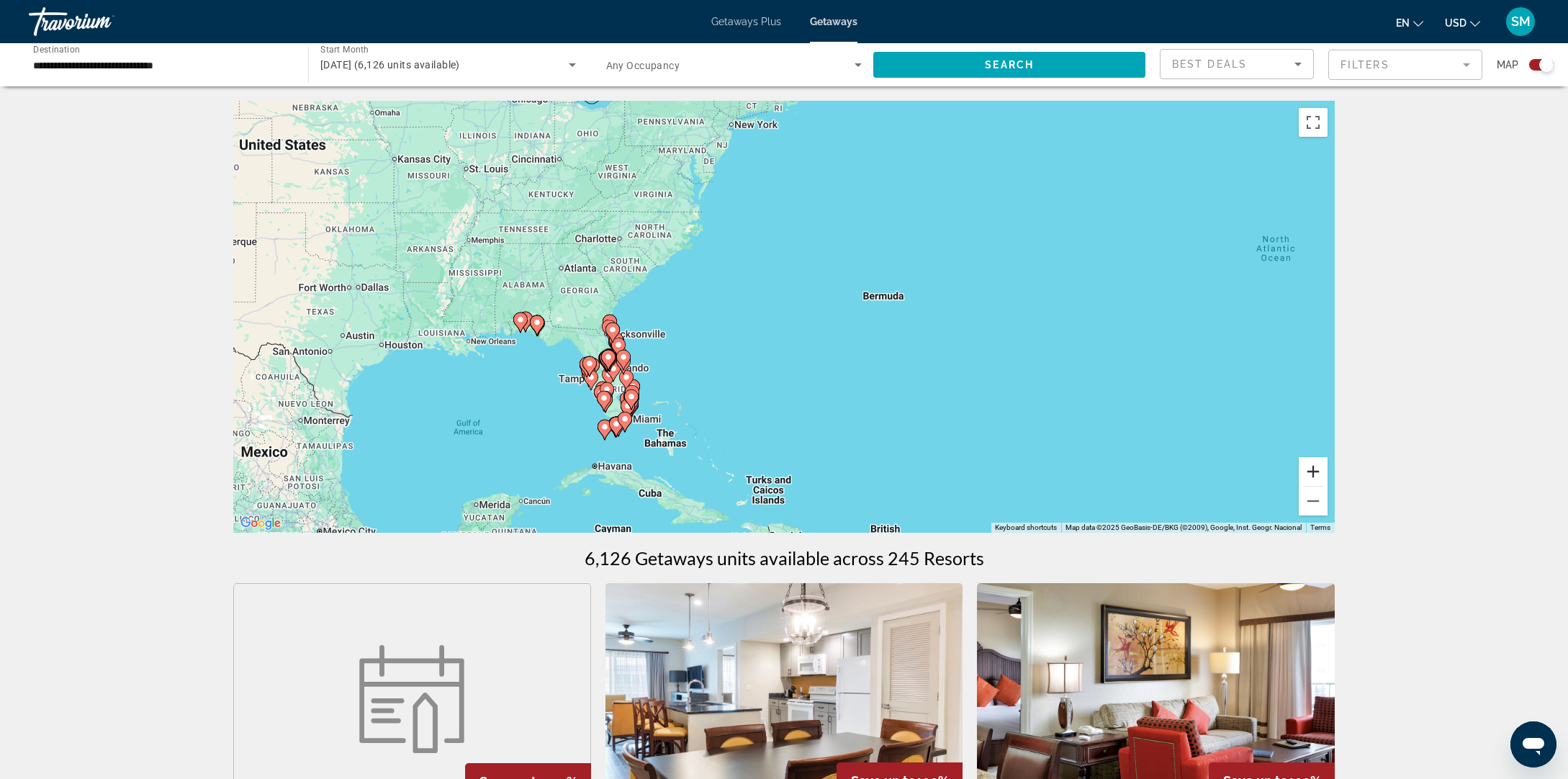
click at [1316, 473] on button "Zoom in" at bounding box center [1313, 471] width 29 height 29
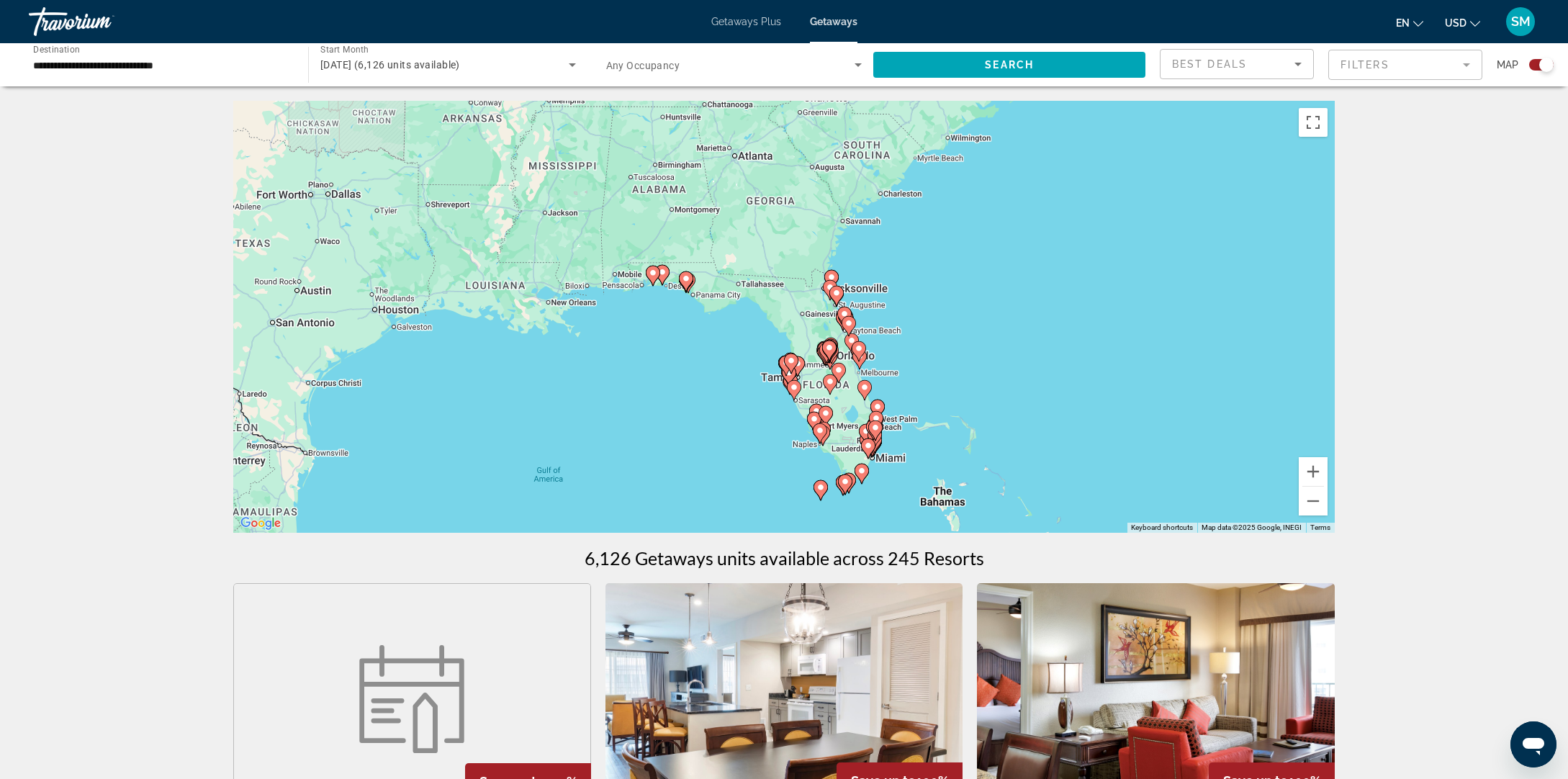
drag, startPoint x: 462, startPoint y: 368, endPoint x: 867, endPoint y: 311, distance: 409.0
click at [862, 304] on div "To activate drag with keyboard, press Alt + Enter. Once in keyboard drag state,…" at bounding box center [784, 316] width 1101 height 432
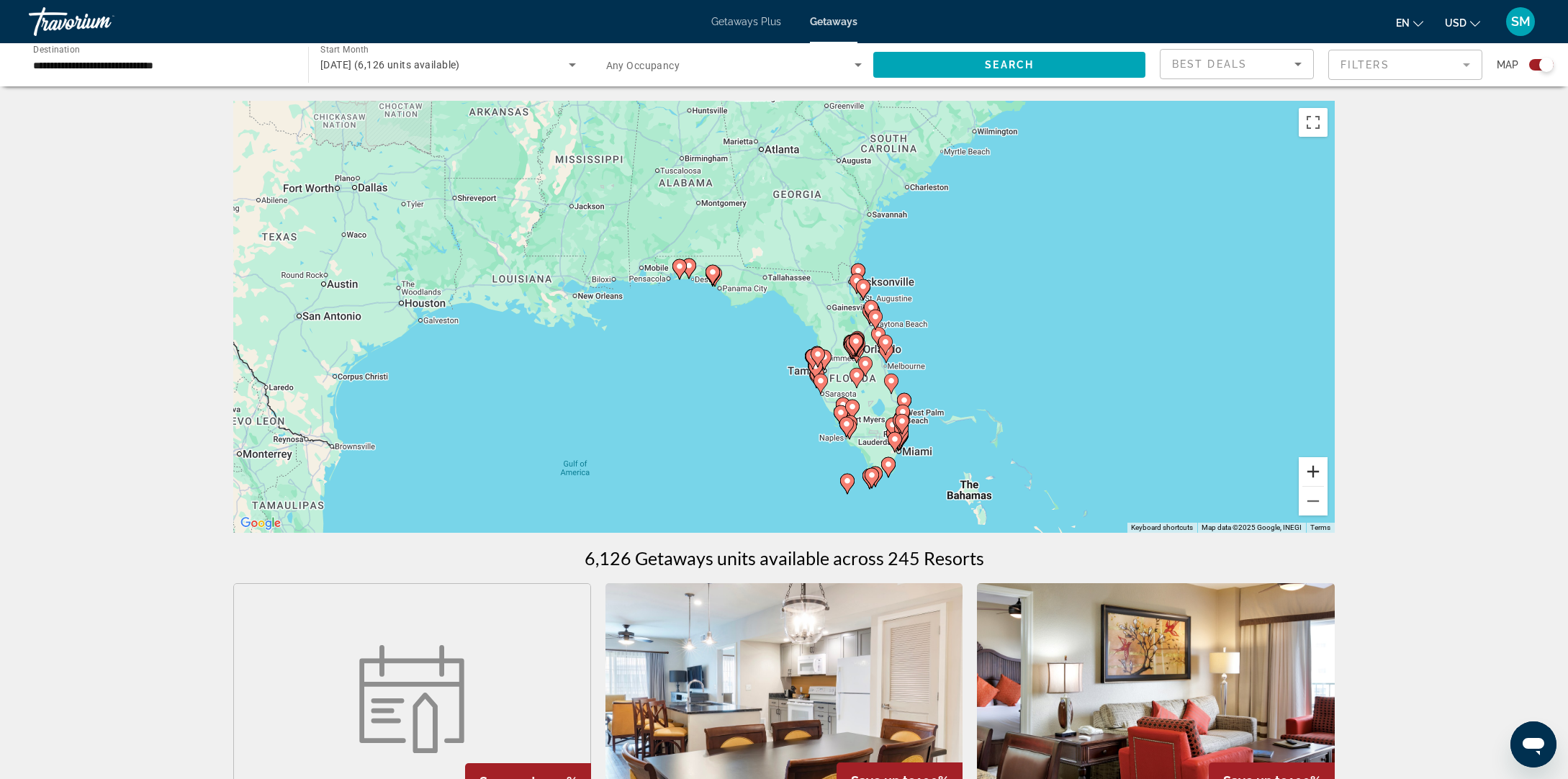
drag, startPoint x: 1315, startPoint y: 475, endPoint x: 1290, endPoint y: 468, distance: 26.0
click at [1315, 475] on button "Zoom in" at bounding box center [1313, 471] width 29 height 29
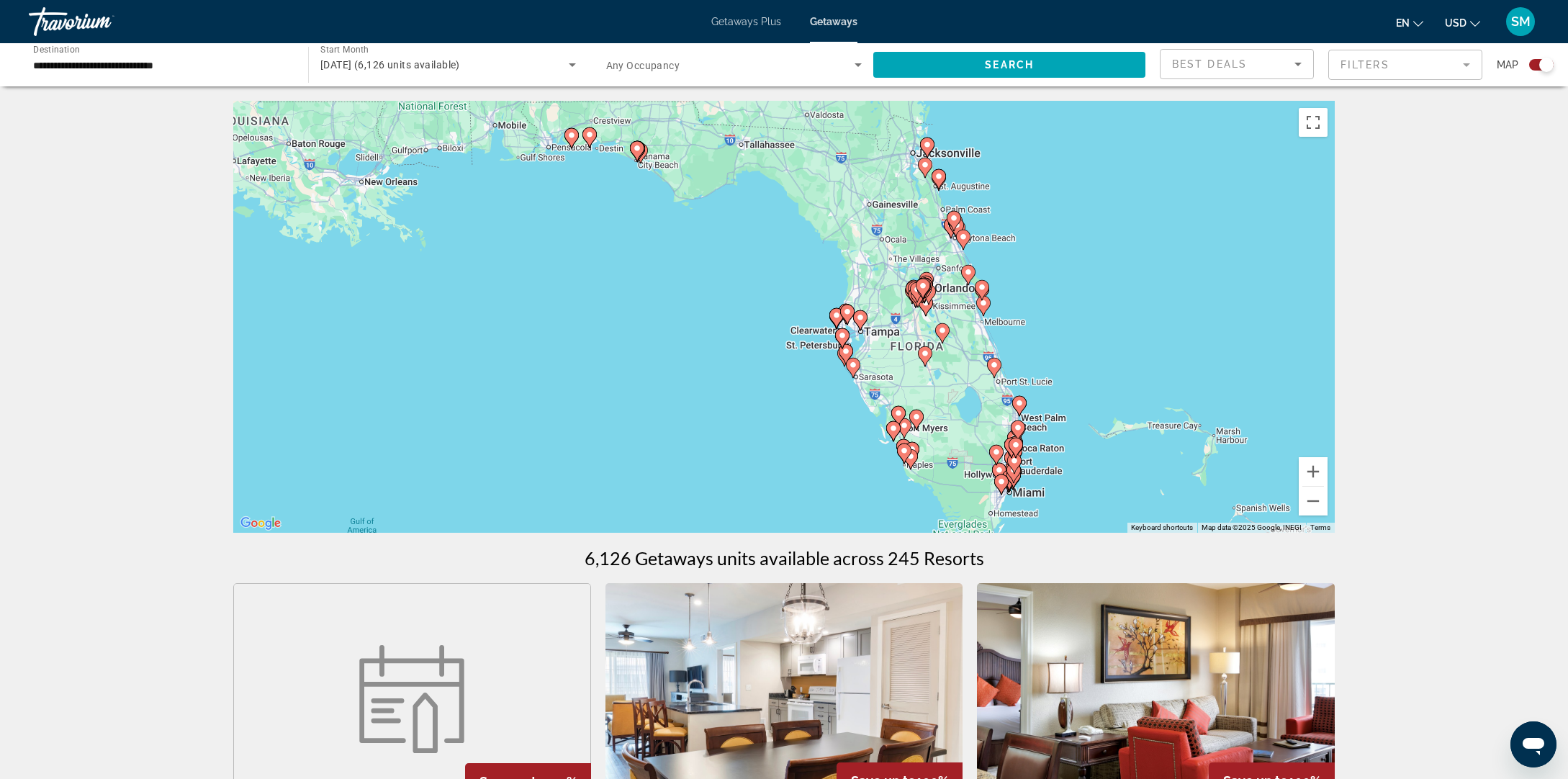
drag, startPoint x: 812, startPoint y: 387, endPoint x: 928, endPoint y: 333, distance: 128.0
click at [778, 256] on div "To activate drag with keyboard, press Alt + Enter. Once in keyboard drag state,…" at bounding box center [784, 316] width 1101 height 432
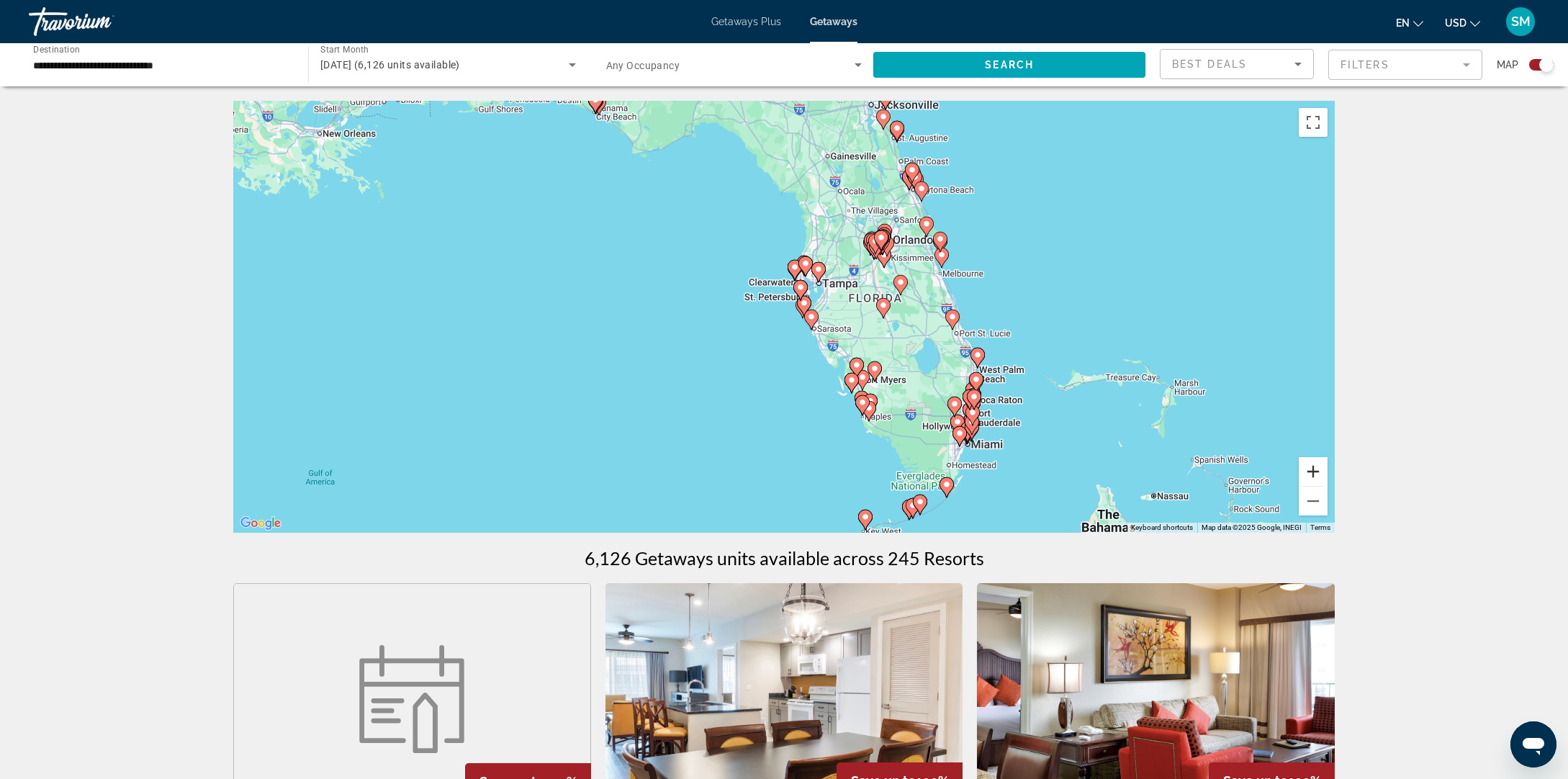
click at [1313, 476] on button "Zoom in" at bounding box center [1313, 471] width 29 height 29
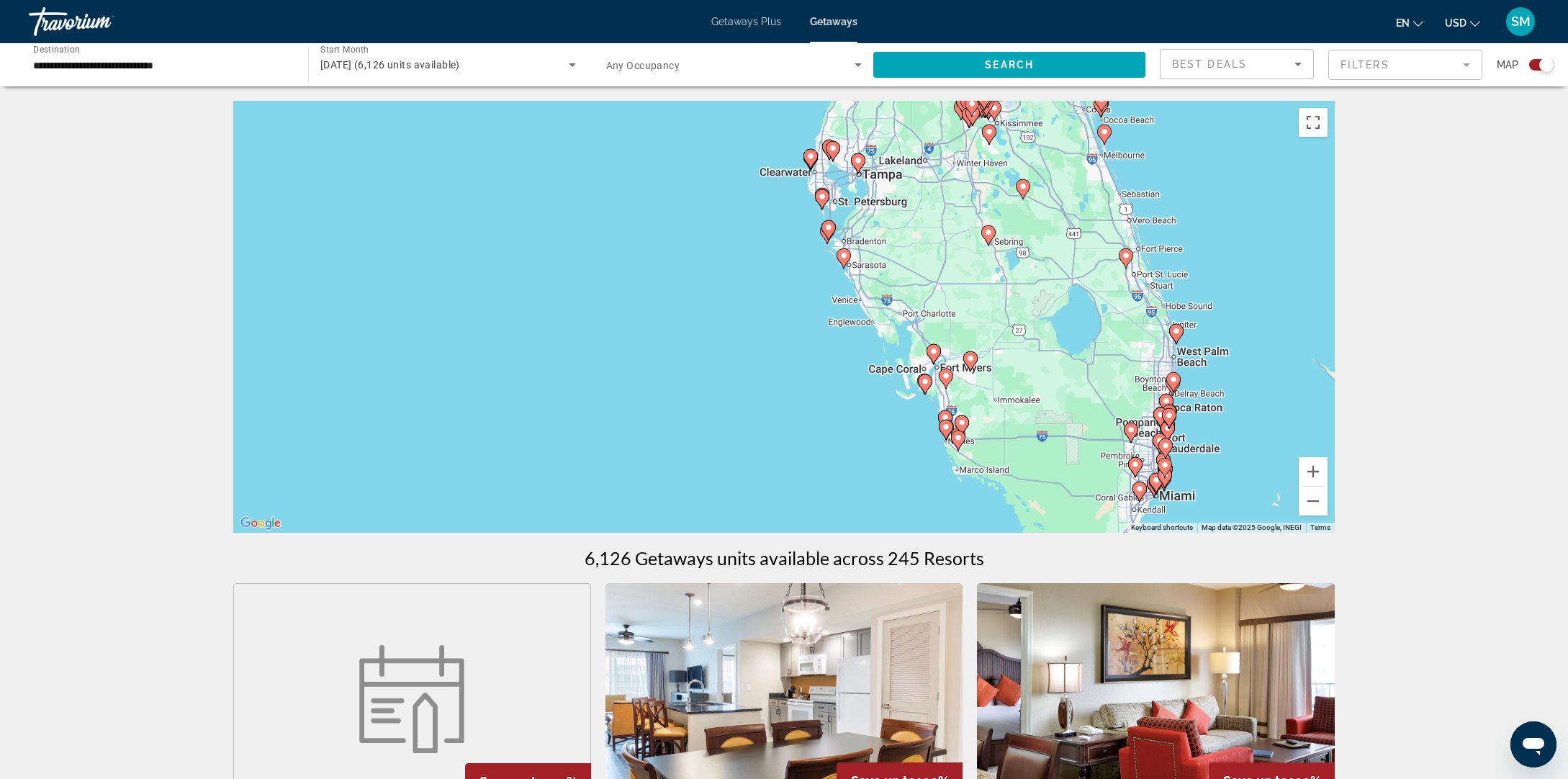
drag, startPoint x: 916, startPoint y: 358, endPoint x: 920, endPoint y: 279, distance: 79.1
click at [920, 279] on div "To activate drag with keyboard, press Alt + Enter. Once in keyboard drag state,…" at bounding box center [784, 316] width 1101 height 432
click at [1313, 472] on button "Zoom in" at bounding box center [1313, 471] width 29 height 29
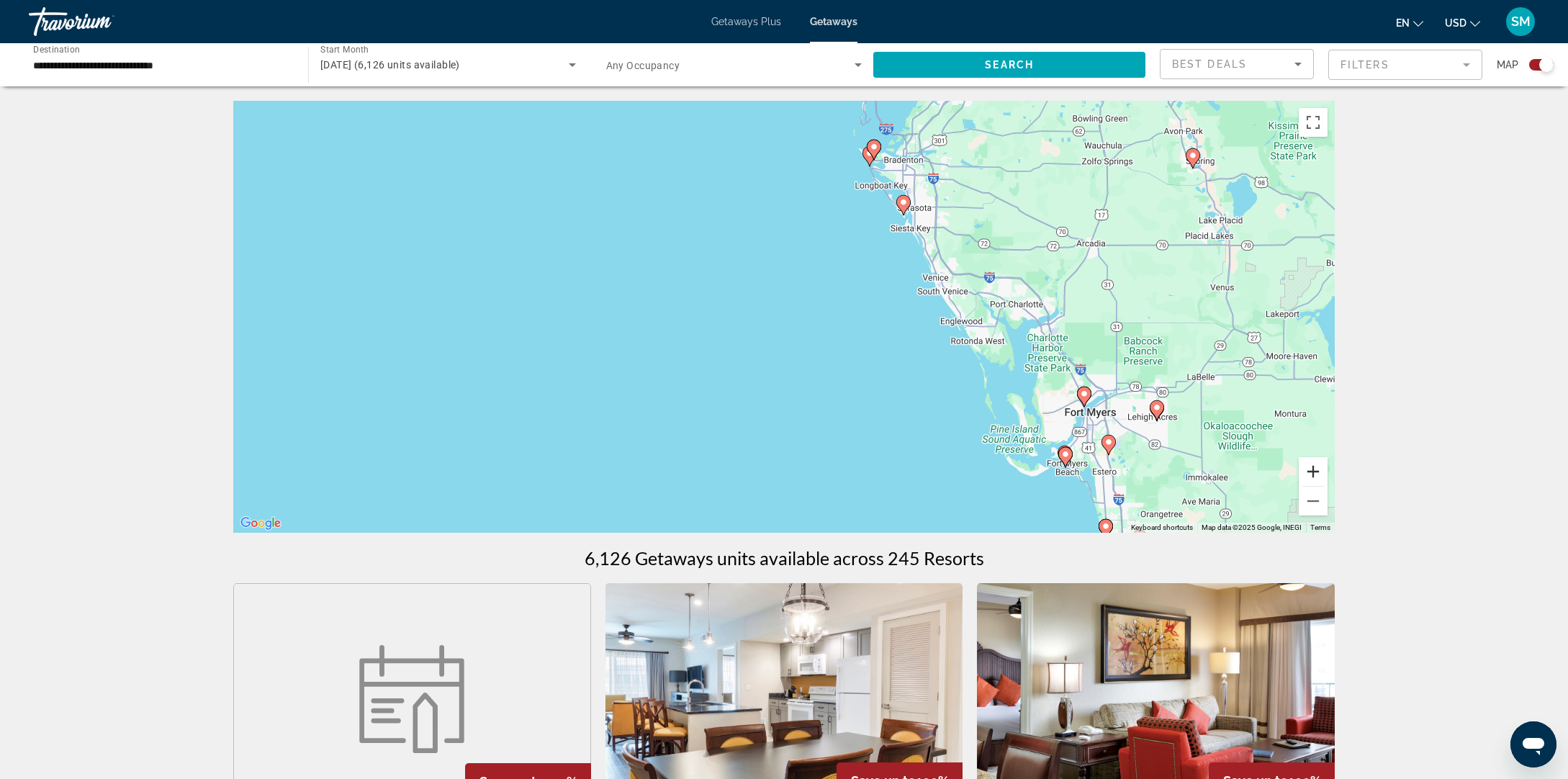
click at [1313, 472] on button "Zoom in" at bounding box center [1313, 471] width 29 height 29
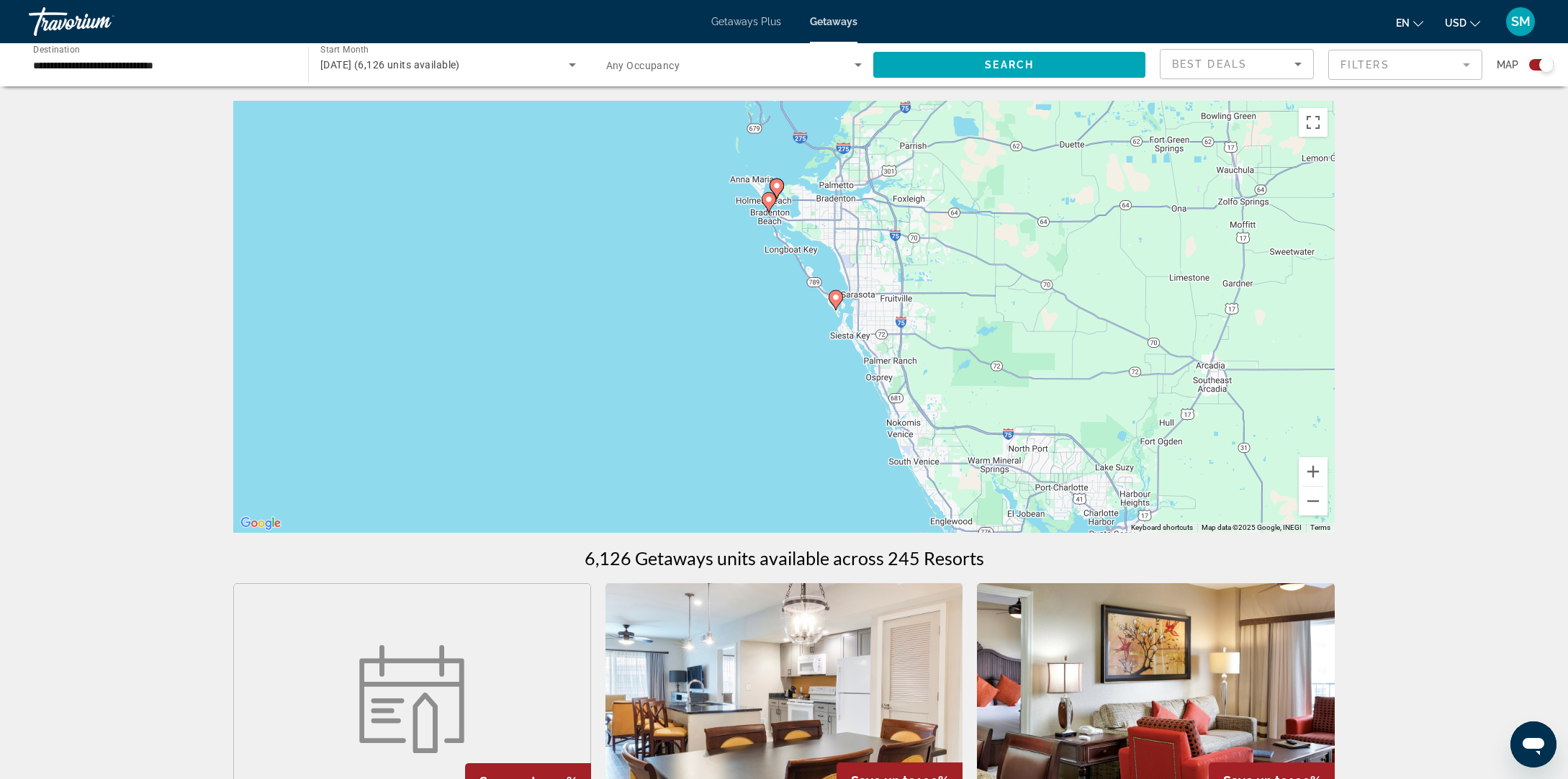
drag, startPoint x: 1006, startPoint y: 318, endPoint x: 859, endPoint y: 491, distance: 227.0
click at [860, 491] on div "To activate drag with keyboard, press Alt + Enter. Once in keyboard drag state,…" at bounding box center [784, 316] width 1101 height 432
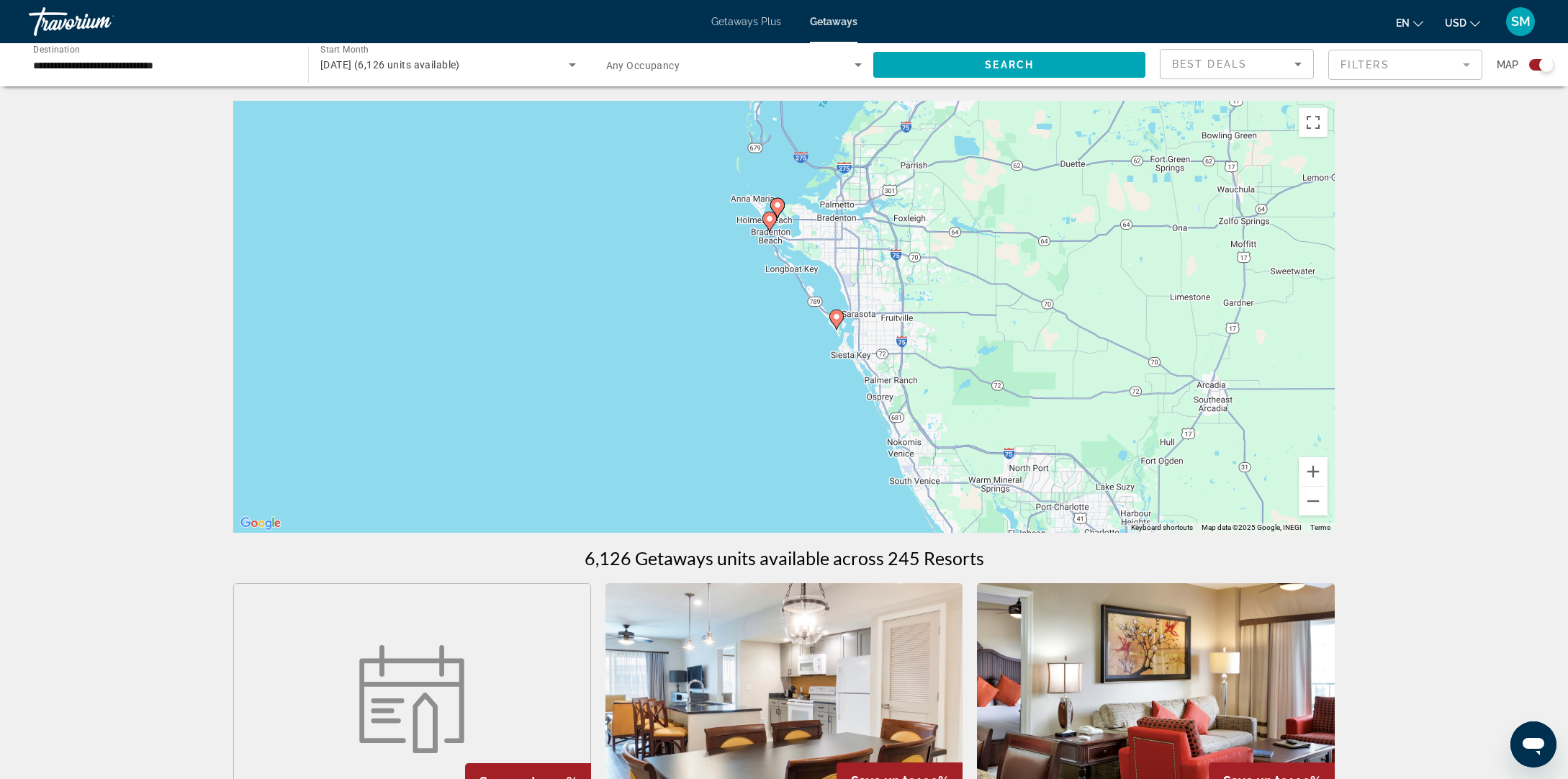
scroll to position [1, 0]
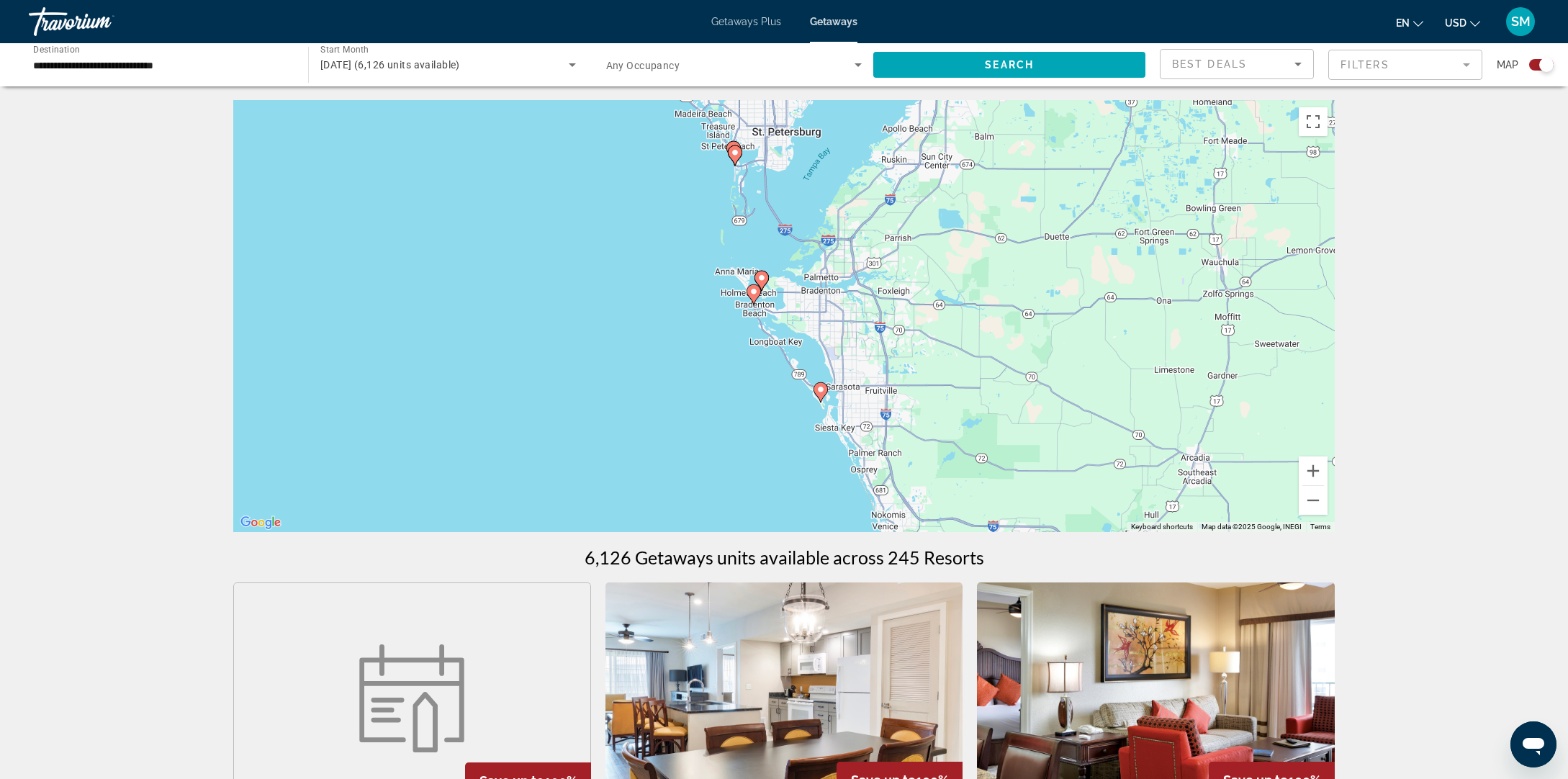
drag, startPoint x: 771, startPoint y: 342, endPoint x: 753, endPoint y: 420, distance: 80.0
click at [754, 420] on div "To activate drag with keyboard, press Alt + Enter. Once in keyboard drag state,…" at bounding box center [784, 315] width 1101 height 432
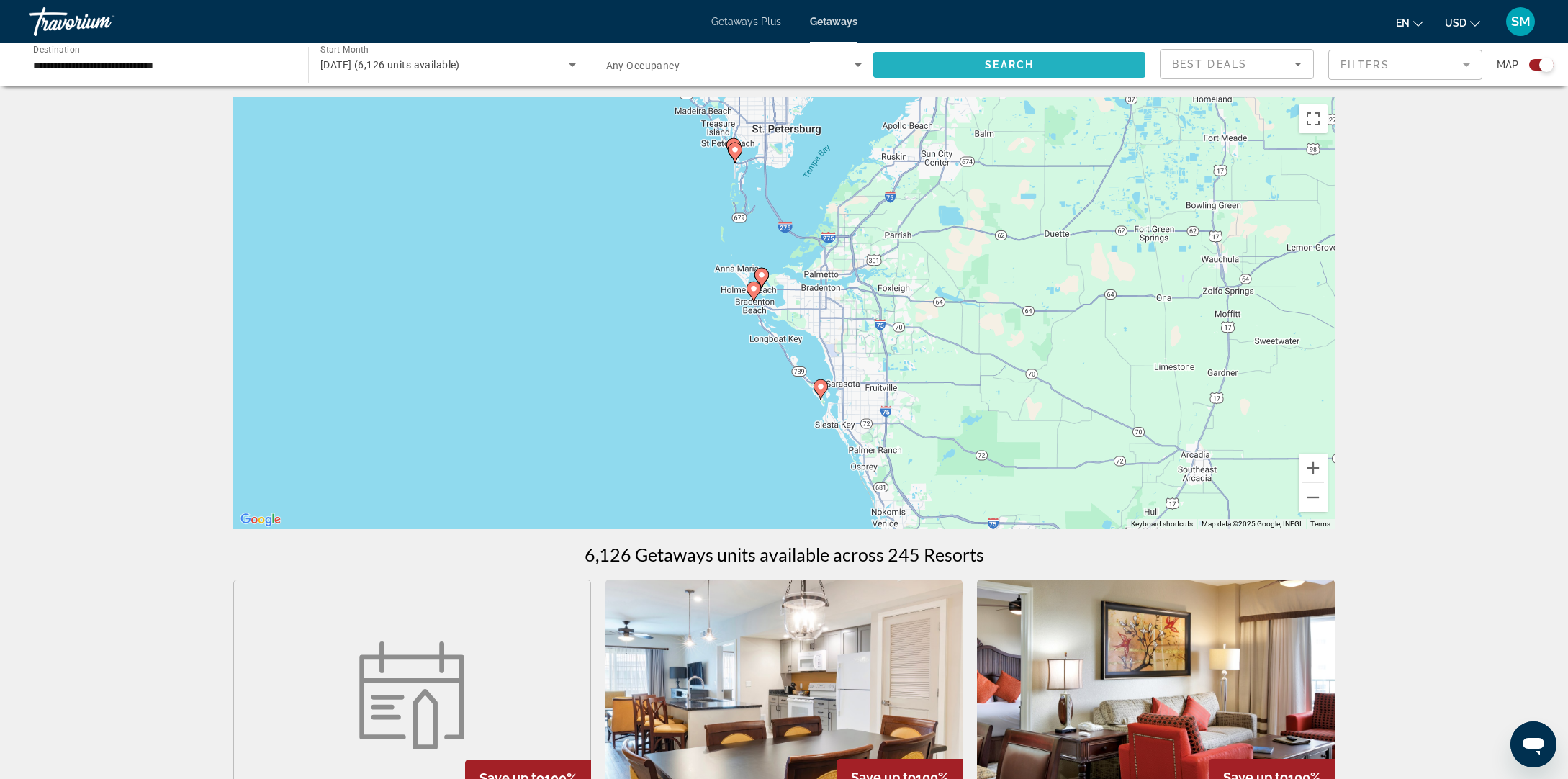
click at [1028, 65] on span "Search" at bounding box center [1009, 65] width 49 height 11
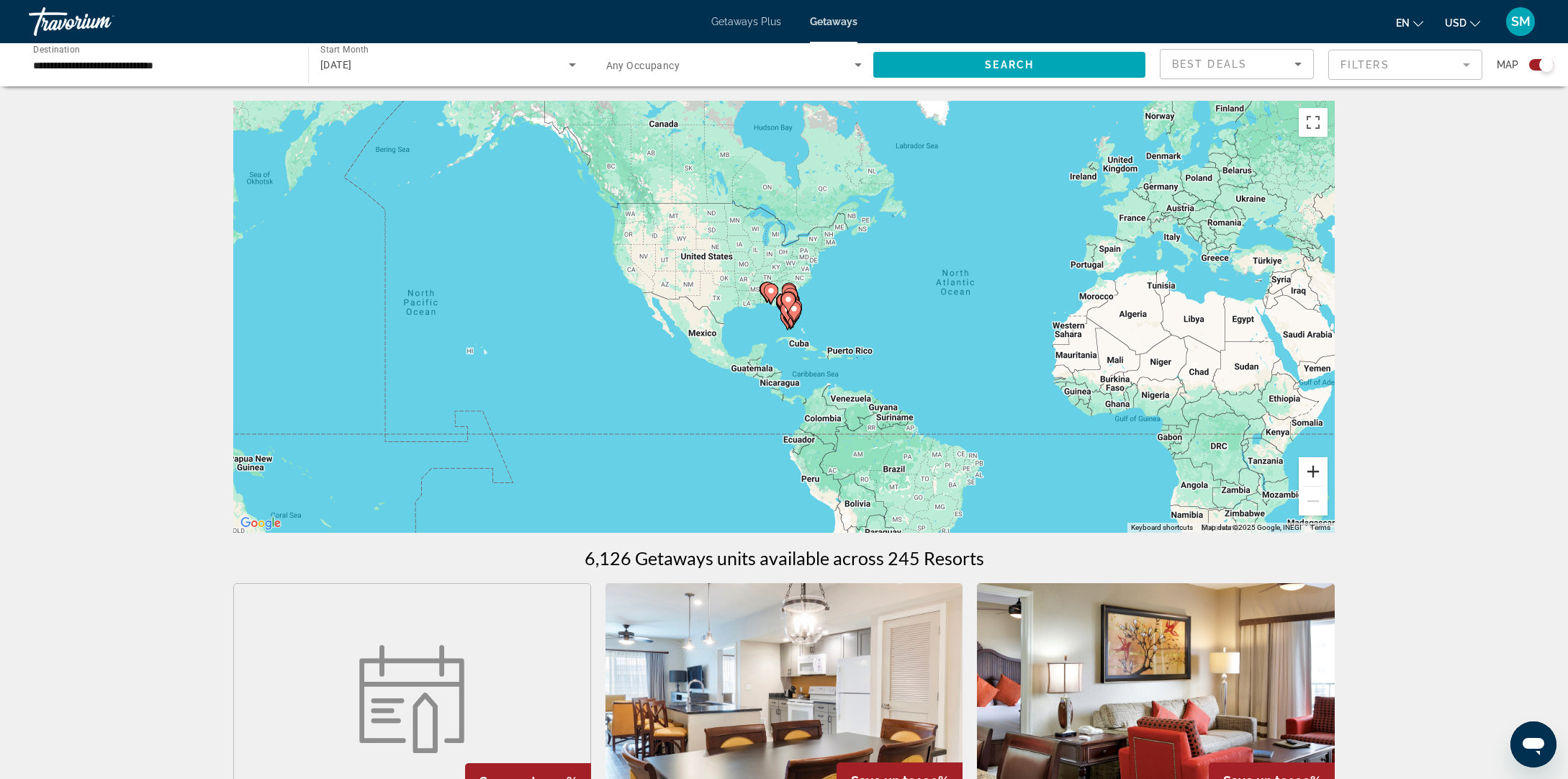
click at [1312, 469] on button "Zoom in" at bounding box center [1313, 471] width 29 height 29
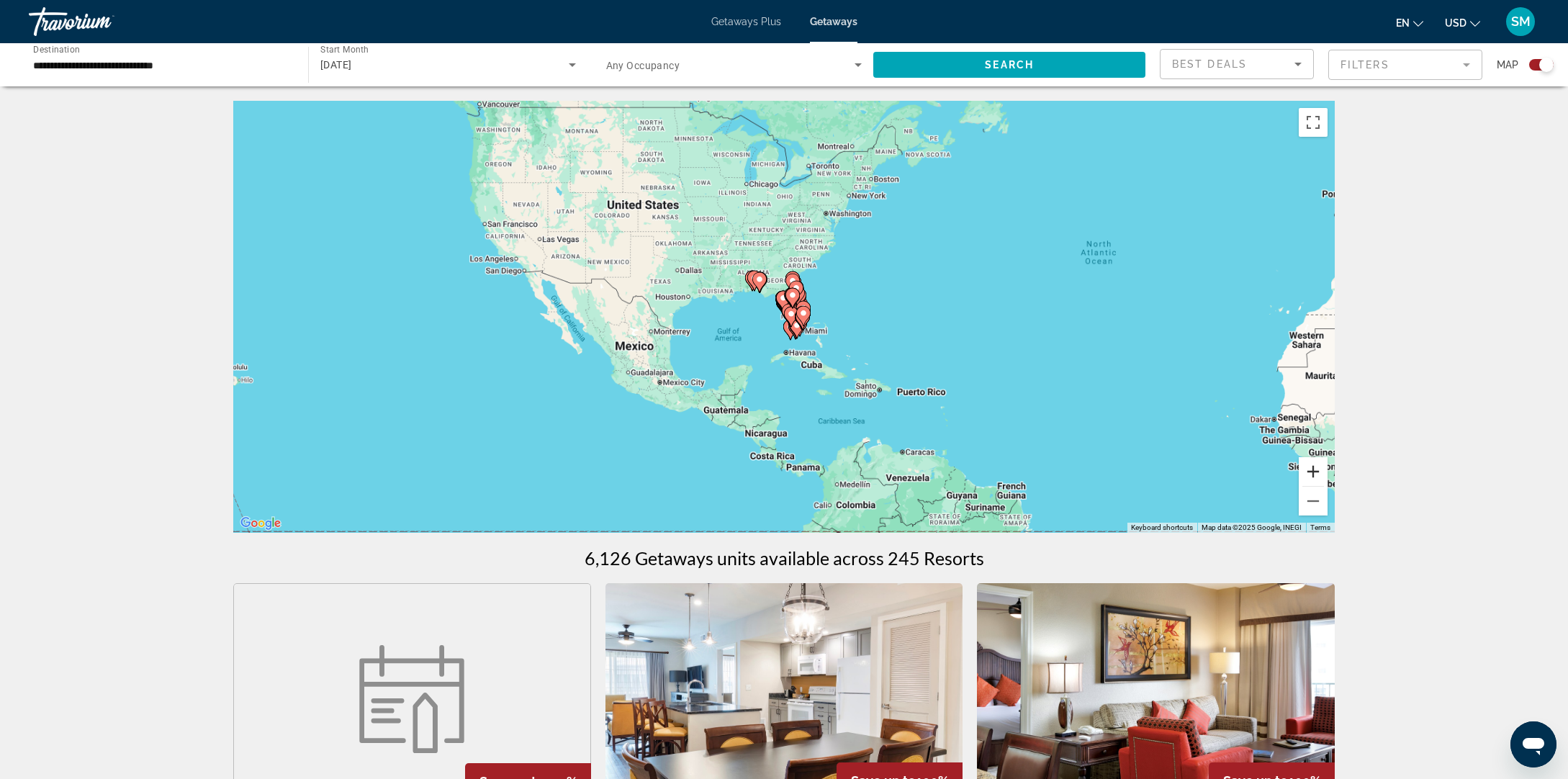
click at [1312, 469] on button "Zoom in" at bounding box center [1313, 471] width 29 height 29
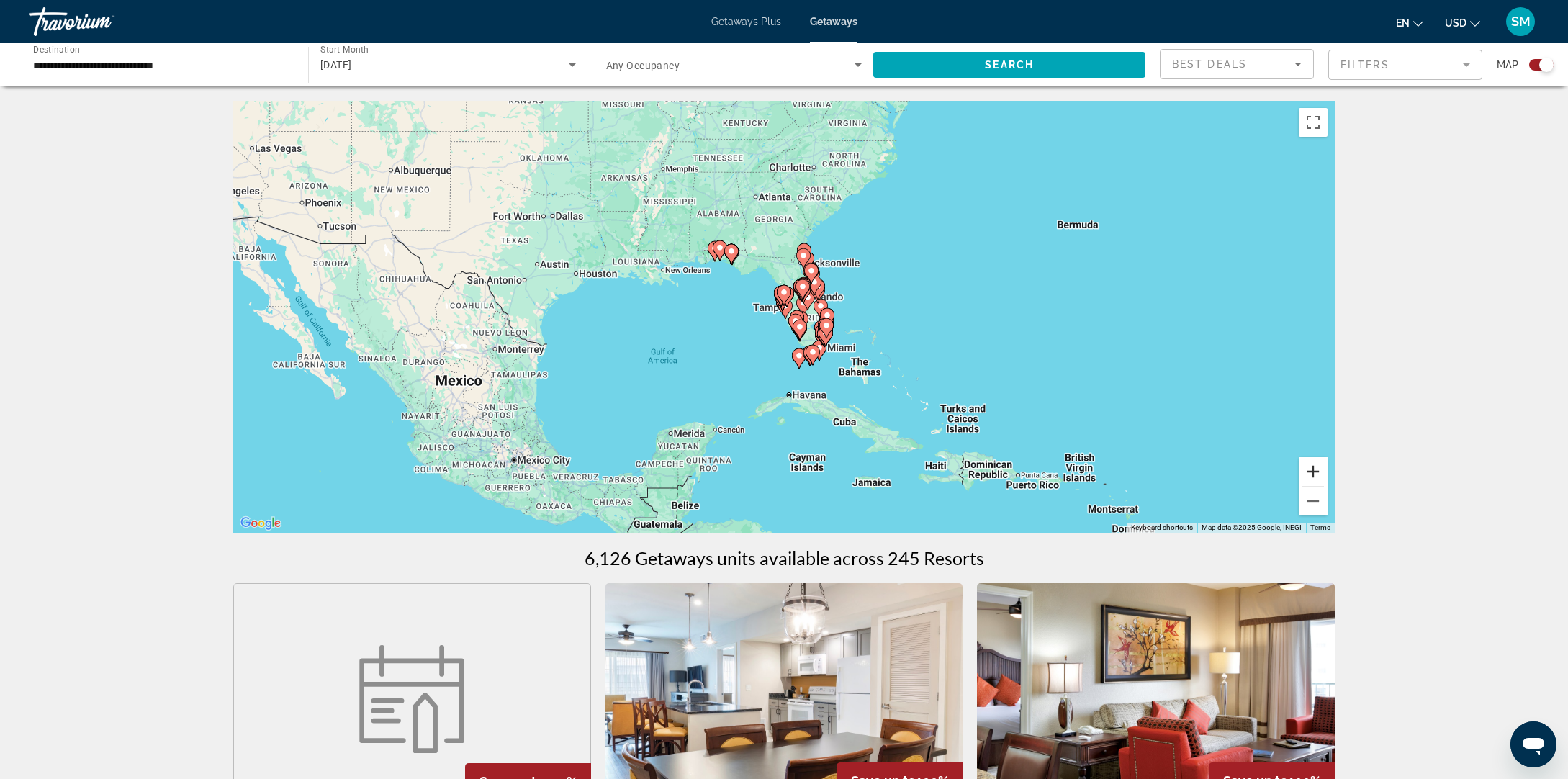
click at [1312, 469] on button "Zoom in" at bounding box center [1313, 471] width 29 height 29
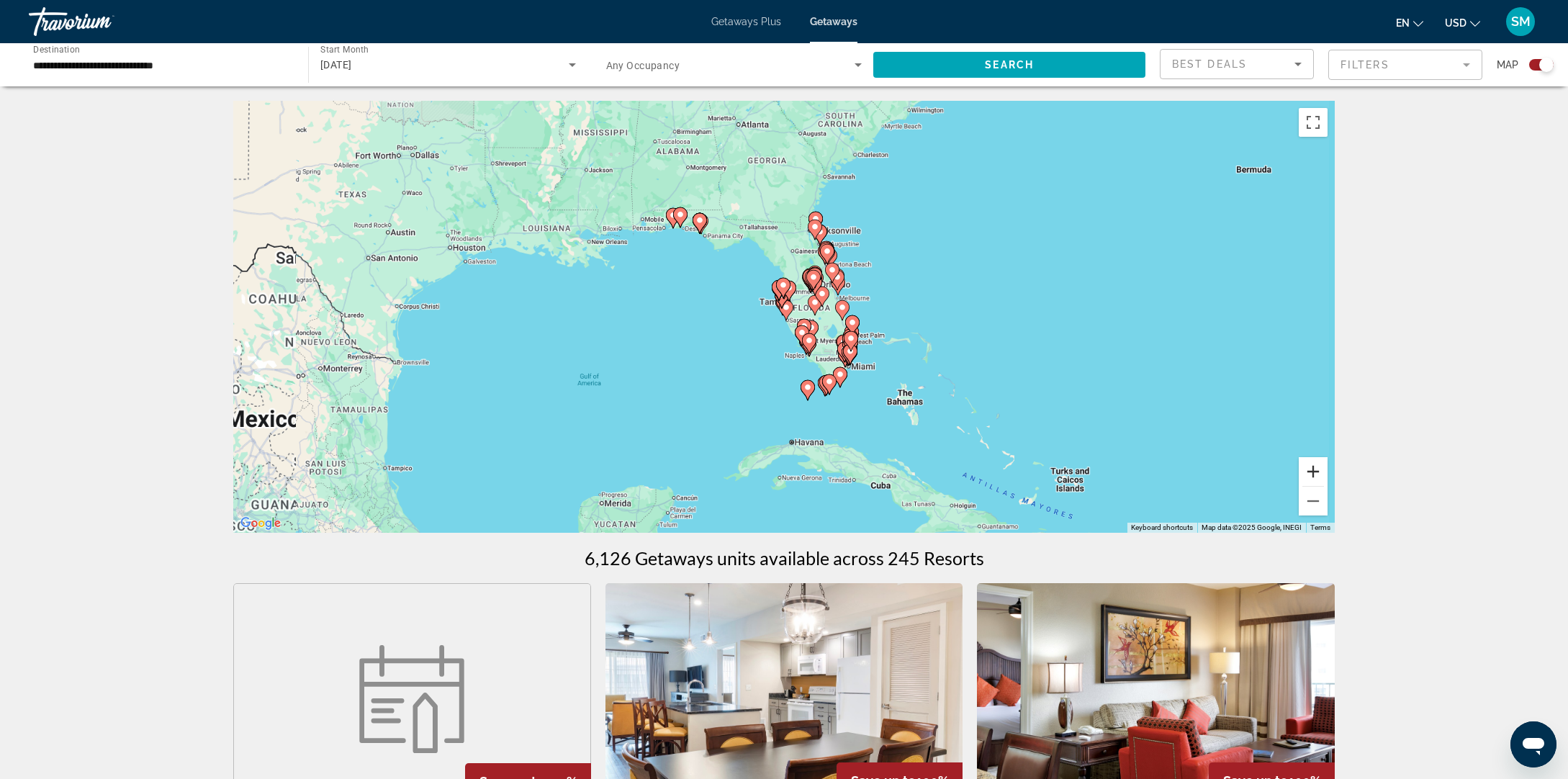
click at [1312, 469] on button "Zoom in" at bounding box center [1313, 471] width 29 height 29
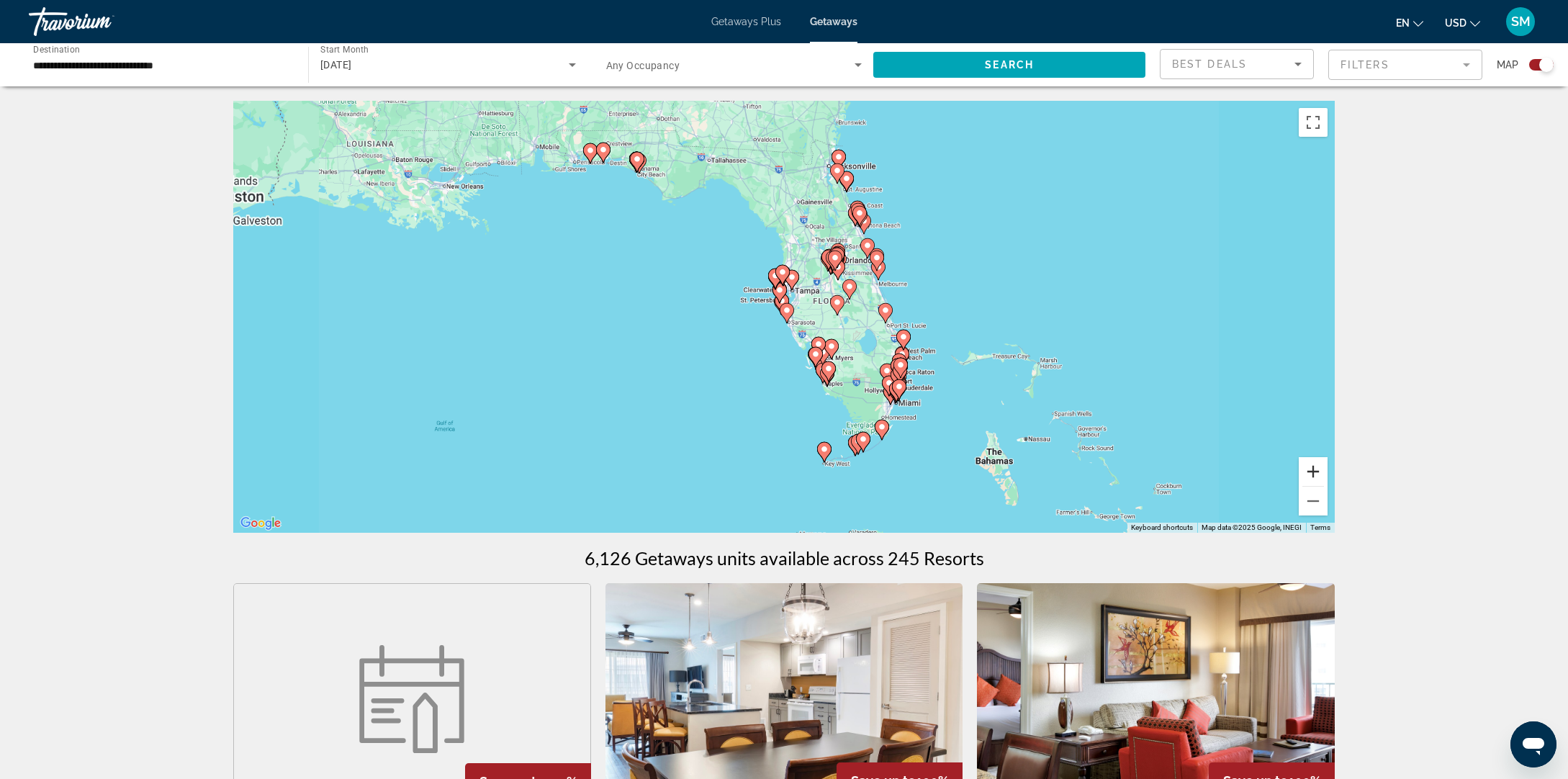
click at [1312, 469] on button "Zoom in" at bounding box center [1313, 471] width 29 height 29
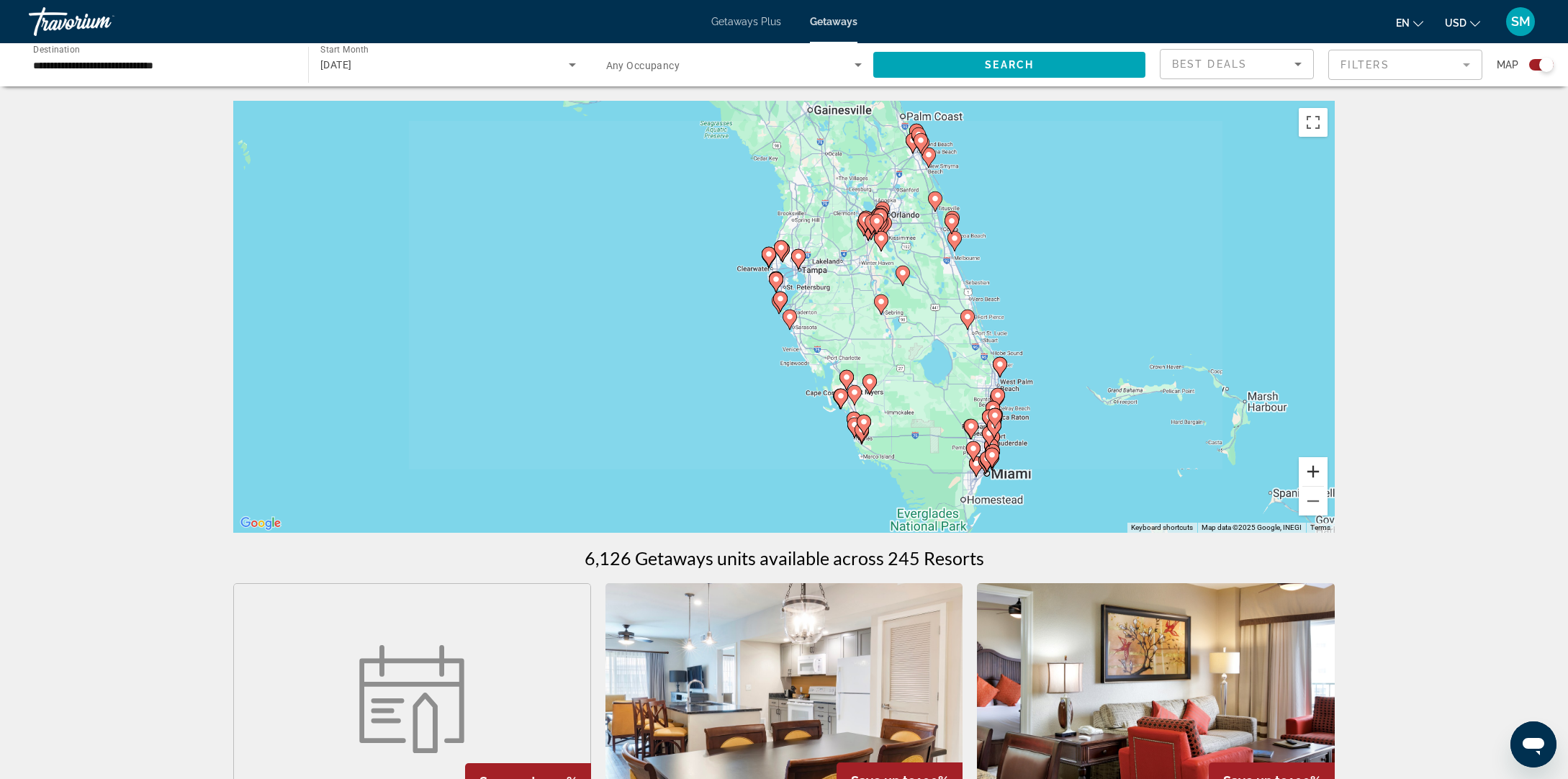
click at [1312, 469] on button "Zoom in" at bounding box center [1313, 471] width 29 height 29
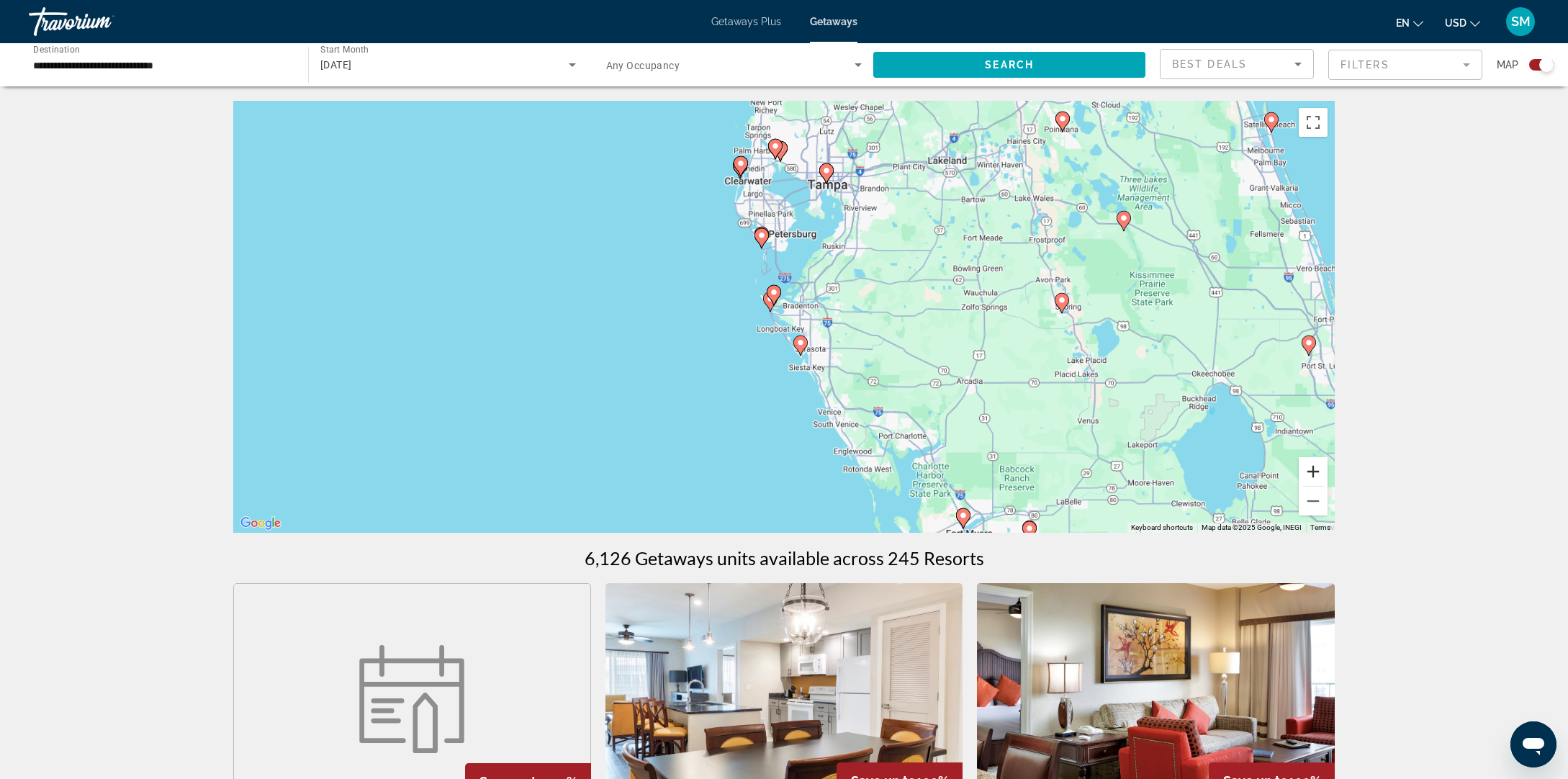
click at [1312, 469] on button "Zoom in" at bounding box center [1313, 471] width 29 height 29
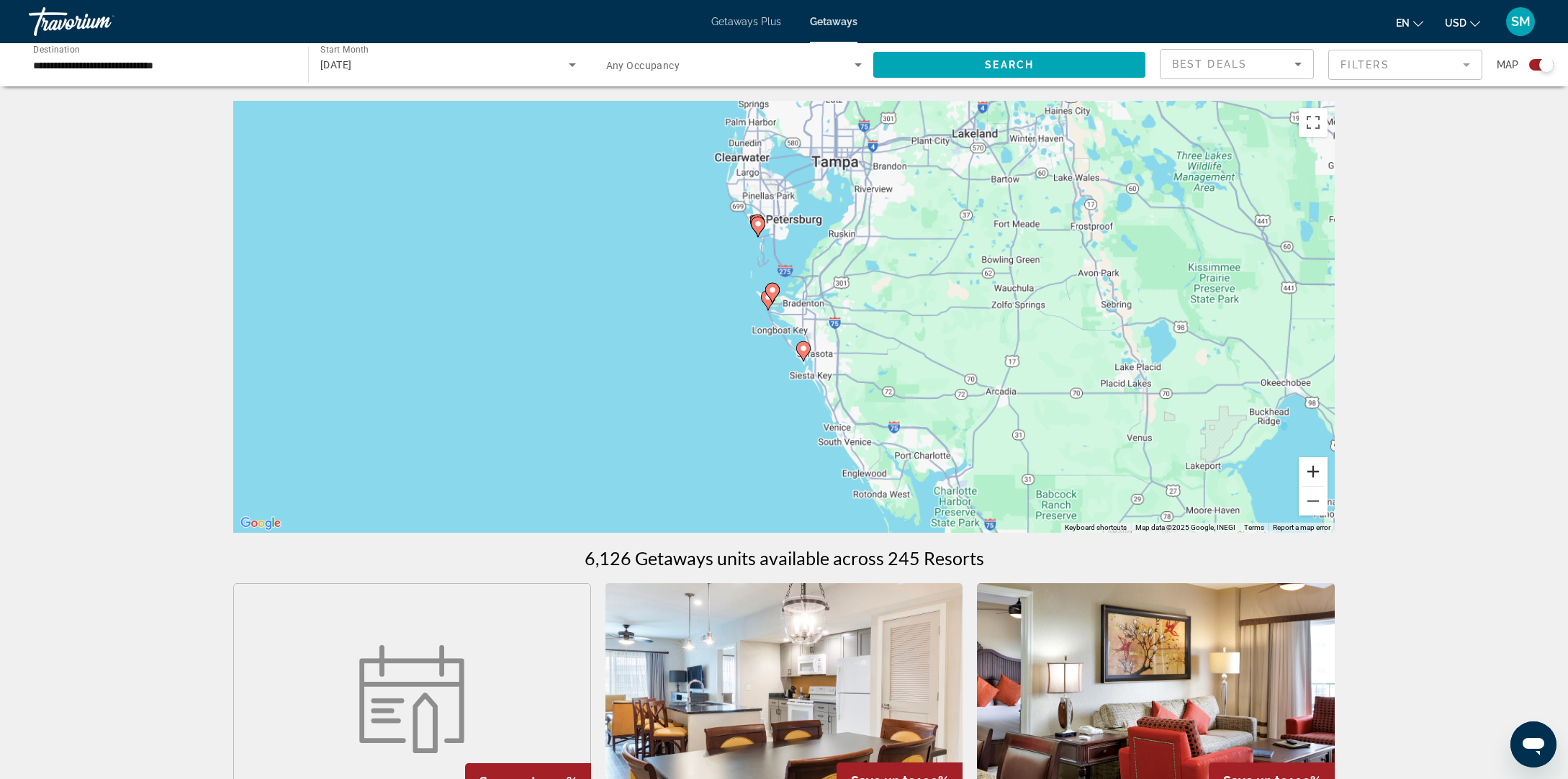
click at [1312, 469] on button "Zoom in" at bounding box center [1313, 471] width 29 height 29
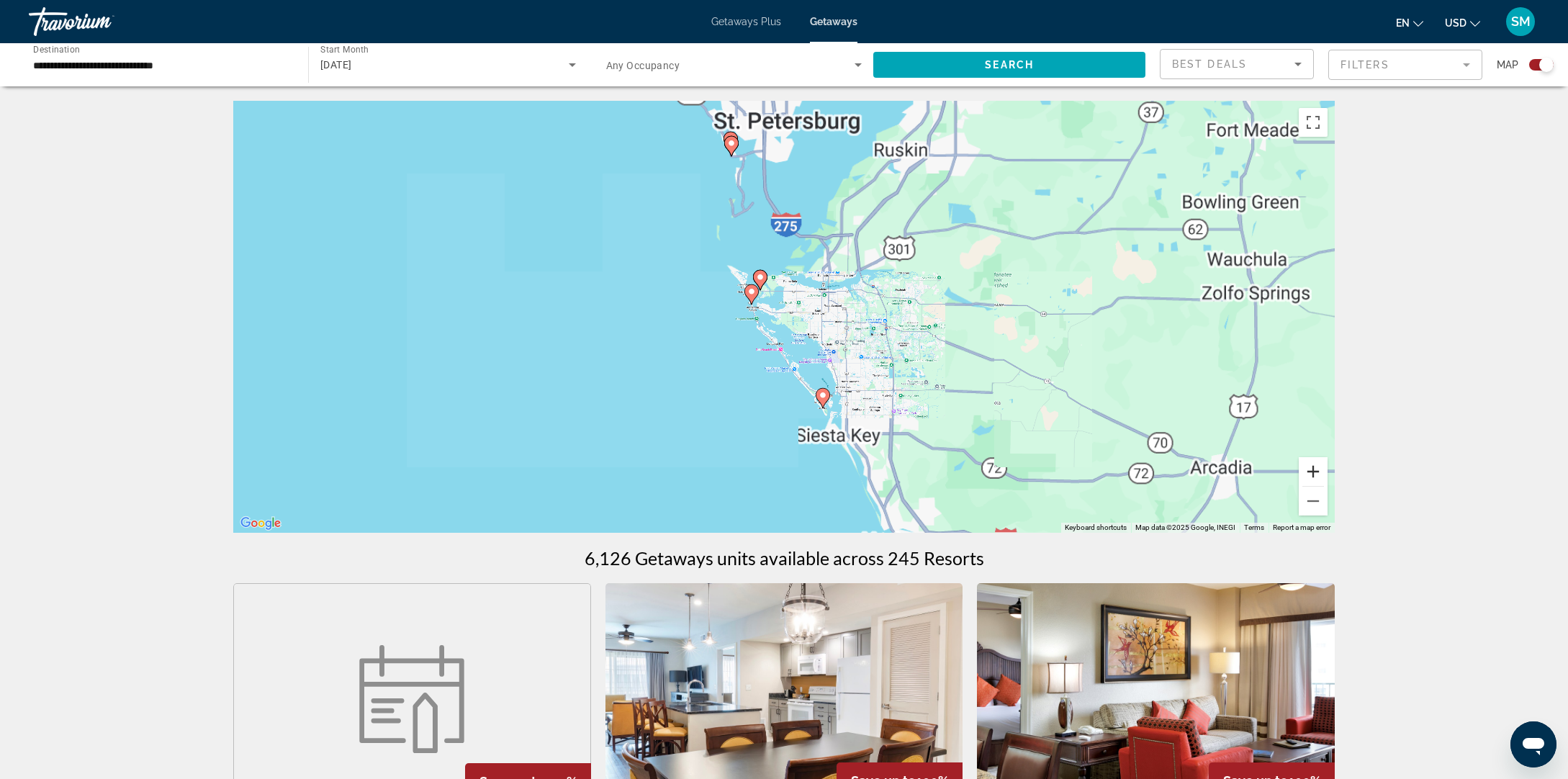
click at [1312, 469] on button "Zoom in" at bounding box center [1313, 471] width 29 height 29
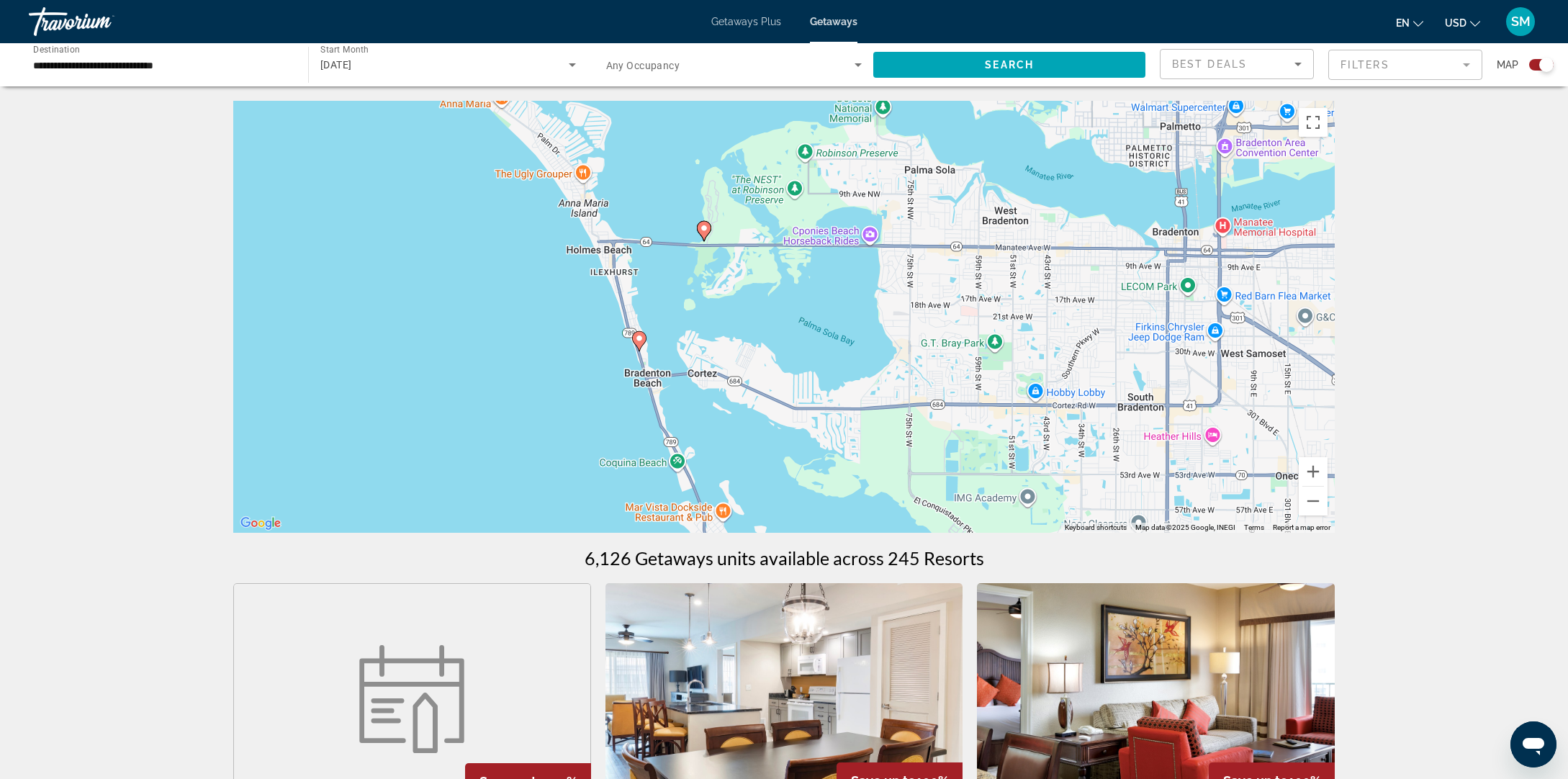
drag, startPoint x: 775, startPoint y: 235, endPoint x: 858, endPoint y: 361, distance: 150.9
click at [877, 358] on div "To activate drag with keyboard, press Alt + Enter. Once in keyboard drag state,…" at bounding box center [784, 316] width 1101 height 432
click at [640, 342] on icon "Main content" at bounding box center [638, 340] width 13 height 19
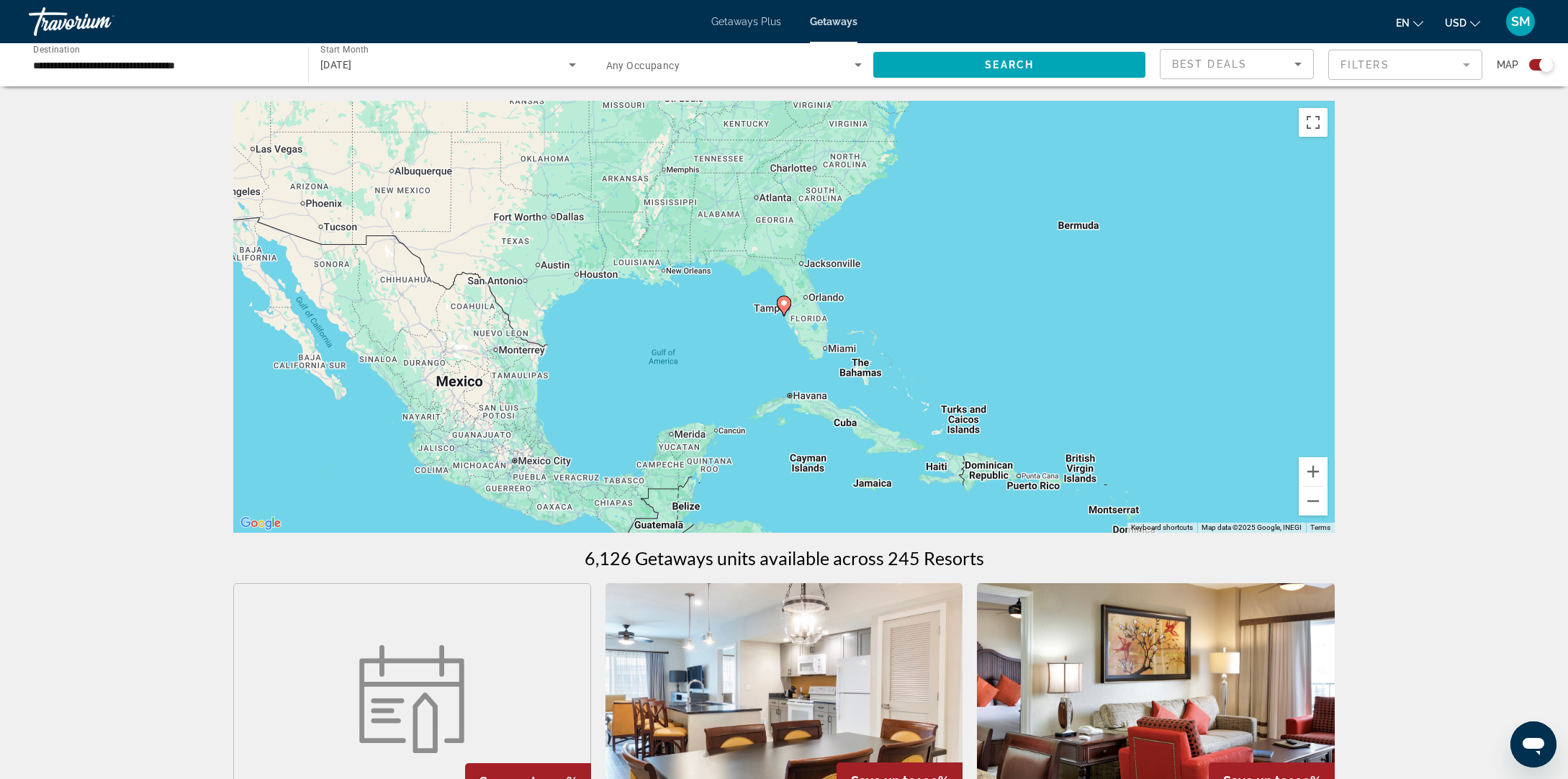
click at [781, 304] on image "Main content" at bounding box center [784, 303] width 8 height 8
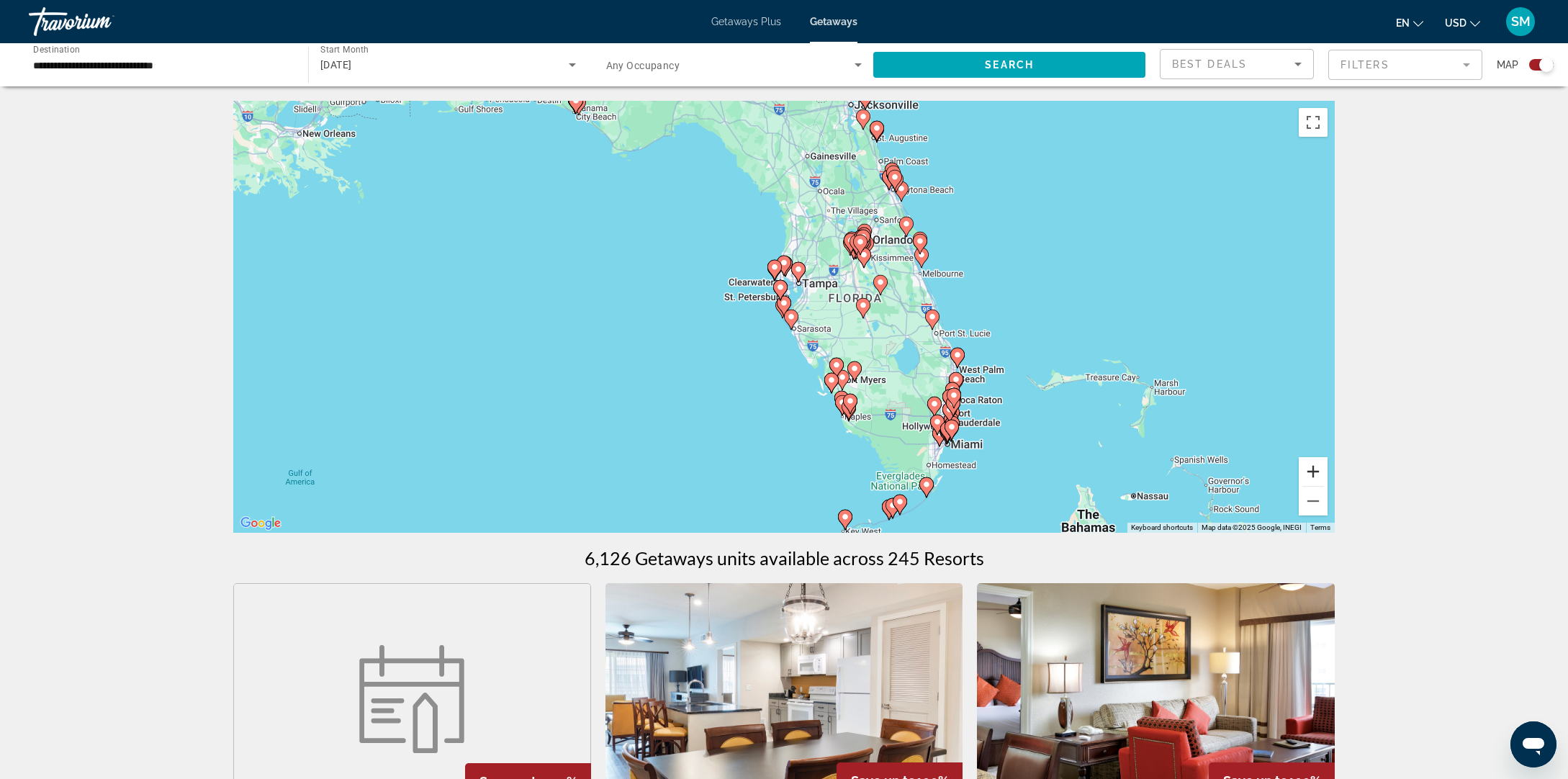
click at [1313, 472] on button "Zoom in" at bounding box center [1313, 471] width 29 height 29
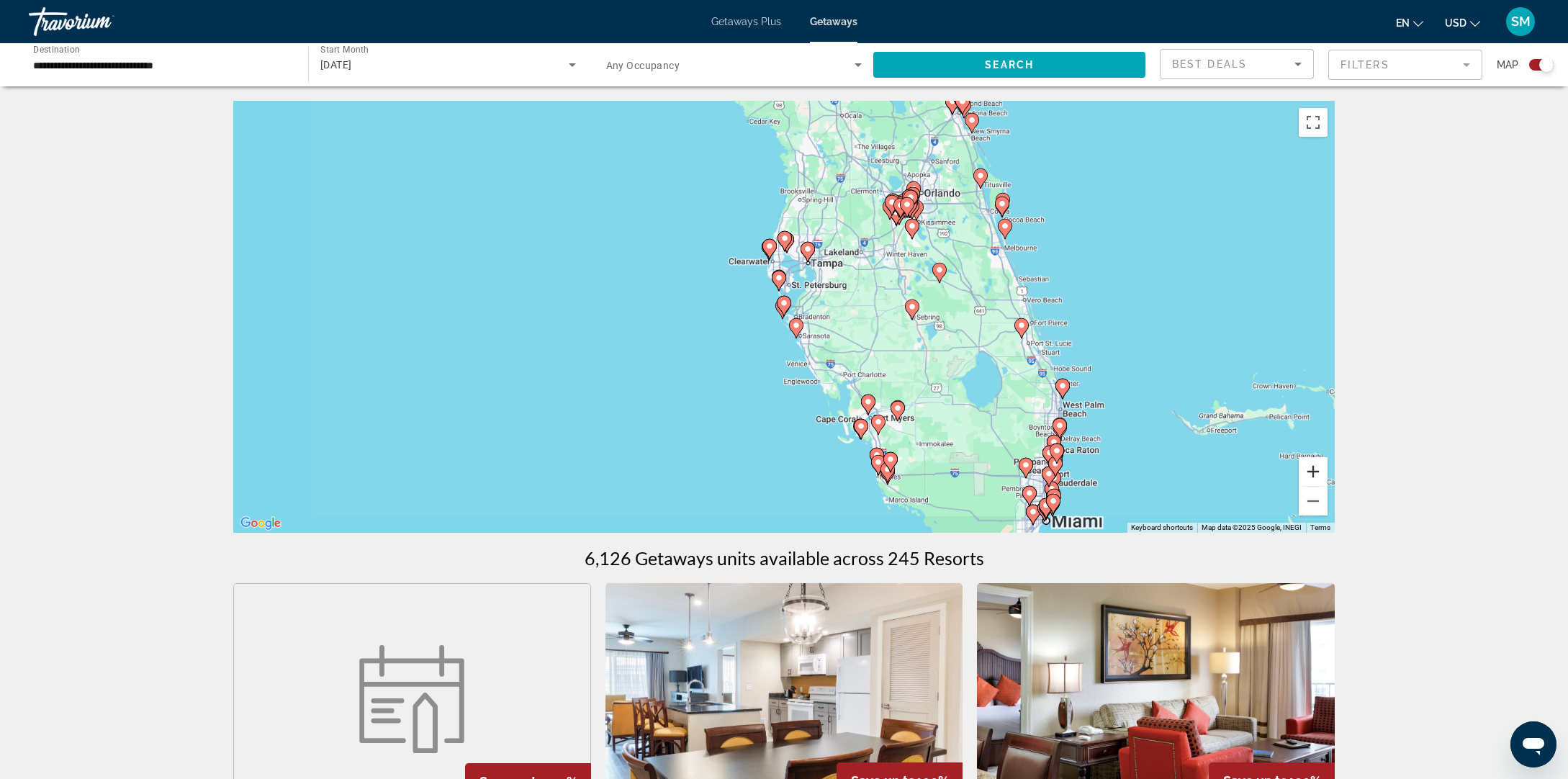
click at [1313, 472] on button "Zoom in" at bounding box center [1313, 471] width 29 height 29
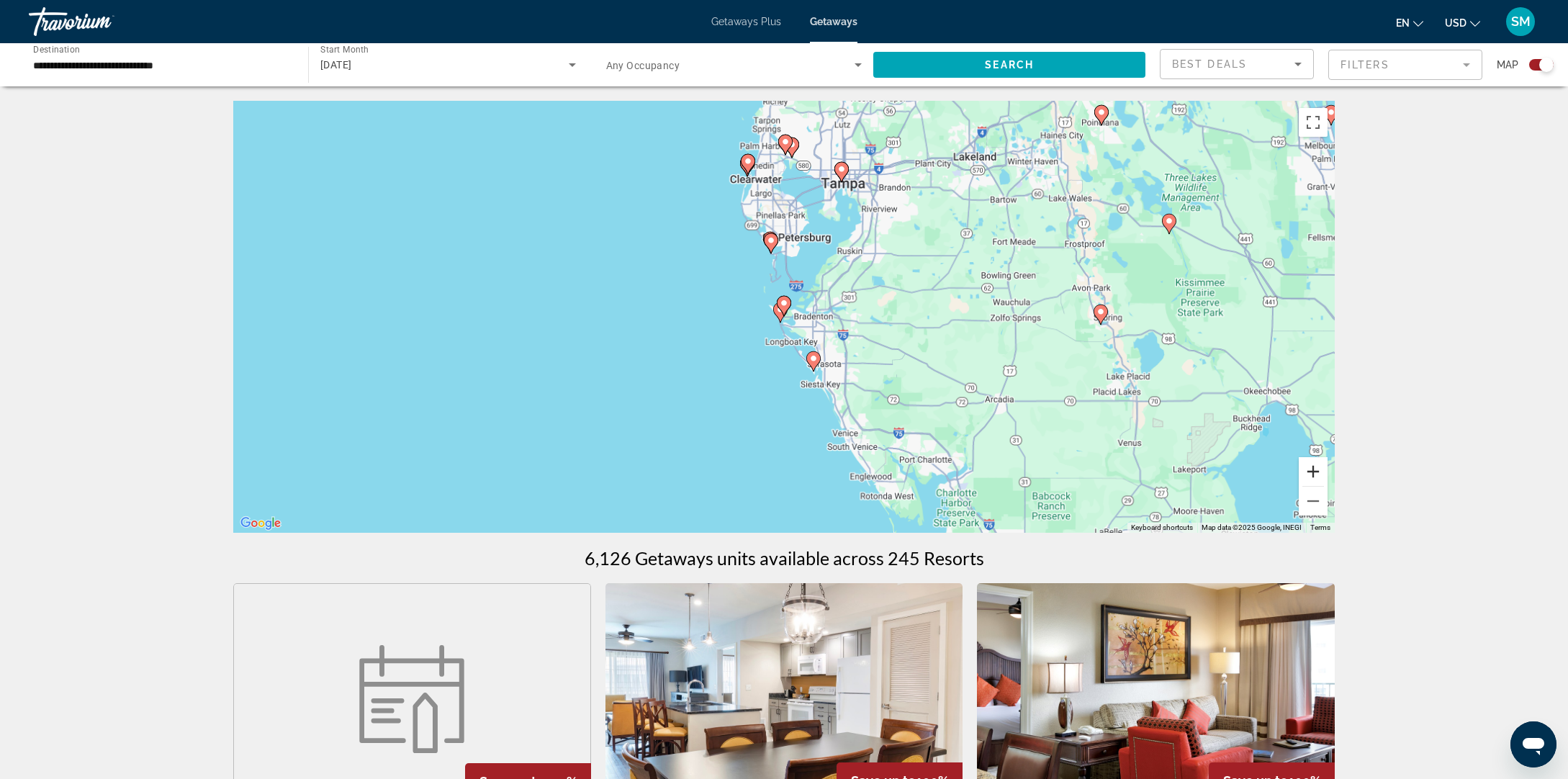
click at [1313, 472] on button "Zoom in" at bounding box center [1313, 471] width 29 height 29
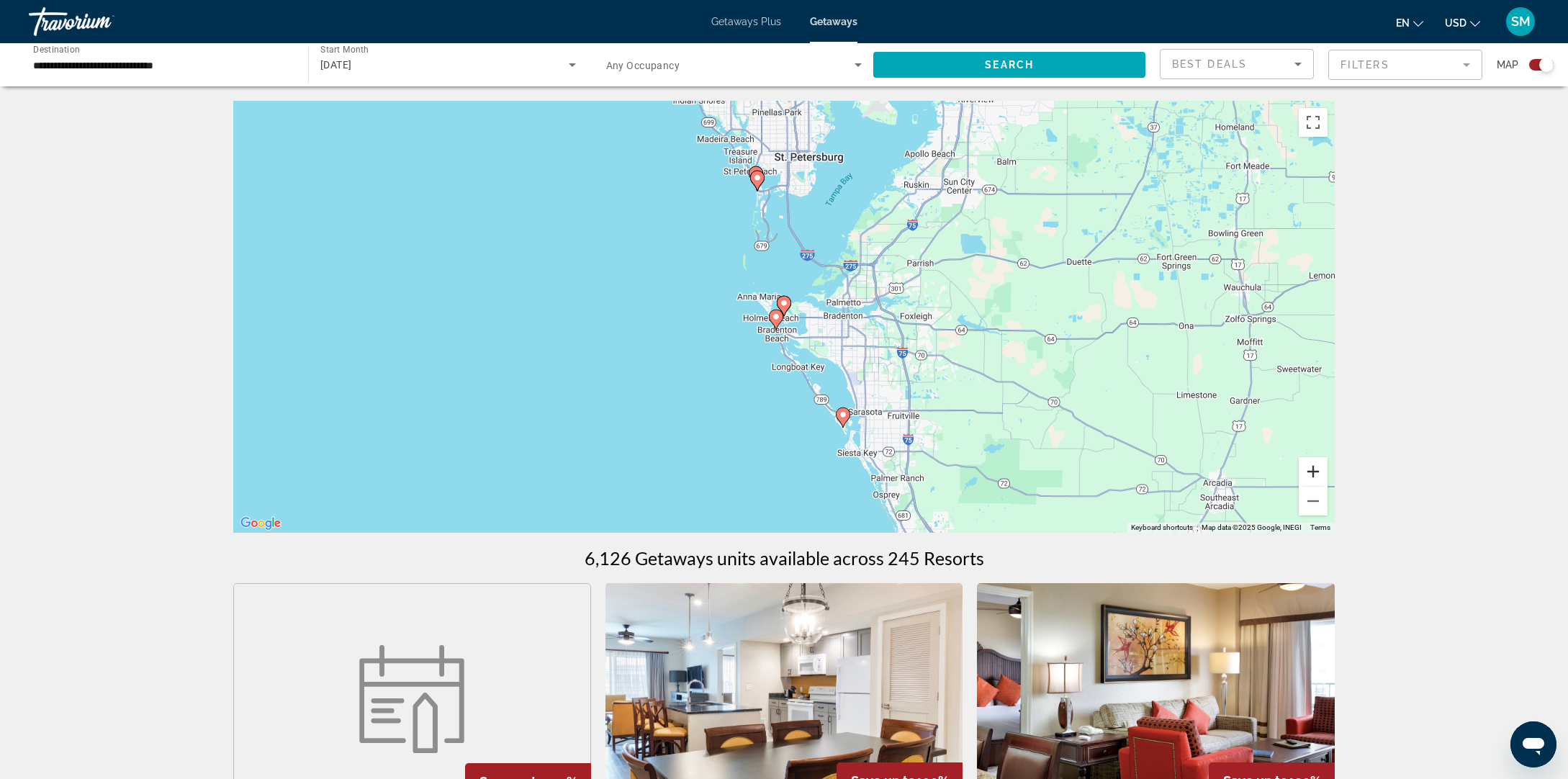
click at [1313, 472] on button "Zoom in" at bounding box center [1313, 471] width 29 height 29
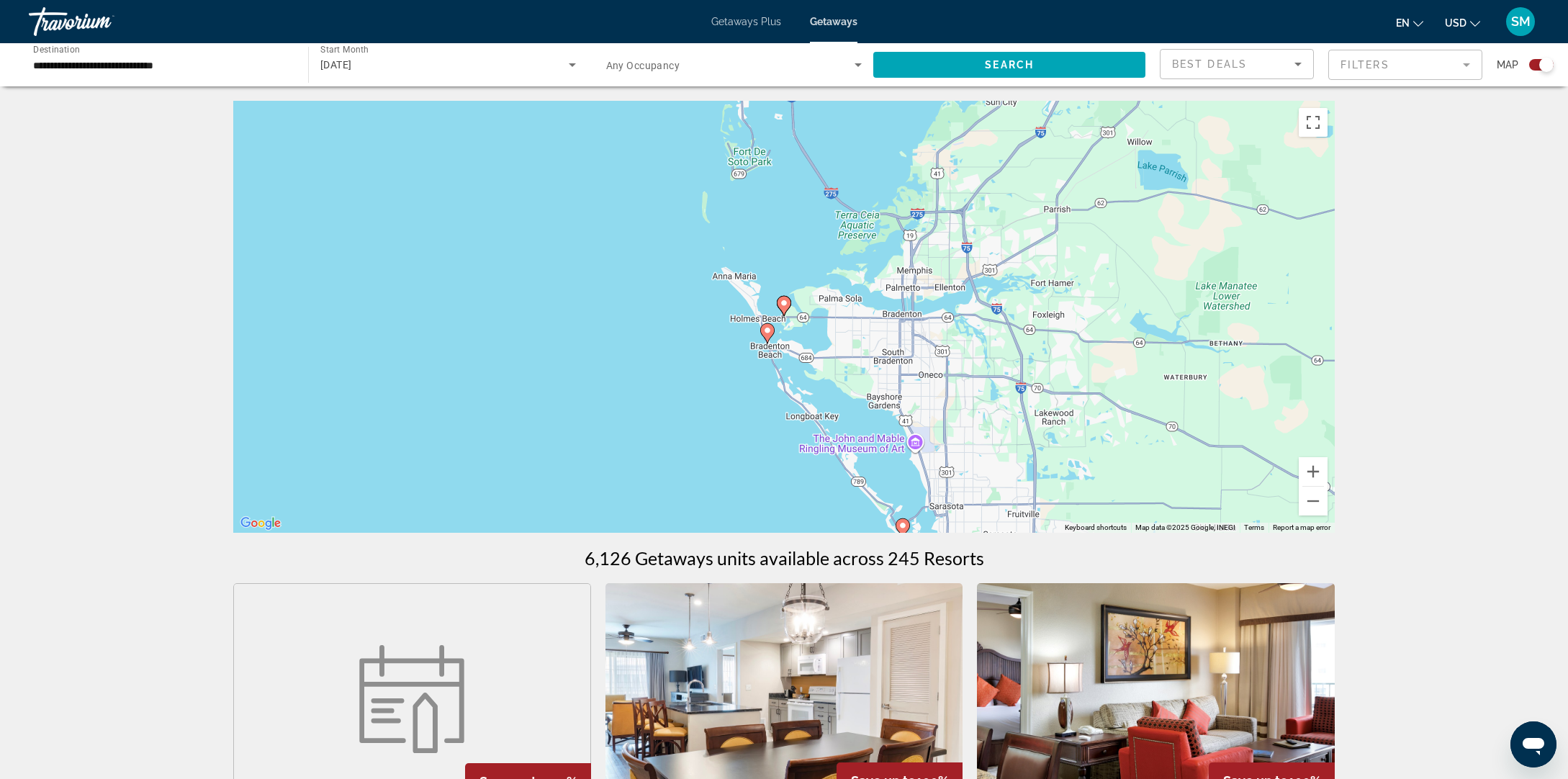
drag, startPoint x: 1094, startPoint y: 423, endPoint x: 920, endPoint y: 309, distance: 208.0
click at [947, 326] on div "To activate drag with keyboard, press Alt + Enter. Once in keyboard drag state,…" at bounding box center [784, 316] width 1101 height 432
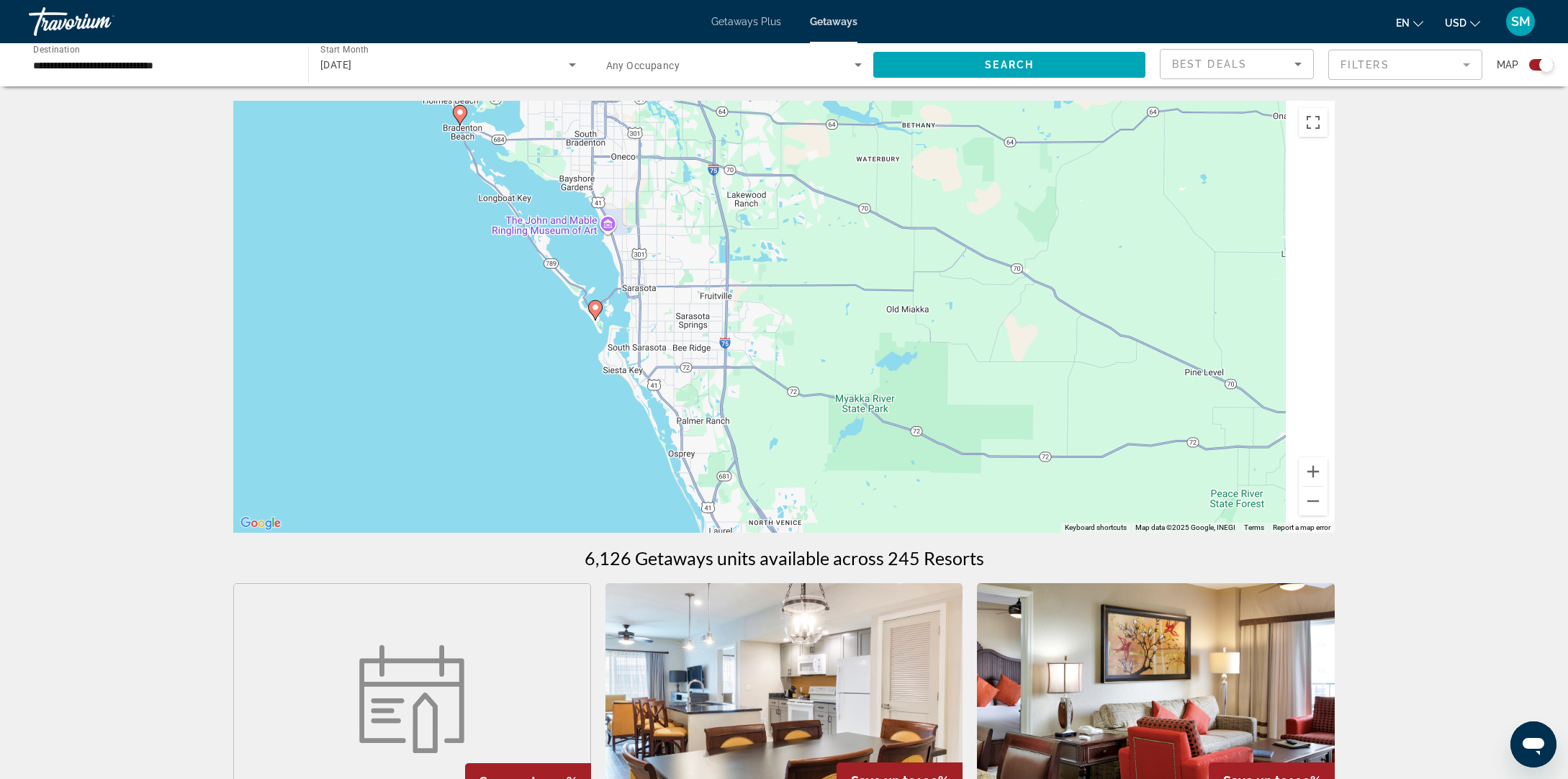
drag, startPoint x: 922, startPoint y: 394, endPoint x: 888, endPoint y: 311, distance: 89.7
click at [897, 321] on div "To activate drag with keyboard, press Alt + Enter. Once in keyboard drag state,…" at bounding box center [784, 316] width 1101 height 432
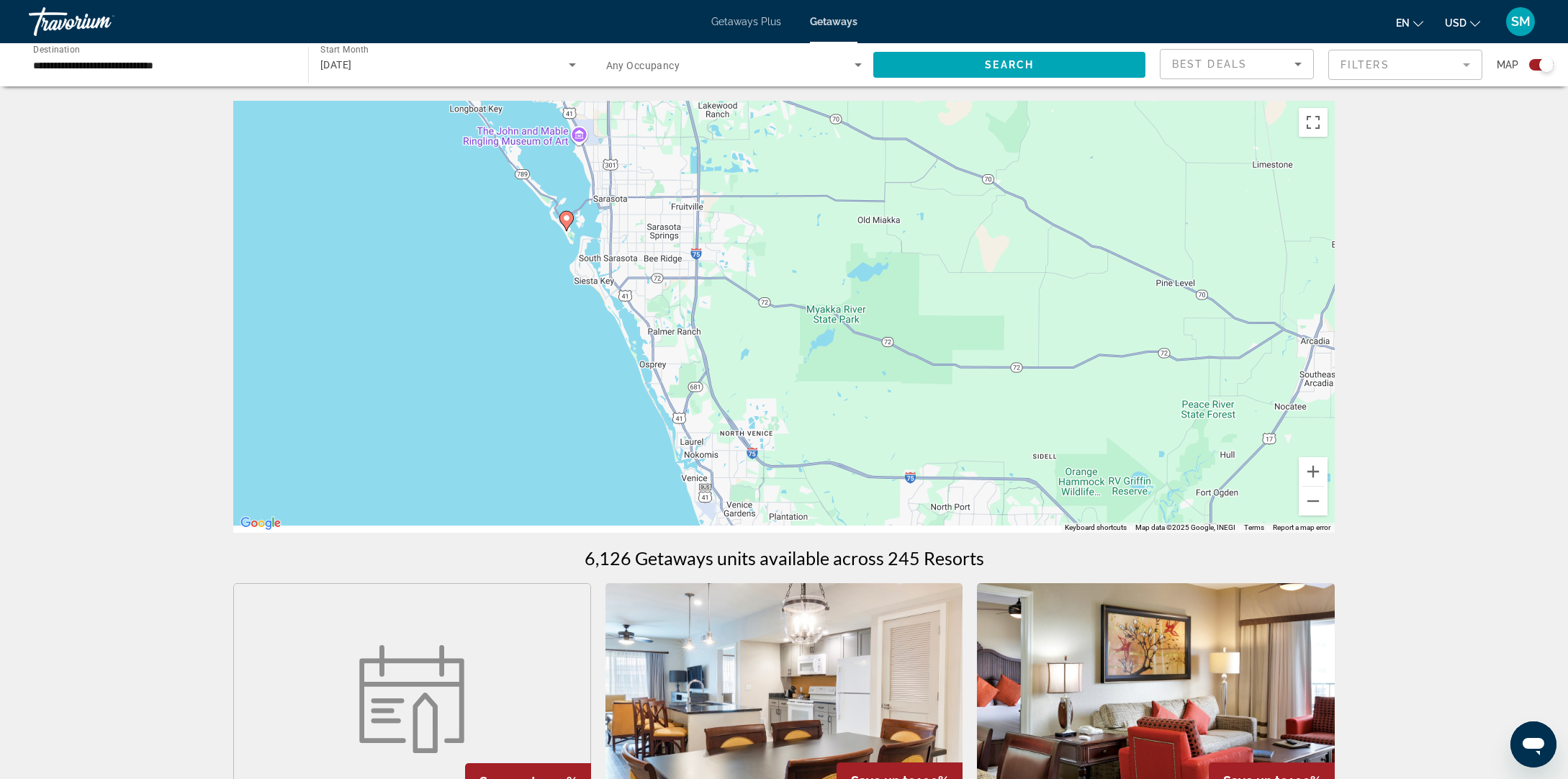
drag, startPoint x: 981, startPoint y: 456, endPoint x: 927, endPoint y: 339, distance: 128.9
click at [944, 374] on div "To activate drag with keyboard, press Alt + Enter. Once in keyboard drag state,…" at bounding box center [784, 316] width 1101 height 432
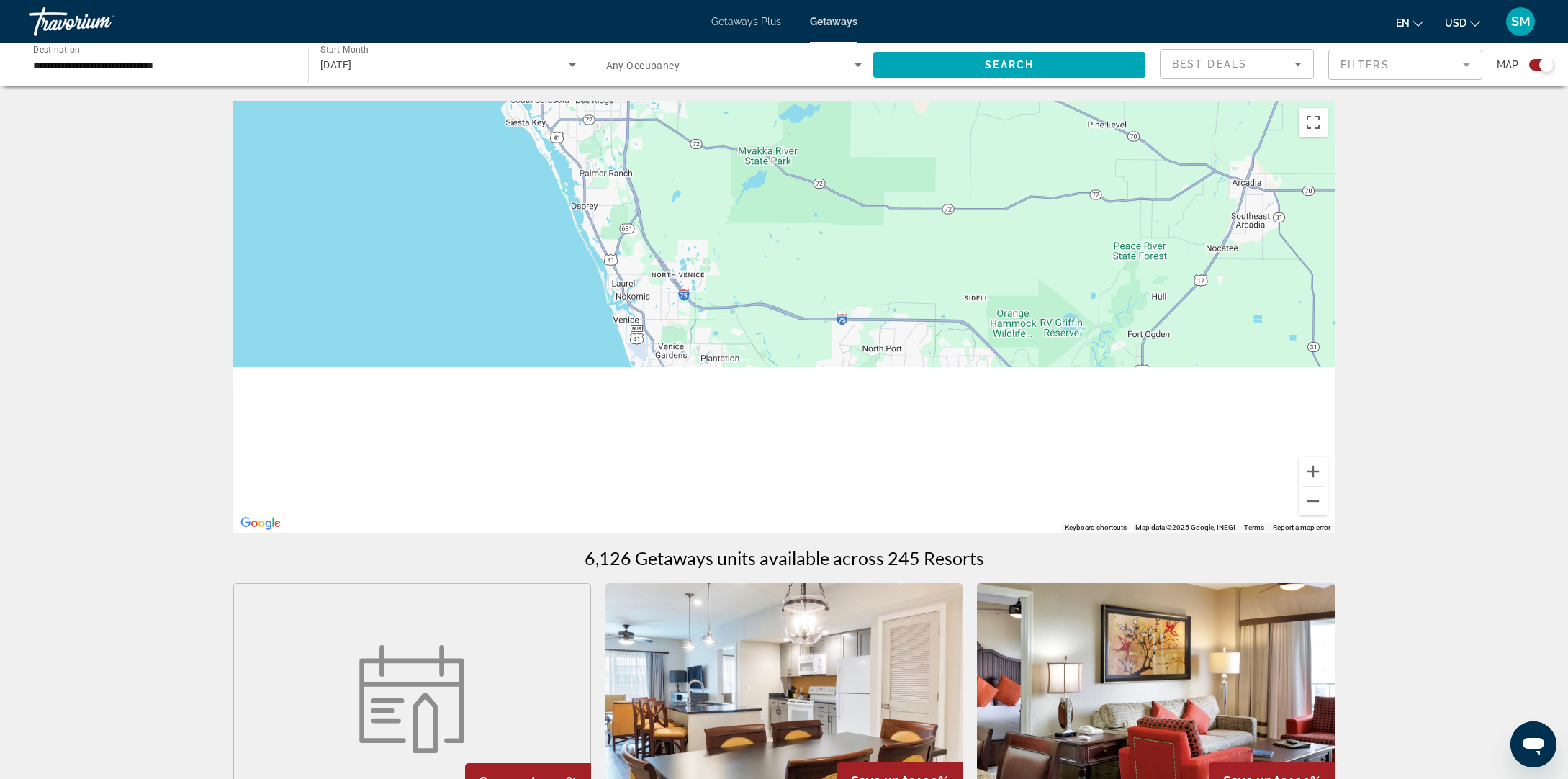
drag, startPoint x: 974, startPoint y: 401, endPoint x: 905, endPoint y: 294, distance: 127.3
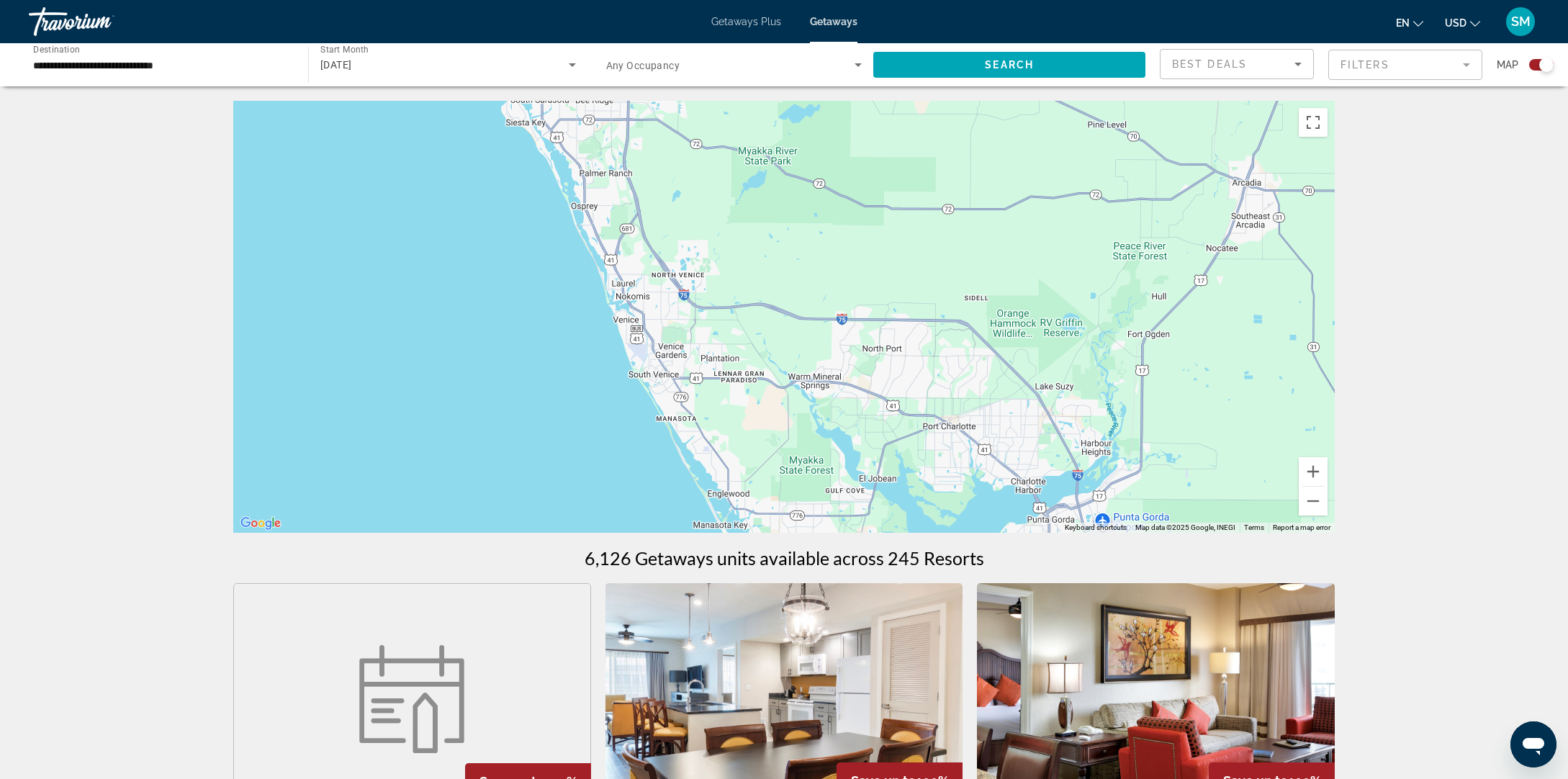
click at [911, 306] on div "To activate drag with keyboard, press Alt + Enter. Once in keyboard drag state,…" at bounding box center [784, 316] width 1101 height 432
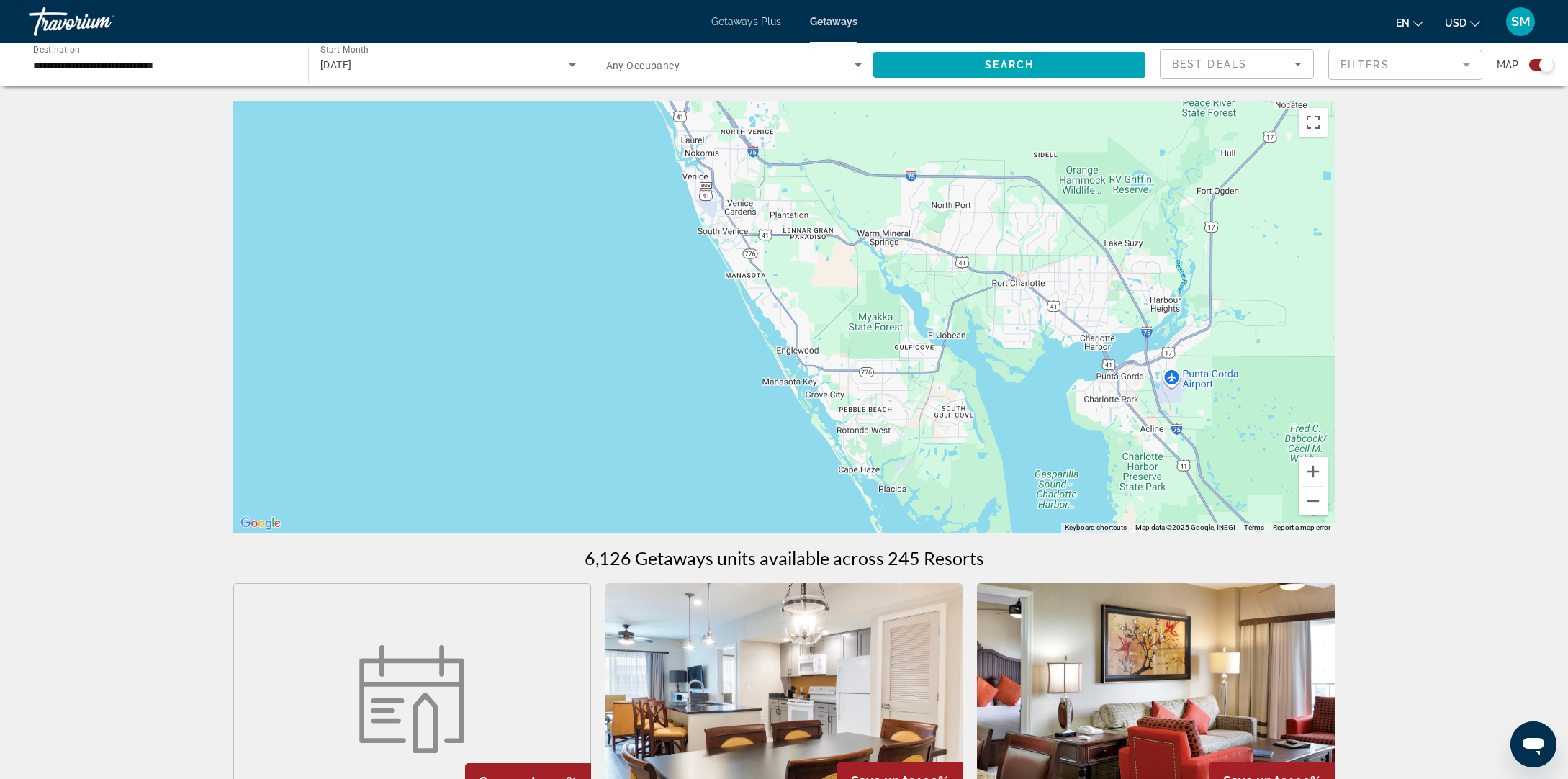
drag, startPoint x: 807, startPoint y: 261, endPoint x: 1058, endPoint y: 460, distance: 320.3
click at [1058, 459] on div "To activate drag with keyboard, press Alt + Enter. Once in keyboard drag state,…" at bounding box center [784, 316] width 1101 height 432
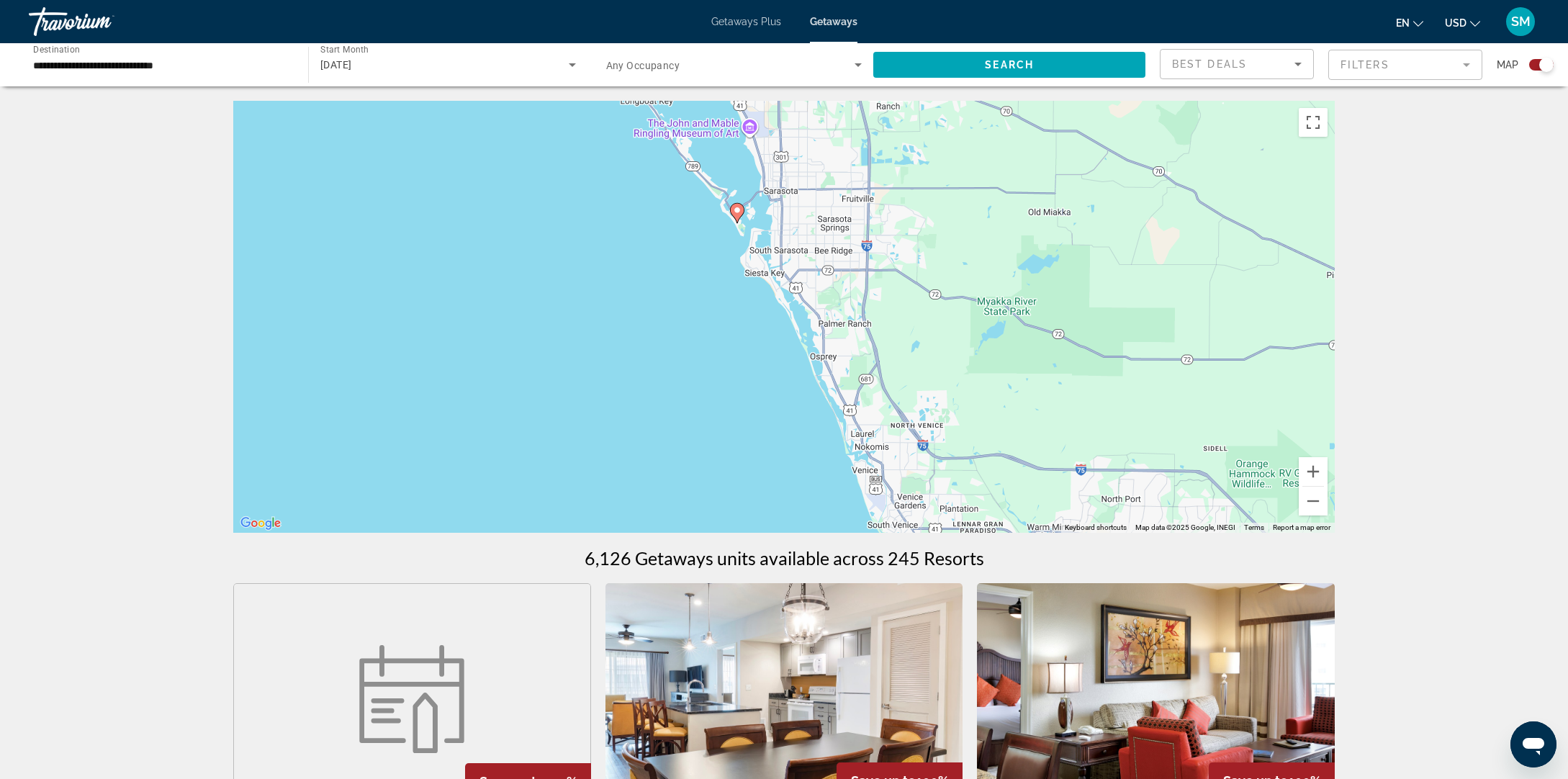
drag, startPoint x: 737, startPoint y: 254, endPoint x: 840, endPoint y: 368, distance: 153.6
click at [840, 368] on div "To activate drag with keyboard, press Alt + Enter. Once in keyboard drag state,…" at bounding box center [784, 316] width 1101 height 432
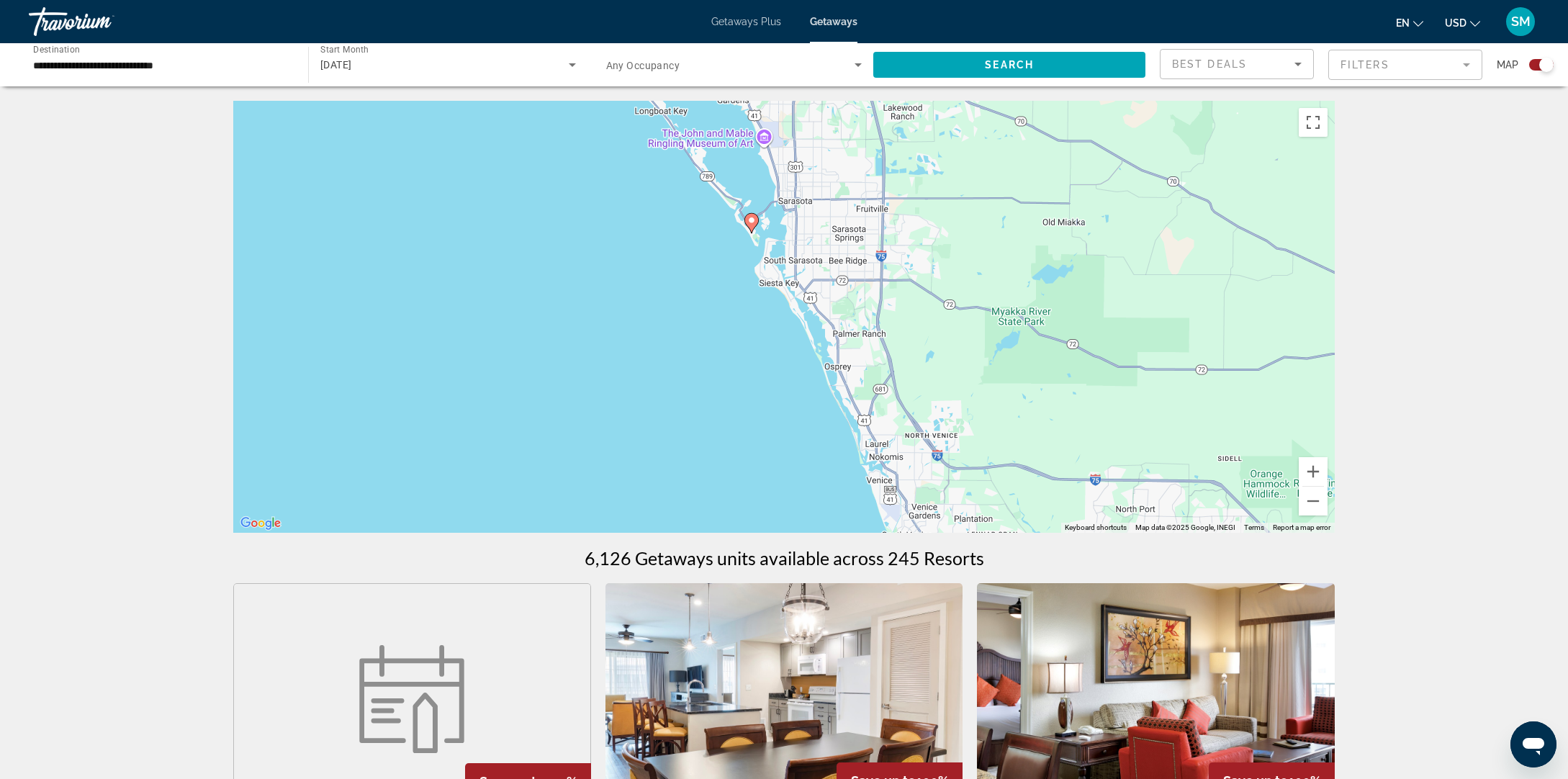
click at [750, 223] on image "Main content" at bounding box center [752, 220] width 8 height 8
type input "**********"
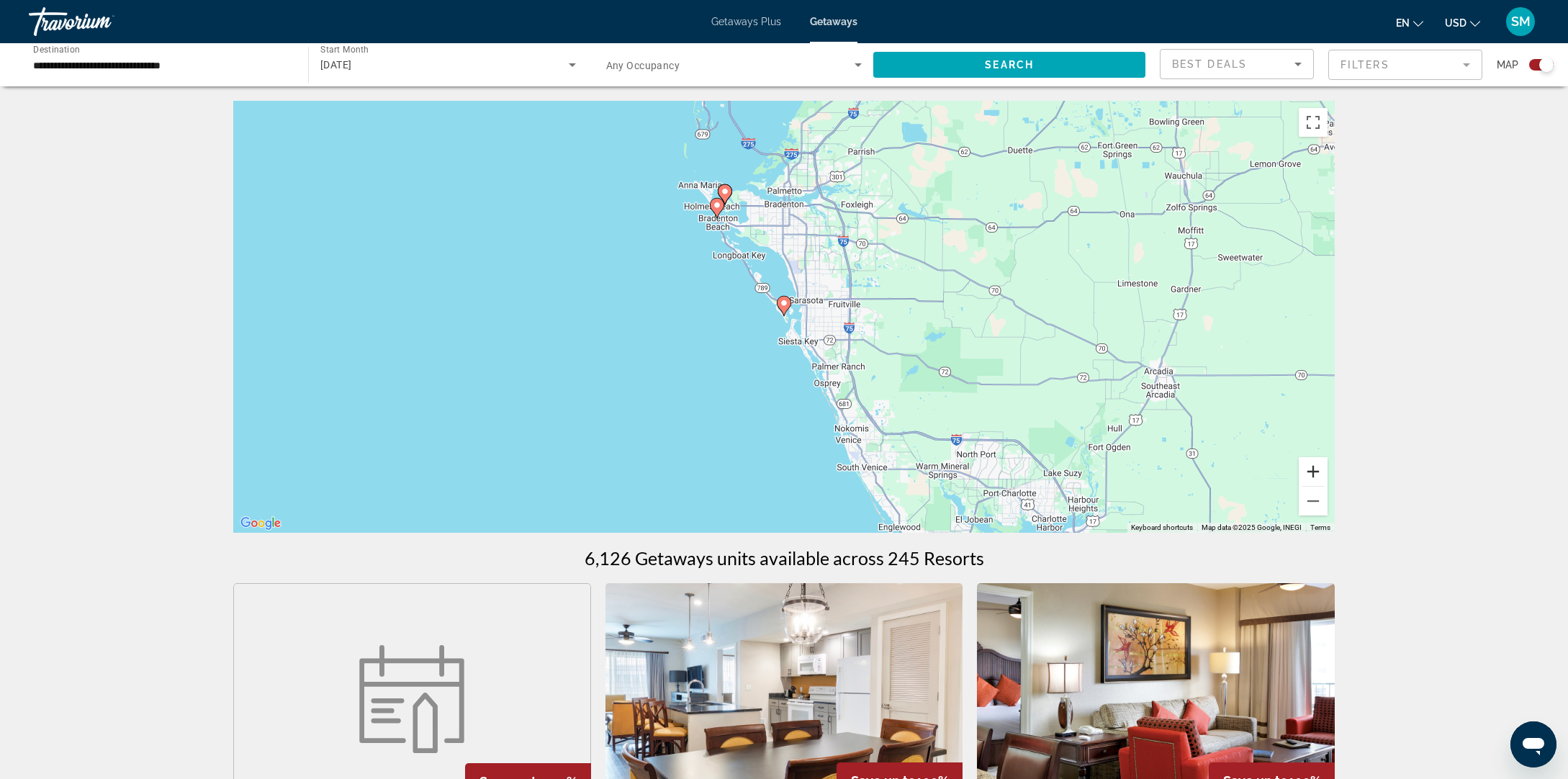
drag, startPoint x: 1323, startPoint y: 474, endPoint x: 1313, endPoint y: 472, distance: 10.2
click at [1322, 474] on button "Zoom in" at bounding box center [1313, 471] width 29 height 29
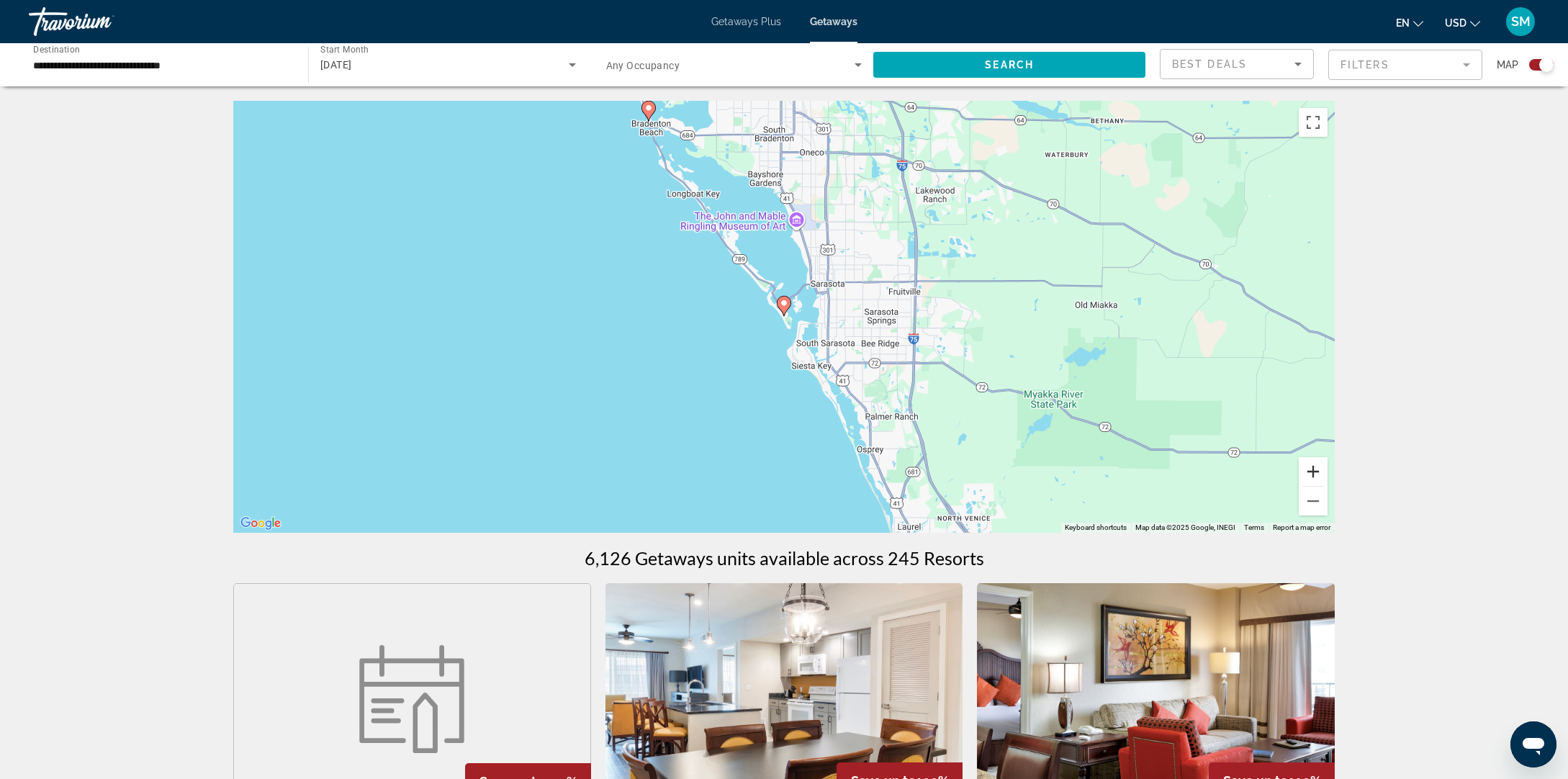
click at [1313, 472] on button "Zoom in" at bounding box center [1313, 471] width 29 height 29
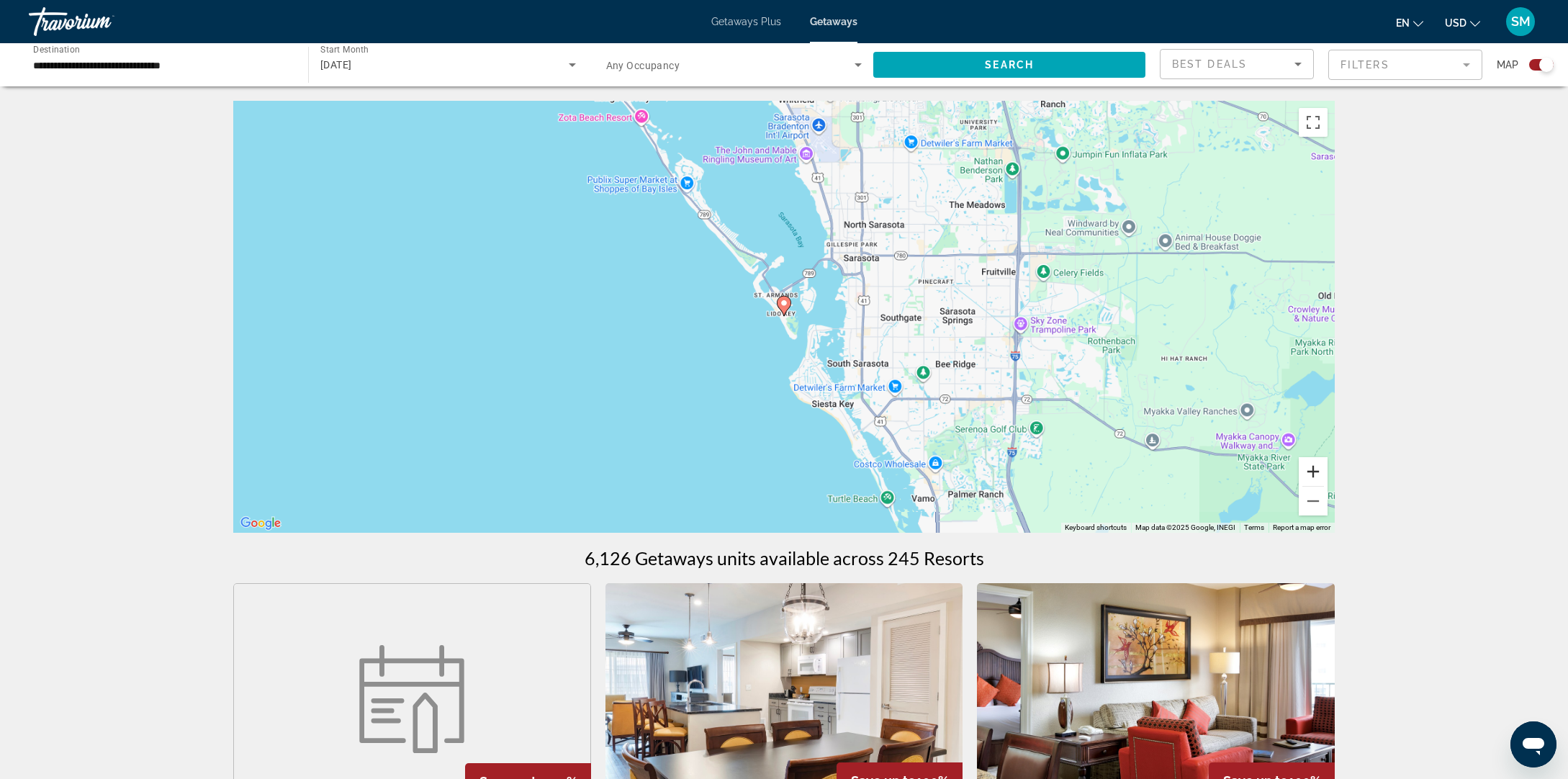
click at [1313, 472] on button "Zoom in" at bounding box center [1313, 471] width 29 height 29
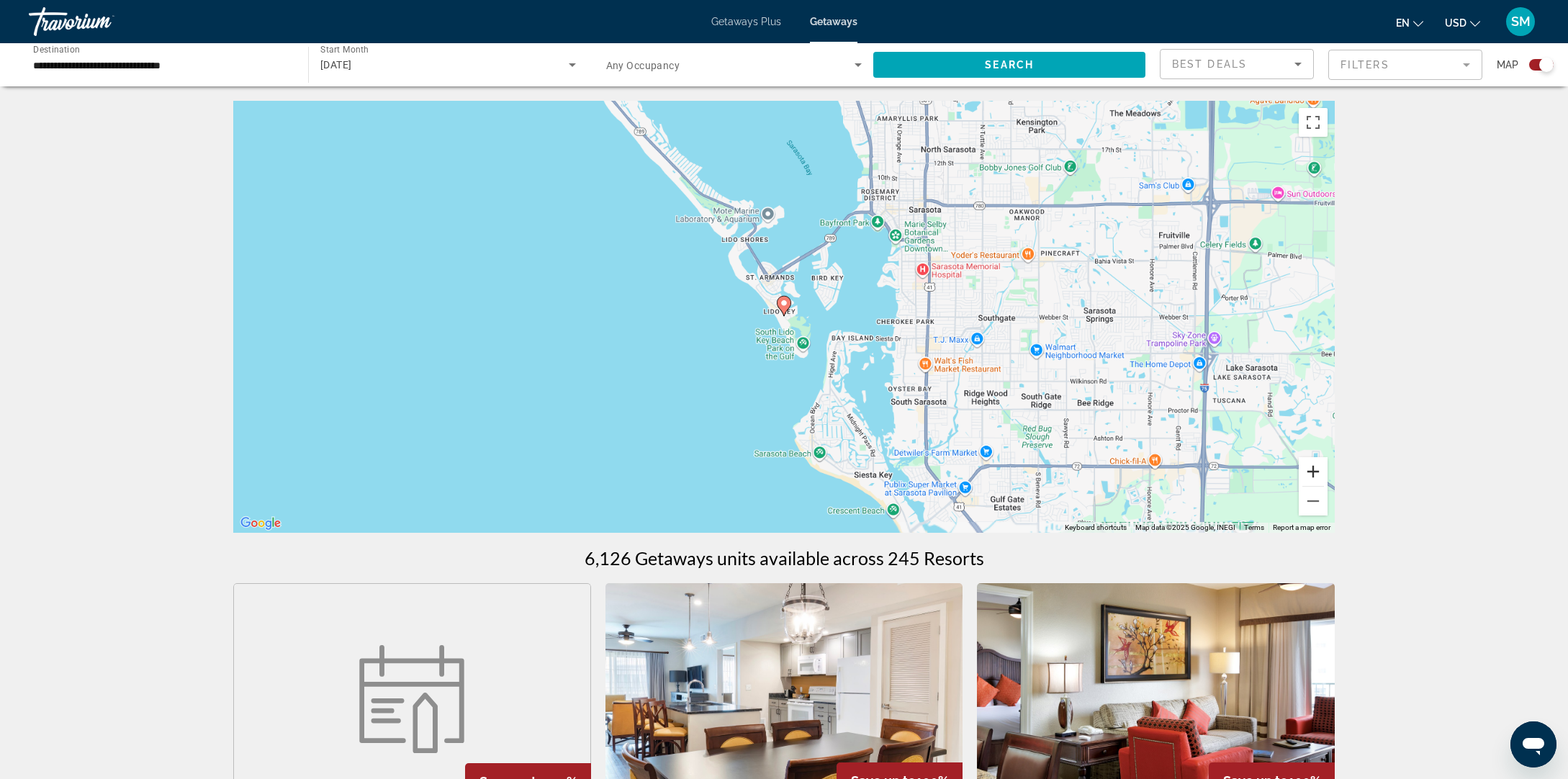
click at [1313, 472] on button "Zoom in" at bounding box center [1313, 471] width 29 height 29
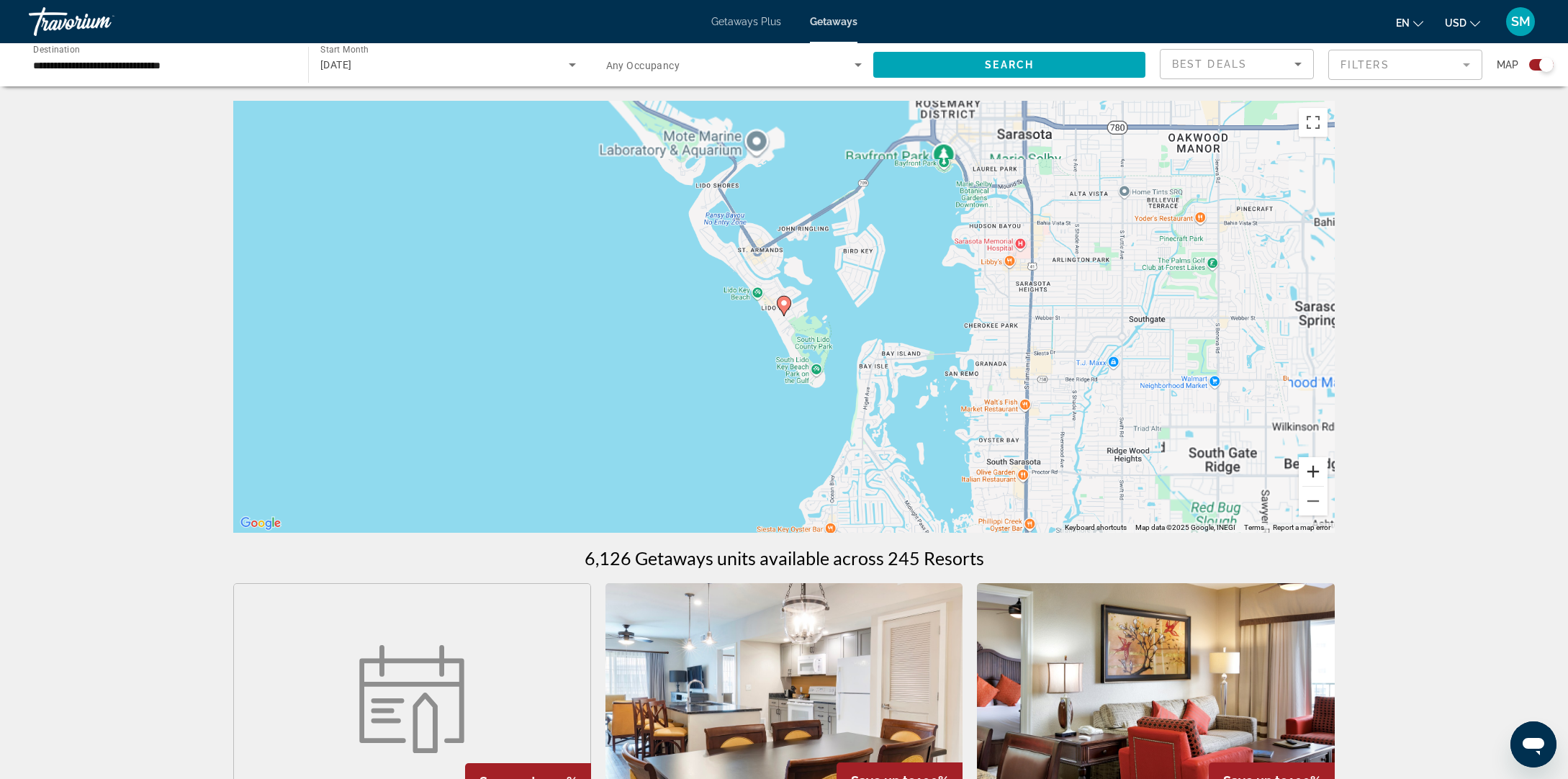
click at [1313, 472] on button "Zoom in" at bounding box center [1313, 471] width 29 height 29
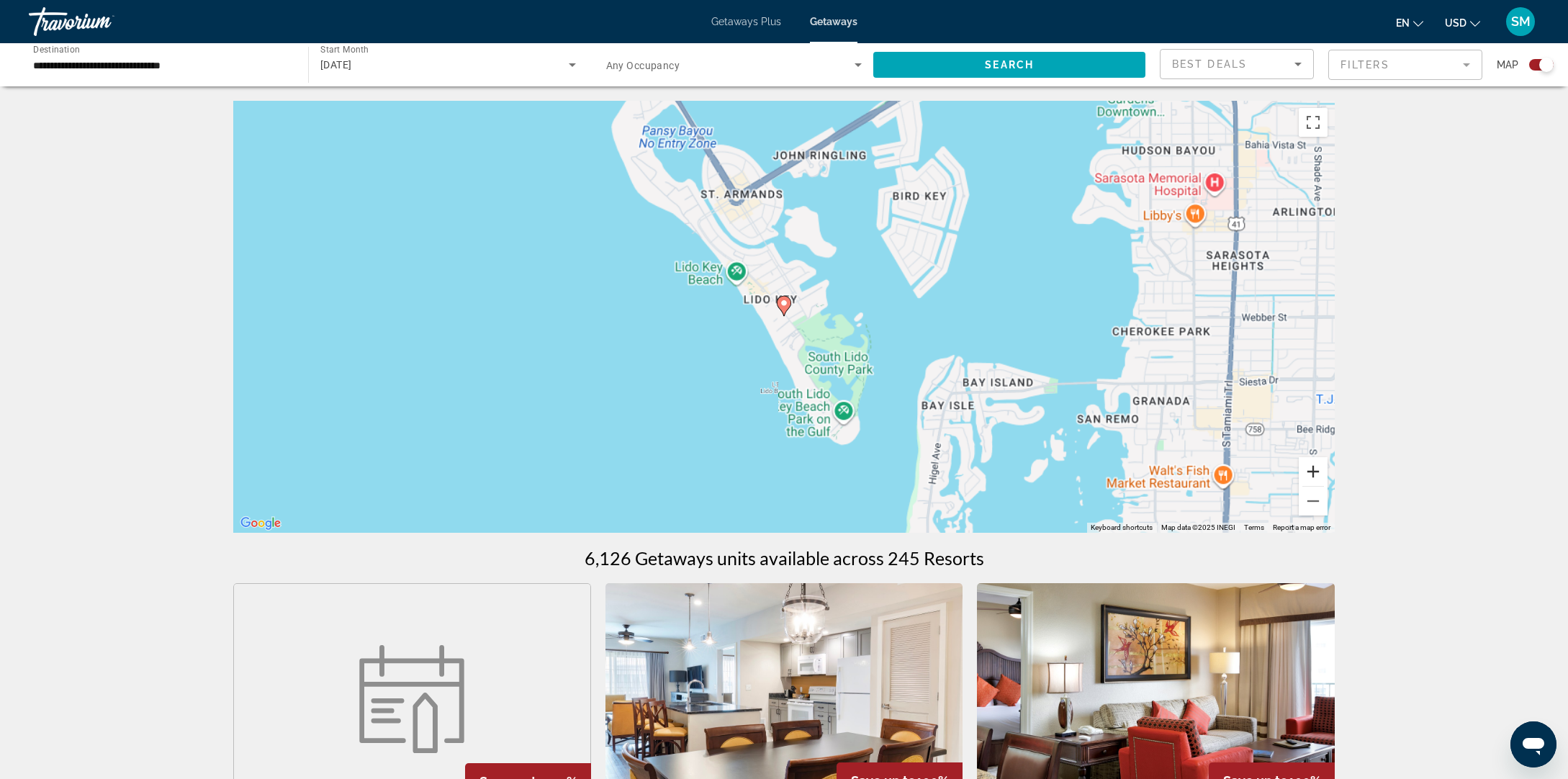
click at [1313, 472] on button "Zoom in" at bounding box center [1313, 471] width 29 height 29
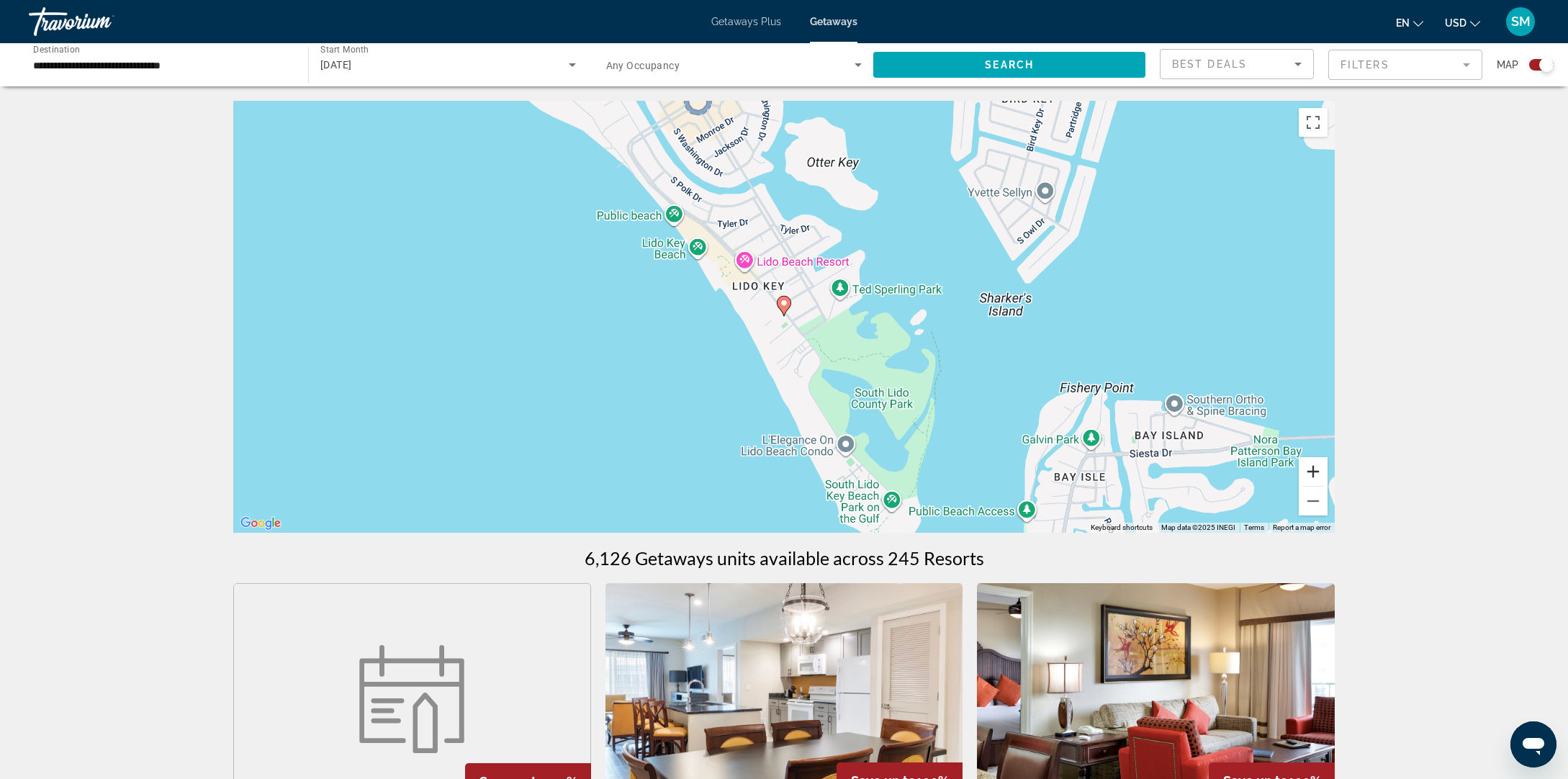
click at [1313, 472] on button "Zoom in" at bounding box center [1313, 471] width 29 height 29
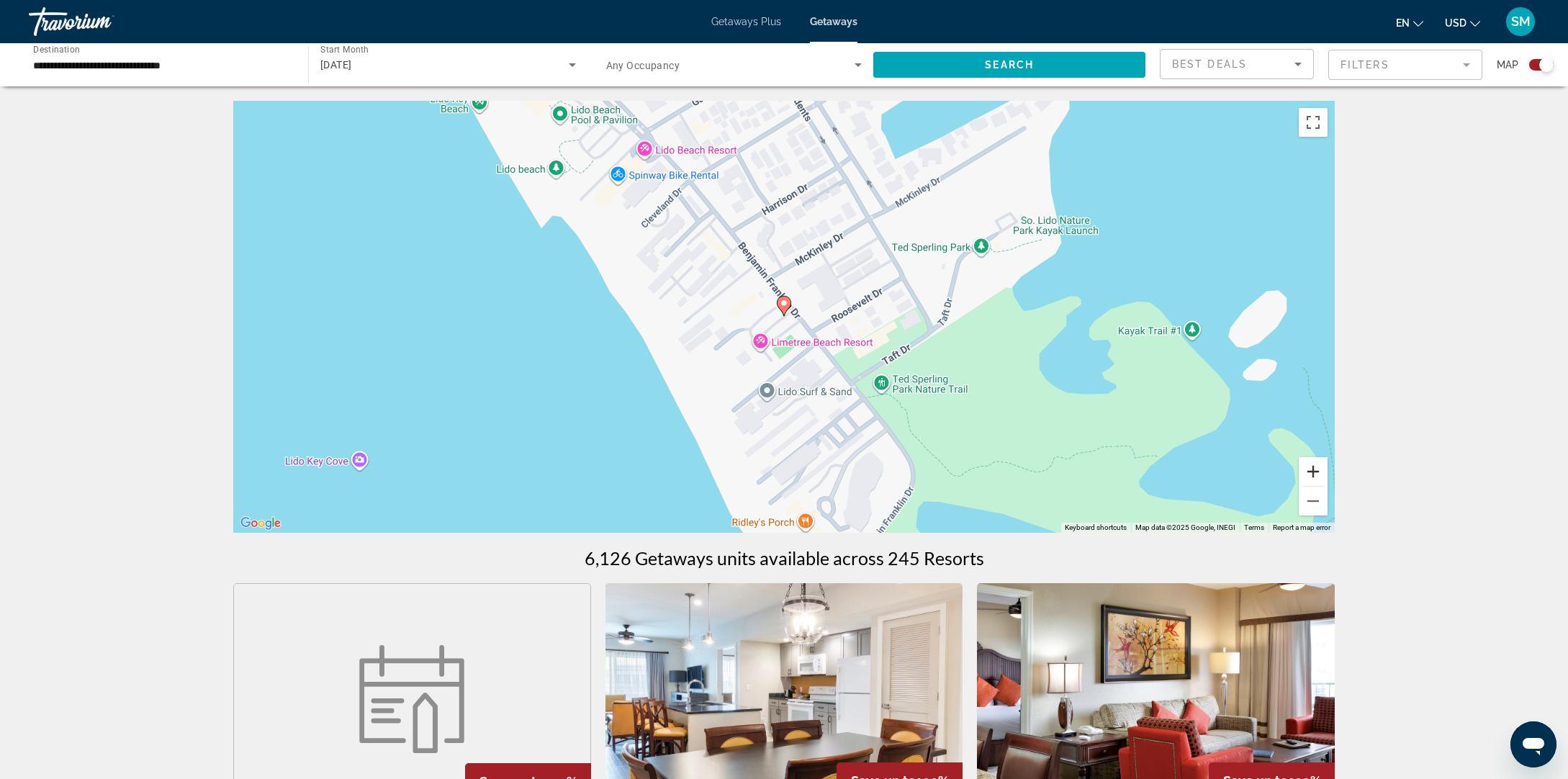
click at [1320, 471] on button "Zoom in" at bounding box center [1313, 471] width 29 height 29
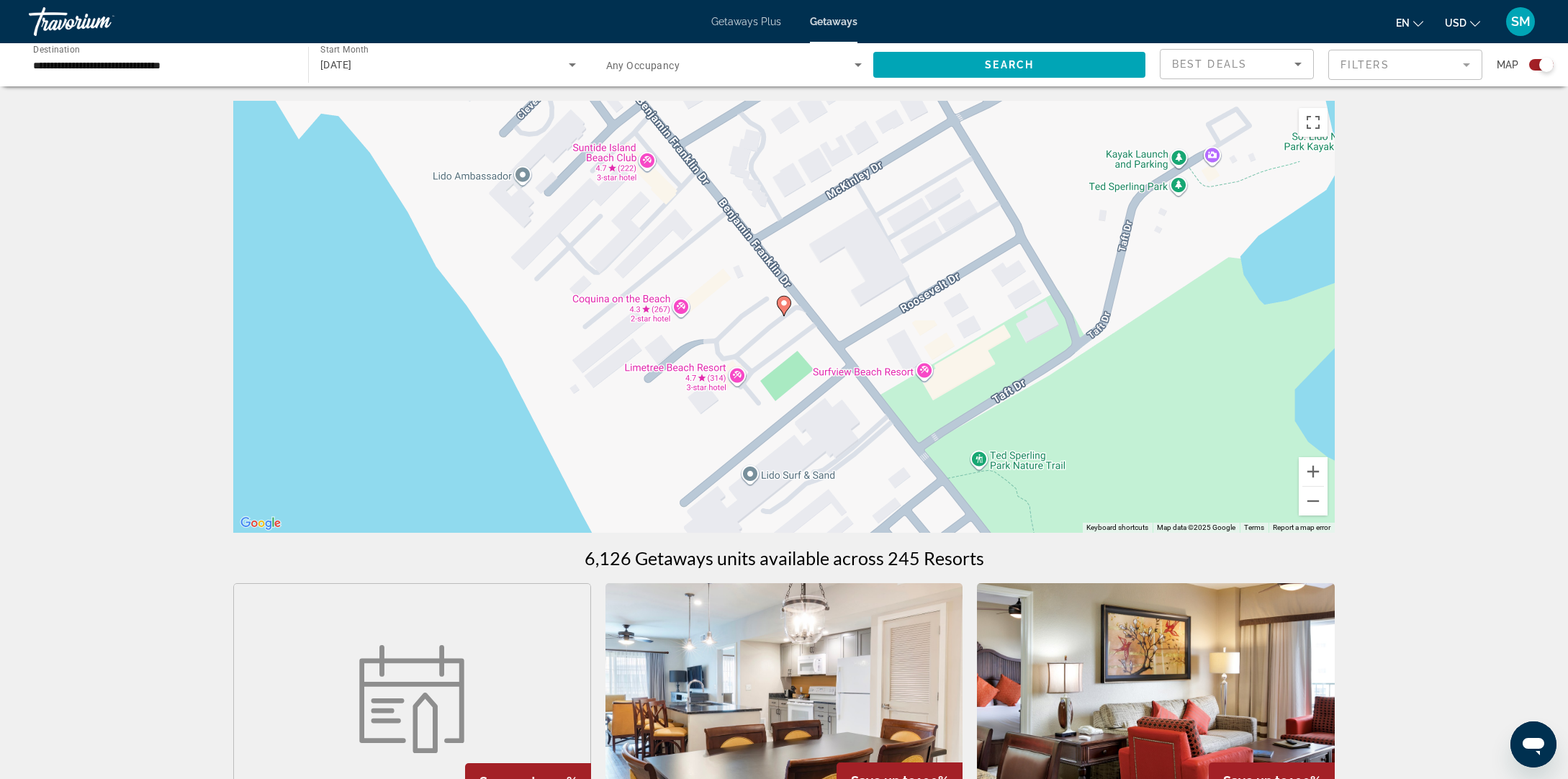
click at [783, 303] on image "Main content" at bounding box center [784, 303] width 8 height 8
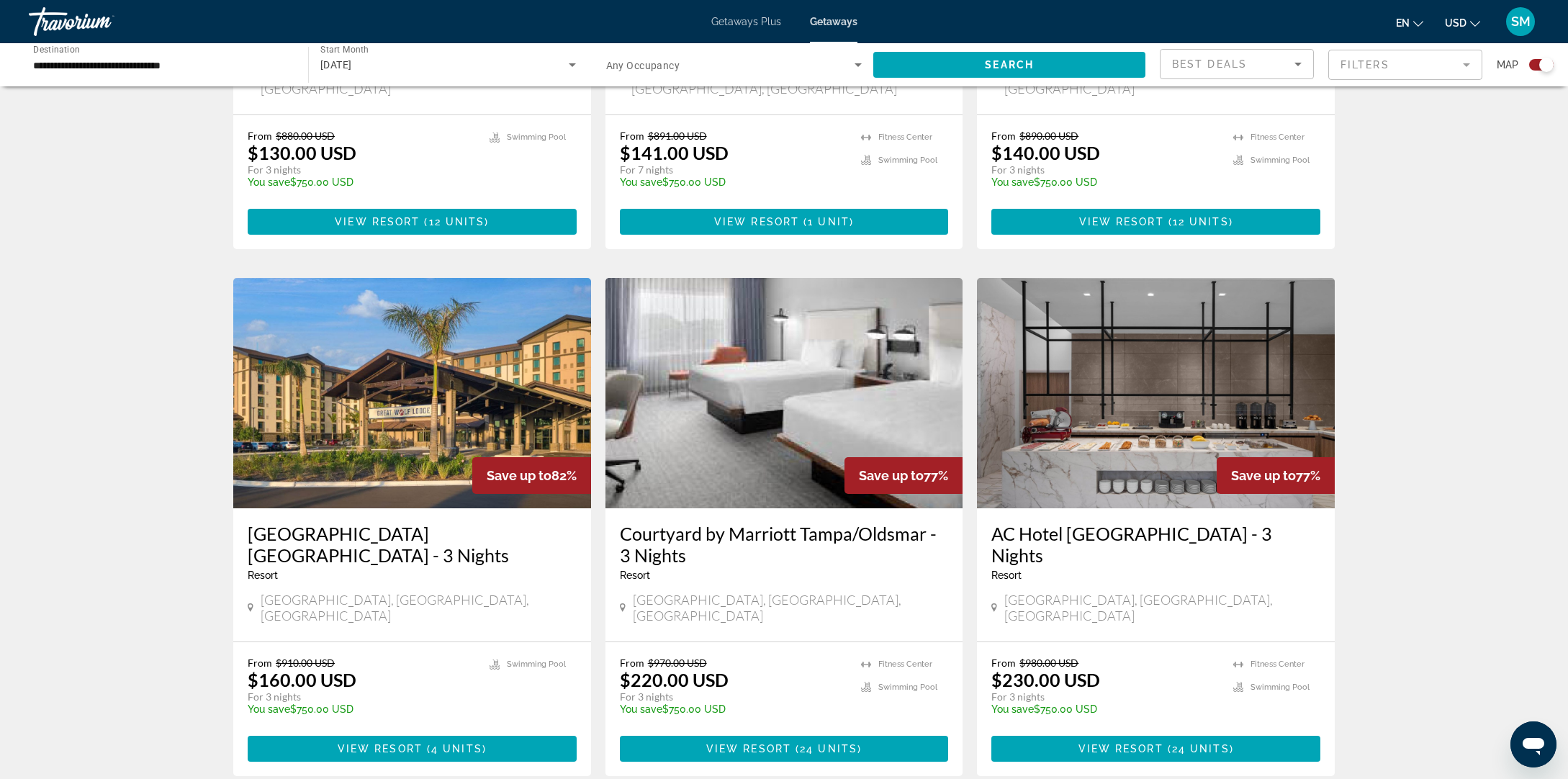
scroll to position [1359, 0]
click at [936, 407] on img "Main content" at bounding box center [784, 393] width 357 height 231
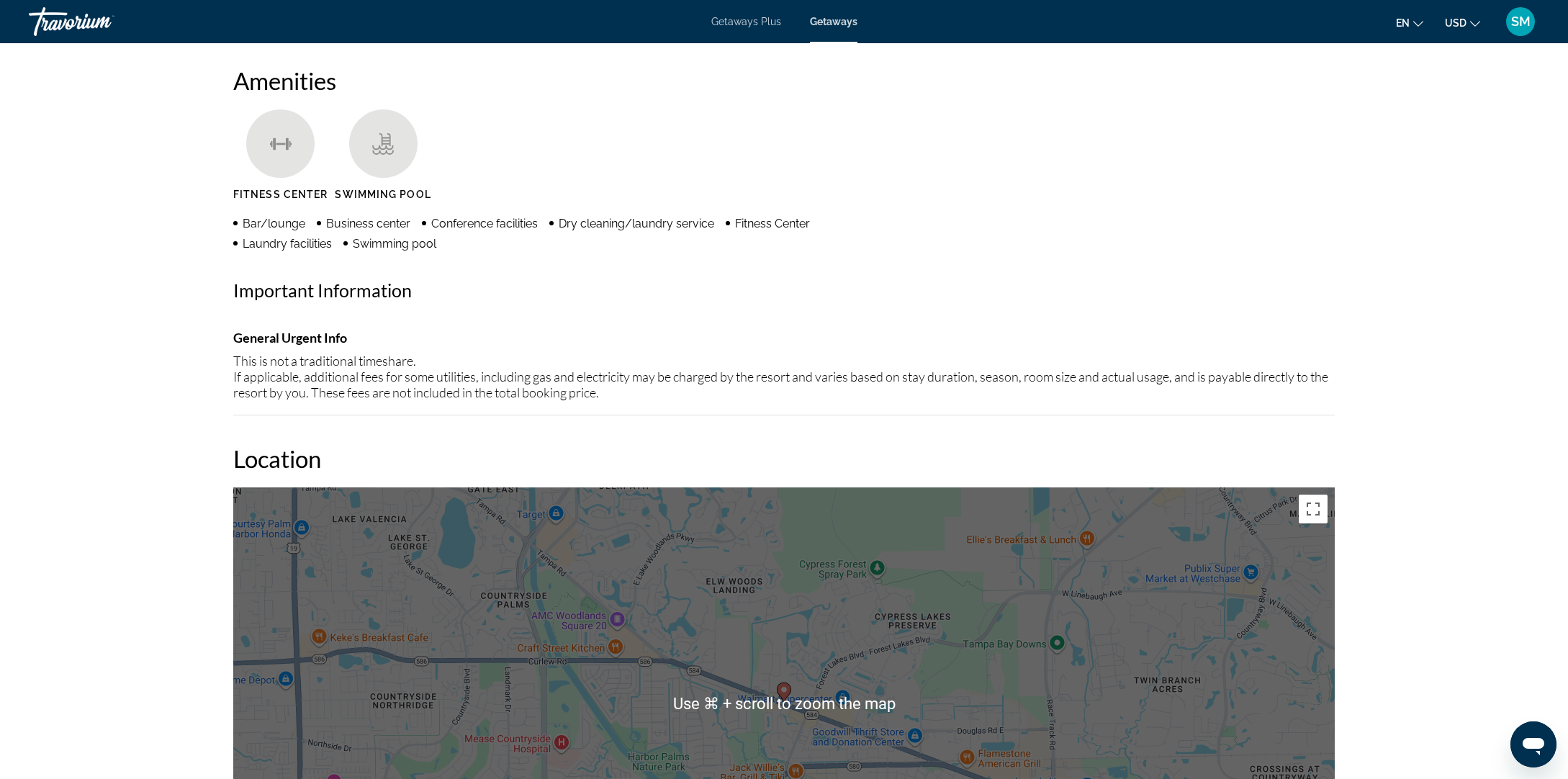
scroll to position [1090, 0]
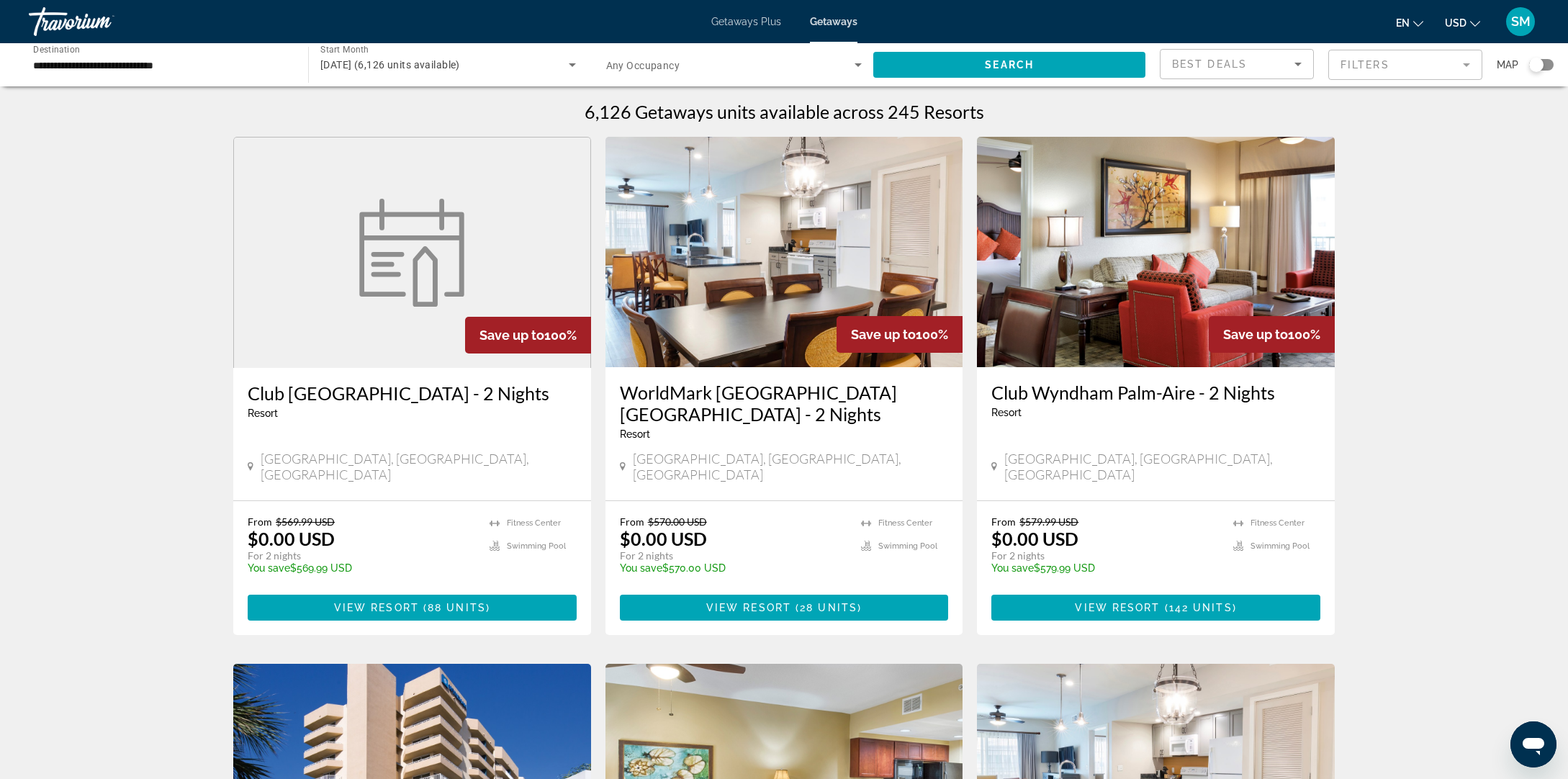
click at [103, 69] on input "**********" at bounding box center [161, 65] width 257 height 17
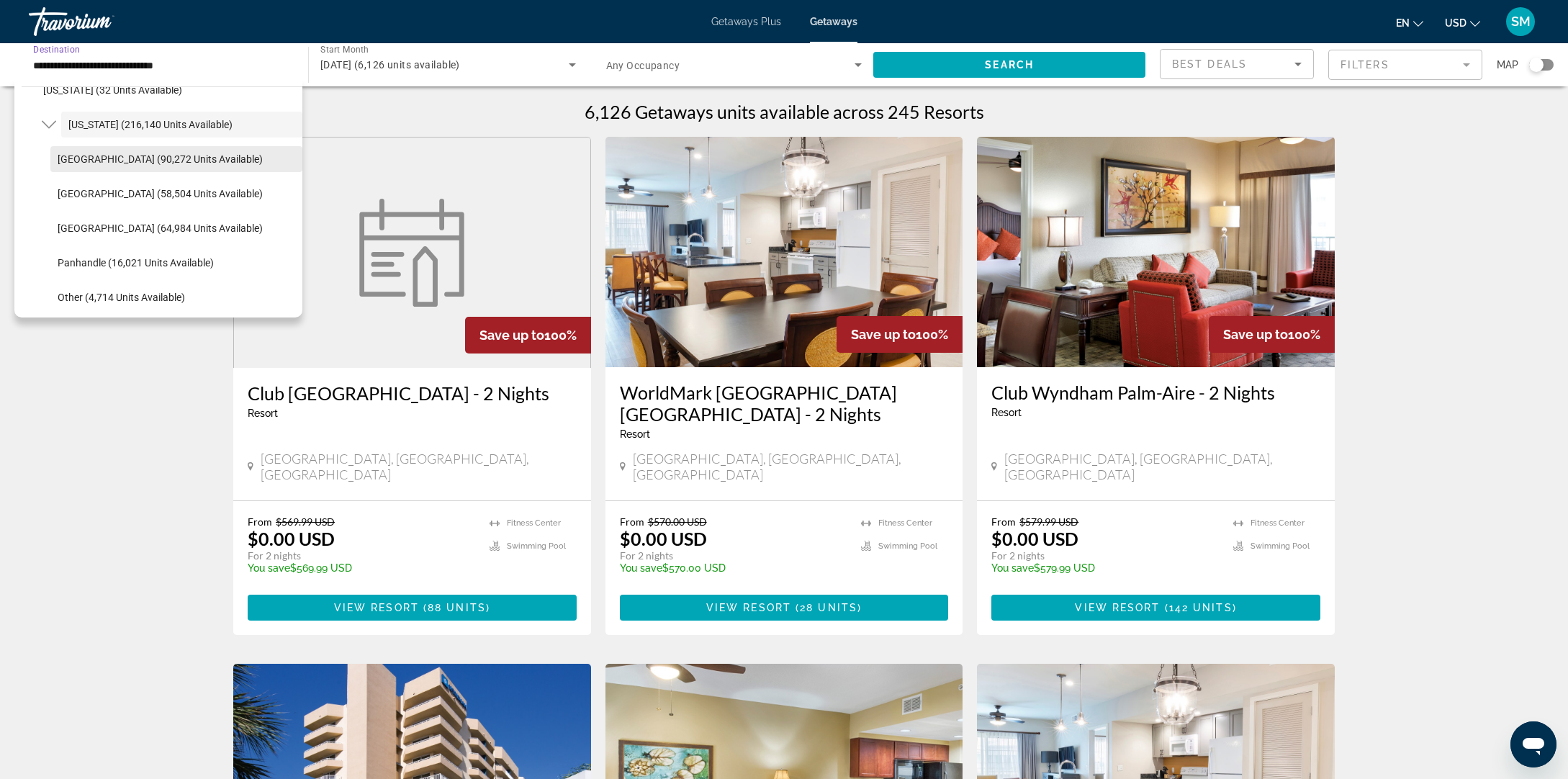
scroll to position [257, 0]
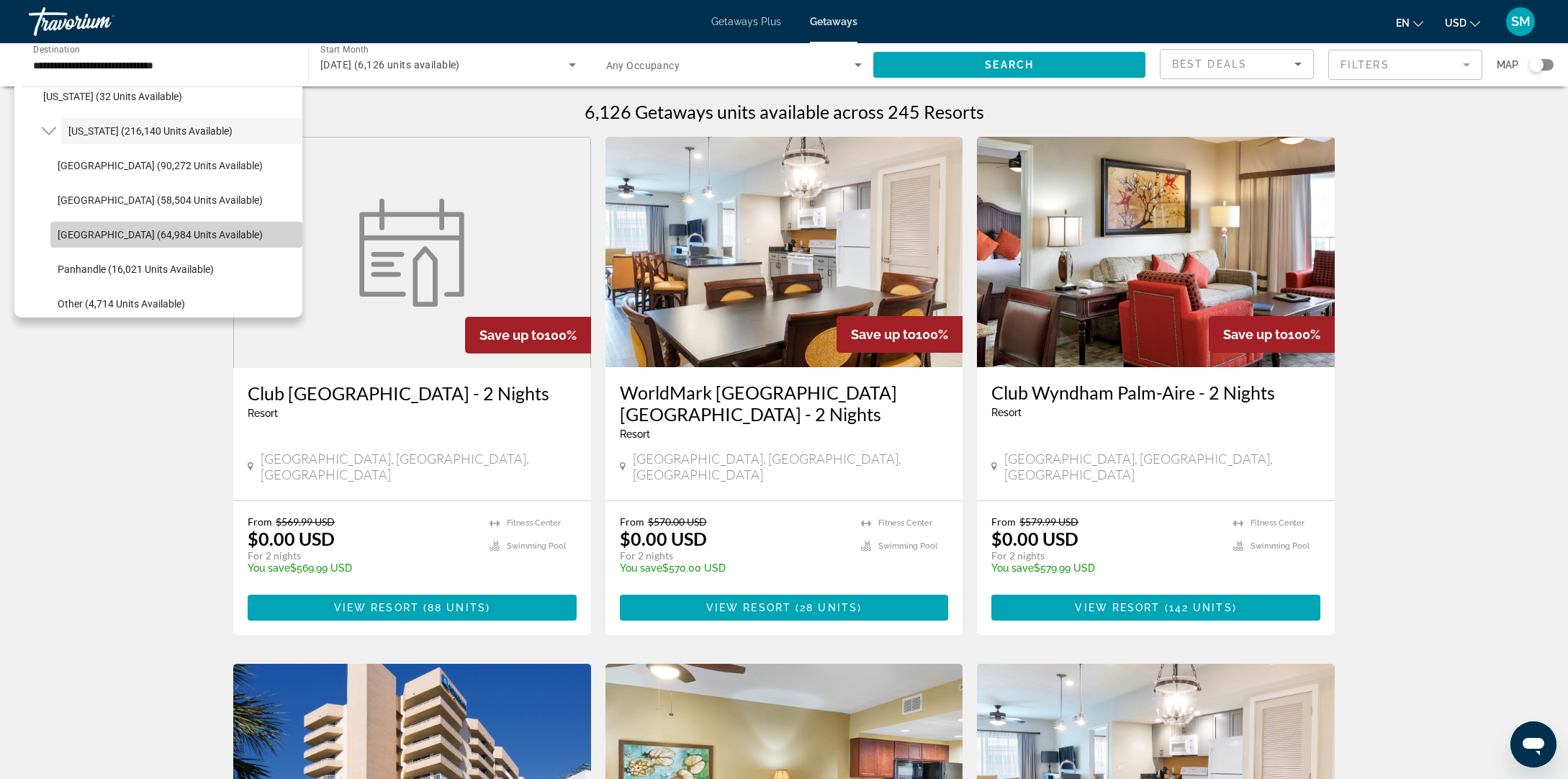
click at [128, 238] on span "[GEOGRAPHIC_DATA] (64,984 units available)" at bounding box center [160, 234] width 205 height 11
type input "**********"
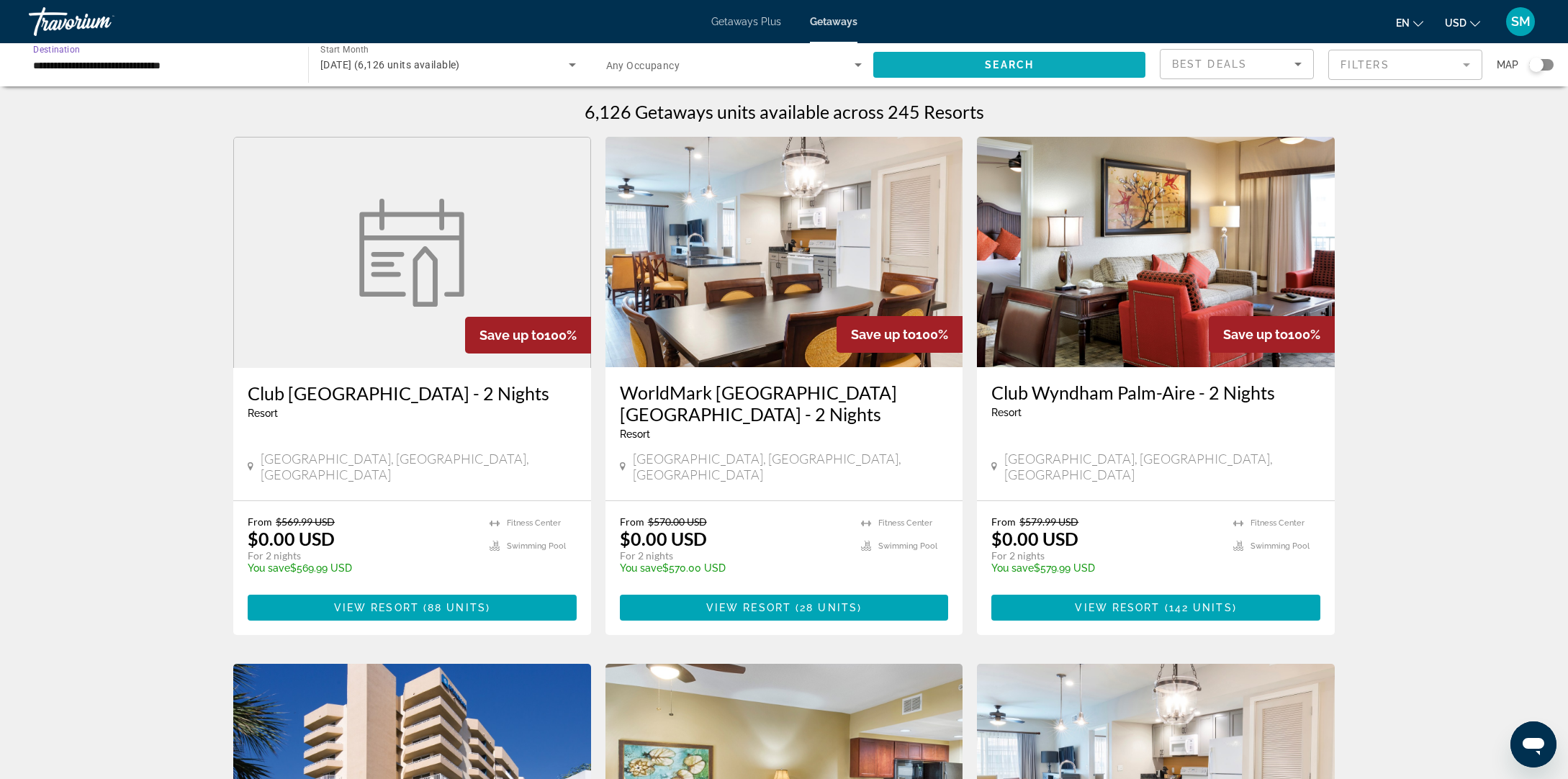
click at [947, 63] on span "Search widget" at bounding box center [1009, 65] width 272 height 35
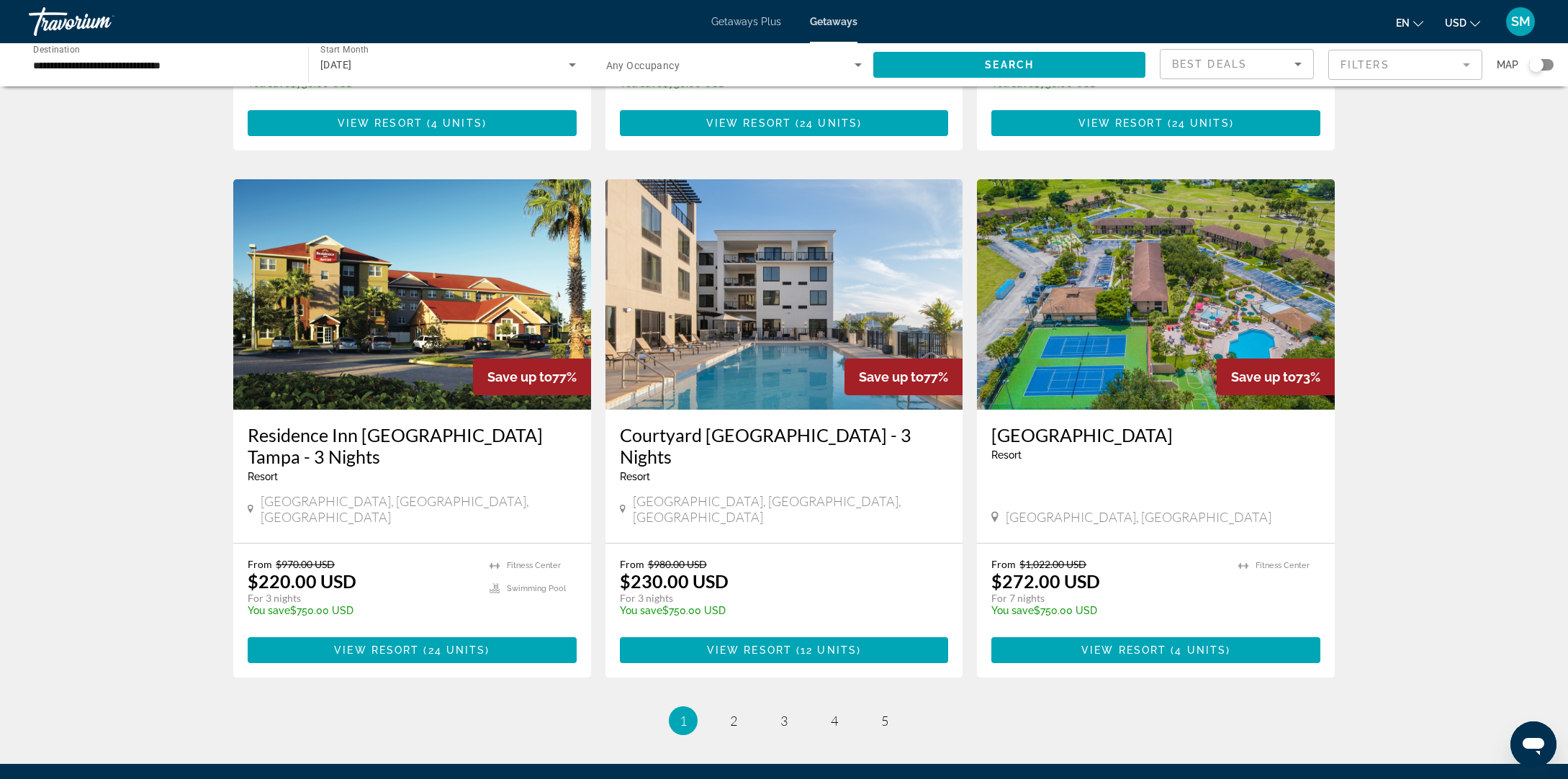
scroll to position [1540, 0]
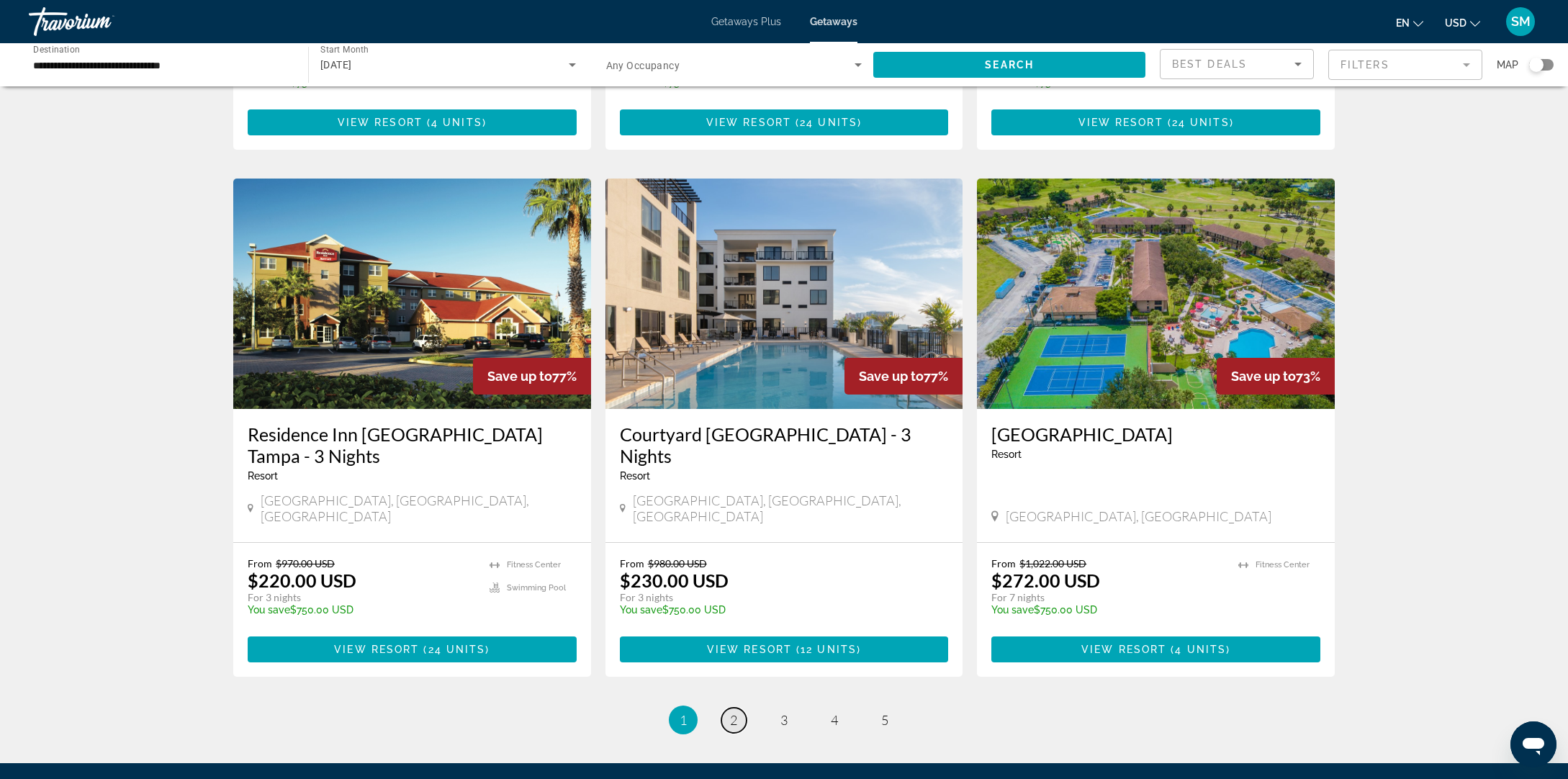
click at [736, 712] on span "2" at bounding box center [734, 720] width 8 height 16
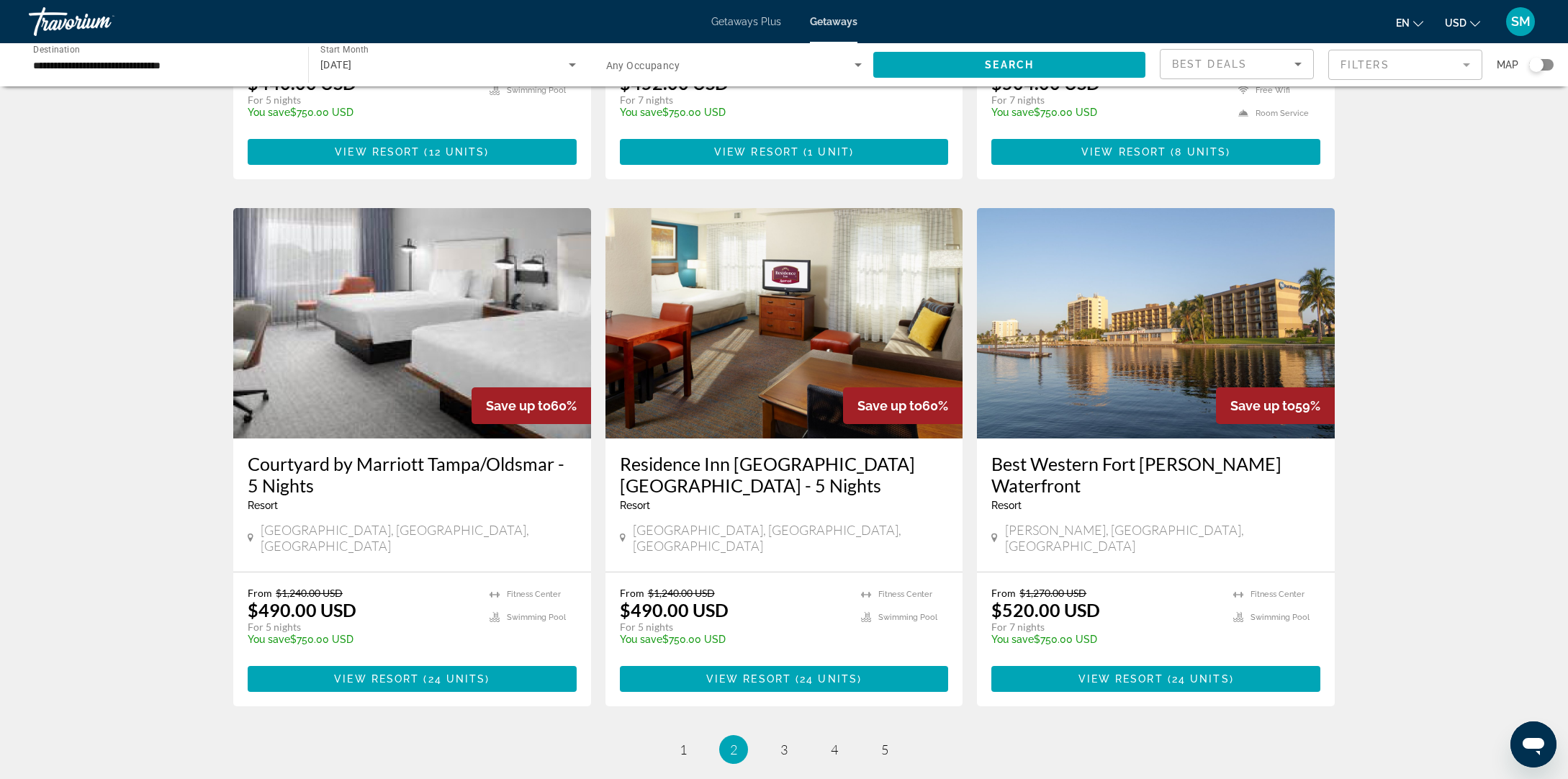
scroll to position [1638, 0]
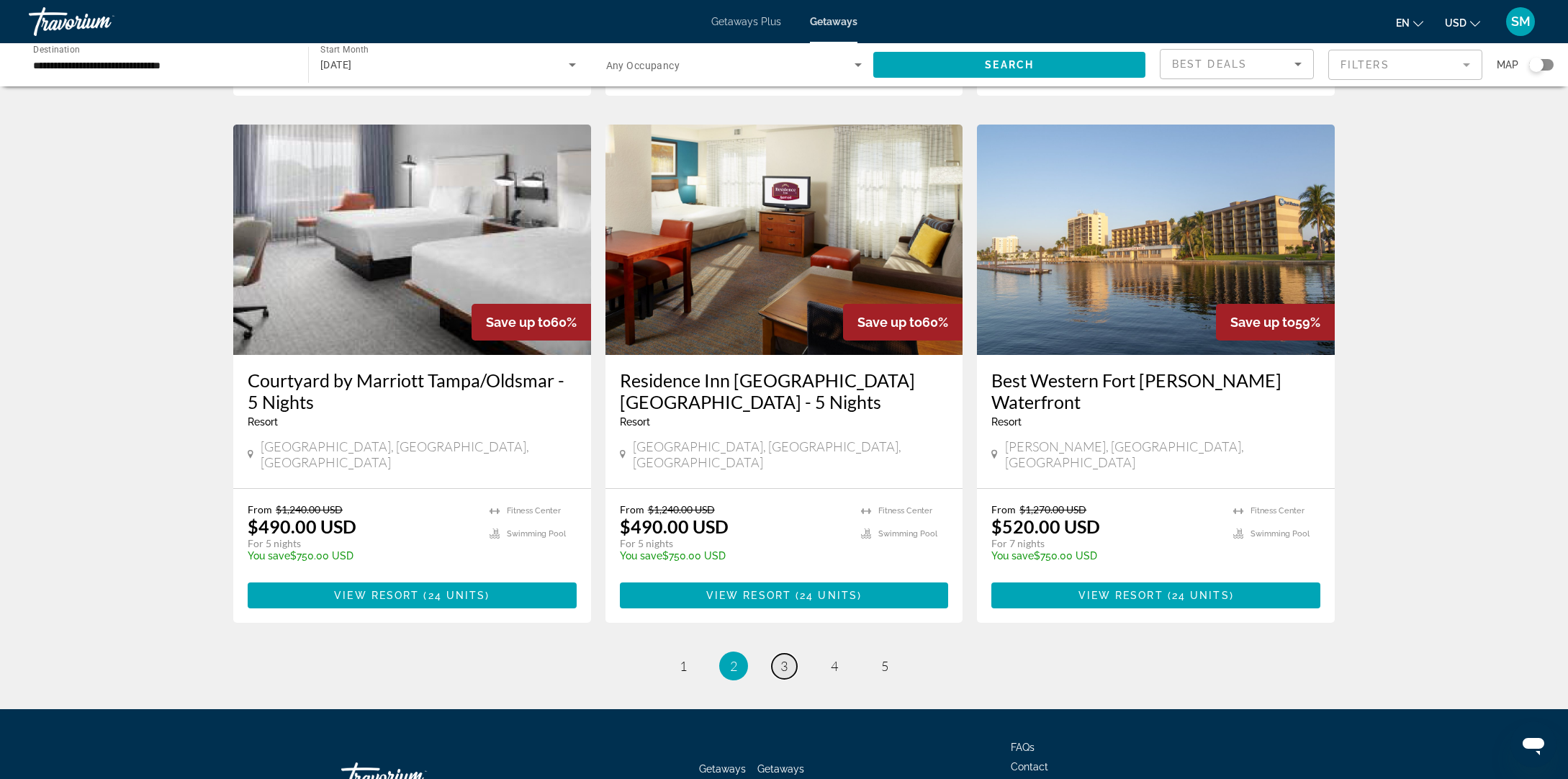
click at [781, 659] on span "3" at bounding box center [784, 666] width 8 height 16
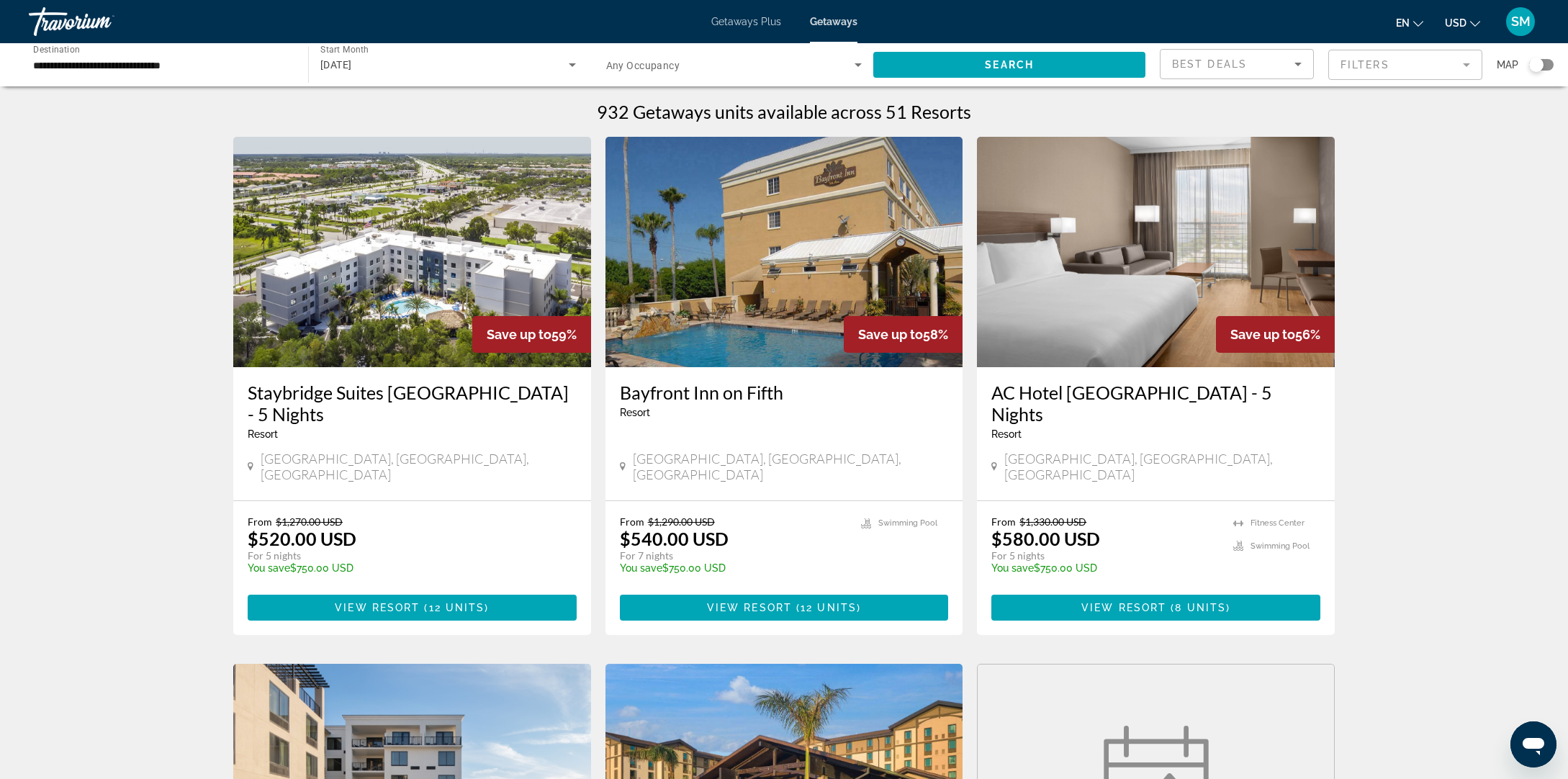
click at [786, 516] on p "From $1,290.00 USD" at bounding box center [734, 521] width 228 height 12
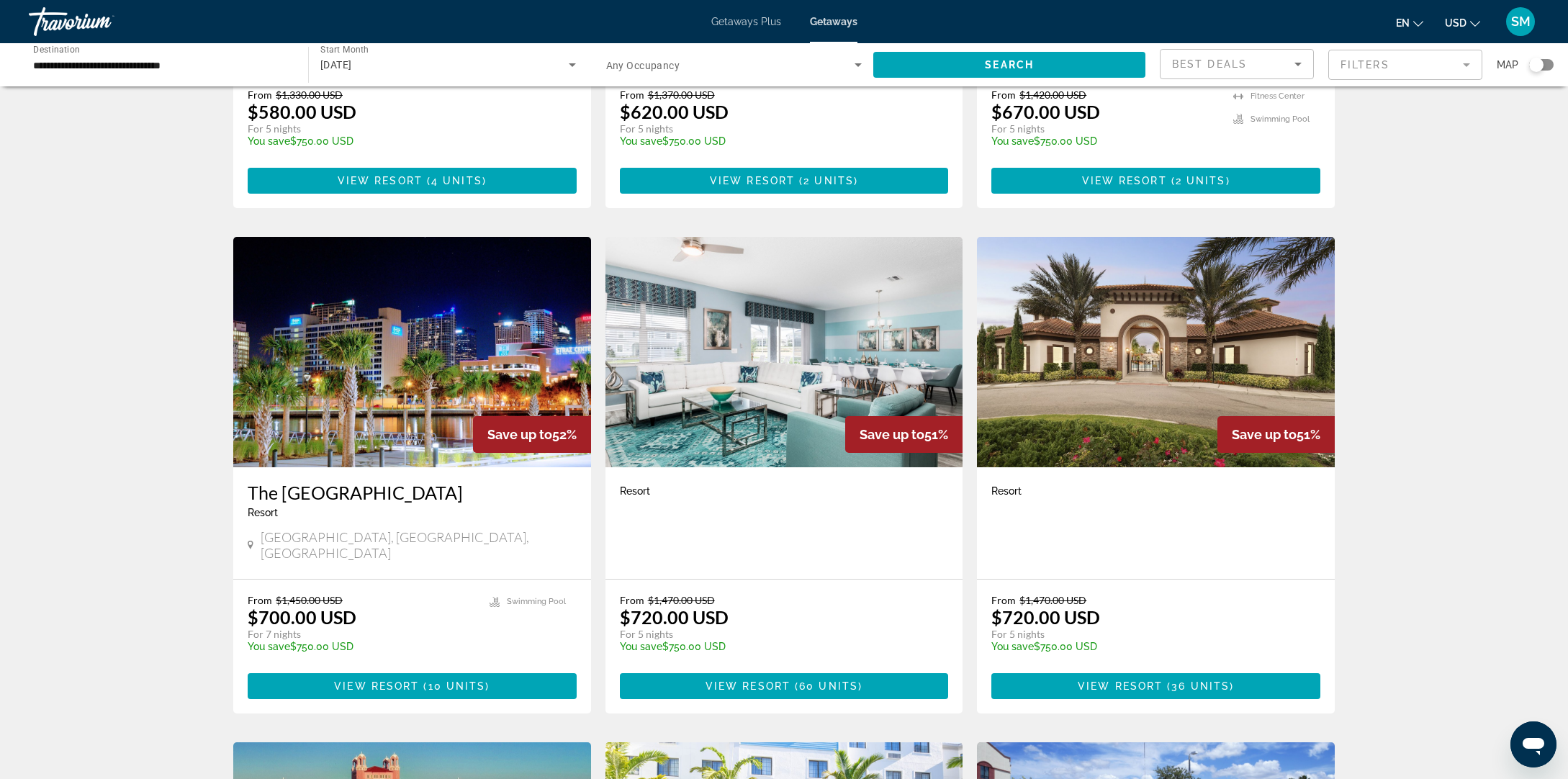
scroll to position [973, 0]
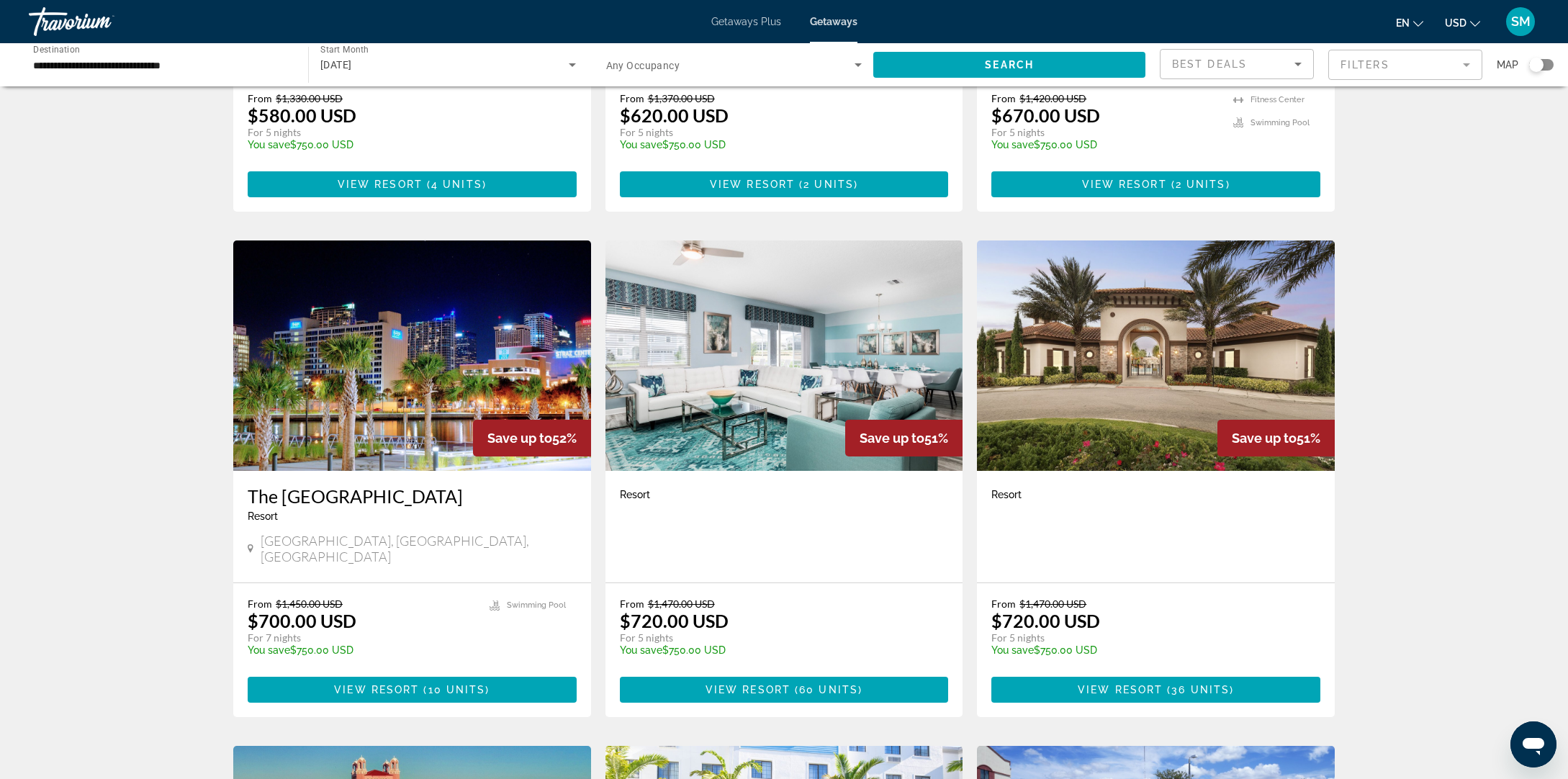
click at [757, 490] on div "Resort - This is an adults only resort" at bounding box center [784, 527] width 357 height 112
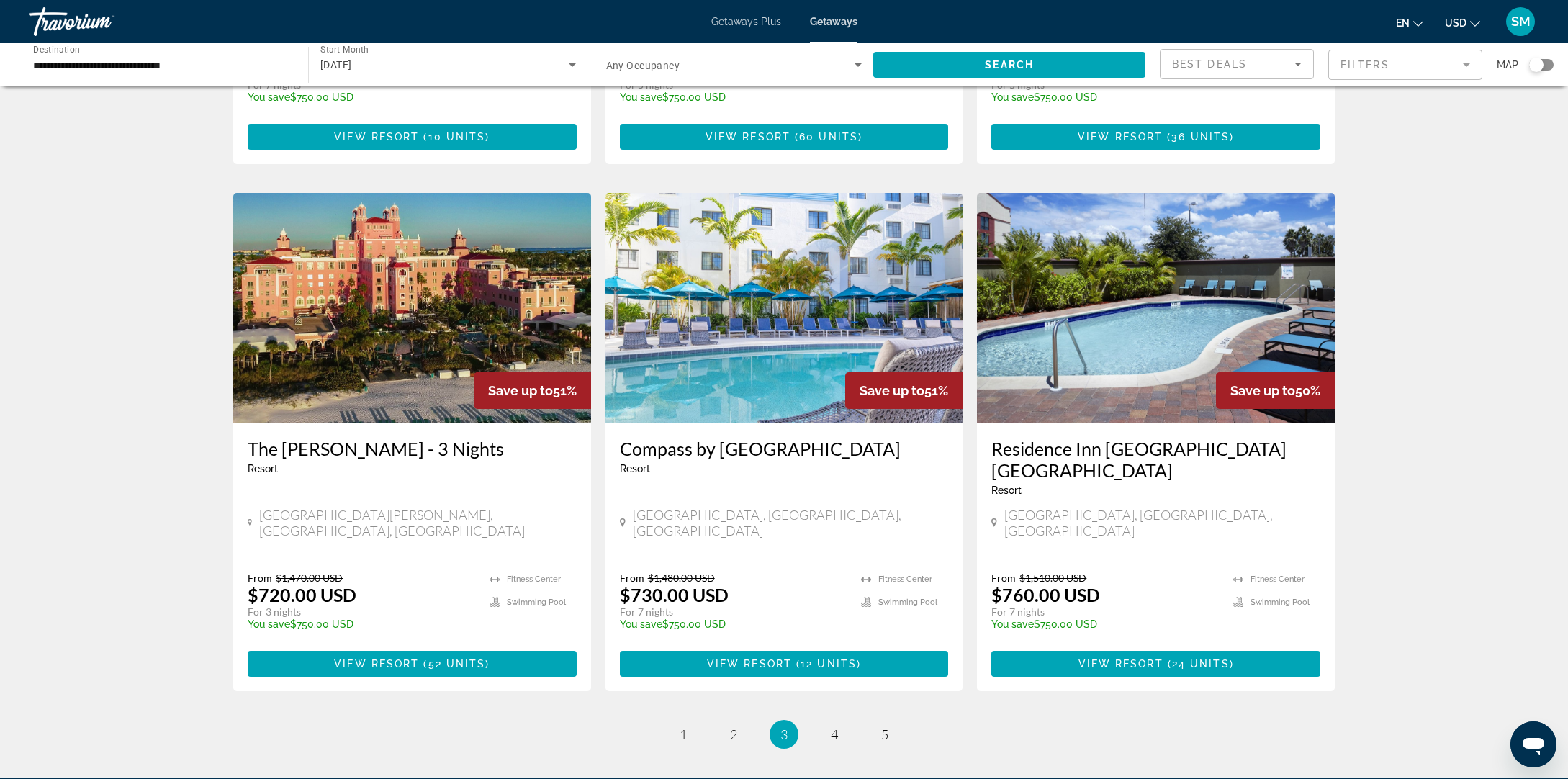
scroll to position [1595, 0]
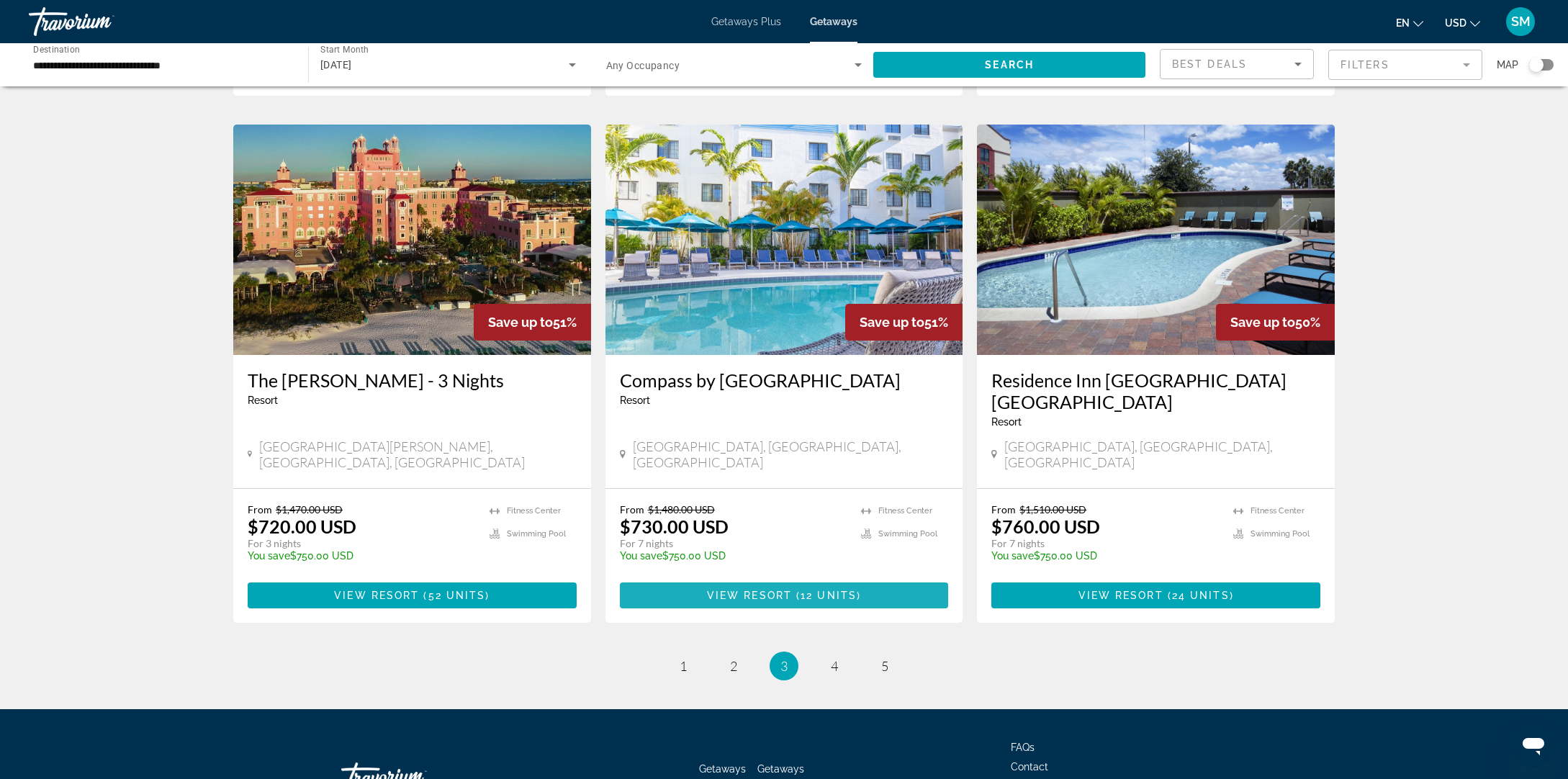
click at [769, 590] on span "View Resort" at bounding box center [750, 596] width 85 height 11
